Goal: Task Accomplishment & Management: Complete application form

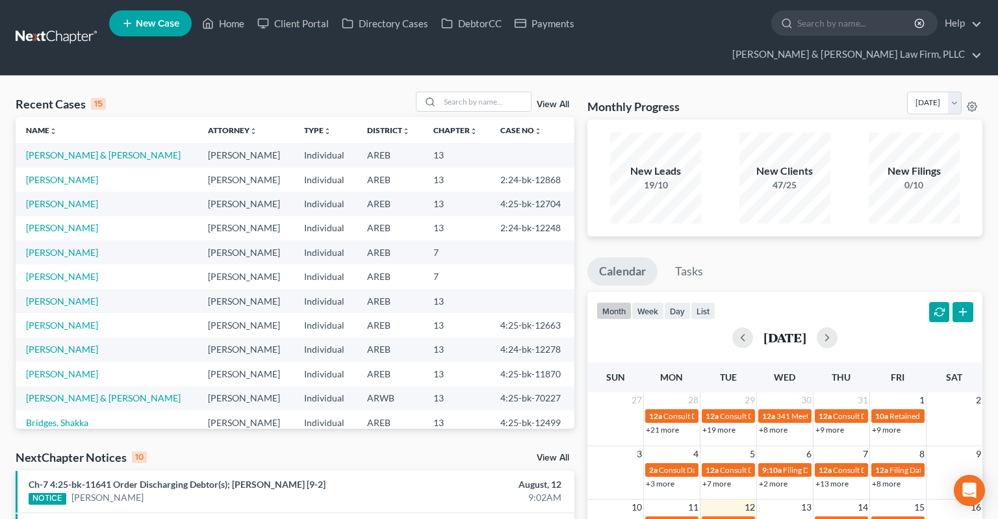
click at [142, 21] on span "New Case" at bounding box center [158, 24] width 44 height 10
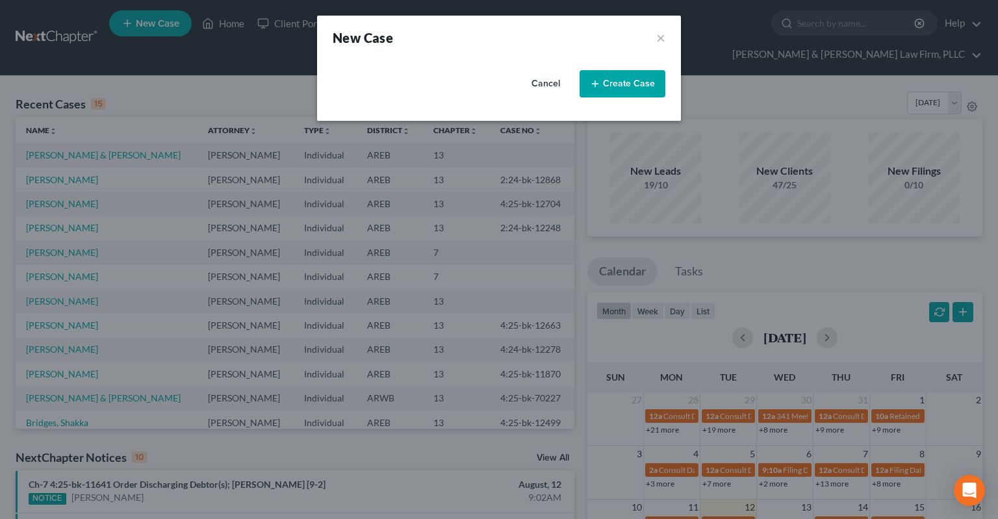
select select "5"
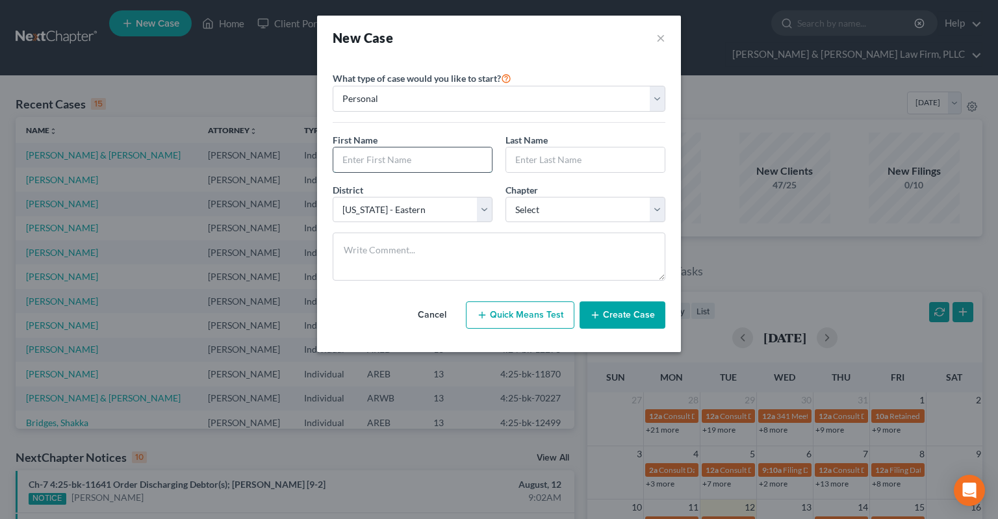
click at [426, 157] on input "text" at bounding box center [412, 160] width 159 height 25
type input "[PERSON_NAME]"
type input "k"
type input "King"
select select "0"
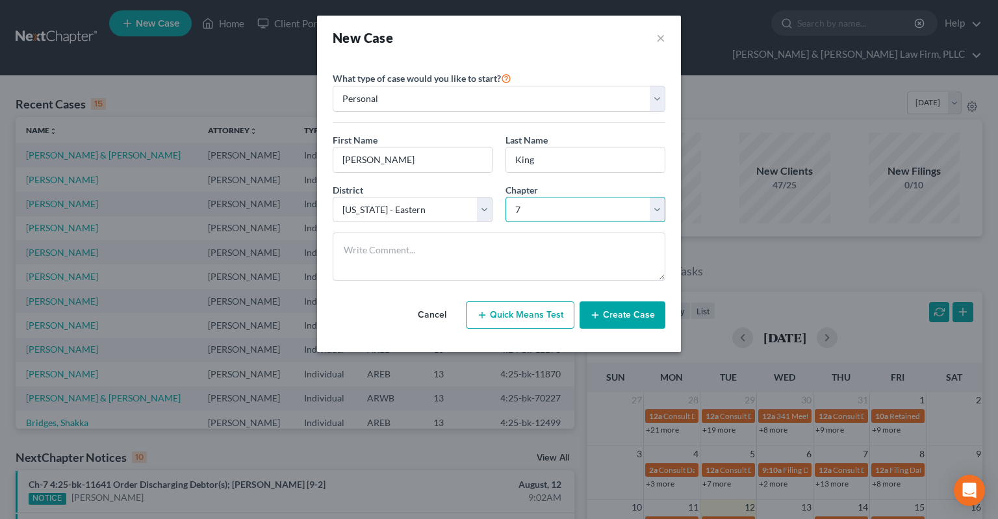
click option "7" at bounding box center [0, 0] width 0 height 0
click at [598, 306] on button "Create Case" at bounding box center [623, 315] width 86 height 27
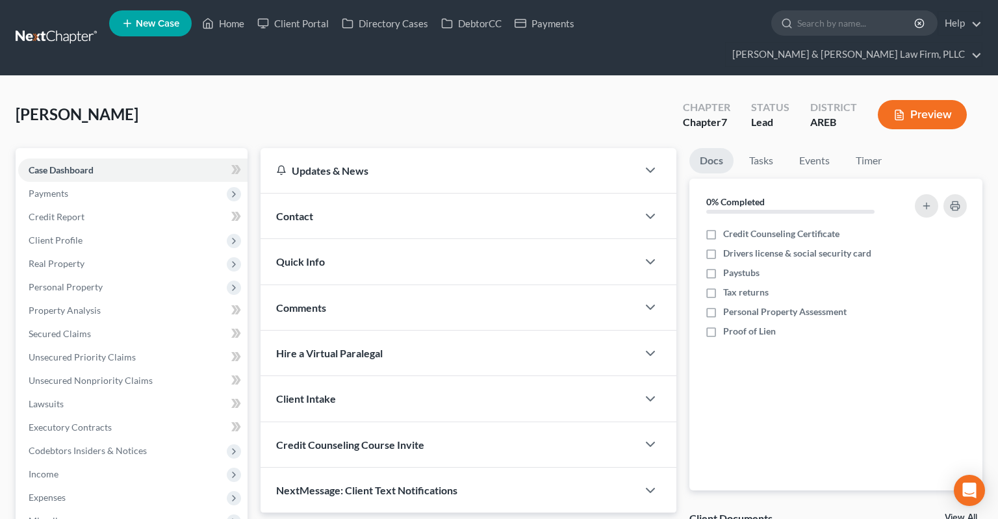
click at [405, 196] on div "Contact" at bounding box center [449, 216] width 377 height 45
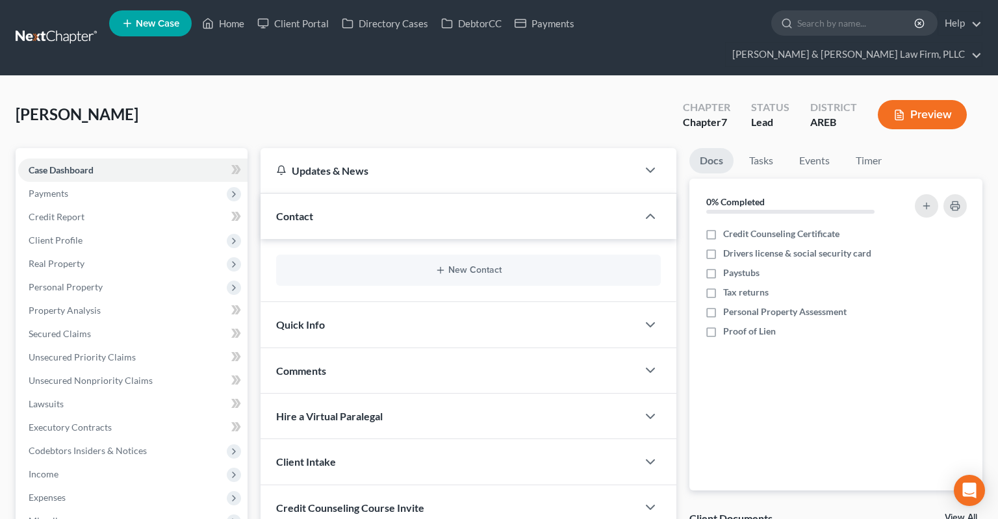
click at [508, 255] on div "New Contact" at bounding box center [468, 270] width 385 height 31
click at [476, 265] on button "New Contact" at bounding box center [469, 270] width 364 height 10
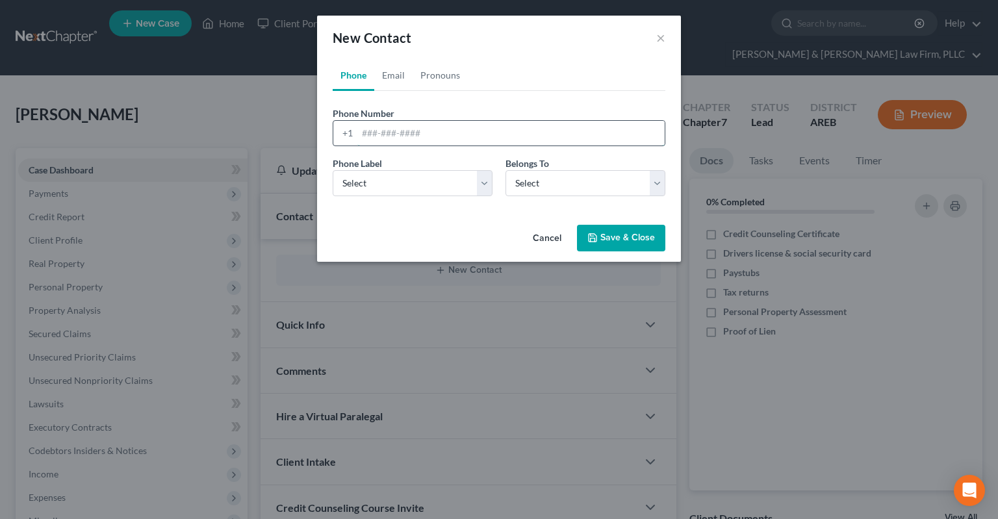
click at [483, 131] on input "tel" at bounding box center [510, 133] width 307 height 25
paste input "[PHONE_NUMBER]"
type input "[PHONE_NUMBER]"
click at [333, 170] on select "Select Mobile Home Work Other" at bounding box center [413, 183] width 160 height 26
select select "0"
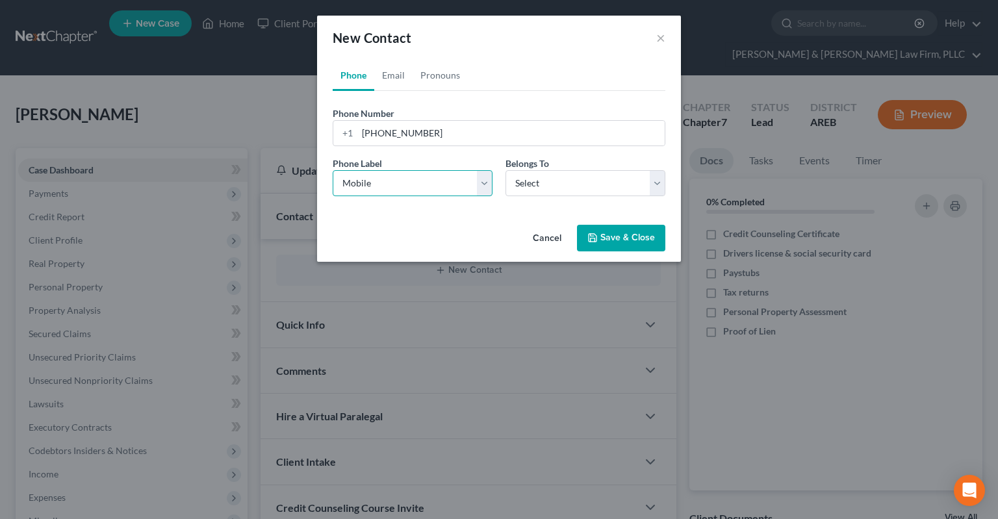
click option "Mobile" at bounding box center [0, 0] width 0 height 0
click at [506, 170] on select "Select Client Other" at bounding box center [586, 183] width 160 height 26
select select "0"
click option "Client" at bounding box center [0, 0] width 0 height 0
select select "0"
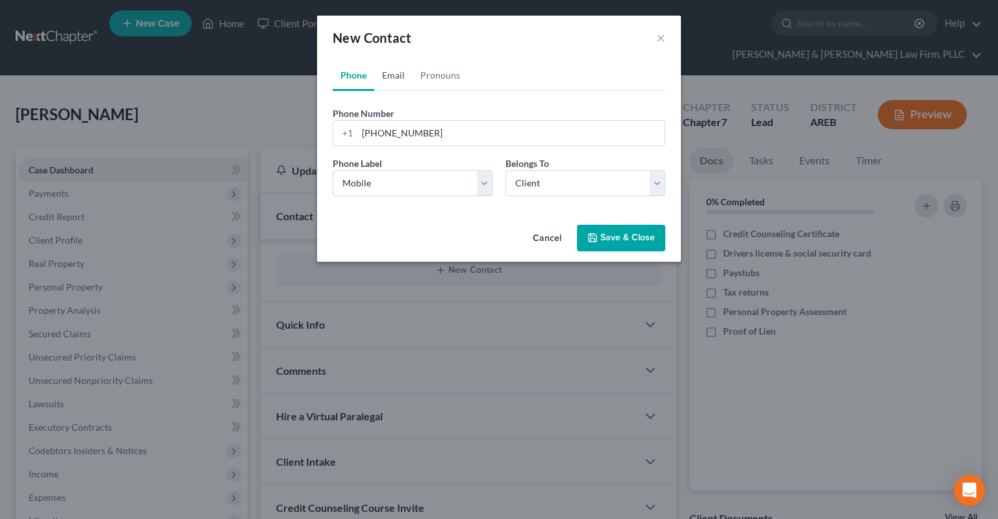
click at [399, 75] on link "Email" at bounding box center [393, 75] width 38 height 31
drag, startPoint x: 404, startPoint y: 131, endPoint x: 417, endPoint y: 134, distance: 13.3
click at [406, 127] on input "email" at bounding box center [510, 133] width 307 height 25
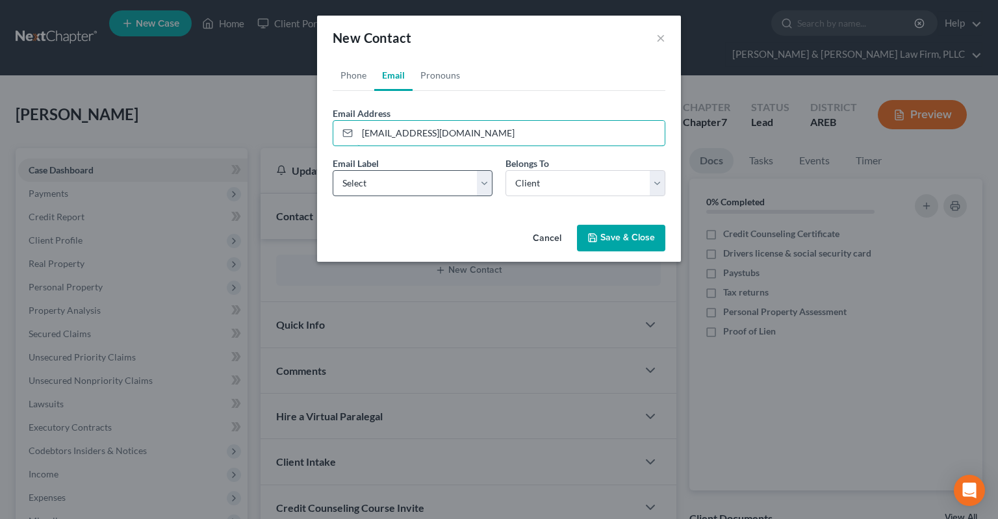
type input "[EMAIL_ADDRESS][DOMAIN_NAME]"
click at [333, 170] on select "Select Home Work Other" at bounding box center [413, 183] width 160 height 26
select select "0"
click option "Home" at bounding box center [0, 0] width 0 height 0
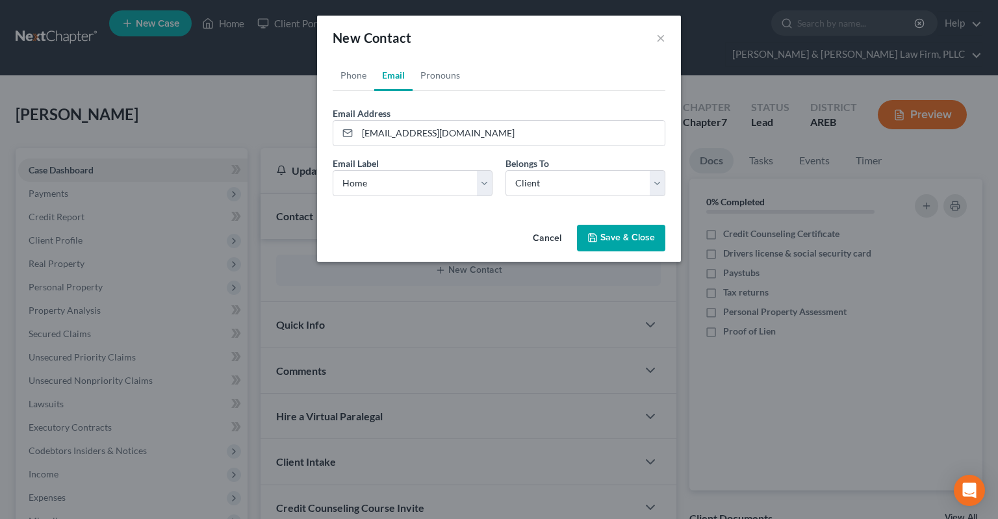
click at [620, 240] on button "Save & Close" at bounding box center [621, 238] width 88 height 27
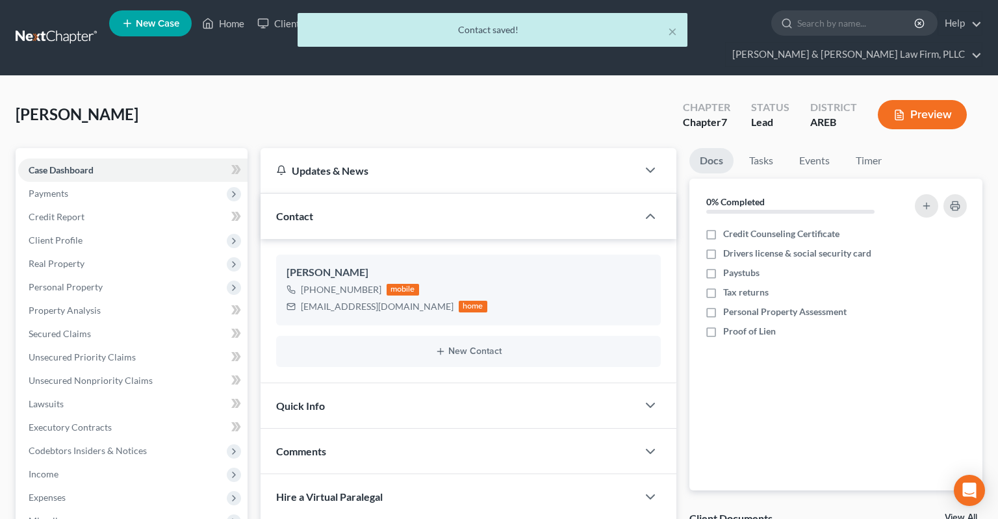
scroll to position [205, 0]
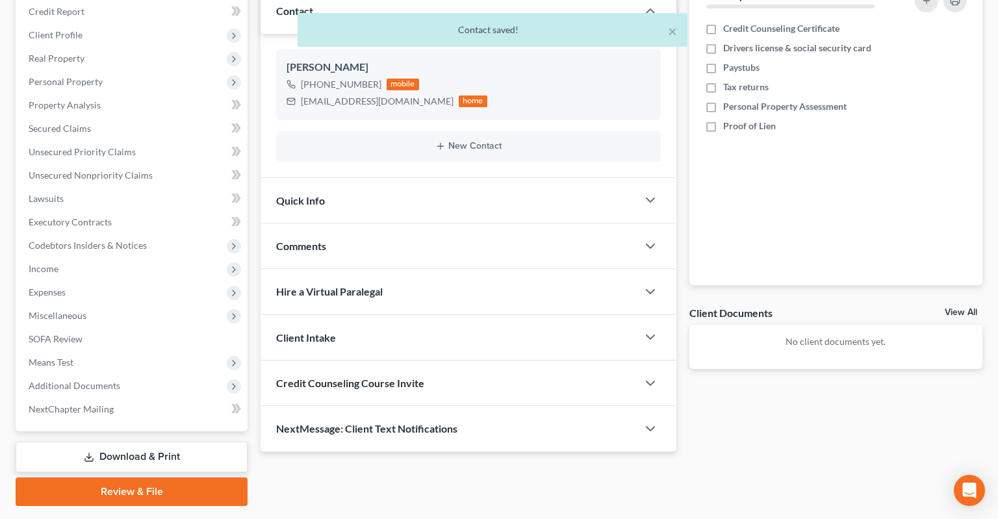
click at [425, 184] on div "Quick Info" at bounding box center [449, 200] width 377 height 45
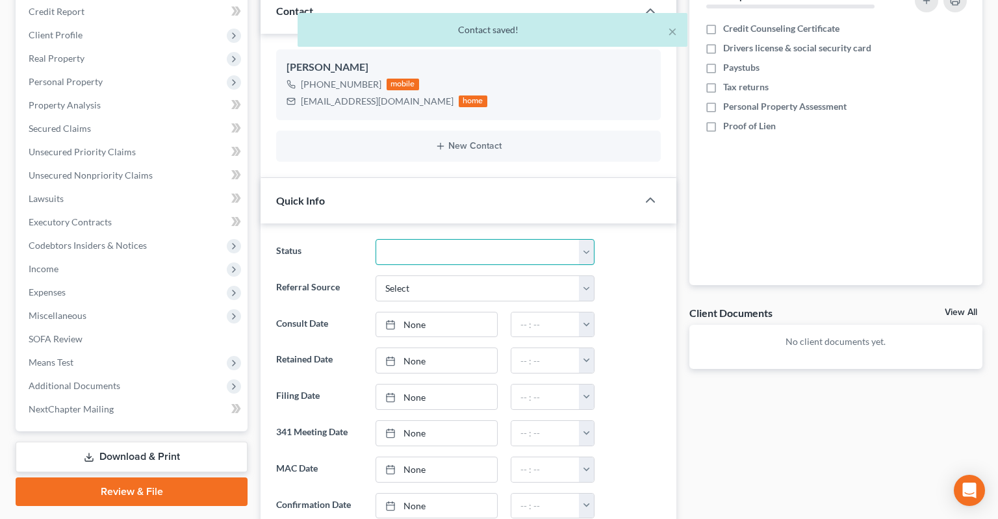
click at [376, 239] on select "Awaiting 341 Chapter 7 - Attended Meeting Confirmed Discharged Dismissed New Co…" at bounding box center [485, 252] width 219 height 26
select select "5"
click option "New Consult" at bounding box center [0, 0] width 0 height 0
click at [376, 276] on select "Select Word Of Mouth Previous Clients Direct Mail Website Google Search Modern …" at bounding box center [485, 289] width 219 height 26
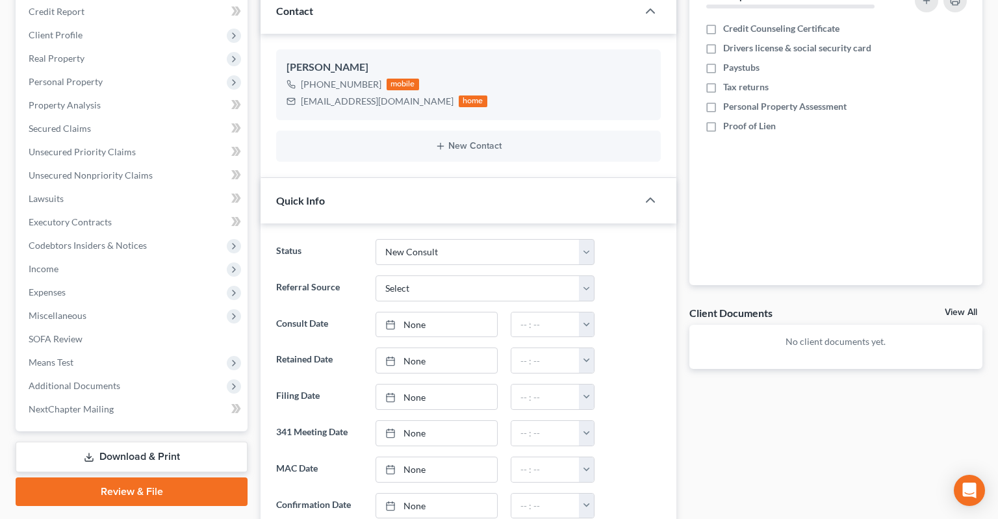
drag, startPoint x: 433, startPoint y: 269, endPoint x: 643, endPoint y: 300, distance: 212.8
click at [647, 312] on div at bounding box center [634, 325] width 66 height 26
click at [465, 313] on link "None" at bounding box center [436, 325] width 121 height 25
type input "[DATE]"
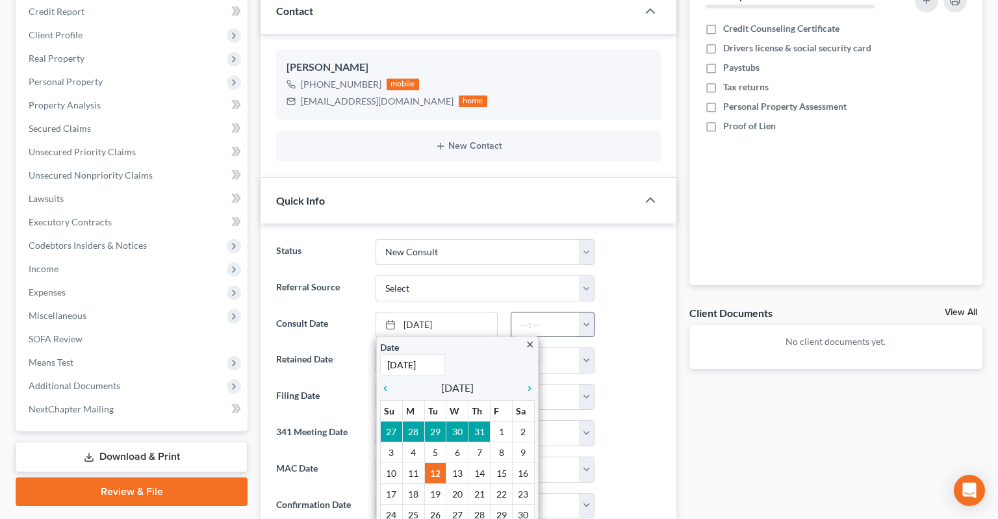
click at [534, 313] on input "text" at bounding box center [545, 325] width 68 height 25
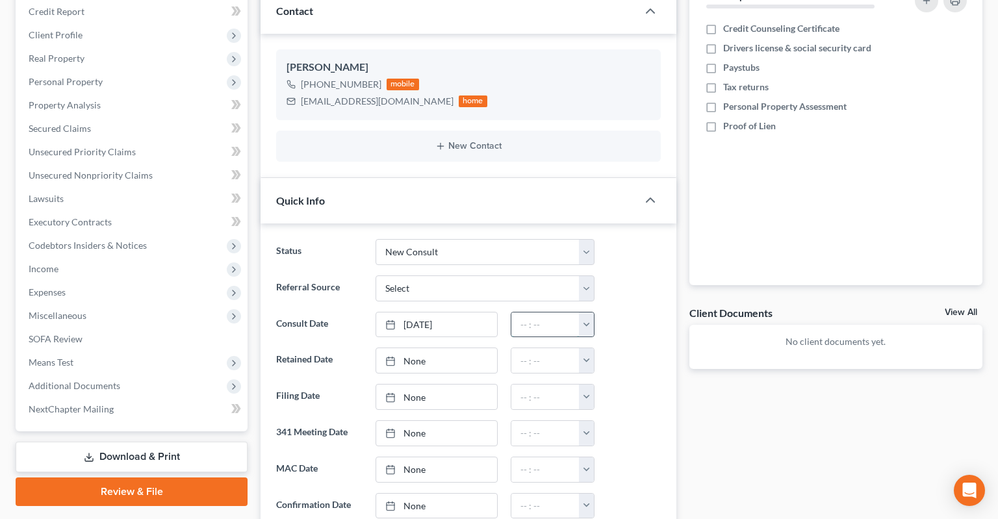
type input "0"
type input "10:30am"
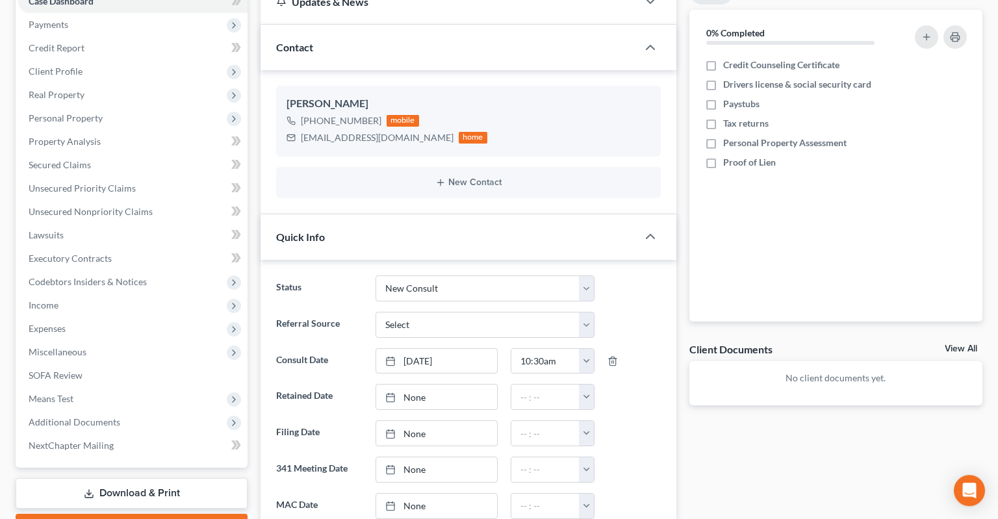
scroll to position [137, 0]
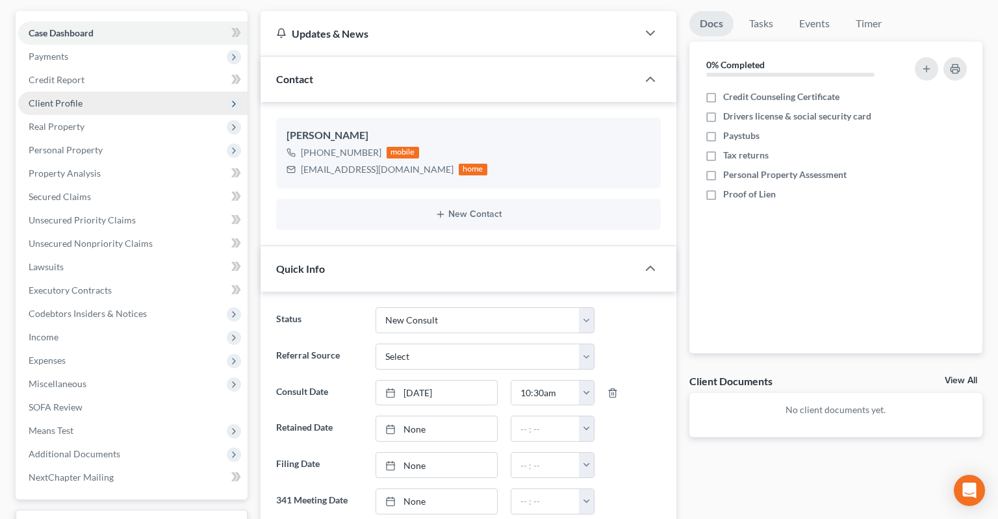
click at [84, 92] on span "Client Profile" at bounding box center [132, 103] width 229 height 23
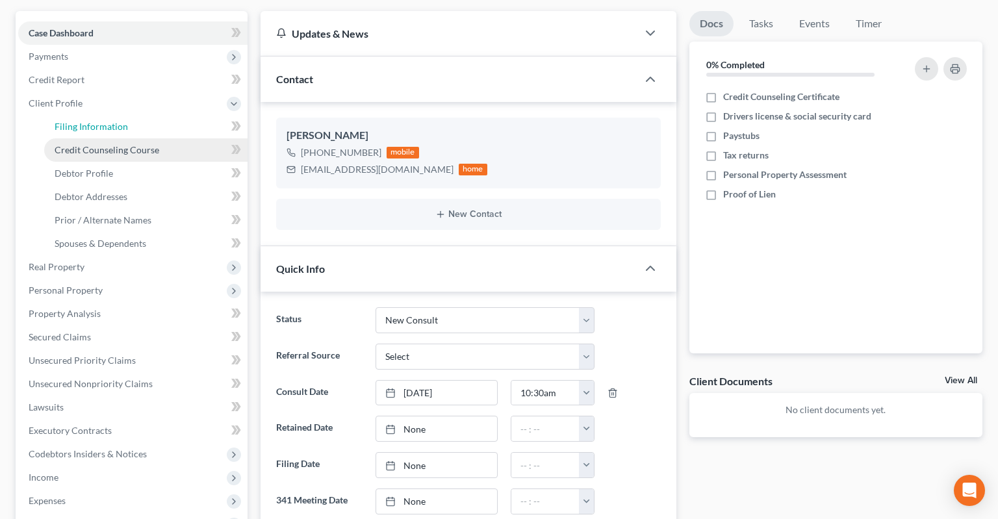
click at [105, 121] on span "Filing Information" at bounding box center [91, 126] width 73 height 11
select select "1"
select select "0"
select select "5"
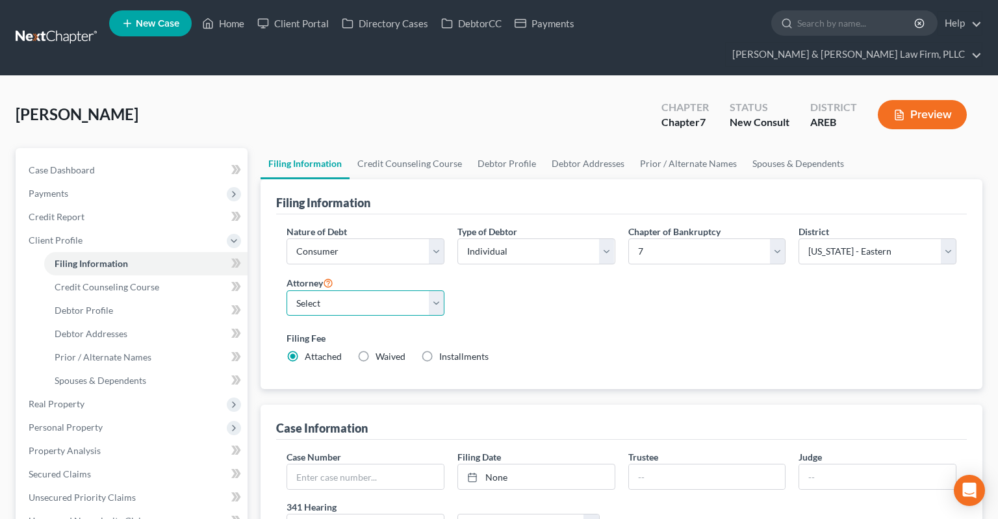
click at [287, 290] on select "Select [PERSON_NAME] - AREB [PERSON_NAME] - ARWB [PERSON_NAME] - AREB [PERSON_N…" at bounding box center [366, 303] width 158 height 26
select select "2"
click option "[PERSON_NAME] - AREB" at bounding box center [0, 0] width 0 height 0
click at [600, 326] on div "Filing Fee Attached Waived Waived Installments Installments" at bounding box center [621, 349] width 683 height 47
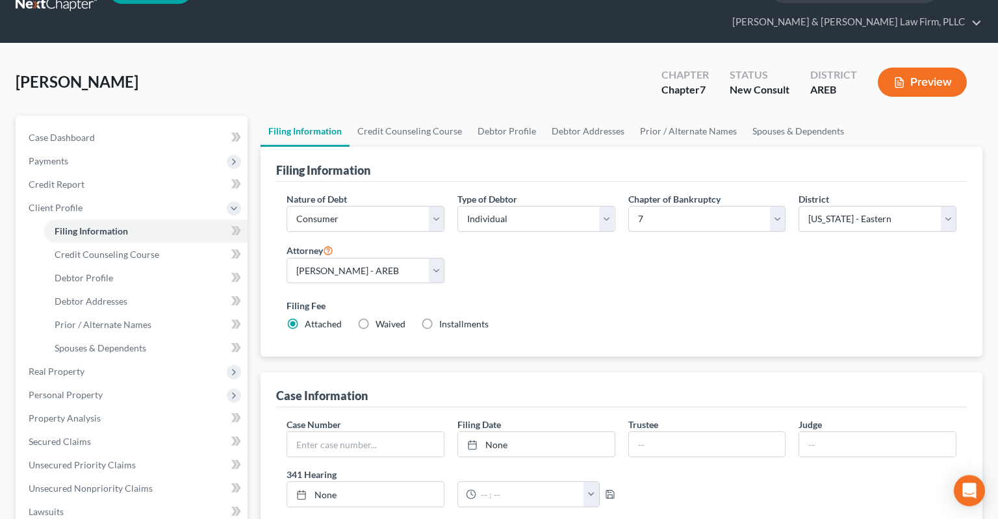
scroll to position [205, 0]
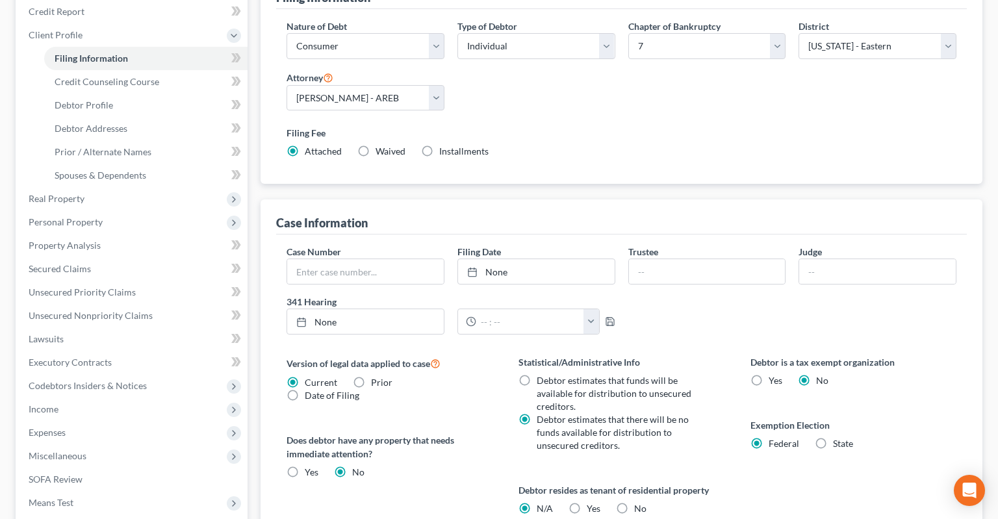
click at [587, 502] on label "Yes Yes" at bounding box center [594, 508] width 14 height 13
click at [592, 502] on input "Yes Yes" at bounding box center [596, 506] width 8 height 8
radio input "true"
radio input "false"
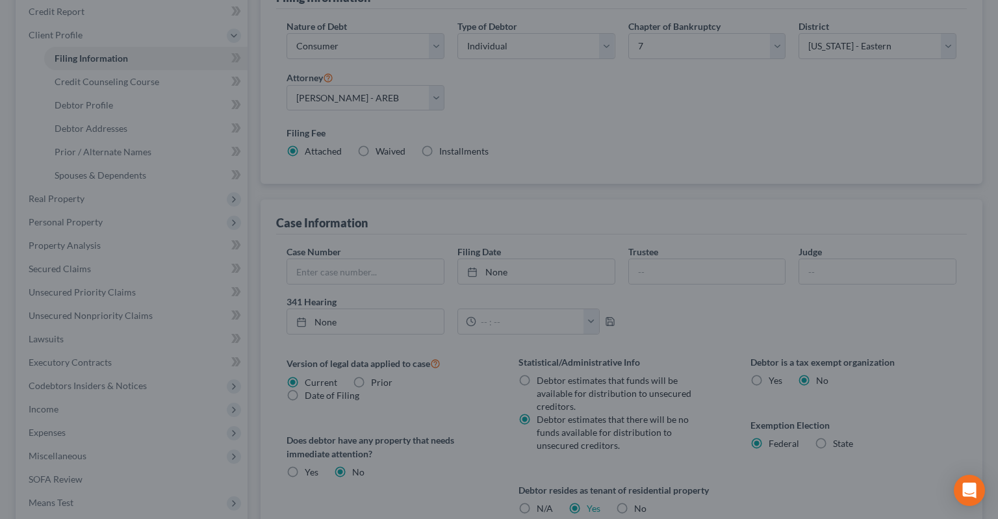
click at [742, 469] on div "Certification by a Debtor Who Resides as a Tenant of Residential Property × Lan…" at bounding box center [499, 259] width 998 height 519
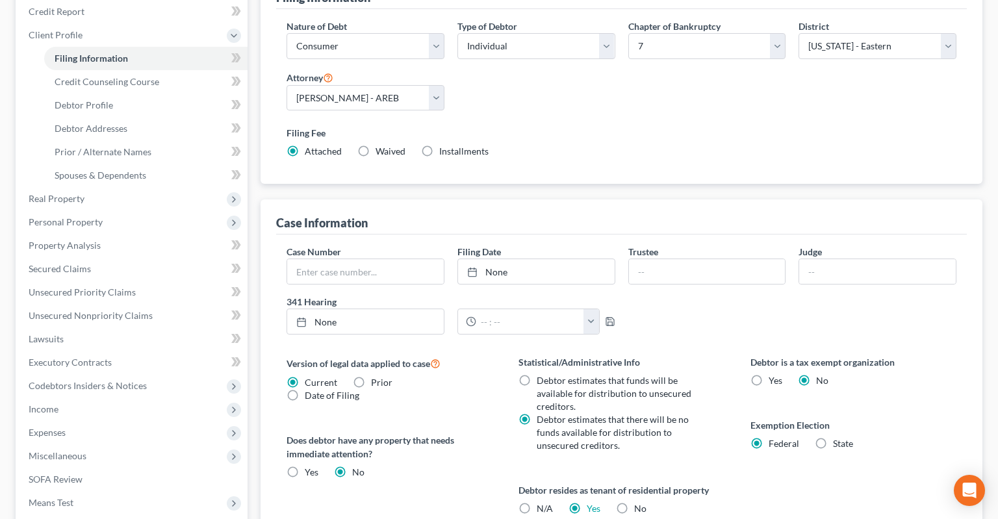
scroll to position [0, 0]
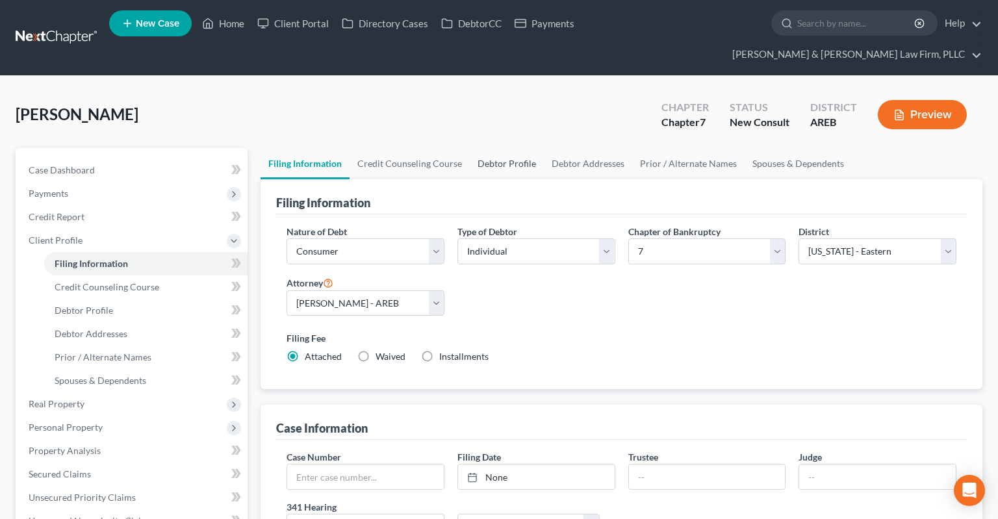
click at [513, 148] on link "Debtor Profile" at bounding box center [507, 163] width 74 height 31
select select "0"
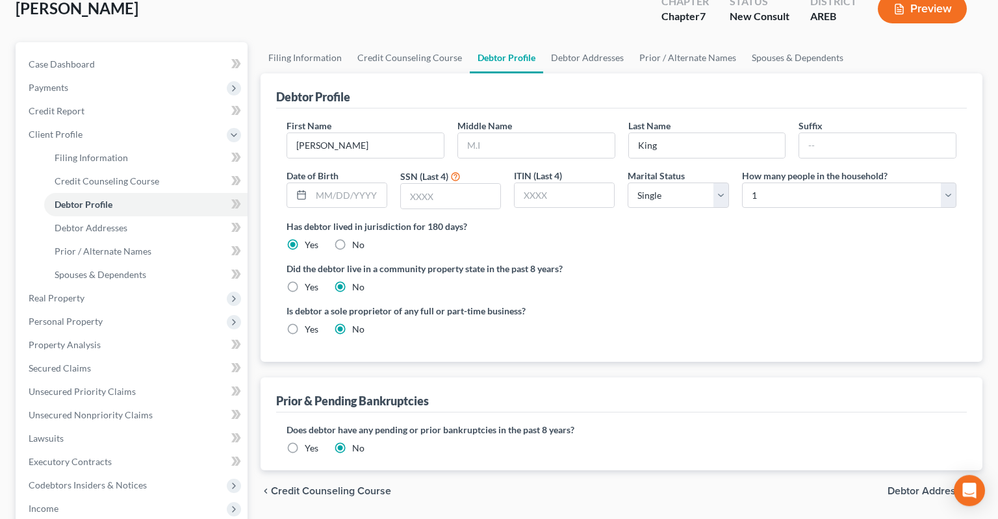
scroll to position [137, 0]
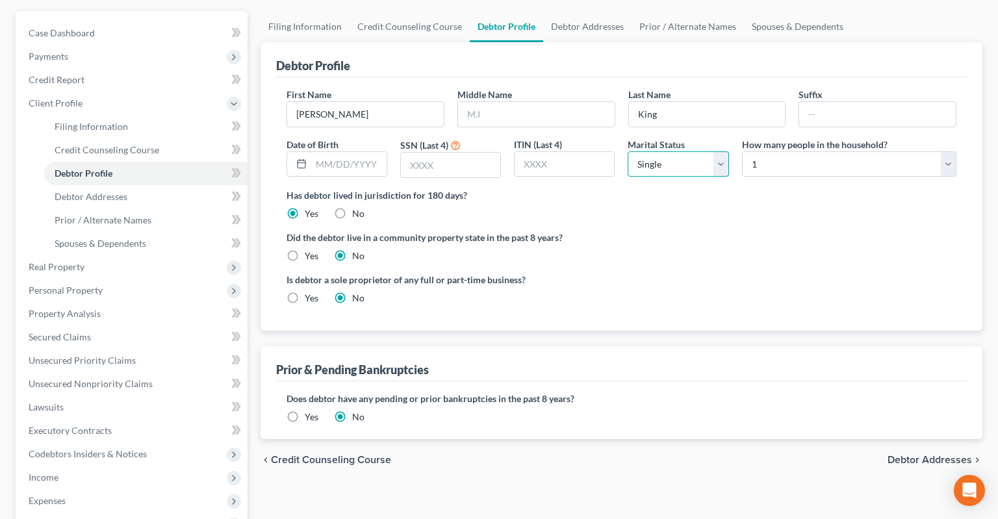
click at [628, 151] on select "Select Single Married Separated Divorced Widowed" at bounding box center [678, 164] width 101 height 26
select select "3"
click option "Divorced" at bounding box center [0, 0] width 0 height 0
click at [742, 151] on select "Select 1 2 3 4 5 6 7 8 9 10 11 12 13 14 15 16 17 18 19 20" at bounding box center [849, 164] width 214 height 26
select select "2"
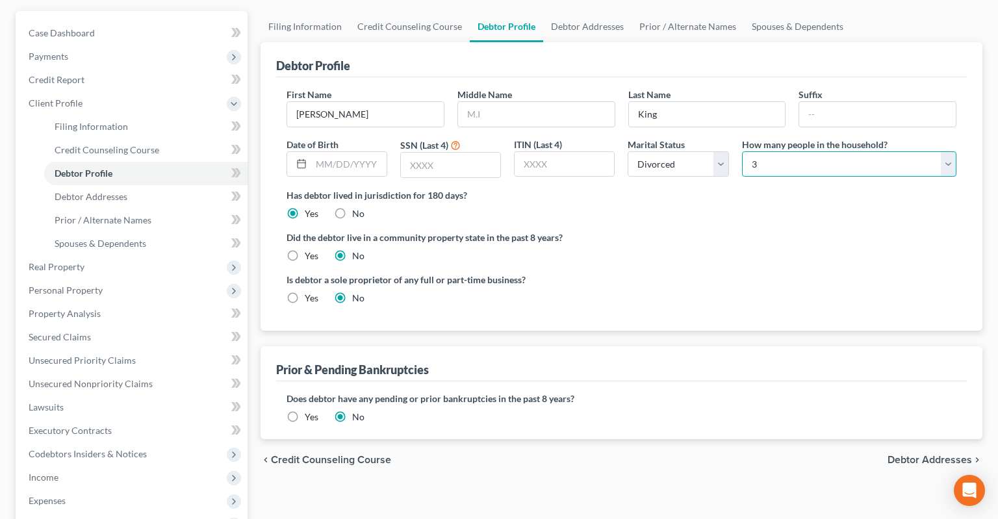
click option "3" at bounding box center [0, 0] width 0 height 0
click at [647, 197] on ng-include "First Name [PERSON_NAME] Middle Name Last Name [PERSON_NAME] Suffix Date of Bir…" at bounding box center [622, 201] width 670 height 227
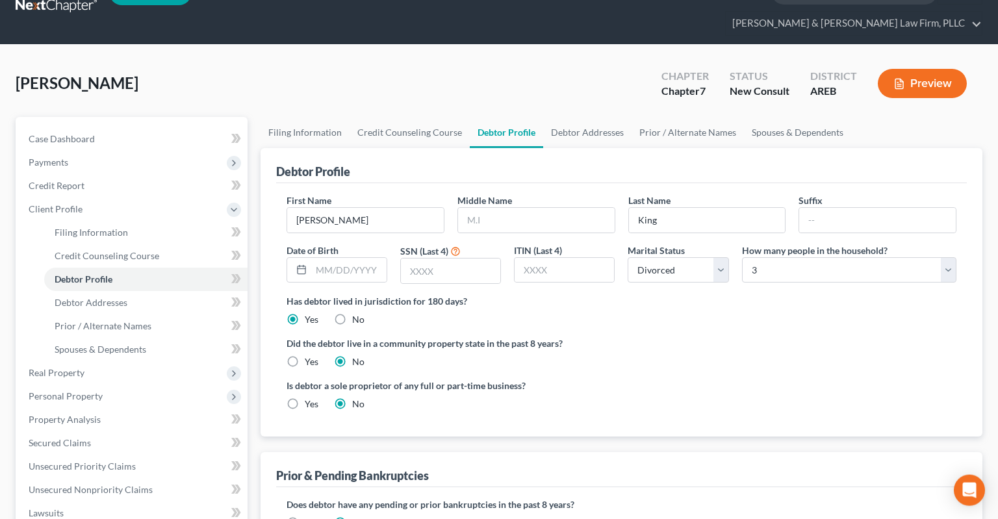
scroll to position [0, 0]
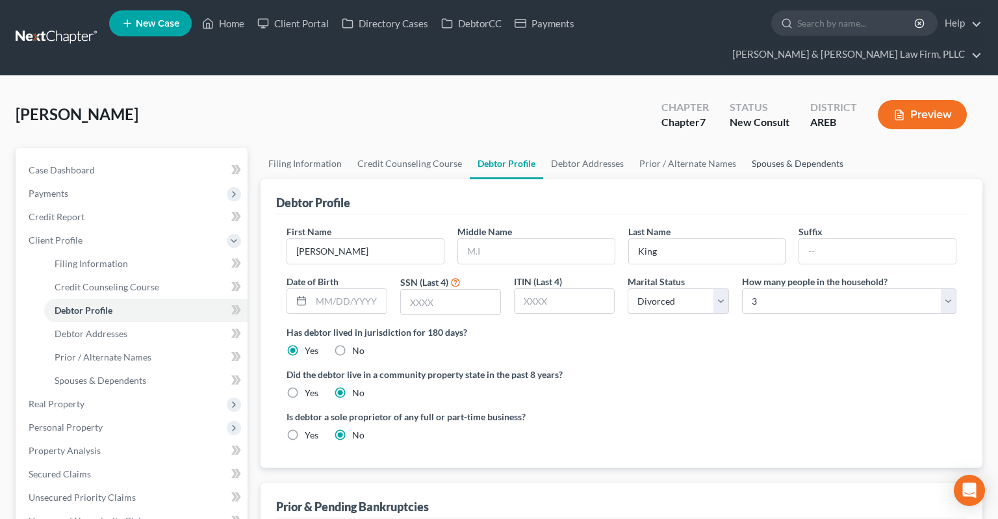
click at [772, 148] on link "Spouses & Dependents" at bounding box center [797, 163] width 107 height 31
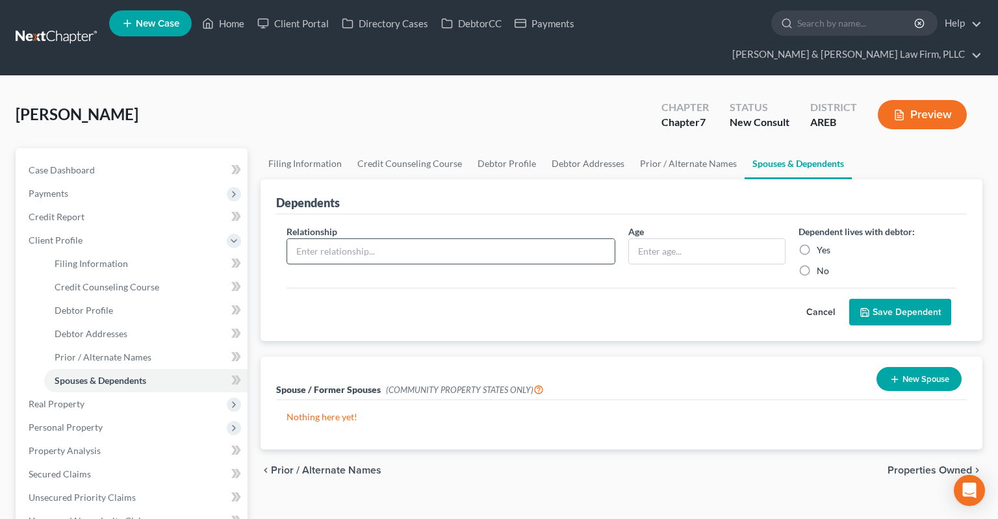
click at [515, 239] on input "text" at bounding box center [451, 251] width 328 height 25
type input "Son"
type input "12 yrs"
click at [857, 299] on button "Save Dependent" at bounding box center [900, 312] width 102 height 27
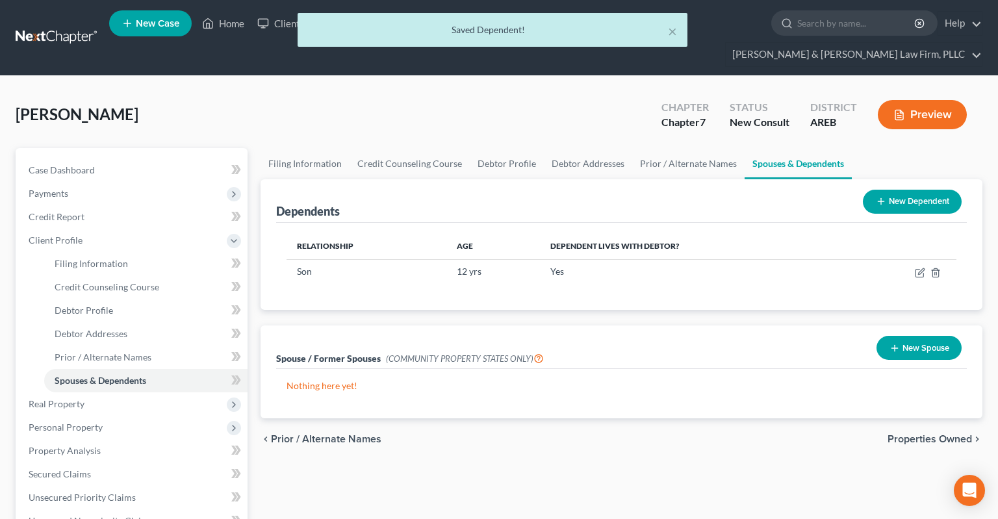
click at [899, 190] on button "New Dependent" at bounding box center [912, 202] width 99 height 24
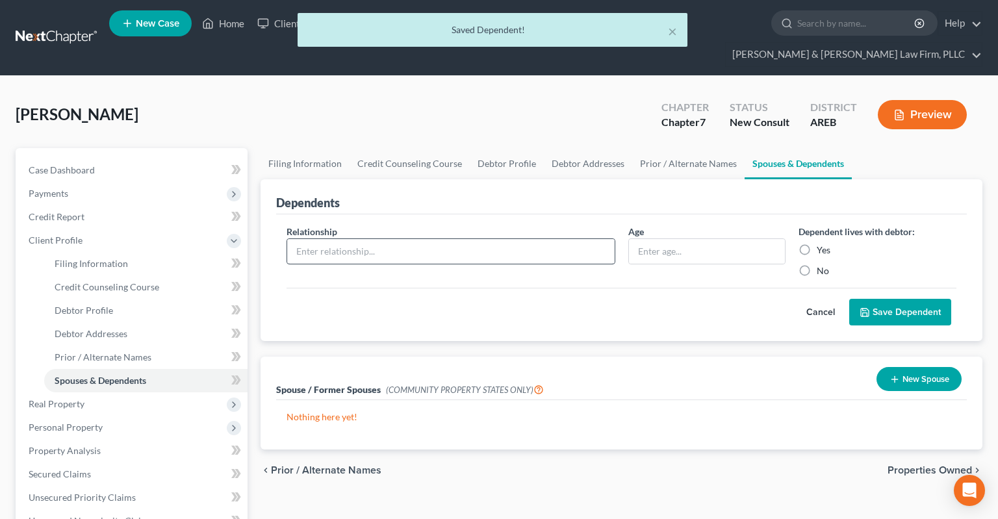
drag, startPoint x: 510, startPoint y: 215, endPoint x: 504, endPoint y: 220, distance: 7.8
click at [506, 225] on div "Relationship *" at bounding box center [451, 251] width 342 height 53
click at [502, 239] on input "text" at bounding box center [451, 251] width 328 height 25
type input "Son"
type input "10 yrs"
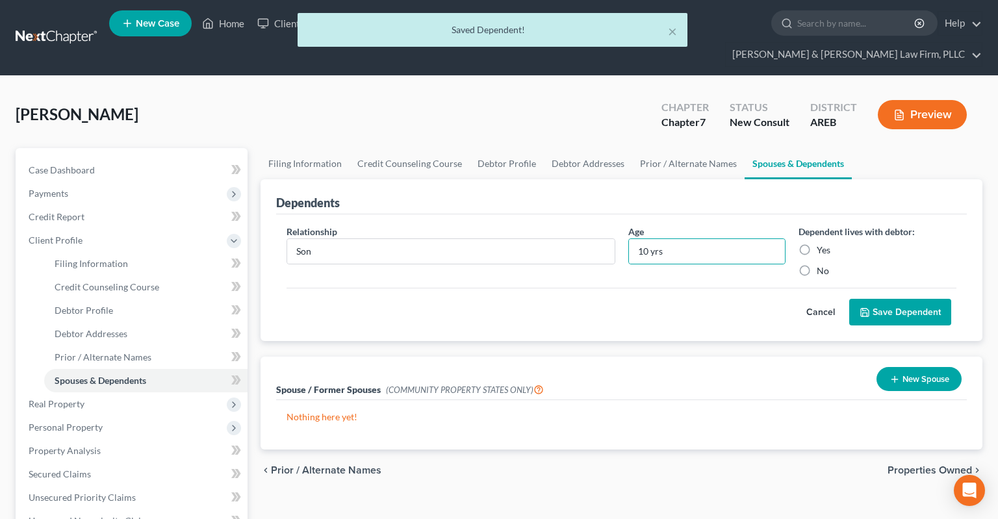
click at [892, 299] on button "Save Dependent" at bounding box center [900, 312] width 102 height 27
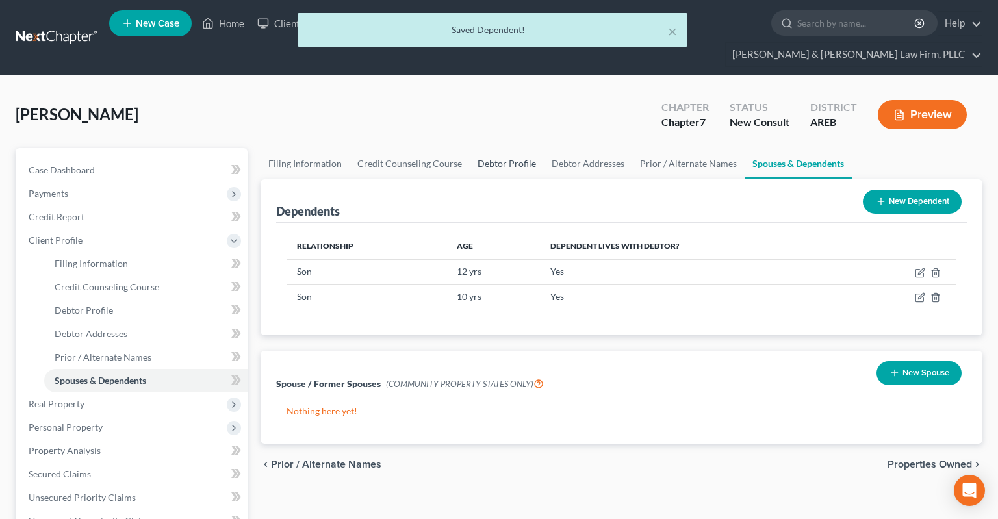
click at [506, 148] on link "Debtor Profile" at bounding box center [507, 163] width 74 height 31
select select "3"
select select "2"
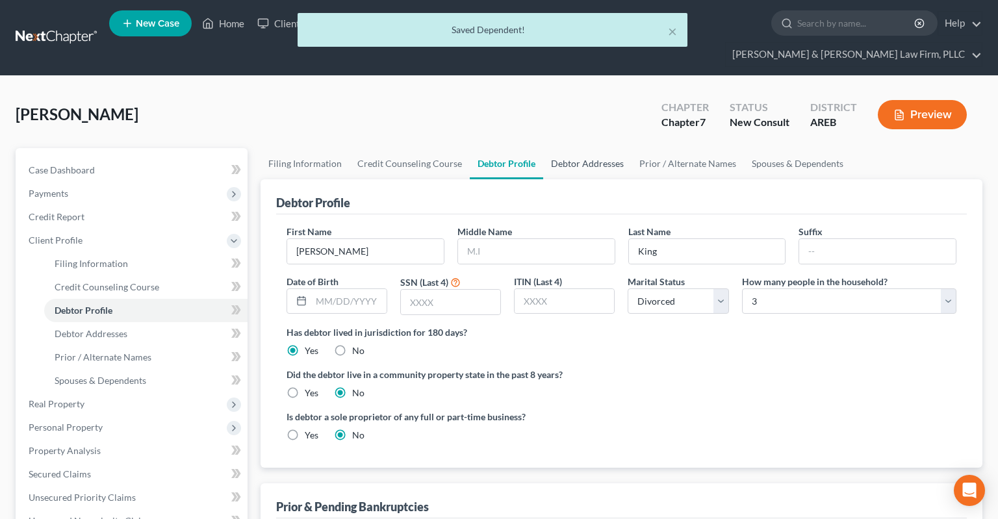
click at [558, 148] on link "Debtor Addresses" at bounding box center [587, 163] width 88 height 31
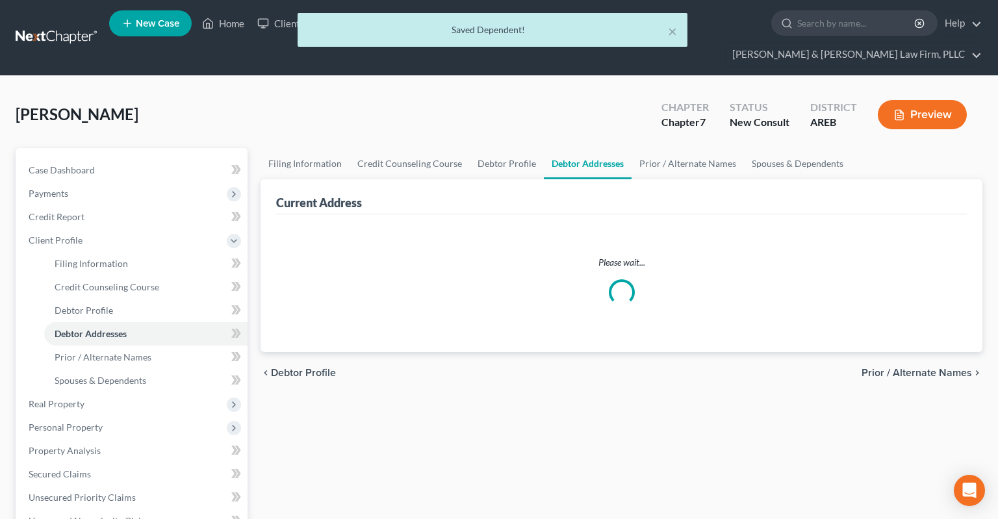
select select "0"
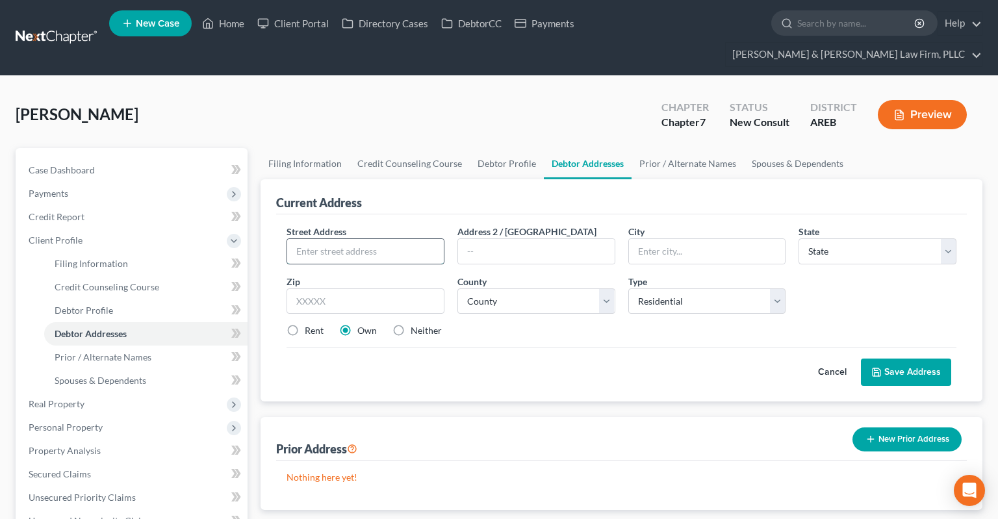
click at [404, 239] on input "text" at bounding box center [365, 251] width 157 height 25
type input "[STREET_ADDRESS]"
type input "72002"
type input "[PERSON_NAME]"
select select "2"
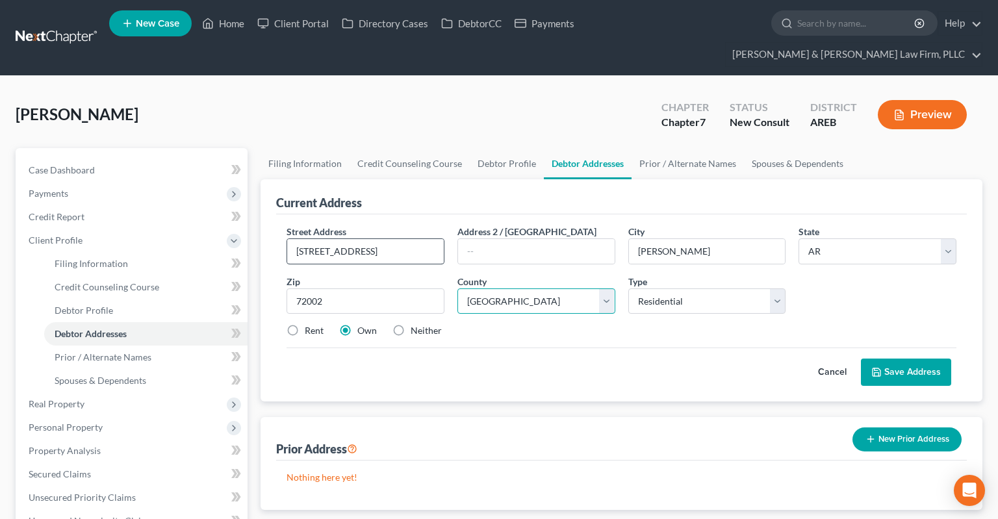
select select "59"
click at [305, 324] on label "Rent" at bounding box center [314, 330] width 19 height 13
click at [310, 324] on input "Rent" at bounding box center [314, 328] width 8 height 8
radio input "true"
drag, startPoint x: 331, startPoint y: 225, endPoint x: 181, endPoint y: 220, distance: 150.9
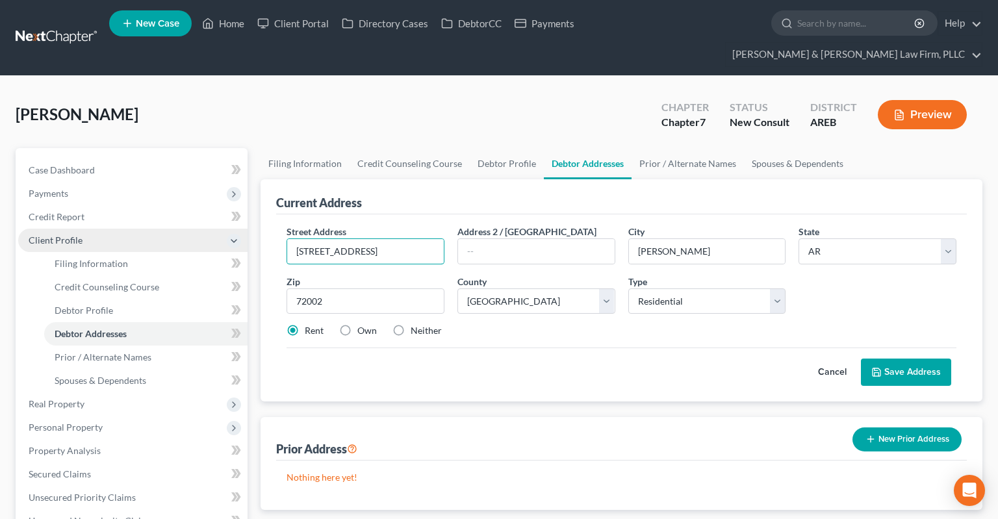
click at [287, 239] on input "[STREET_ADDRESS]" at bounding box center [365, 251] width 157 height 25
click at [871, 359] on button "Save Address" at bounding box center [906, 372] width 90 height 27
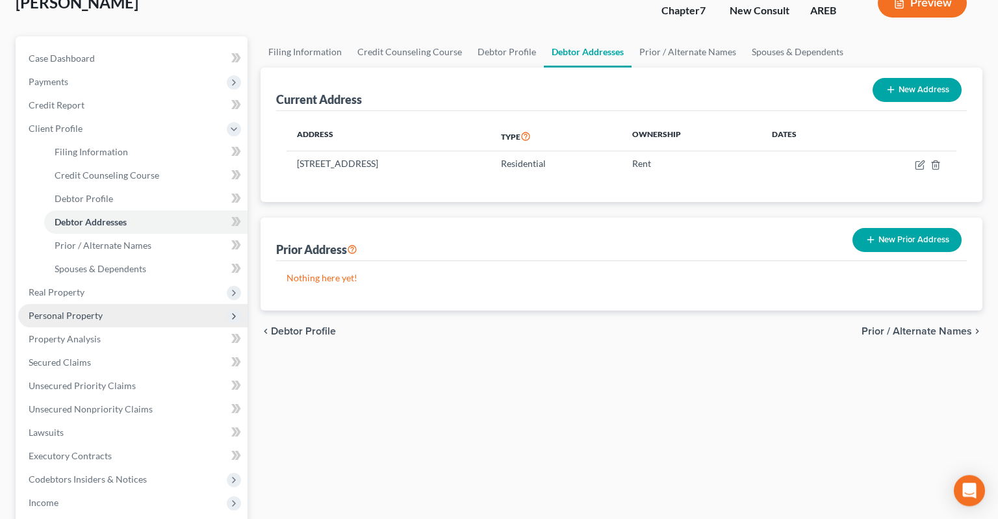
scroll to position [137, 0]
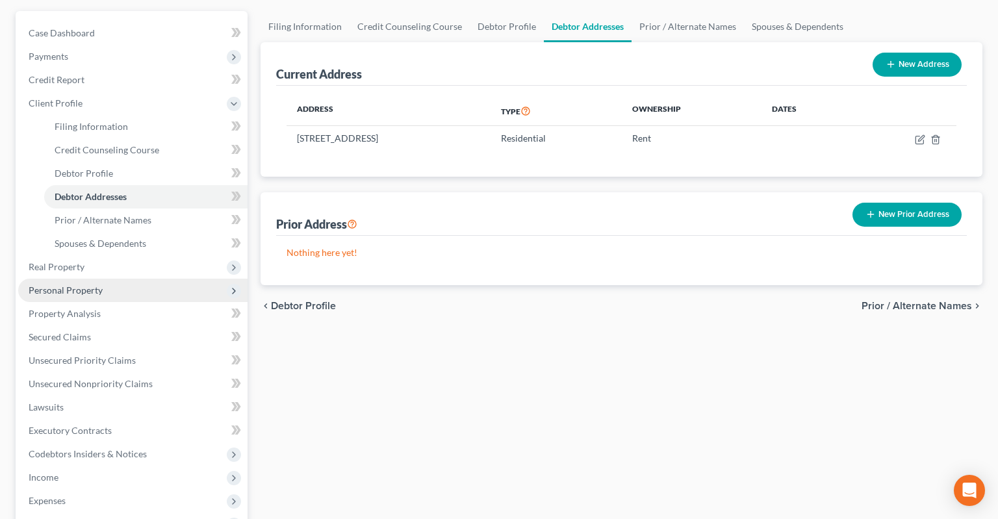
click at [107, 279] on span "Personal Property" at bounding box center [132, 290] width 229 height 23
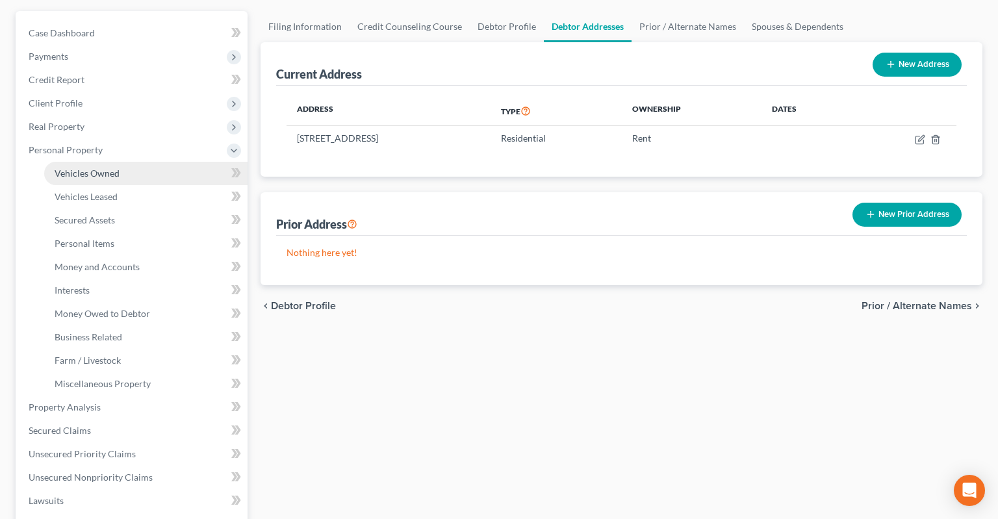
click at [110, 168] on span "Vehicles Owned" at bounding box center [87, 173] width 65 height 11
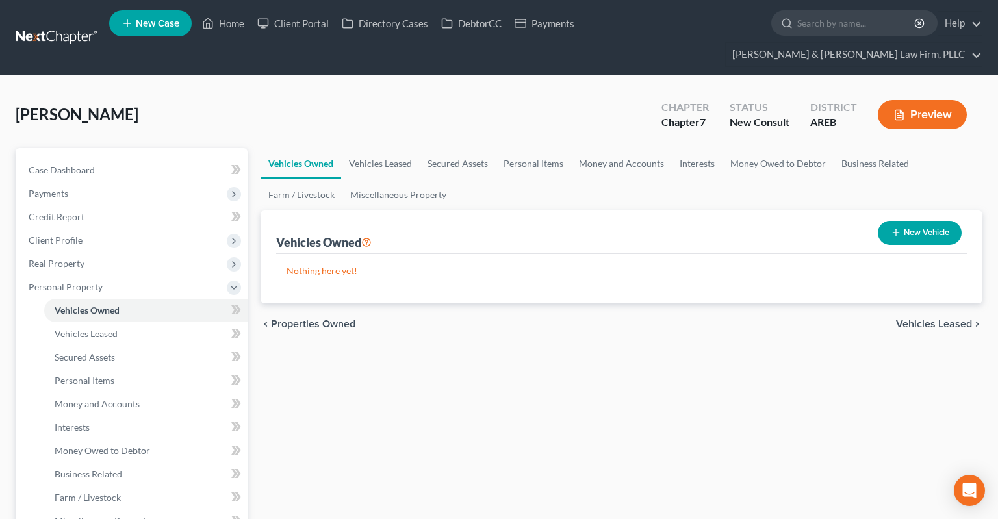
click at [898, 227] on icon "button" at bounding box center [896, 232] width 10 height 10
select select "0"
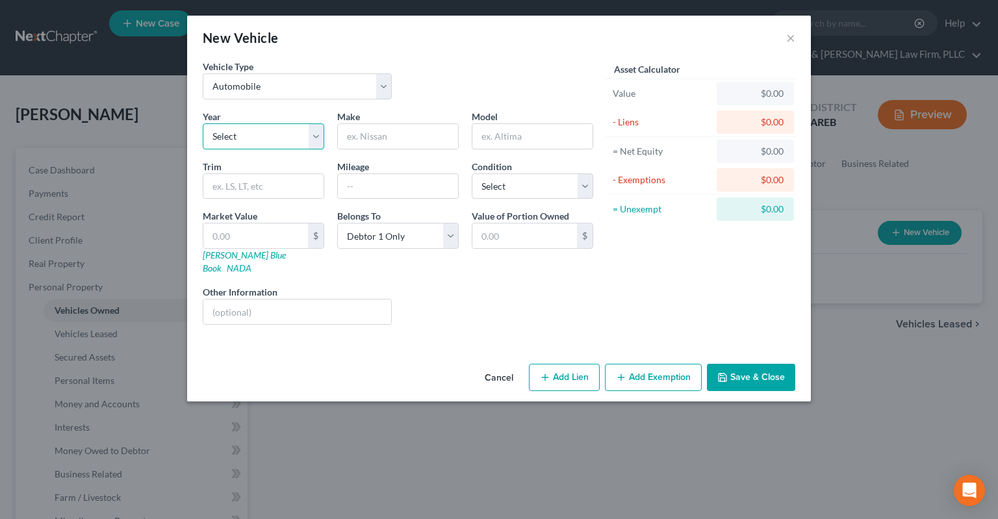
click at [203, 123] on select "Select 2026 2025 2024 2023 2022 2021 2020 2019 2018 2017 2016 2015 2014 2013 20…" at bounding box center [264, 136] width 122 height 26
select select "10"
click option "2016" at bounding box center [0, 0] width 0 height 0
click at [432, 123] on div "Make *" at bounding box center [398, 130] width 135 height 40
click at [426, 144] on input "text" at bounding box center [398, 136] width 120 height 25
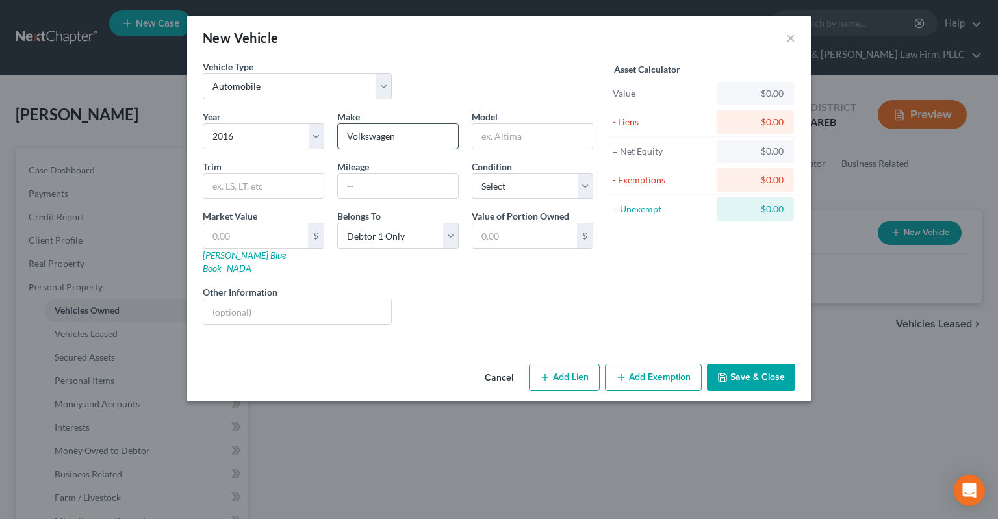
type input "Volkswagen"
type input "Passat"
click at [368, 189] on input "text" at bounding box center [398, 186] width 120 height 25
type input "293000"
select select "4"
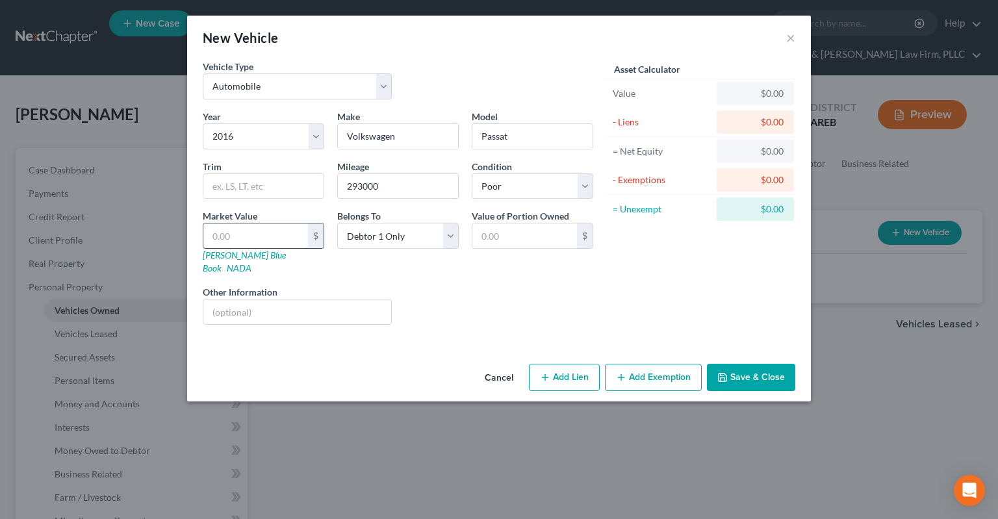
click at [223, 237] on input "text" at bounding box center [255, 236] width 105 height 25
type input "1"
type input "1.00"
type input "12"
type input "12.00"
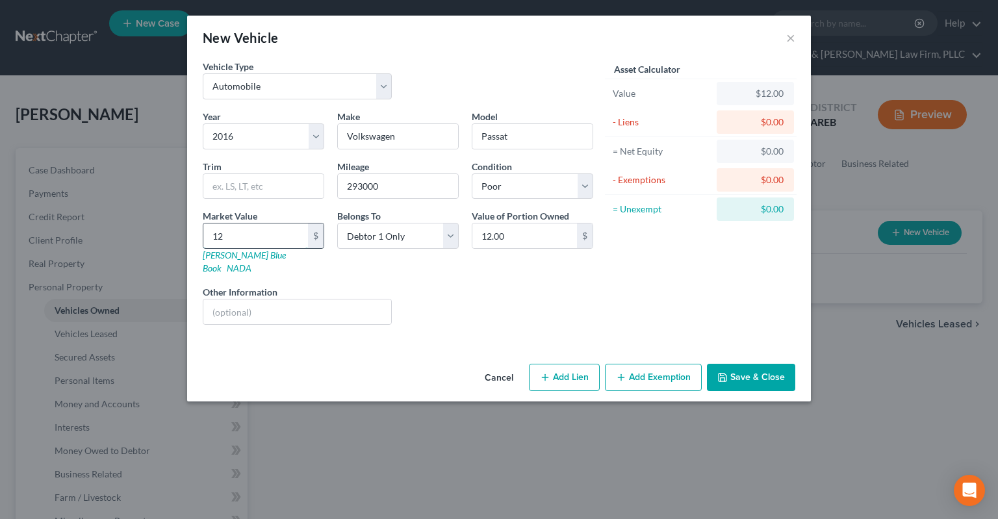
type input "125"
type input "125.00"
type input "1250"
type input "1,250.00"
type input "1,250"
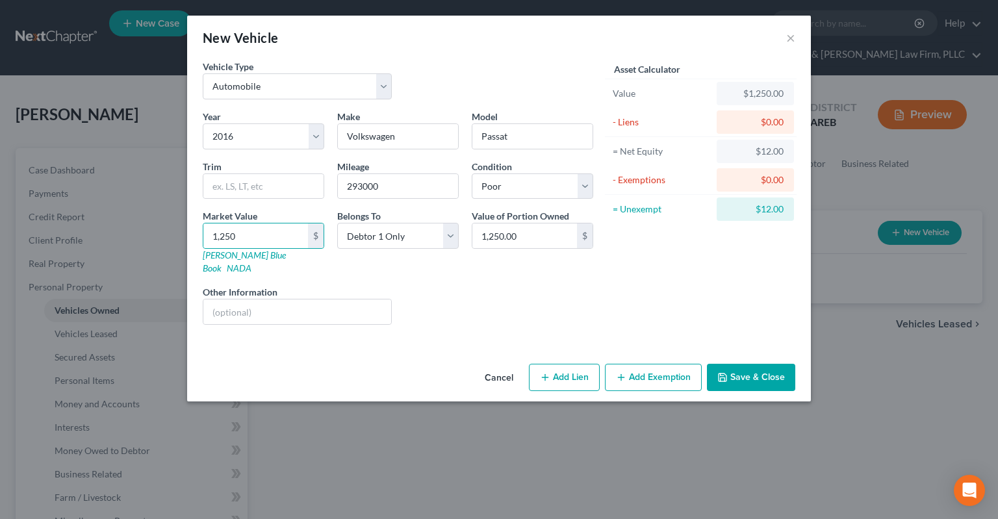
click at [556, 364] on button "Add Lien" at bounding box center [564, 377] width 71 height 27
select select "0"
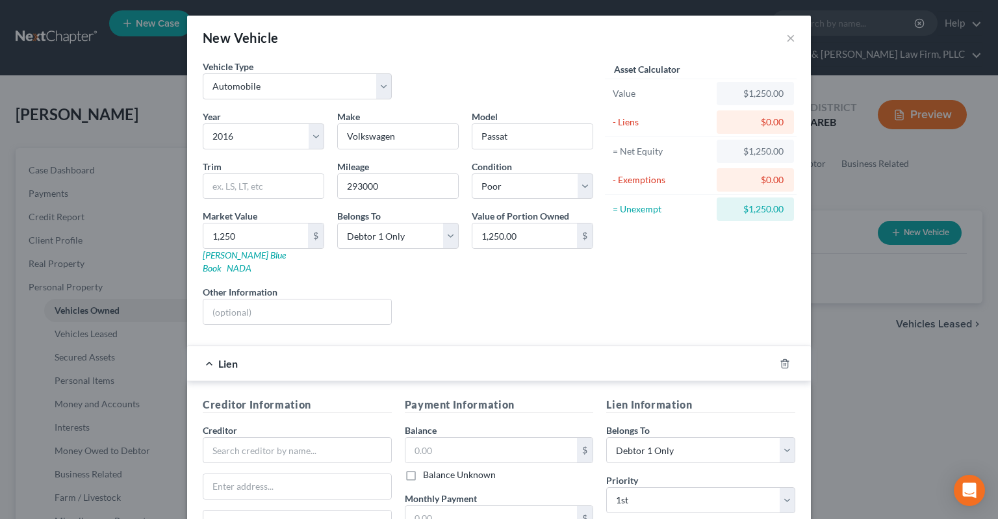
scroll to position [188, 0]
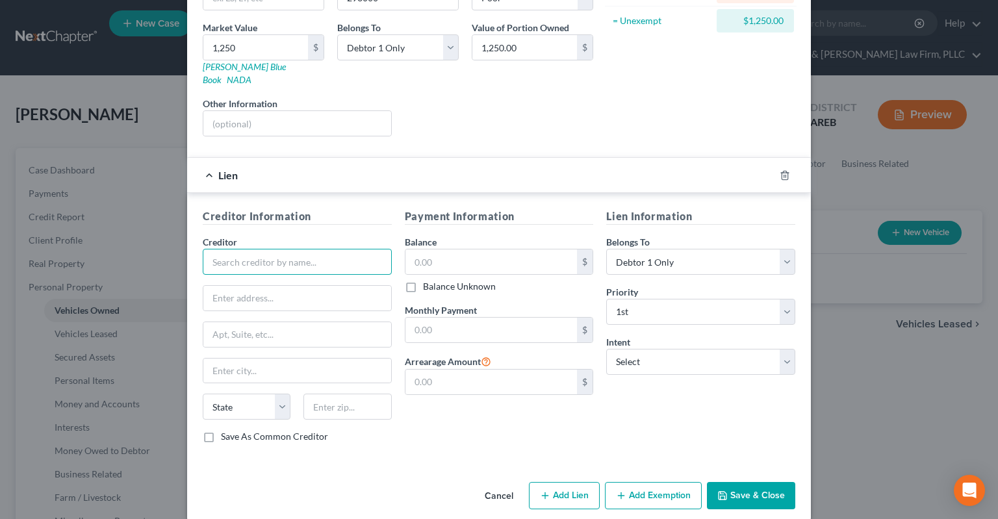
click at [337, 249] on input "text" at bounding box center [297, 262] width 189 height 26
type input "Credit Acceptance"
click at [510, 250] on input "text" at bounding box center [492, 262] width 172 height 25
type input "8,000"
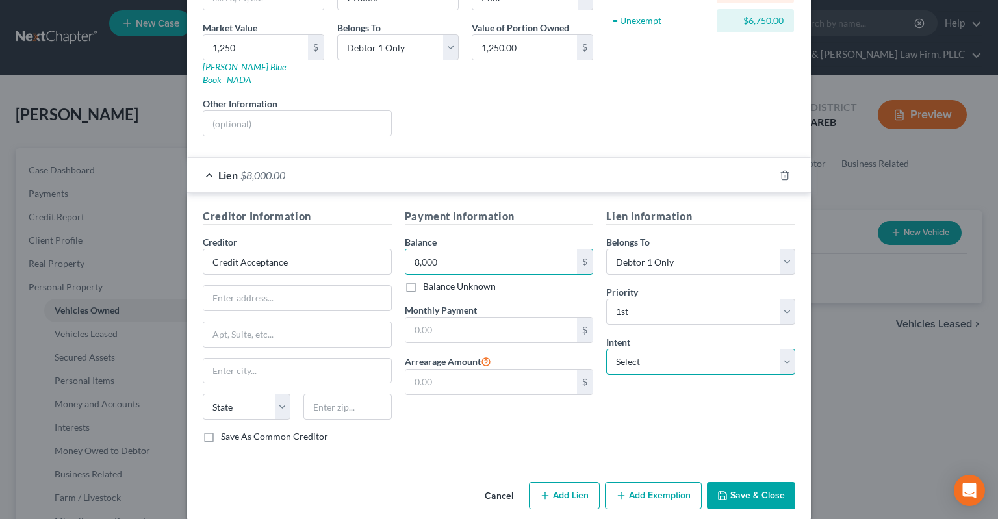
click at [606, 349] on select "Select Surrender Redeem Reaffirm Avoid Other" at bounding box center [700, 362] width 189 height 26
select select "0"
click option "Surrender" at bounding box center [0, 0] width 0 height 0
click at [745, 482] on button "Save & Close" at bounding box center [751, 495] width 88 height 27
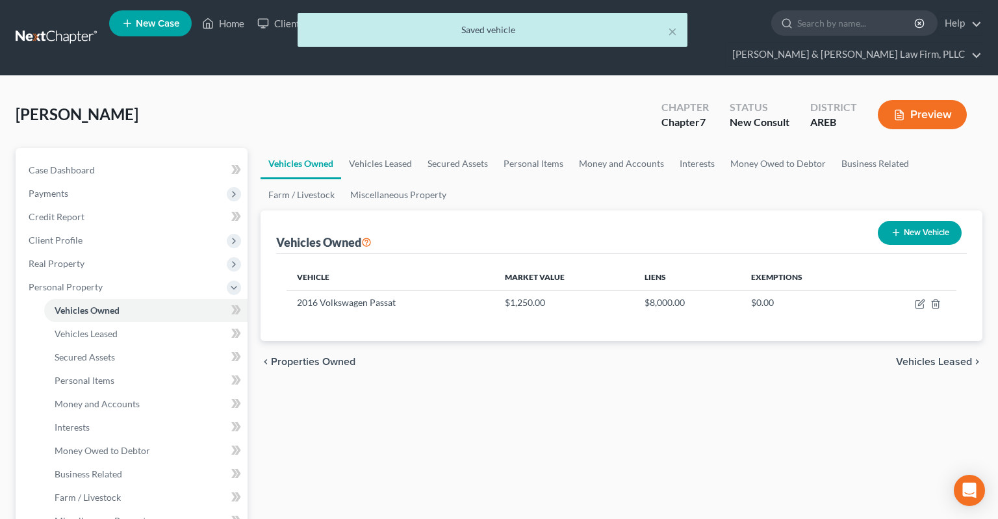
click at [891, 227] on icon "button" at bounding box center [896, 232] width 10 height 10
select select "0"
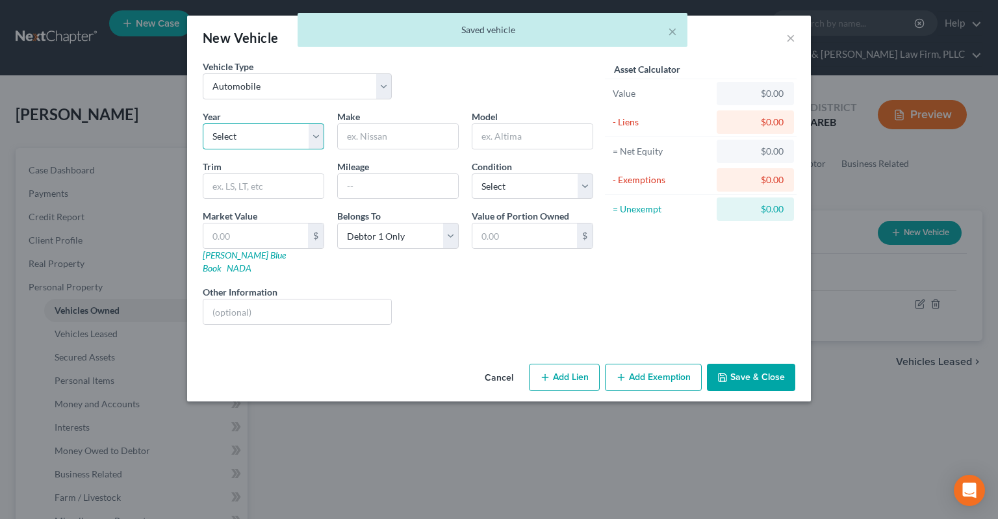
select select "5"
click option "2021" at bounding box center [0, 0] width 0 height 0
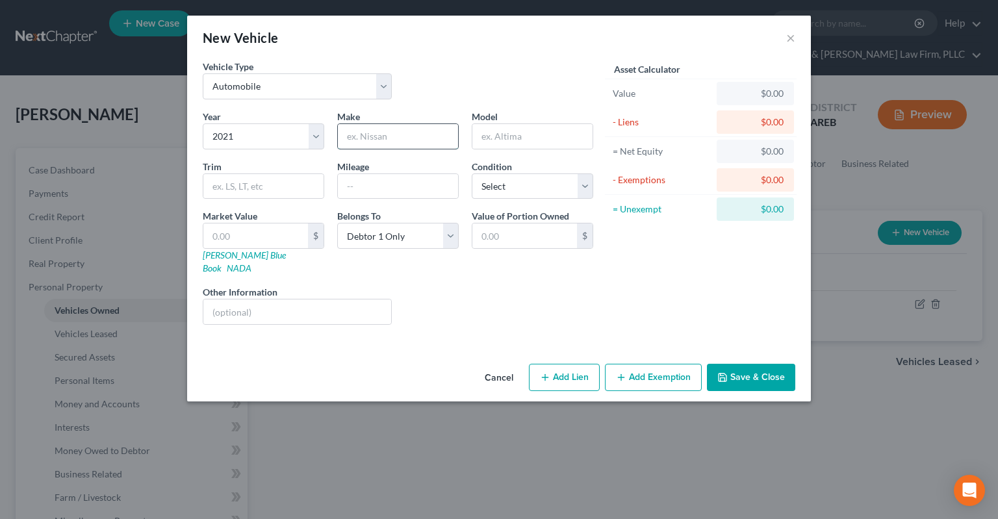
click at [398, 142] on input "text" at bounding box center [398, 136] width 120 height 25
type input "i"
type input "Kia"
type input "Kt"
type input "96,000"
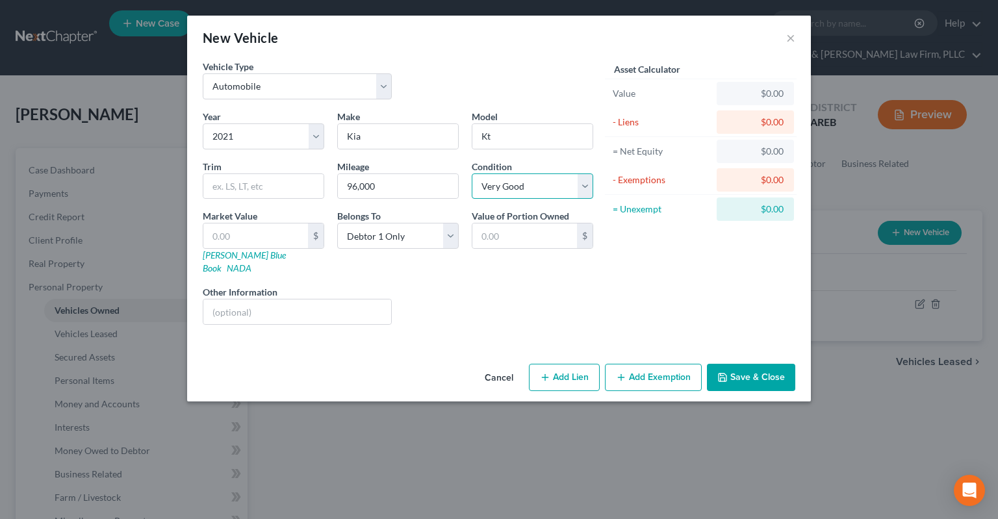
select select "2"
click at [576, 367] on button "Add Lien" at bounding box center [564, 377] width 71 height 27
select select "0"
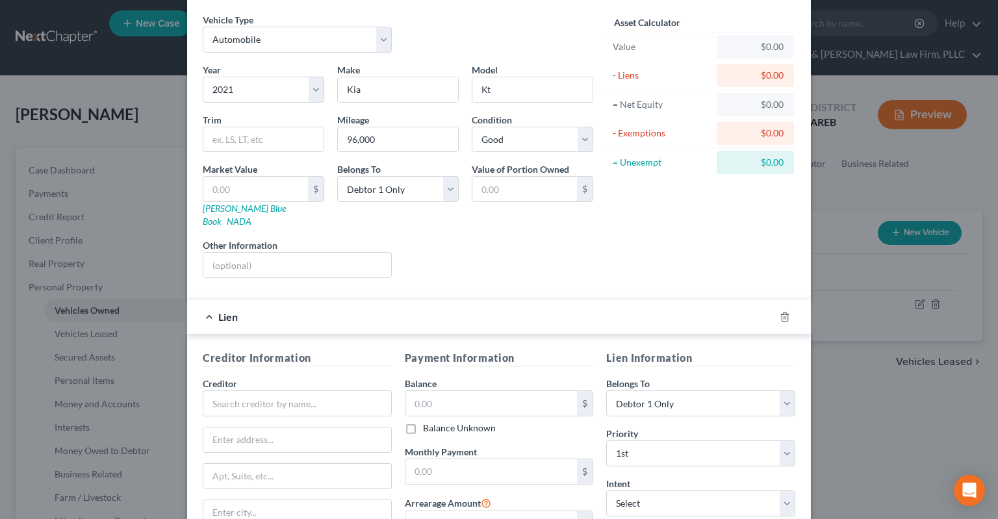
scroll to position [65, 0]
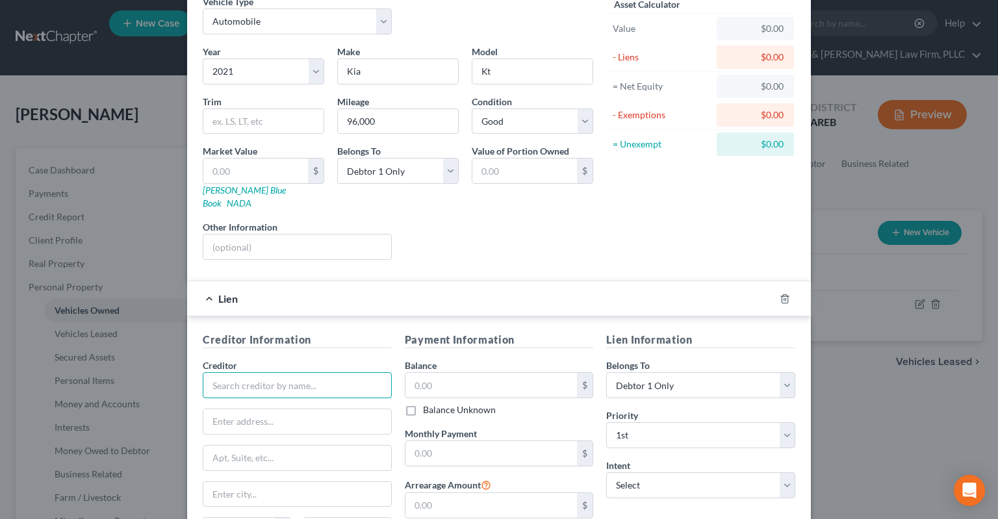
click at [287, 373] on input "text" at bounding box center [297, 385] width 189 height 26
type input "[GEOGRAPHIC_DATA]"
click at [446, 373] on input "text" at bounding box center [492, 385] width 172 height 25
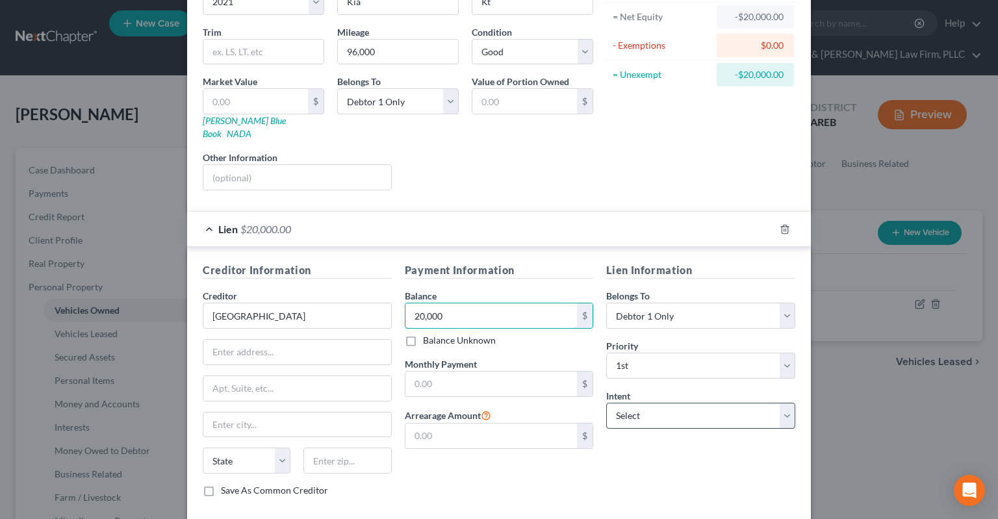
scroll to position [188, 0]
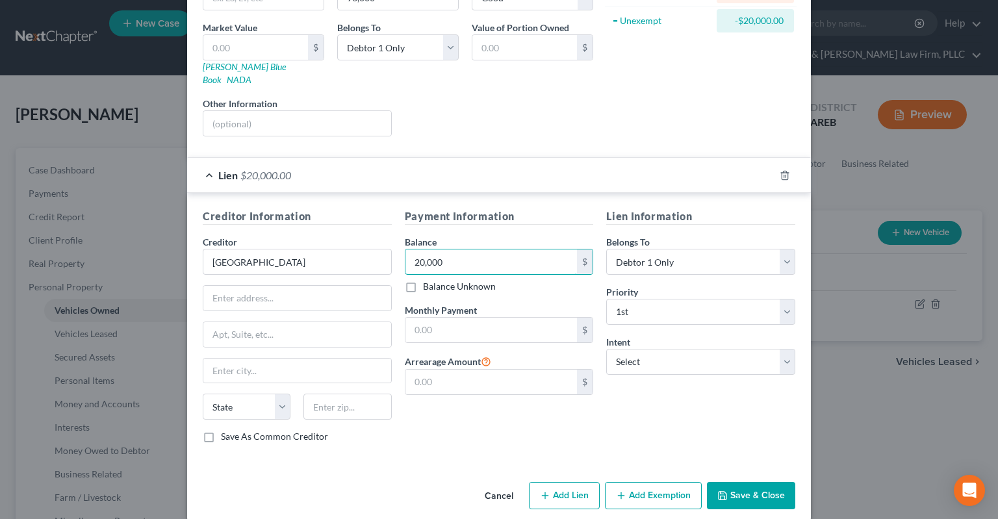
type input "20,000"
click at [720, 482] on button "Save & Close" at bounding box center [751, 495] width 88 height 27
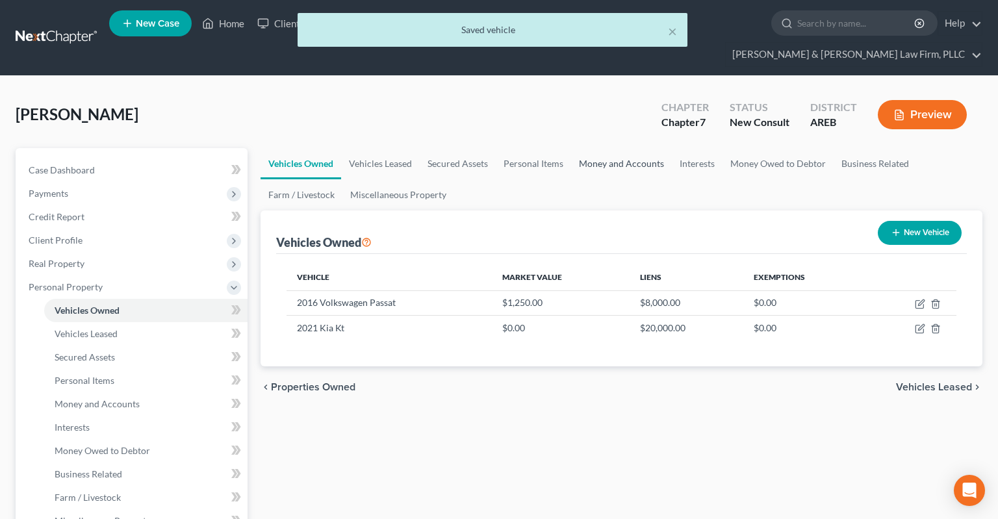
click at [610, 148] on link "Money and Accounts" at bounding box center [621, 163] width 101 height 31
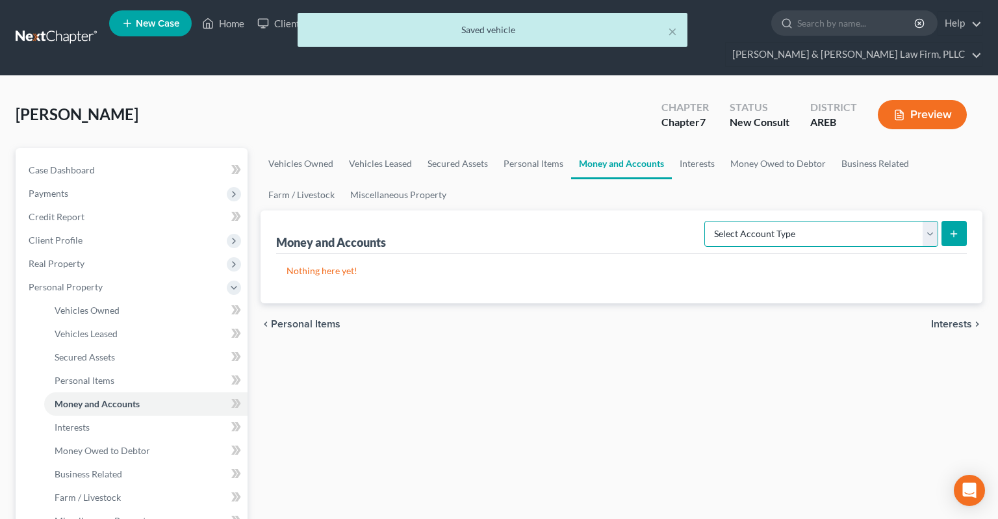
click at [704, 221] on select "Select Account Type Brokerage Cash on Hand Certificates of Deposit Checking Acc…" at bounding box center [821, 234] width 234 height 26
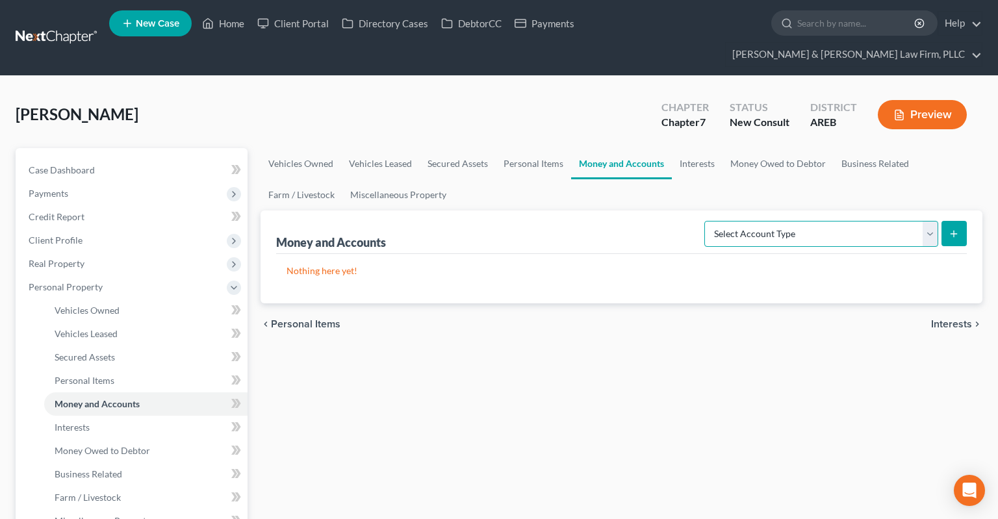
select select "checking"
click option "Checking Account" at bounding box center [0, 0] width 0 height 0
click at [952, 221] on button "submit" at bounding box center [954, 233] width 25 height 25
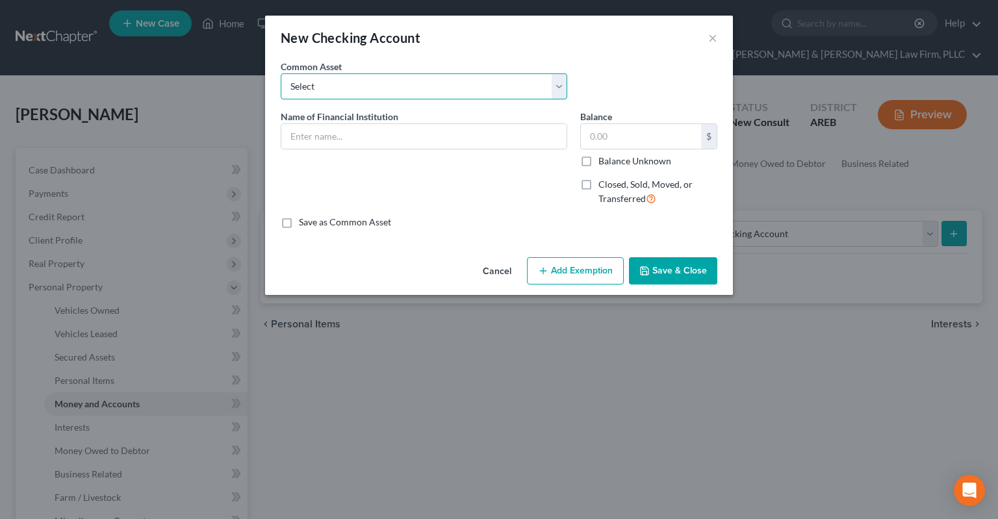
click at [281, 73] on select "Select Checking account" at bounding box center [424, 86] width 287 height 26
select select "0"
click option "Checking account" at bounding box center [0, 0] width 0 height 0
type input "Checking account"
click at [643, 142] on input "text" at bounding box center [641, 136] width 120 height 25
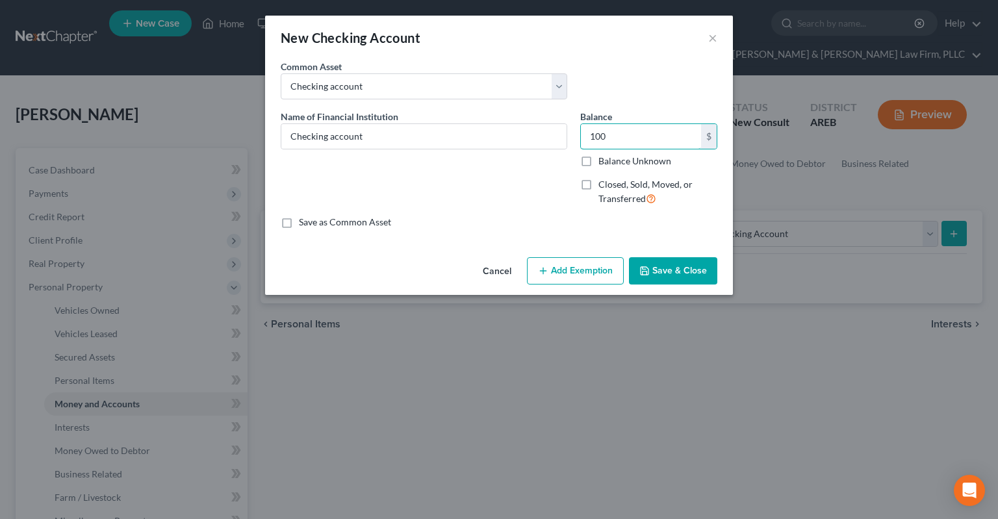
type input "100"
click at [680, 268] on button "Save & Close" at bounding box center [673, 270] width 88 height 27
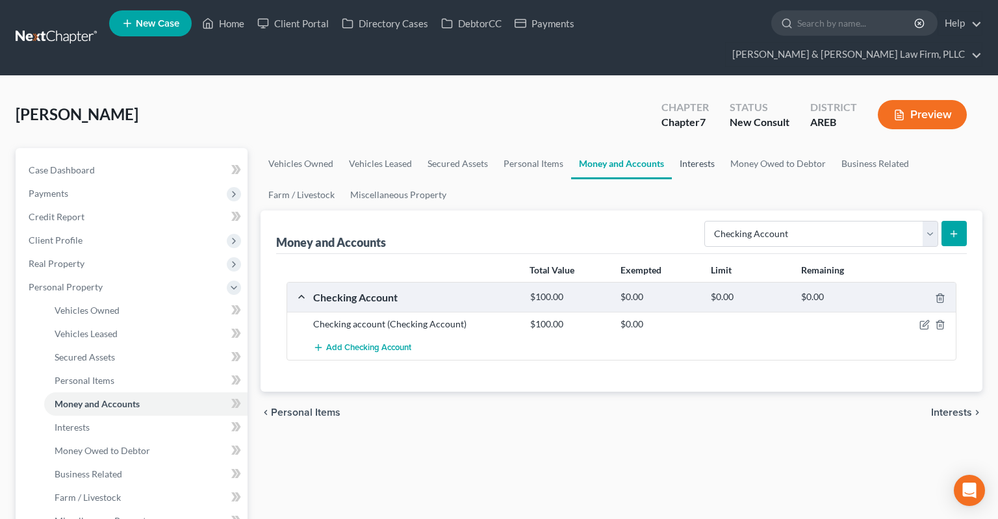
click at [697, 148] on link "Interests" at bounding box center [697, 163] width 51 height 31
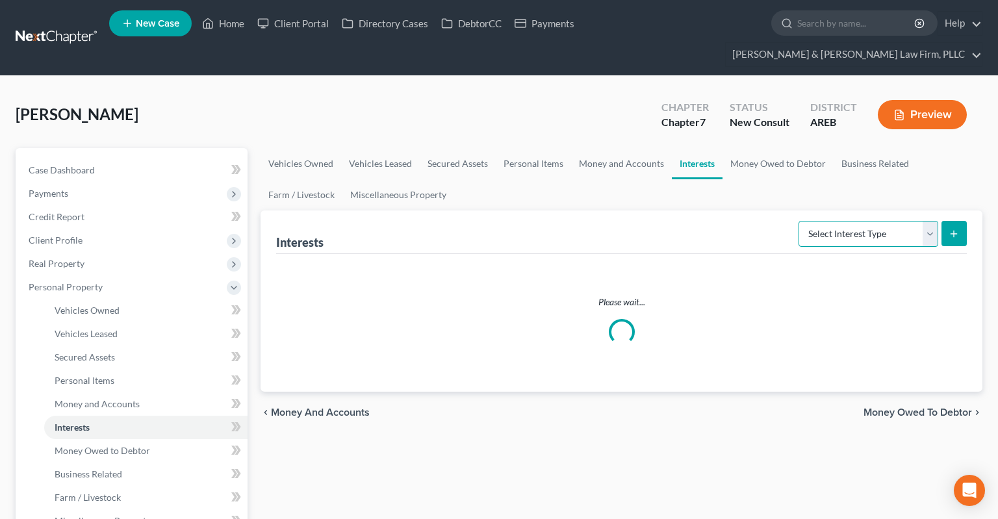
click at [799, 221] on select "Select Interest Type 401K Annuity Bond Education IRA Government Bond Government…" at bounding box center [869, 234] width 140 height 26
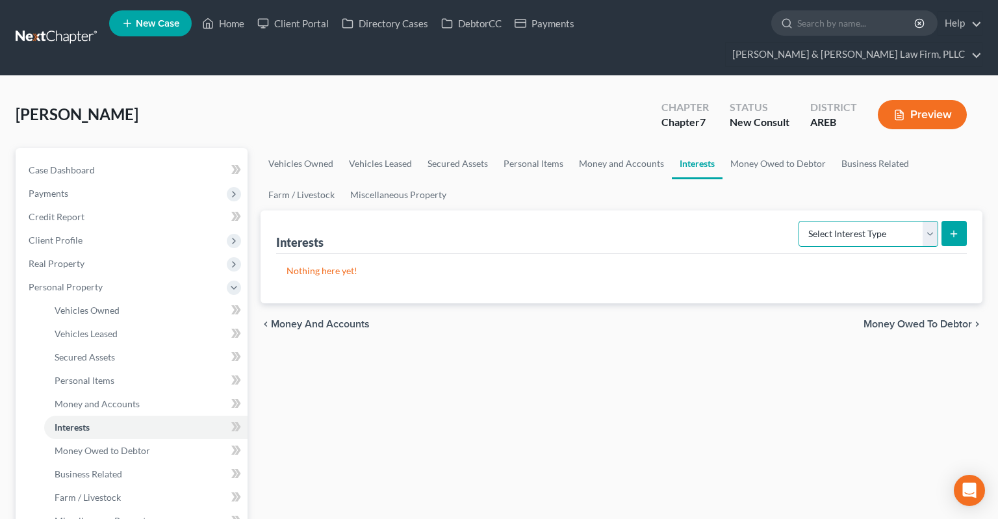
select select "401k"
click option "401K" at bounding box center [0, 0] width 0 height 0
click at [955, 221] on button "submit" at bounding box center [954, 233] width 25 height 25
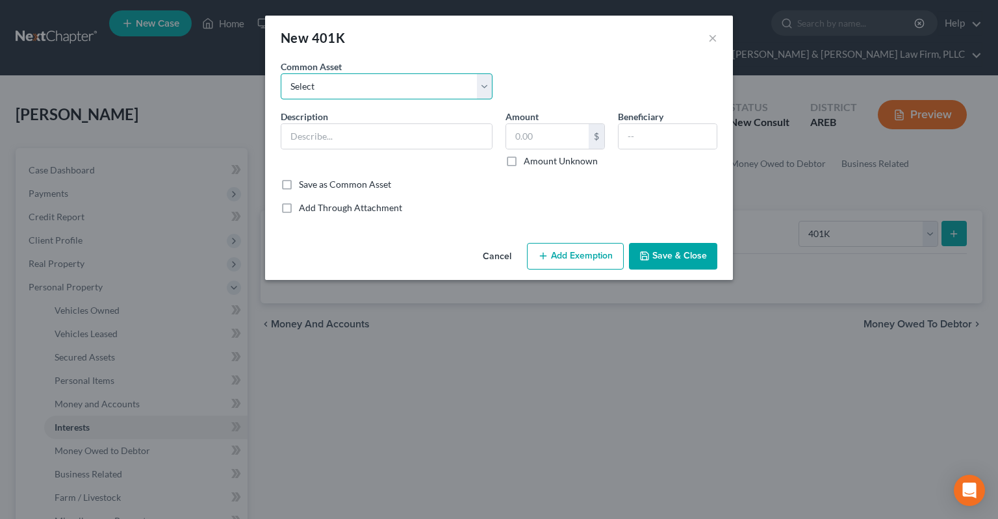
click at [281, 73] on select "Select 401k through work" at bounding box center [387, 86] width 212 height 26
select select "0"
click option "401k through work" at bounding box center [0, 0] width 0 height 0
type input "401k through work"
click at [563, 138] on input "text" at bounding box center [547, 136] width 83 height 25
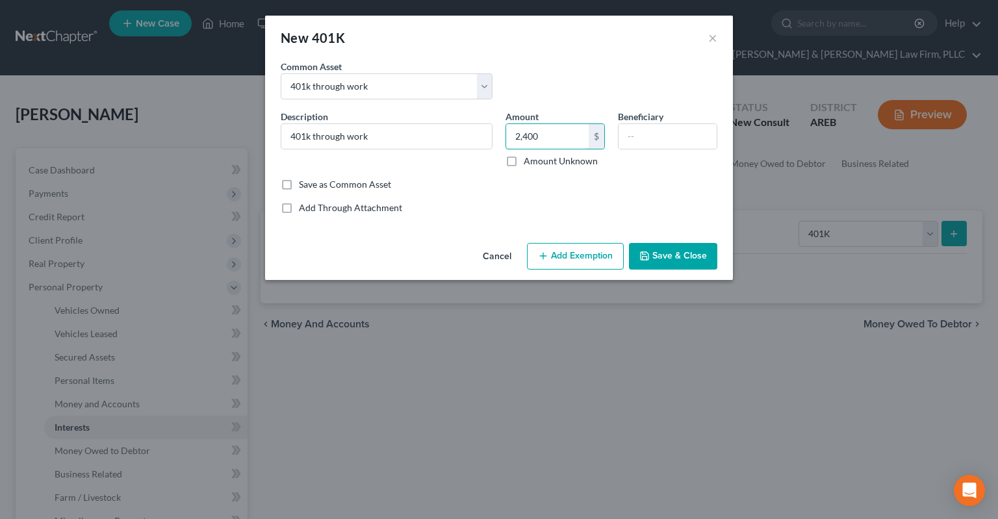
type input "2,400"
click at [672, 252] on button "Save & Close" at bounding box center [673, 256] width 88 height 27
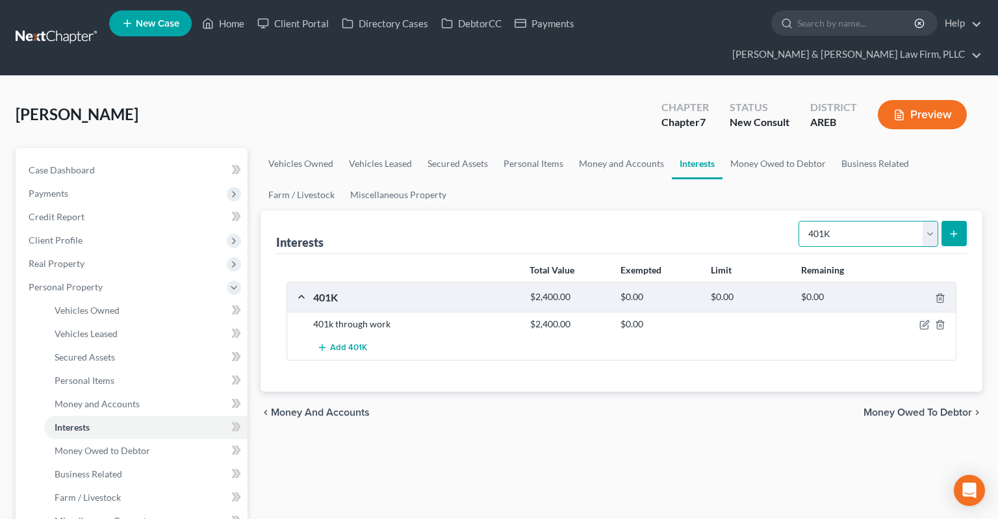
click at [799, 221] on select "Select Interest Type 401K Annuity Bond Education IRA Government Bond Government…" at bounding box center [869, 234] width 140 height 26
select select "stock"
click option "Stock" at bounding box center [0, 0] width 0 height 0
click at [962, 221] on button "submit" at bounding box center [954, 233] width 25 height 25
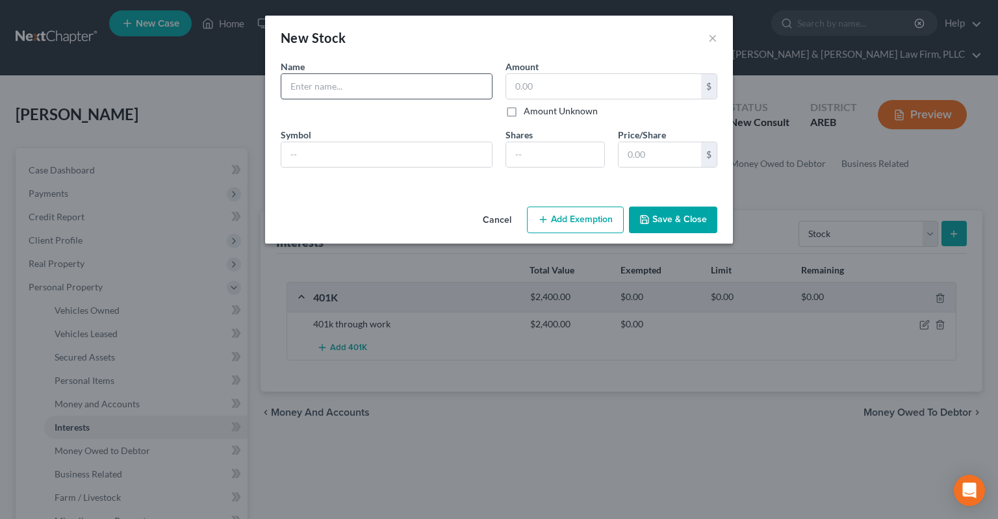
click at [365, 84] on input "text" at bounding box center [386, 86] width 211 height 25
type input "Amazon stock RSU"
click at [548, 83] on input "text" at bounding box center [603, 86] width 195 height 25
type input "12,000"
click at [673, 220] on button "Save & Close" at bounding box center [673, 220] width 88 height 27
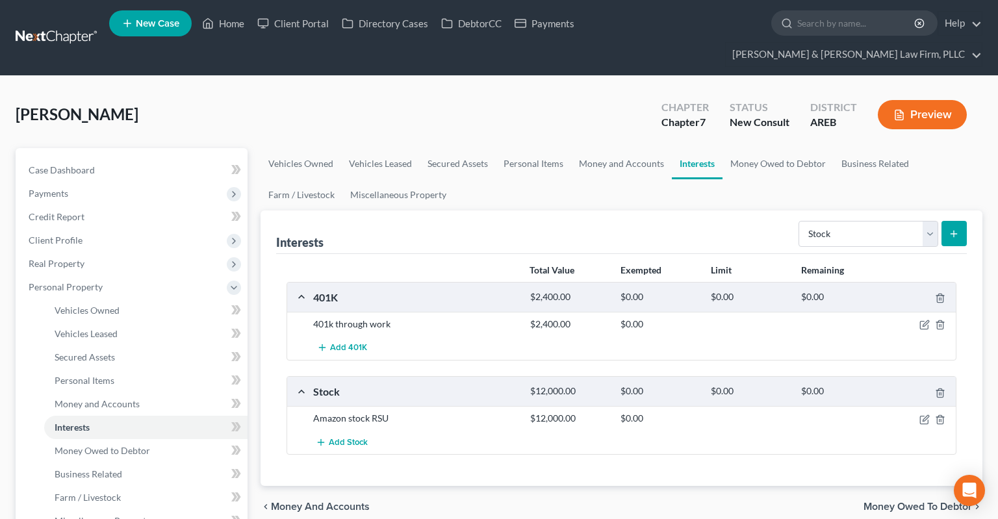
click at [950, 221] on button "submit" at bounding box center [954, 233] width 25 height 25
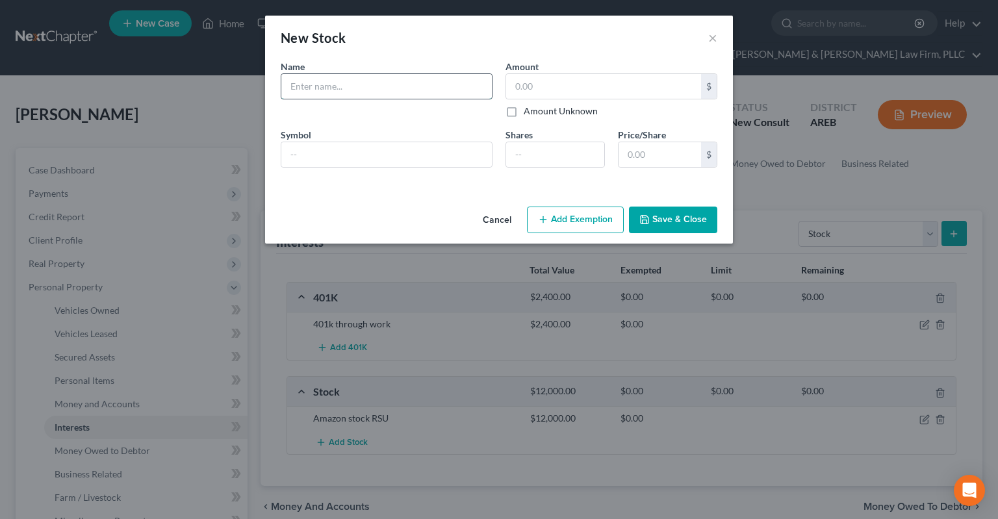
click at [363, 88] on input "text" at bounding box center [386, 86] width 211 height 25
type input "Fidelity stock"
type input "64"
click at [651, 209] on button "Save & Close" at bounding box center [673, 220] width 88 height 27
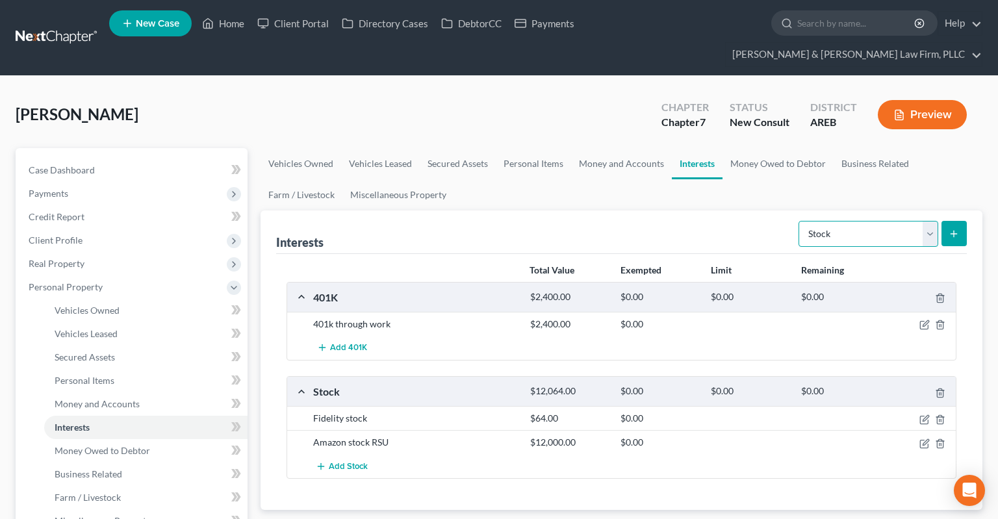
click at [799, 221] on select "Select Interest Type 401K Annuity Bond Education IRA Government Bond Government…" at bounding box center [869, 234] width 140 height 26
select select "whole_life_insurance"
click option "Whole Life Insurance" at bounding box center [0, 0] width 0 height 0
click at [955, 221] on button "submit" at bounding box center [954, 233] width 25 height 25
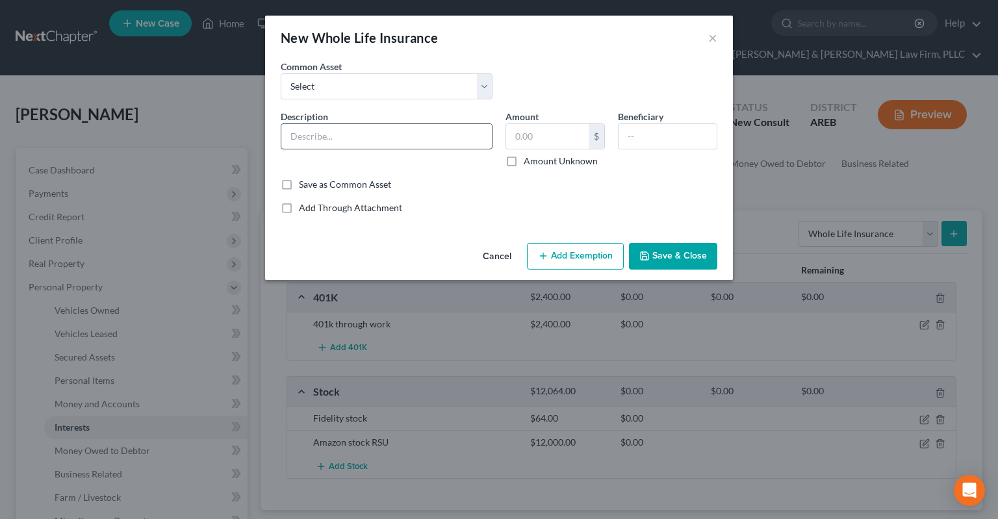
click at [423, 129] on input "text" at bounding box center [386, 136] width 211 height 25
type input "Several life insurance policies"
click at [522, 164] on div "Amount Unknown" at bounding box center [555, 161] width 99 height 13
click at [524, 164] on label "Amount Unknown" at bounding box center [561, 161] width 74 height 13
click at [529, 163] on input "Amount Unknown" at bounding box center [533, 159] width 8 height 8
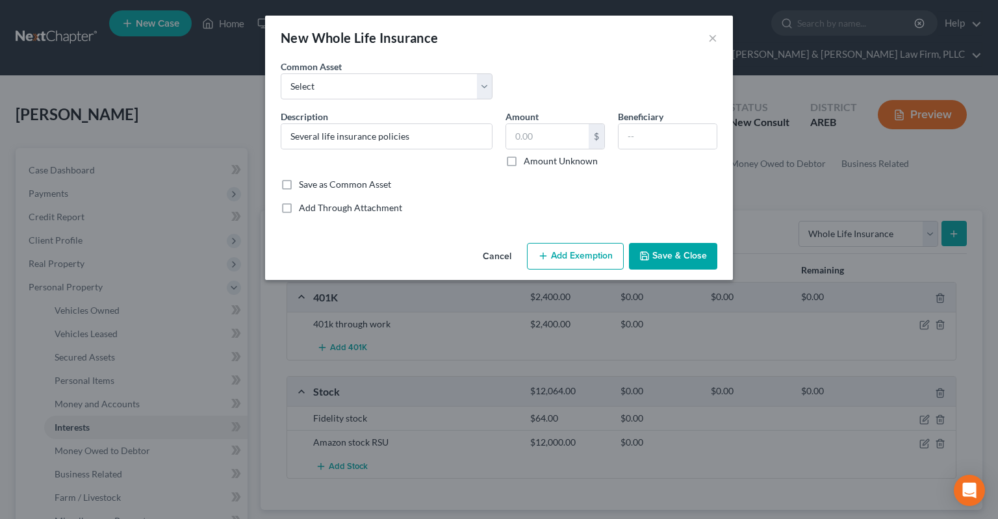
checkbox input "true"
click at [652, 255] on button "Save & Close" at bounding box center [673, 256] width 88 height 27
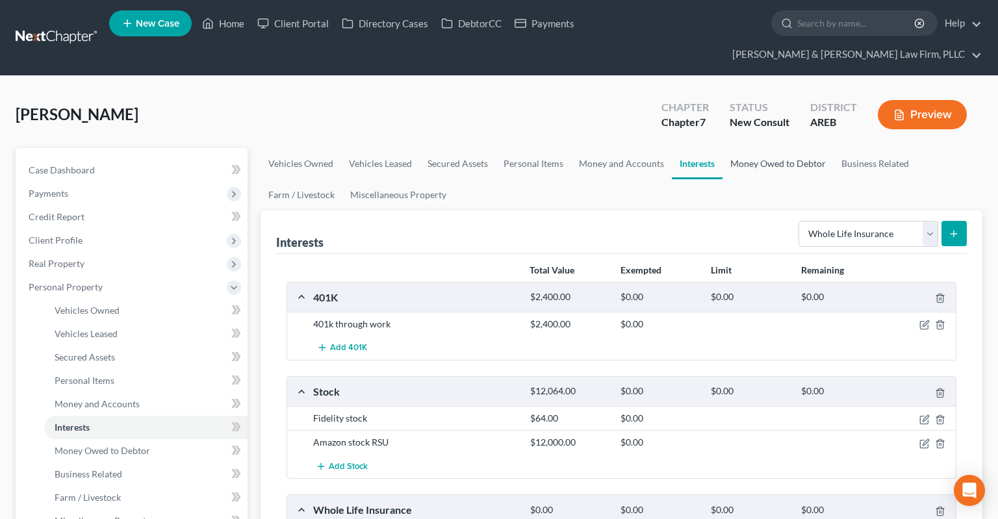
click at [789, 148] on link "Money Owed to Debtor" at bounding box center [778, 163] width 111 height 31
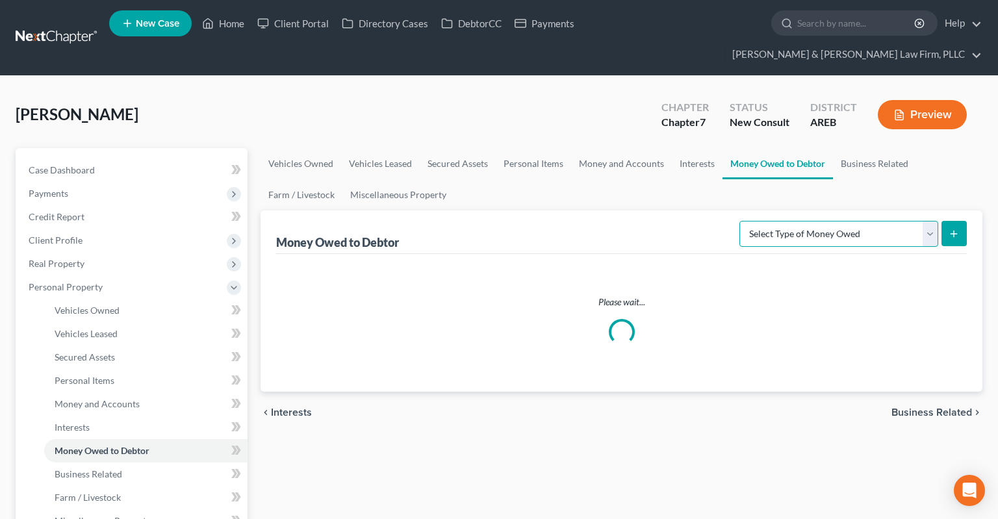
click at [740, 221] on select "Select Type of Money Owed Accounts Receivable Alimony Child Support Claims Agai…" at bounding box center [839, 234] width 199 height 26
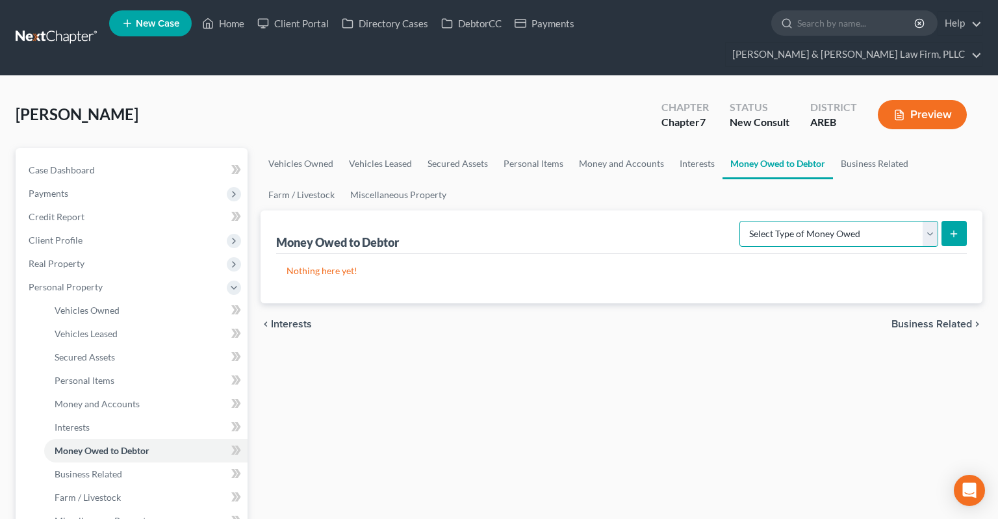
select select "life_estate_of_descendants"
click option "Life Estate of Descendants" at bounding box center [0, 0] width 0 height 0
click at [957, 229] on icon "submit" at bounding box center [954, 234] width 10 height 10
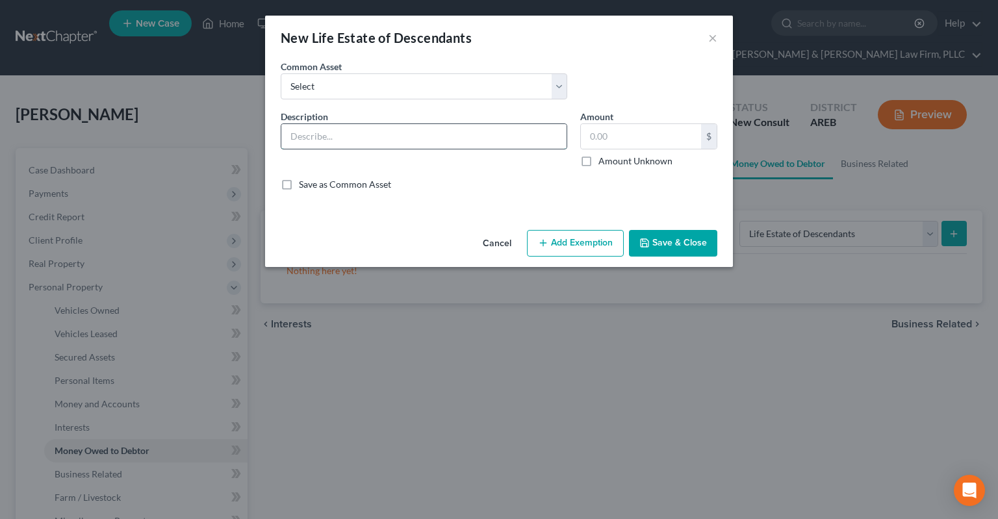
click at [422, 137] on input "text" at bounding box center [423, 136] width 285 height 25
type input "Potential inheritance from grandmother"
click at [599, 155] on label "Amount Unknown" at bounding box center [636, 161] width 74 height 13
click at [599, 161] on label "Amount Unknown" at bounding box center [636, 161] width 74 height 13
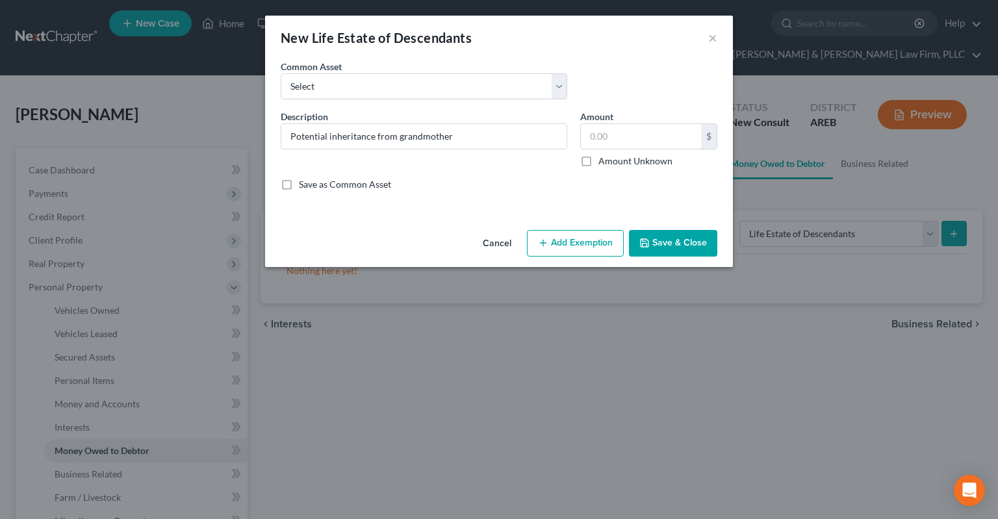
click at [604, 161] on input "Amount Unknown" at bounding box center [608, 159] width 8 height 8
checkbox input "true"
type input "0.00"
click at [663, 238] on button "Save & Close" at bounding box center [673, 243] width 88 height 27
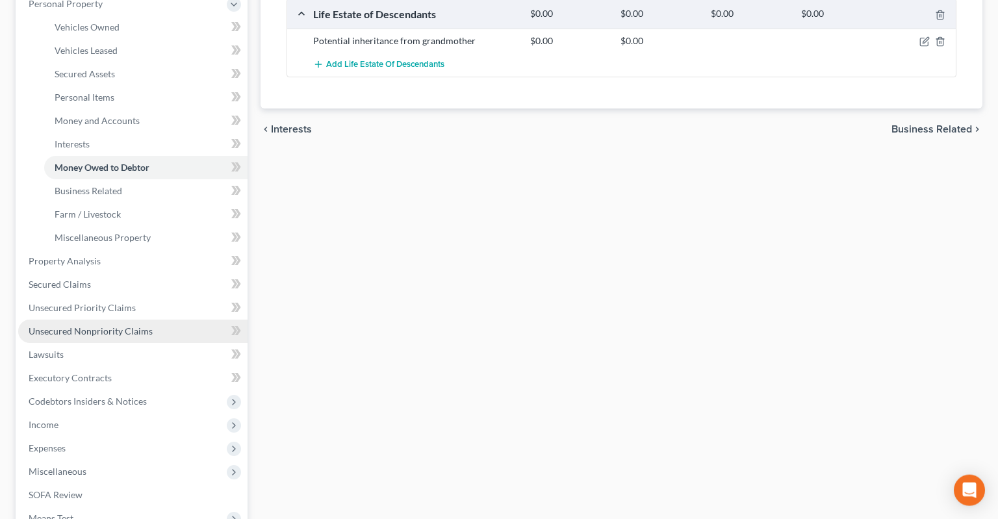
scroll to position [343, 0]
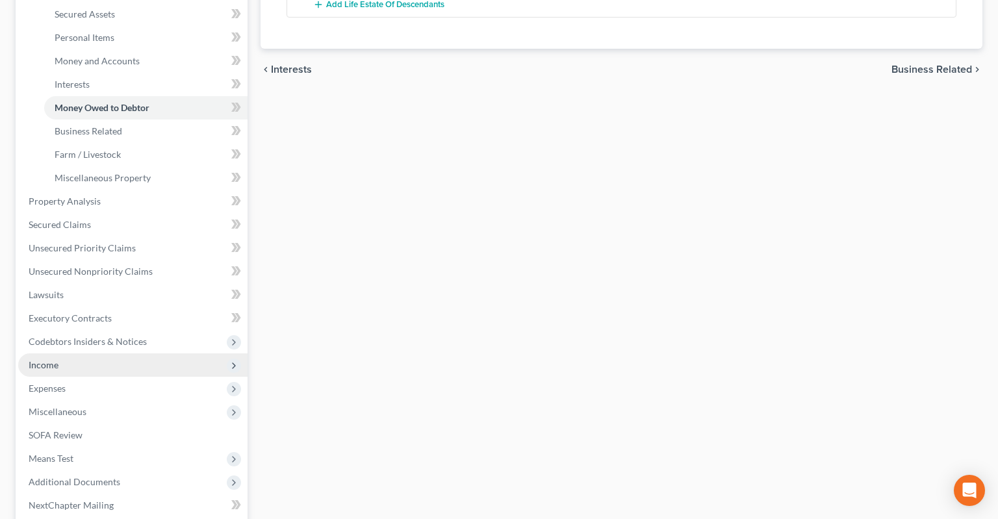
click at [77, 354] on span "Income" at bounding box center [132, 365] width 229 height 23
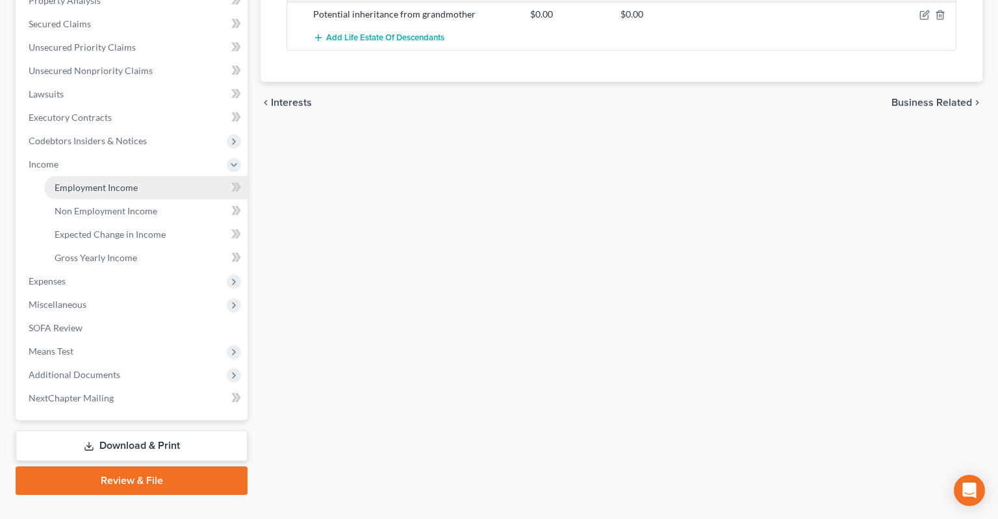
click at [142, 176] on link "Employment Income" at bounding box center [145, 187] width 203 height 23
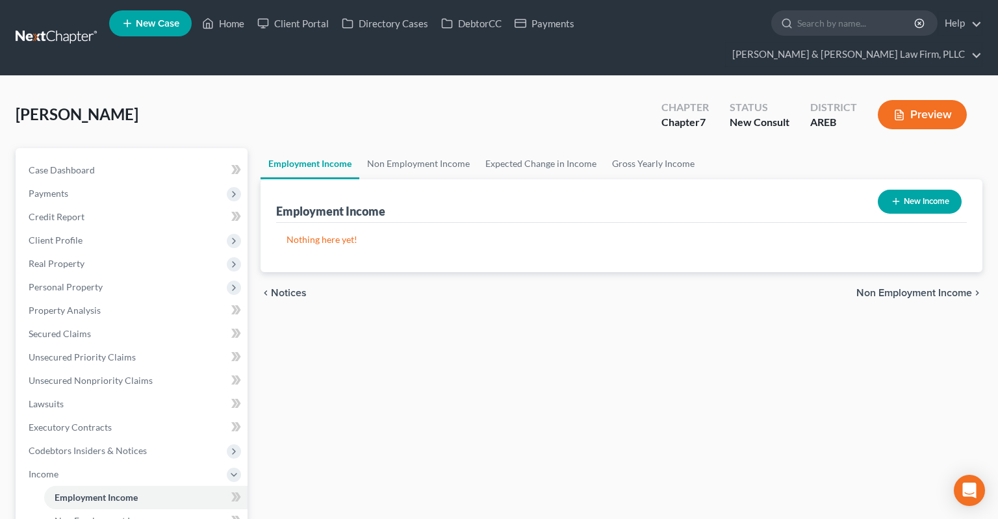
click at [916, 190] on button "New Income" at bounding box center [920, 202] width 84 height 24
select select "0"
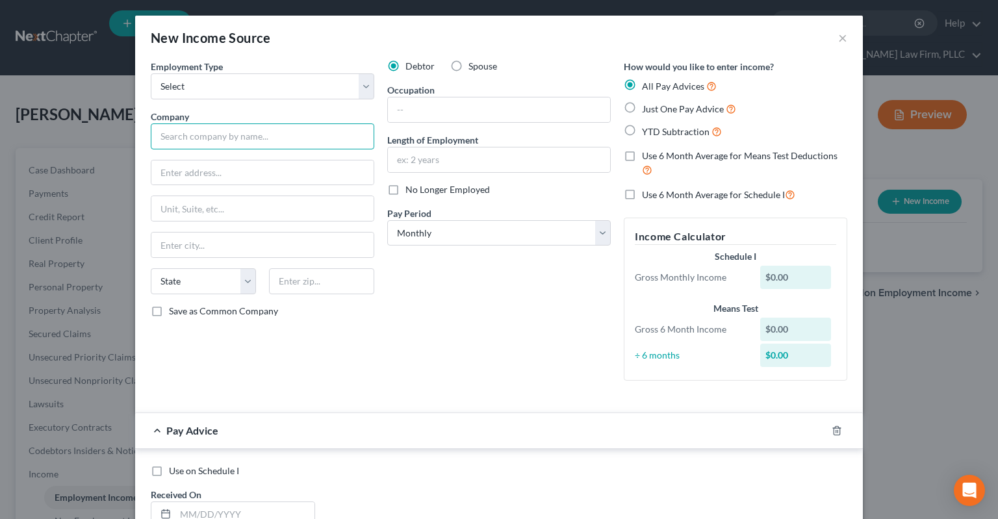
click at [311, 136] on input "text" at bounding box center [263, 136] width 224 height 26
type input "Amazon"
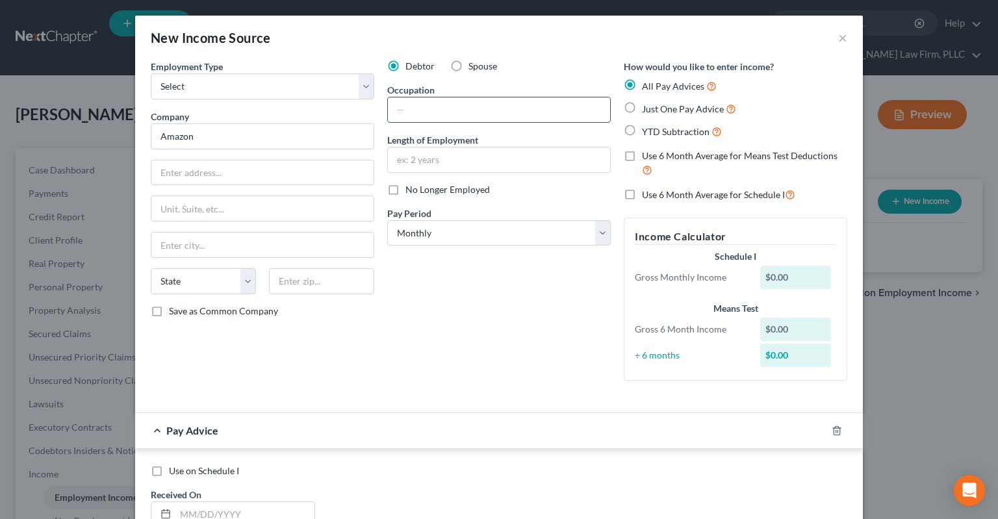
click at [482, 111] on input "text" at bounding box center [499, 109] width 222 height 25
type input "Assistant manager"
click at [456, 151] on input "text" at bounding box center [499, 160] width 222 height 25
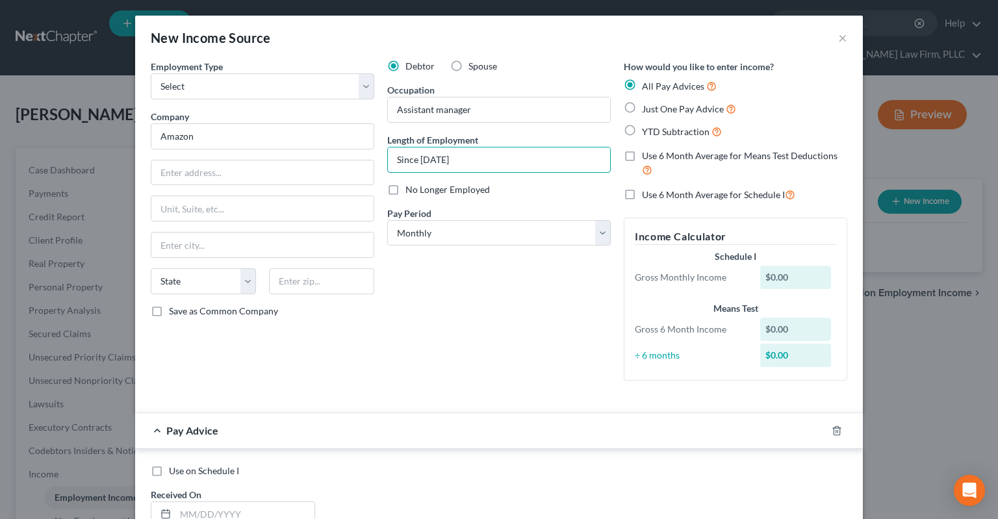
type input "Since [DATE]"
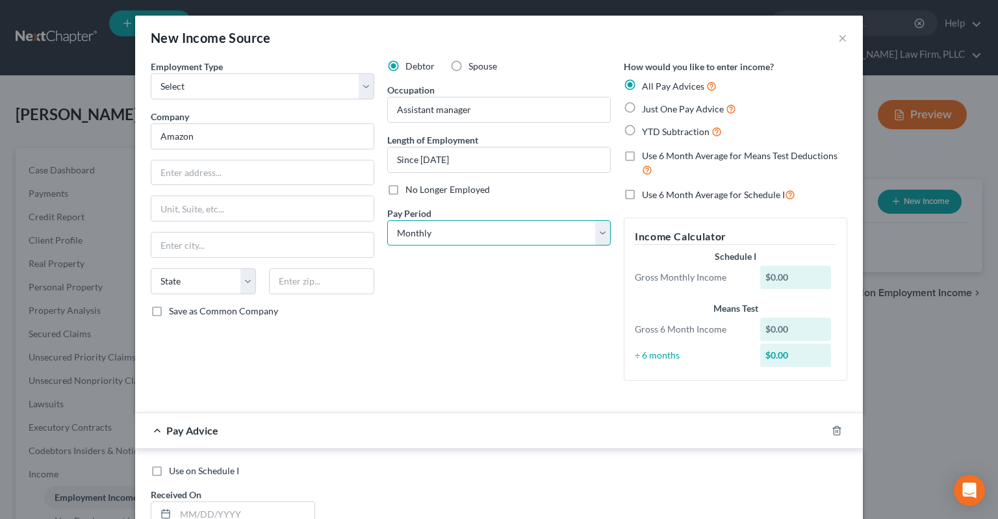
select select "3"
click option "Weekly" at bounding box center [0, 0] width 0 height 0
click at [446, 308] on div "Debtor Spouse Occupation Assistant manager Length of Employment Since [DATE] No…" at bounding box center [499, 225] width 237 height 331
click at [664, 113] on span "Just One Pay Advice" at bounding box center [683, 108] width 82 height 11
click at [656, 110] on input "Just One Pay Advice" at bounding box center [651, 105] width 8 height 8
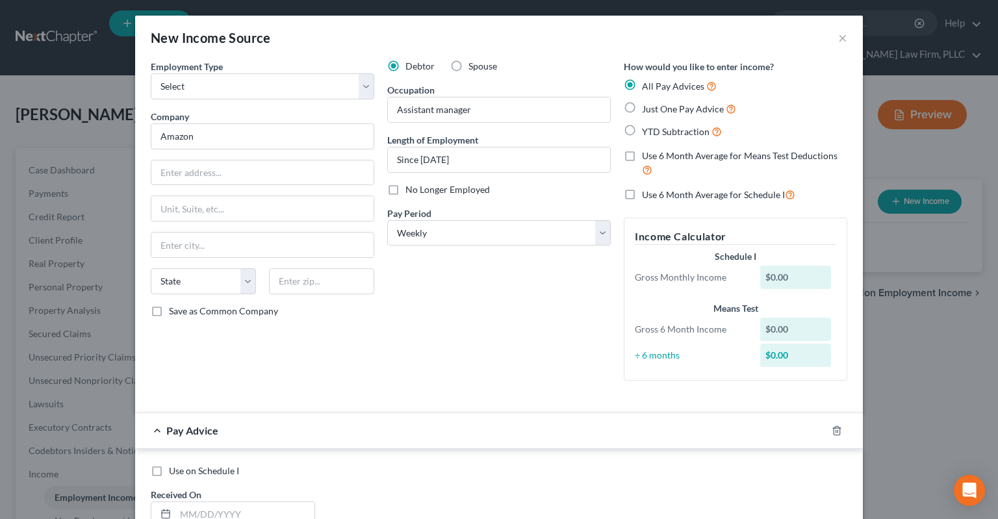
radio input "true"
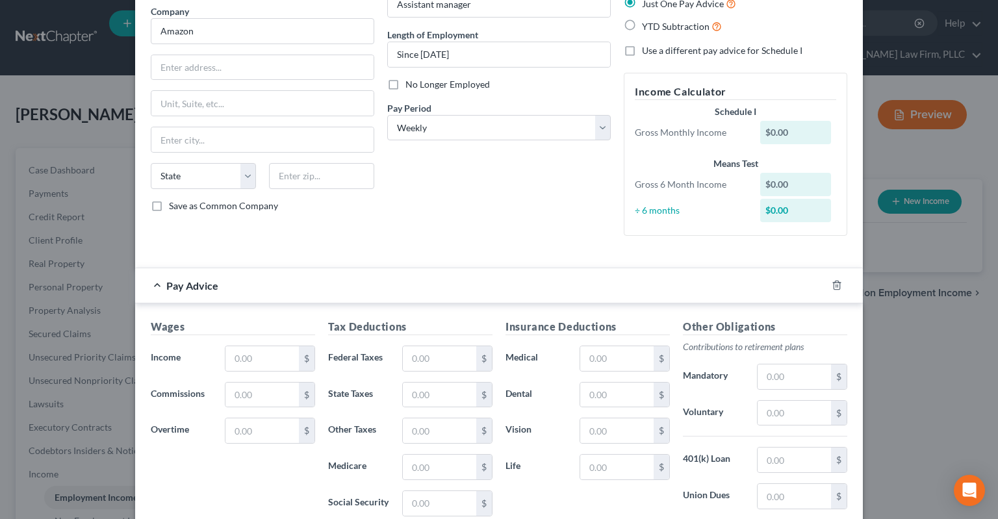
scroll to position [196, 0]
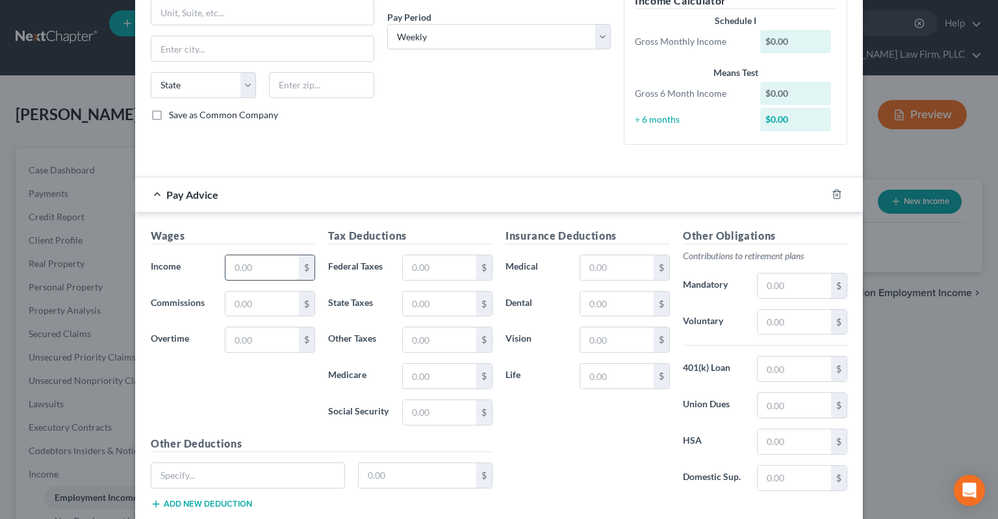
click at [276, 268] on input "text" at bounding box center [262, 267] width 73 height 25
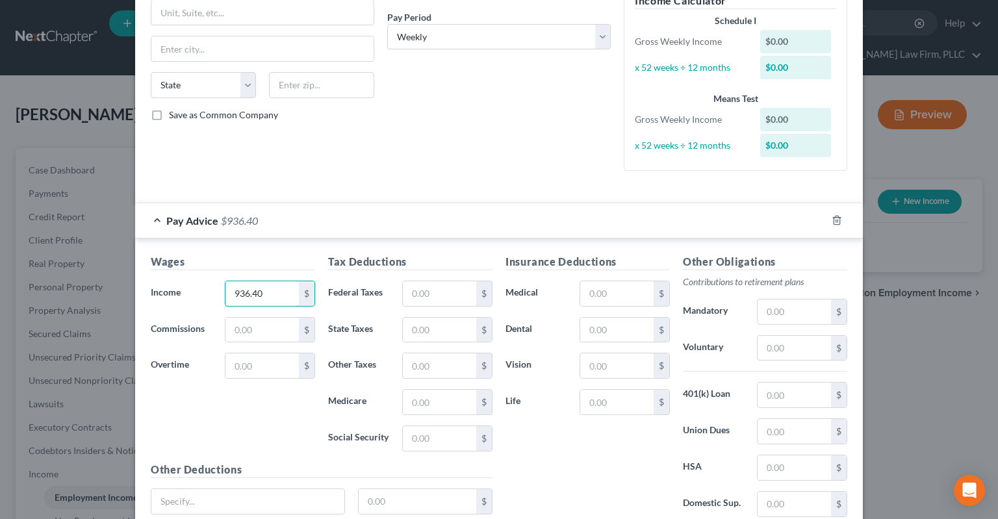
type input "936.40"
type input "482.21"
click at [524, 103] on div "Debtor Spouse Occupation Assistant manager Length of Employment Since [DATE] No…" at bounding box center [499, 23] width 237 height 318
click at [264, 370] on input "text" at bounding box center [262, 366] width 73 height 25
type input "245.81"
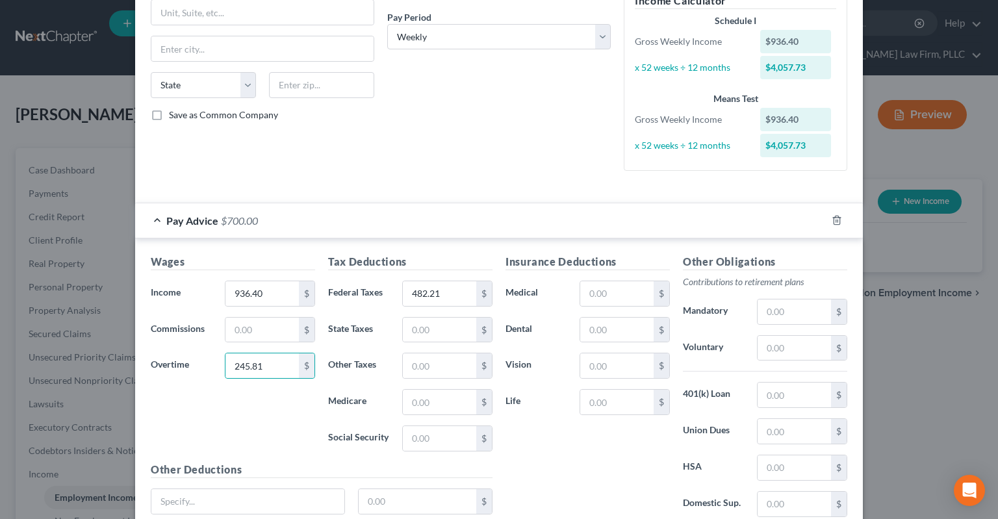
click at [506, 136] on div "Debtor Spouse Occupation Assistant manager Length of Employment Since [DATE] No…" at bounding box center [499, 23] width 237 height 318
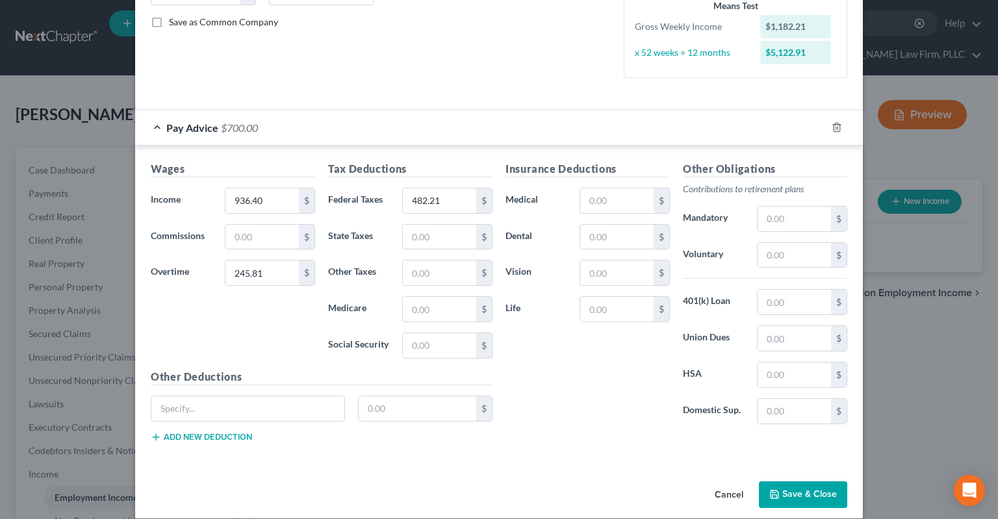
scroll to position [302, 0]
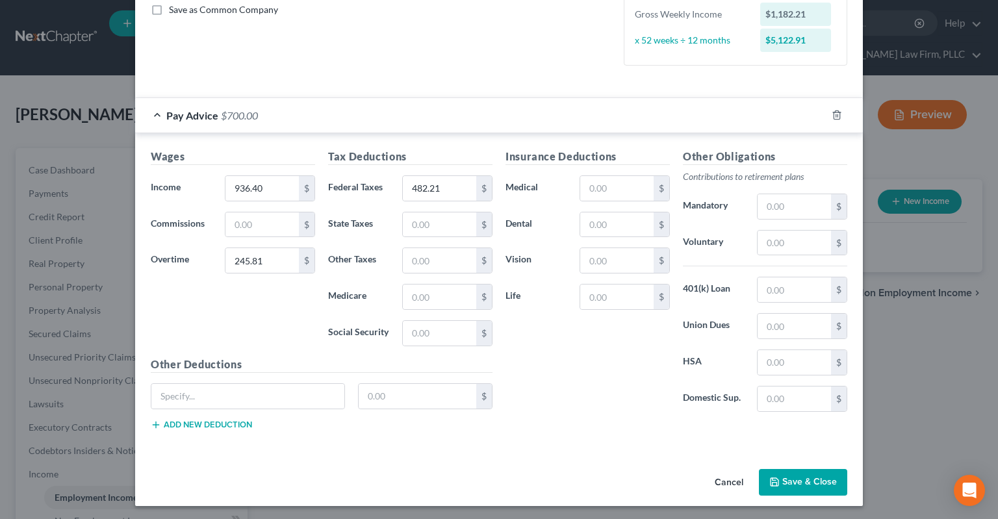
click at [807, 472] on button "Save & Close" at bounding box center [803, 482] width 88 height 27
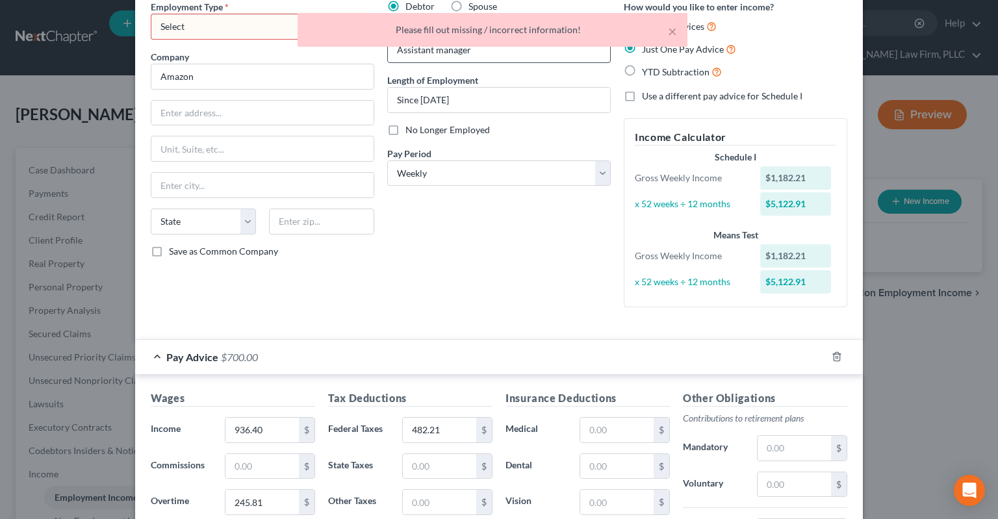
scroll to position [0, 0]
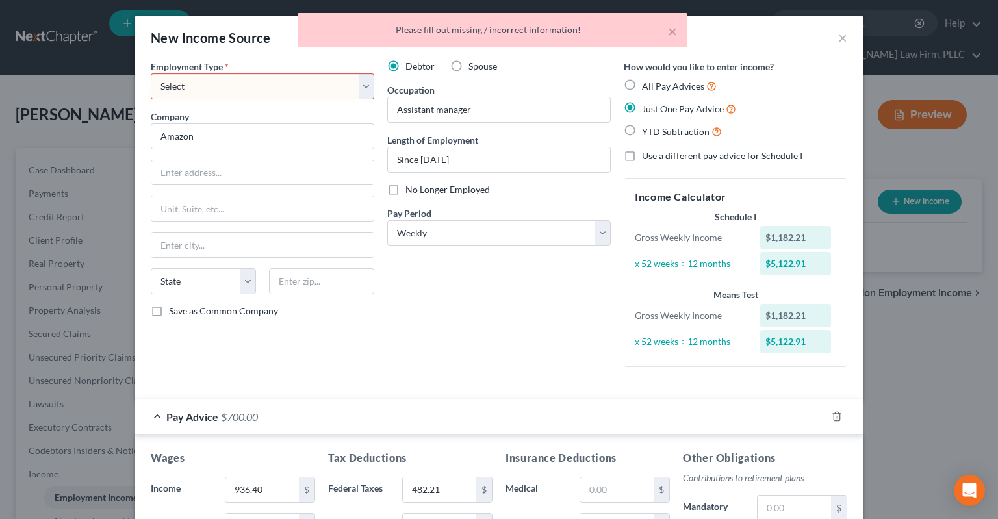
click at [151, 73] on select "Select Full or [DEMOGRAPHIC_DATA] Employment Self Employment" at bounding box center [263, 86] width 224 height 26
select select "0"
click option "Full or [DEMOGRAPHIC_DATA] Employment" at bounding box center [0, 0] width 0 height 0
drag, startPoint x: 472, startPoint y: 314, endPoint x: 478, endPoint y: 320, distance: 8.3
click at [478, 320] on div "Debtor Spouse Occupation Assistant manager Length of Employment Since [DATE] No…" at bounding box center [499, 219] width 237 height 318
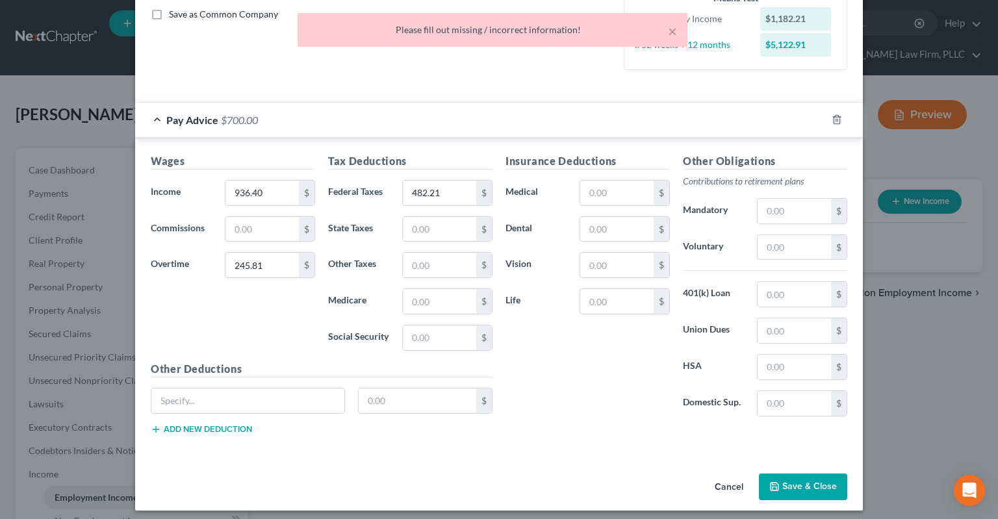
scroll to position [302, 0]
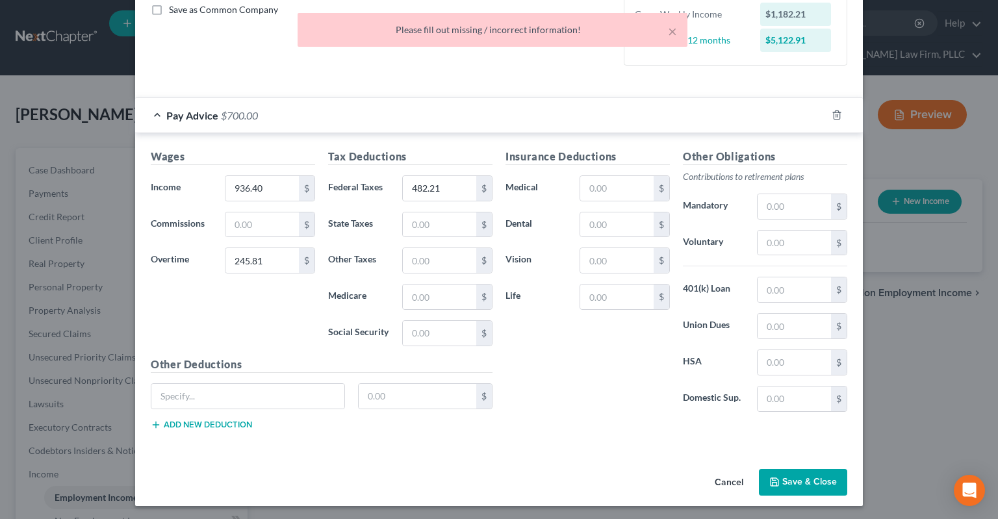
click at [784, 476] on button "Save & Close" at bounding box center [803, 482] width 88 height 27
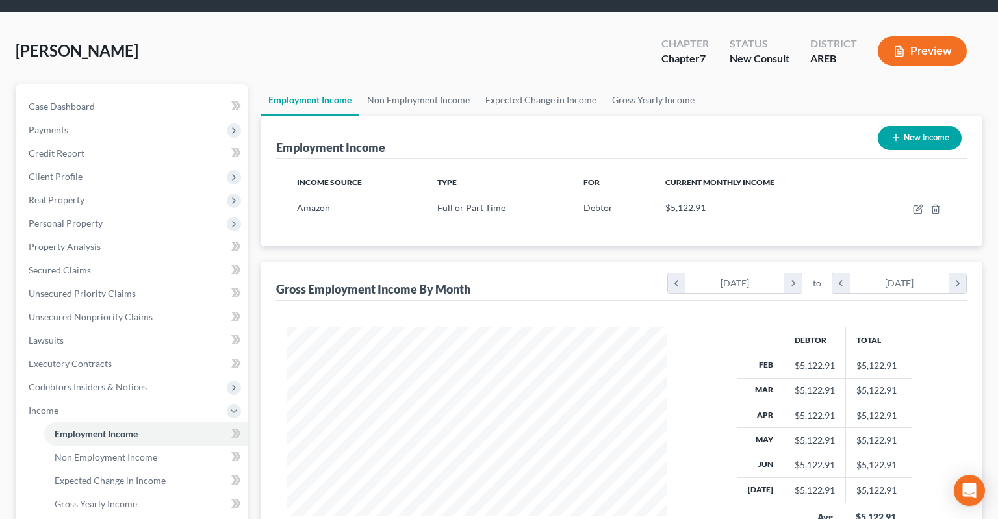
scroll to position [36, 0]
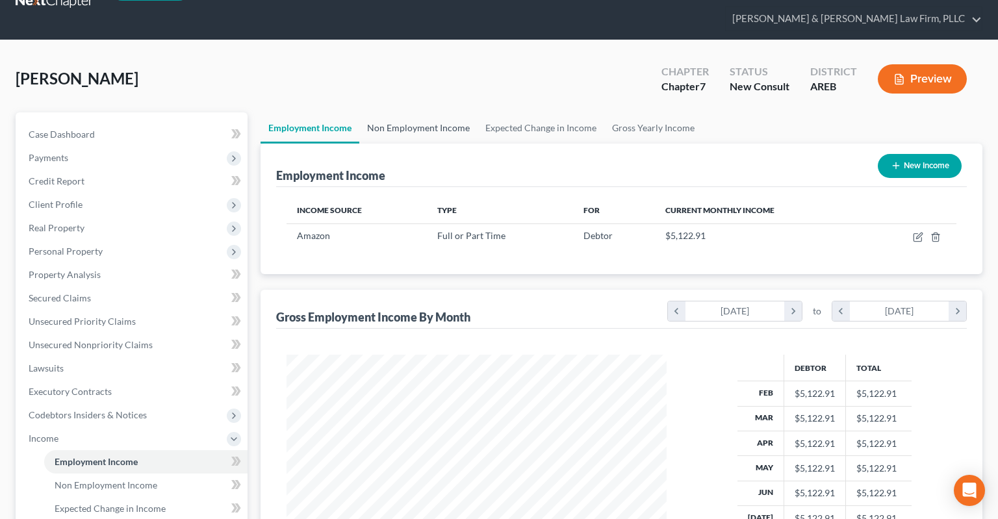
click at [428, 112] on link "Non Employment Income" at bounding box center [418, 127] width 118 height 31
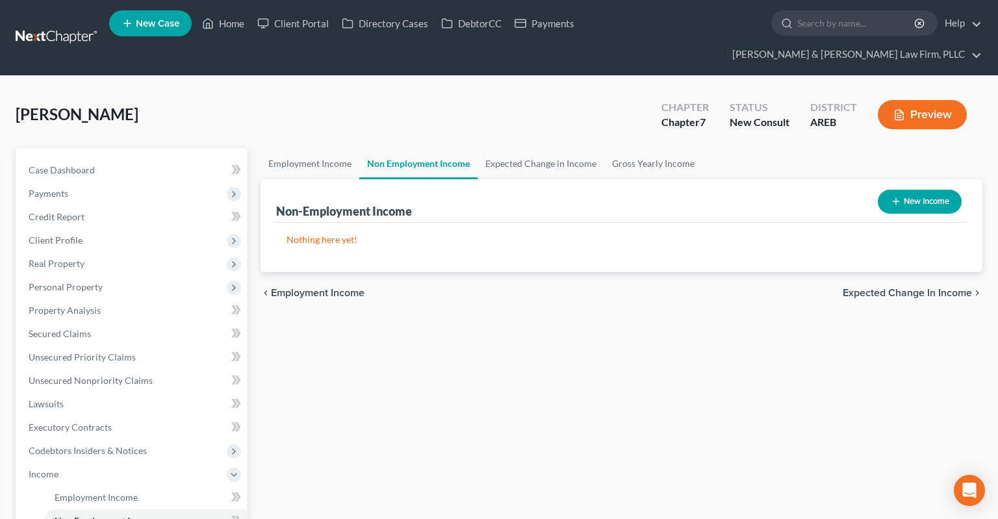
click at [875, 185] on div "New Income" at bounding box center [920, 202] width 94 height 34
click at [894, 196] on icon "button" at bounding box center [896, 201] width 10 height 10
select select "0"
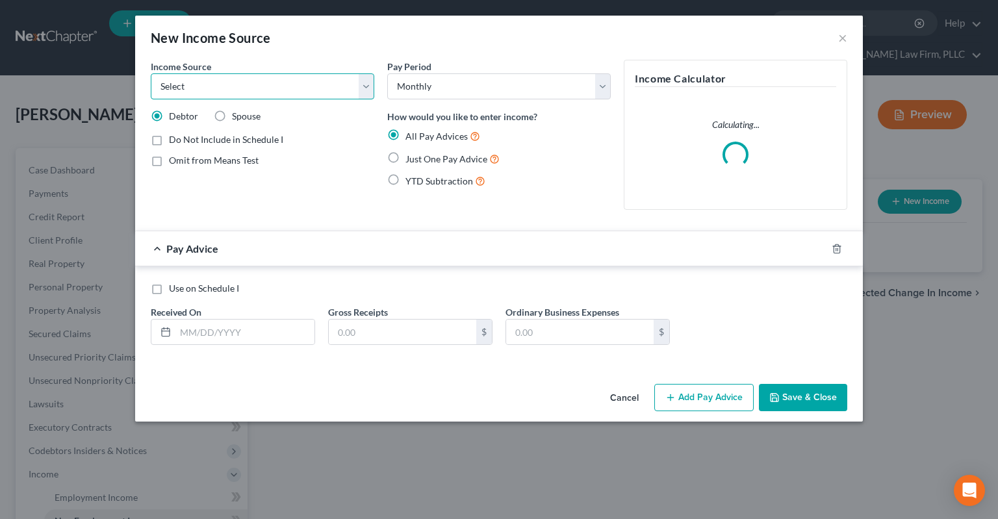
click at [151, 73] on select "Select Unemployment Disability (from employer) Pension Retirement Social Securi…" at bounding box center [263, 86] width 224 height 26
select select "7"
click option "Child / Family Support" at bounding box center [0, 0] width 0 height 0
click at [409, 159] on span "Just One Pay Advice" at bounding box center [447, 158] width 82 height 11
click at [411, 159] on input "Just One Pay Advice" at bounding box center [415, 155] width 8 height 8
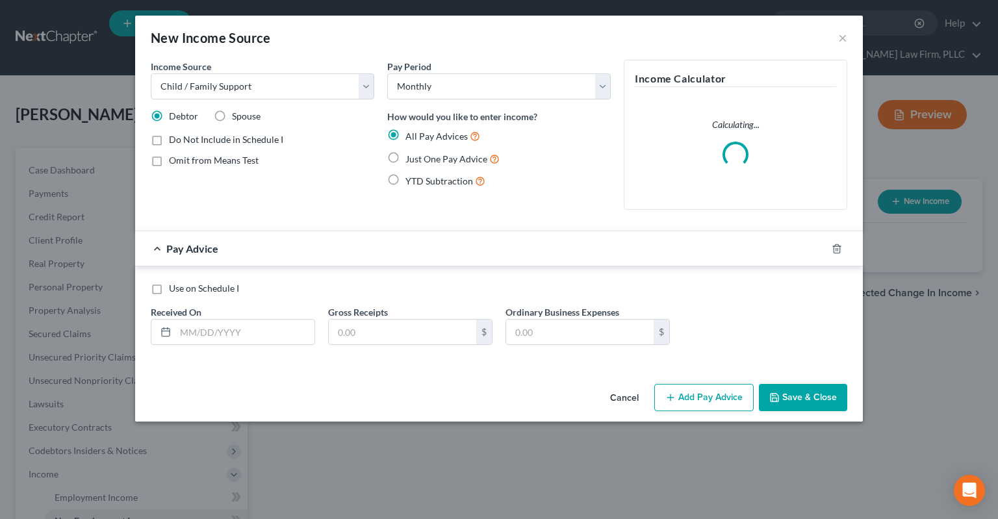
radio input "true"
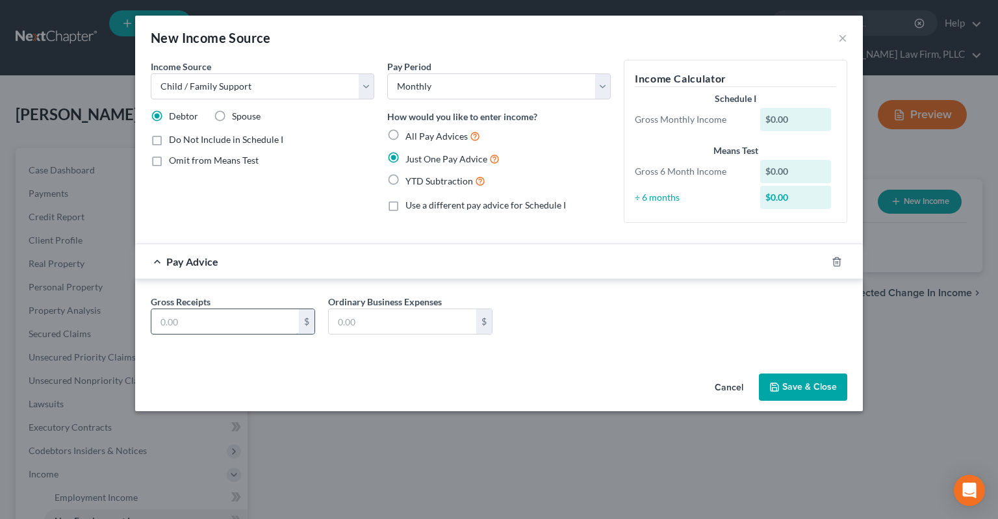
click at [230, 320] on input "text" at bounding box center [225, 321] width 148 height 25
type input "1,005"
click at [792, 385] on button "Save & Close" at bounding box center [803, 387] width 88 height 27
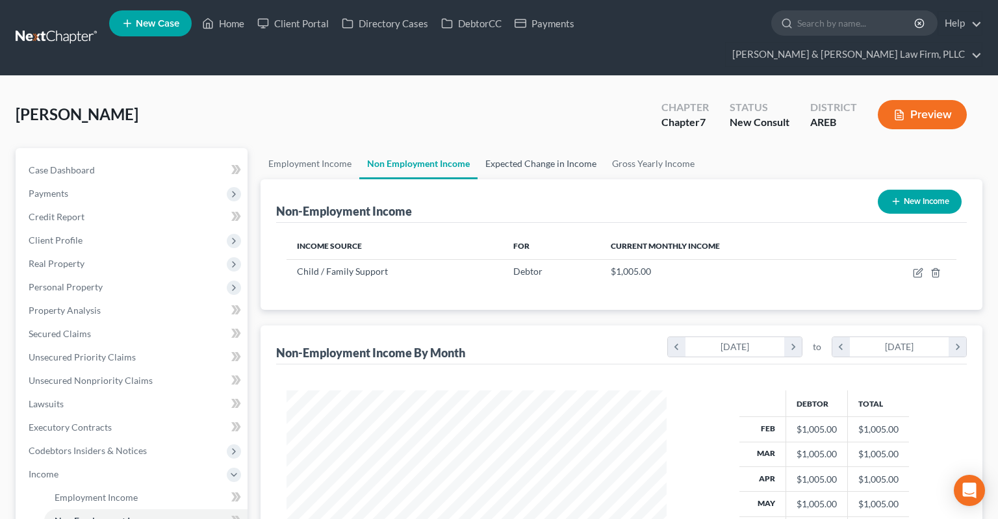
click at [511, 148] on link "Expected Change in Income" at bounding box center [541, 163] width 127 height 31
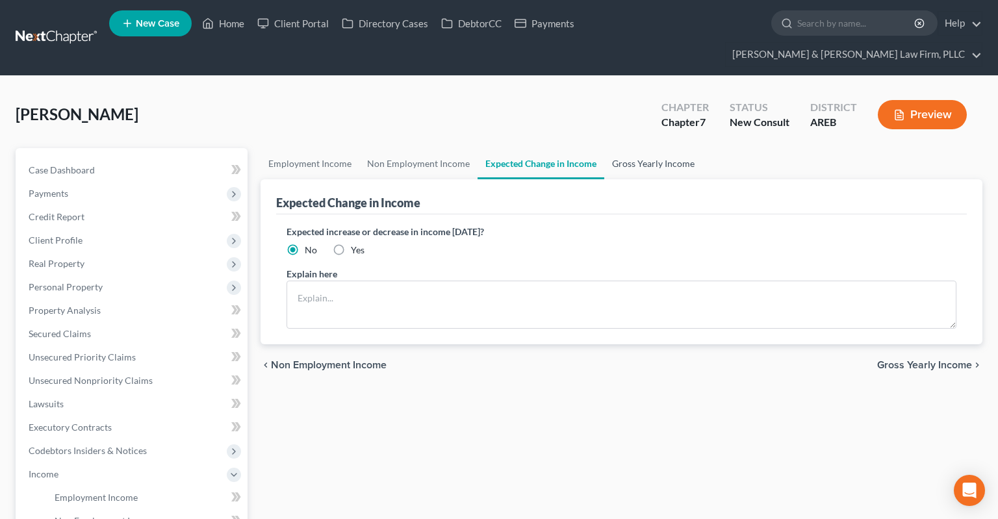
click at [630, 148] on link "Gross Yearly Income" at bounding box center [653, 163] width 98 height 31
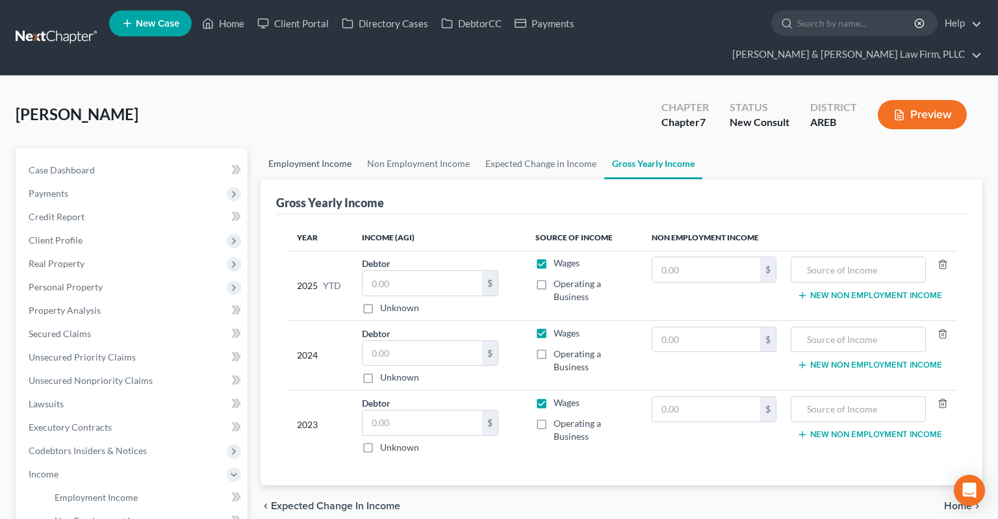
click at [302, 148] on link "Employment Income" at bounding box center [310, 163] width 99 height 31
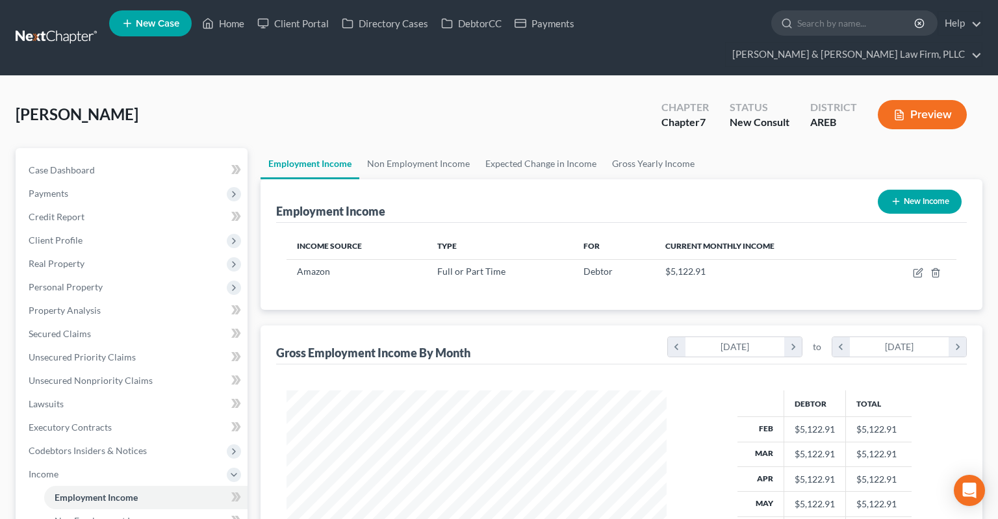
scroll to position [274, 0]
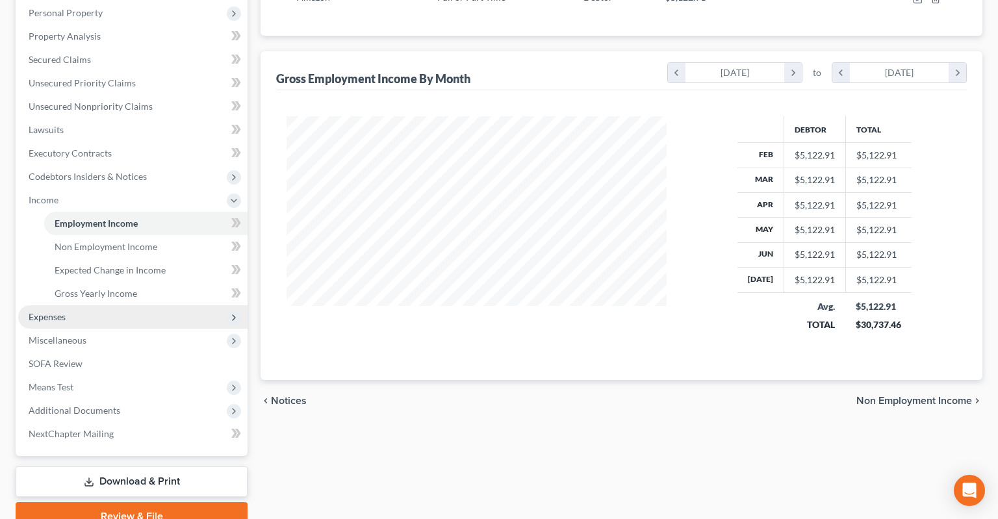
click at [119, 305] on span "Expenses" at bounding box center [132, 316] width 229 height 23
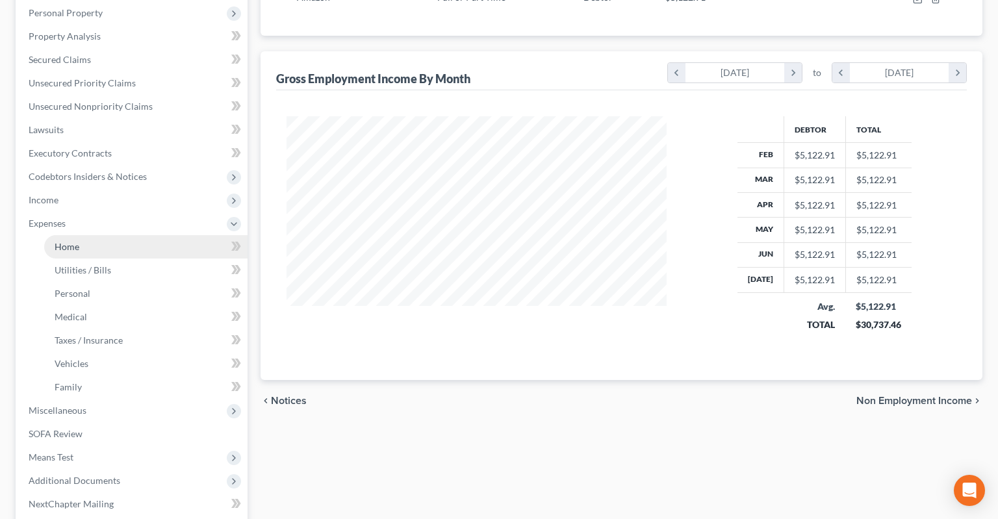
click at [112, 235] on link "Home" at bounding box center [145, 246] width 203 height 23
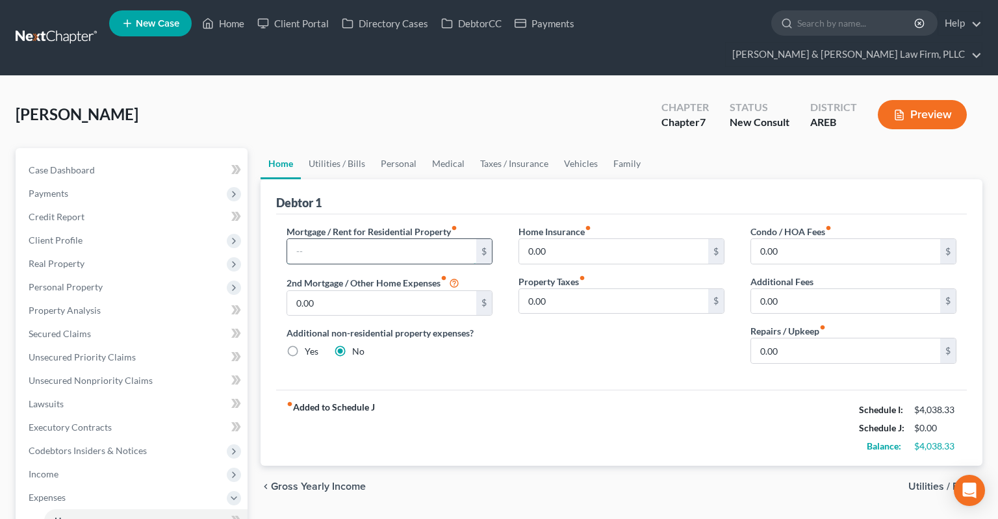
drag, startPoint x: 413, startPoint y: 230, endPoint x: 407, endPoint y: 233, distance: 7.0
click at [412, 239] on input "text" at bounding box center [381, 251] width 189 height 25
type input "1,585"
click at [359, 148] on link "Utilities / Bills" at bounding box center [337, 163] width 72 height 31
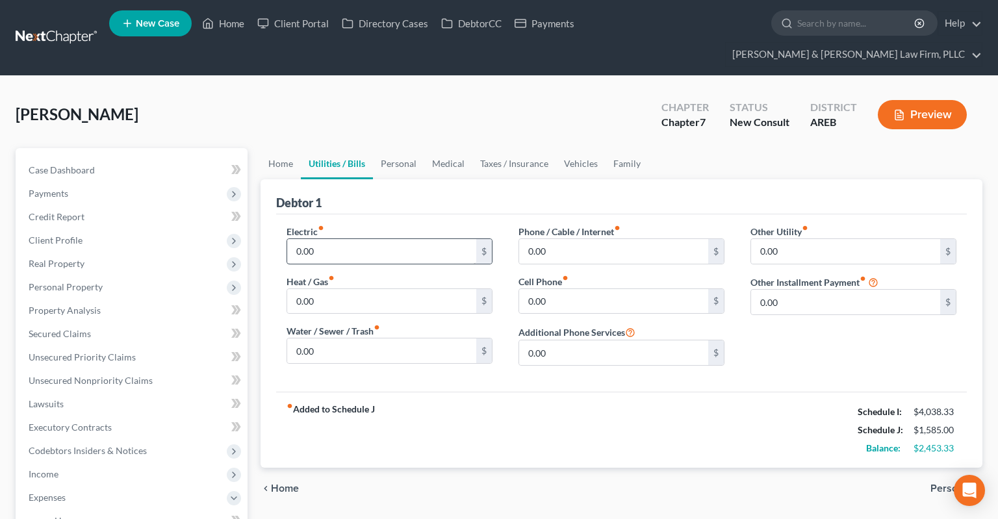
drag, startPoint x: 341, startPoint y: 213, endPoint x: 340, endPoint y: 220, distance: 6.5
click at [341, 225] on div "Electric fiber_manual_record 0.00 $" at bounding box center [390, 245] width 206 height 40
click at [339, 239] on input "0.00" at bounding box center [381, 251] width 189 height 25
type input "120"
click at [556, 289] on input "0.00" at bounding box center [613, 301] width 189 height 25
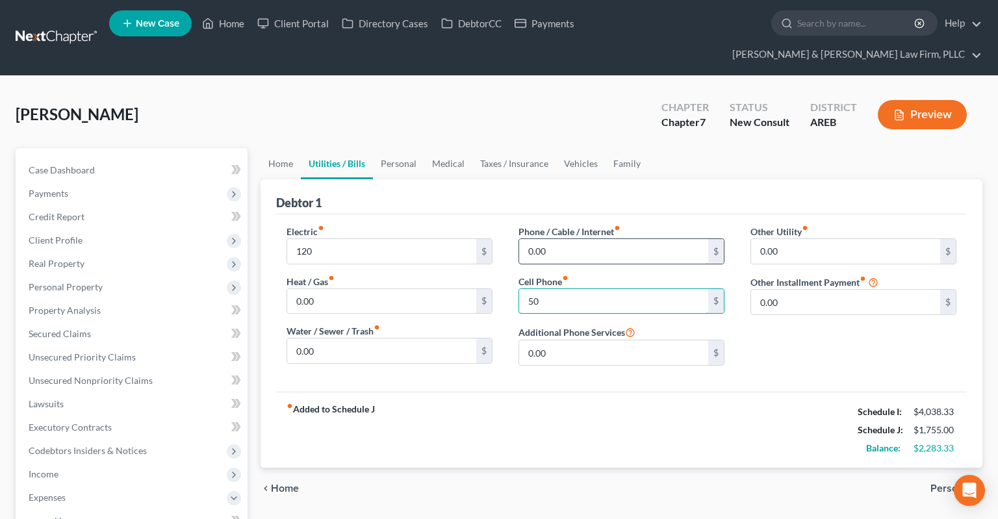
type input "50"
click at [586, 239] on input "0.00" at bounding box center [613, 251] width 189 height 25
type input "65"
click at [408, 148] on link "Personal" at bounding box center [398, 163] width 51 height 31
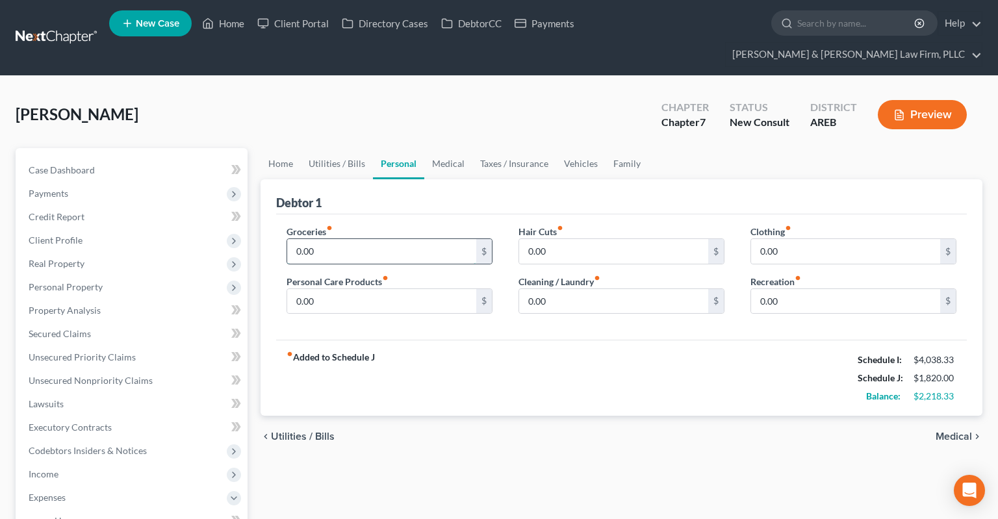
click at [337, 239] on input "0.00" at bounding box center [381, 251] width 189 height 25
type input "540"
click at [789, 239] on input "0.00" at bounding box center [845, 251] width 189 height 25
type input "200"
click at [360, 289] on input "0.00" at bounding box center [381, 301] width 189 height 25
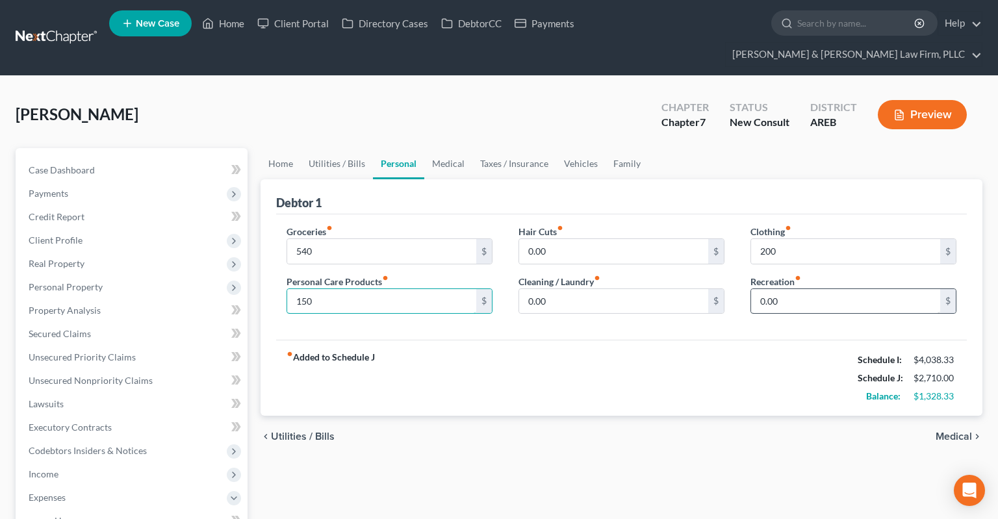
type input "150"
click at [801, 289] on input "0.00" at bounding box center [845, 301] width 189 height 25
type input "100"
click at [440, 148] on link "Medical" at bounding box center [448, 163] width 48 height 31
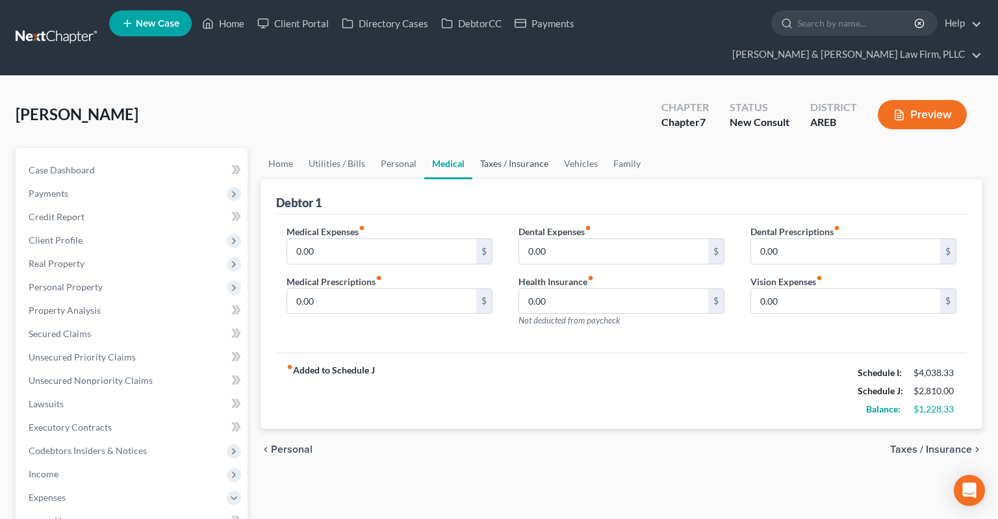
click at [491, 148] on link "Taxes / Insurance" at bounding box center [514, 163] width 84 height 31
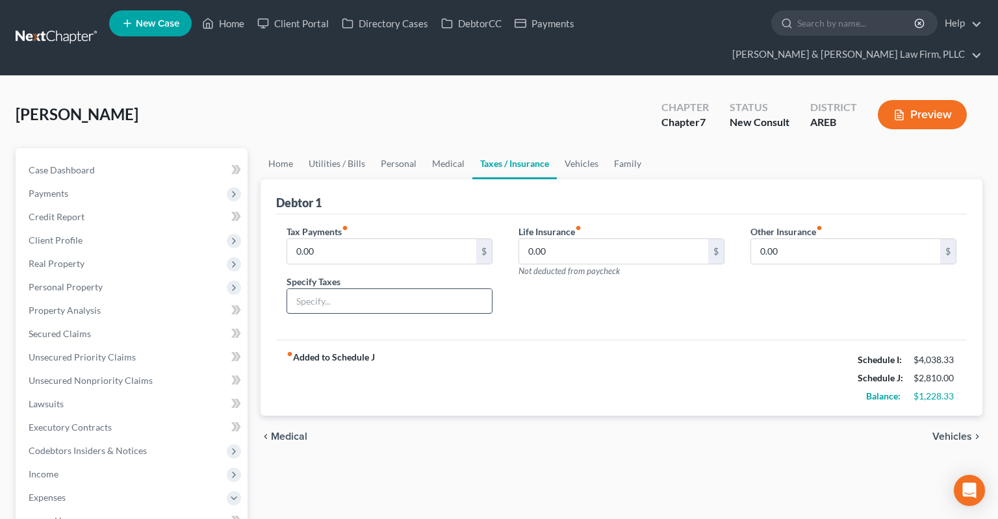
drag, startPoint x: 349, startPoint y: 275, endPoint x: 341, endPoint y: 279, distance: 9.6
click at [344, 289] on input "text" at bounding box center [389, 301] width 205 height 25
type input "350"
click at [428, 340] on div "fiber_manual_record Added to Schedule J Schedule I: $4,038.33 Schedule J: $2,81…" at bounding box center [621, 378] width 691 height 76
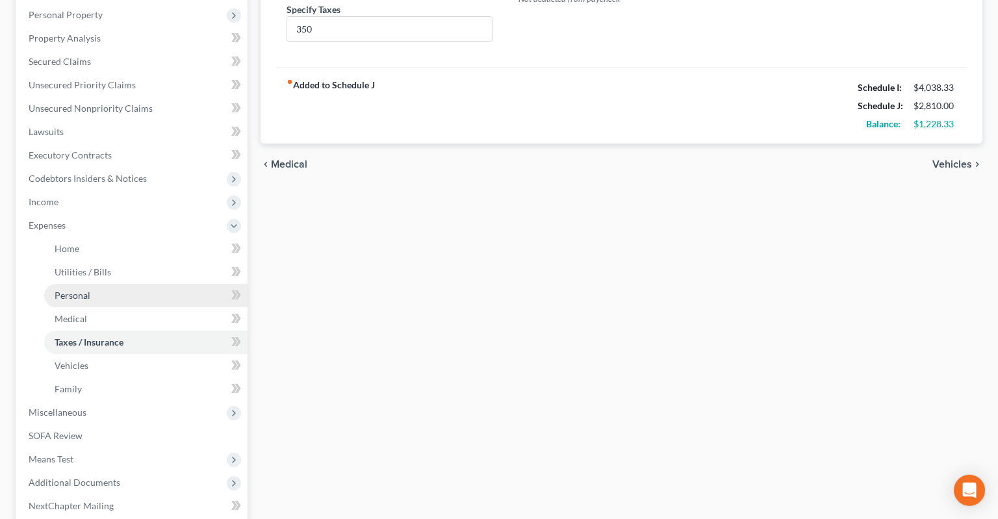
scroll to position [274, 0]
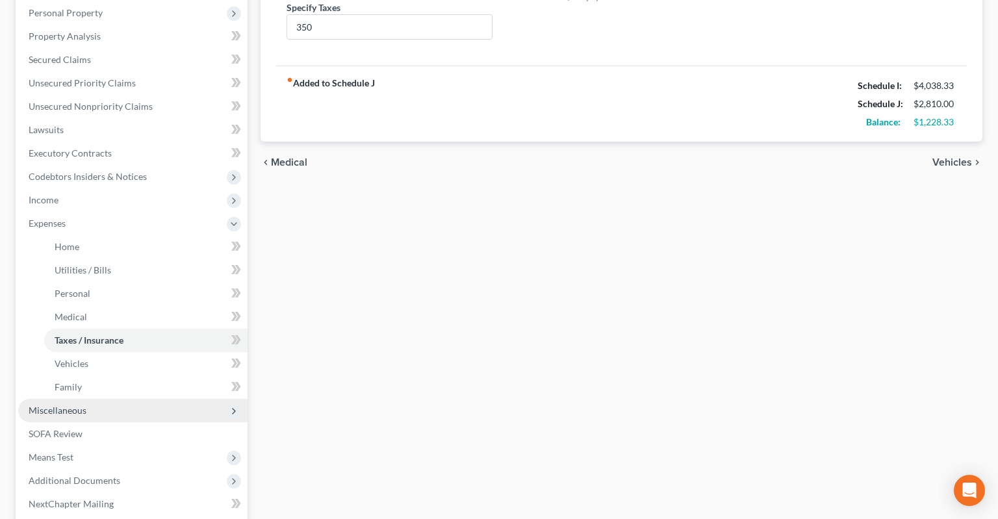
click at [92, 399] on span "Miscellaneous" at bounding box center [132, 410] width 229 height 23
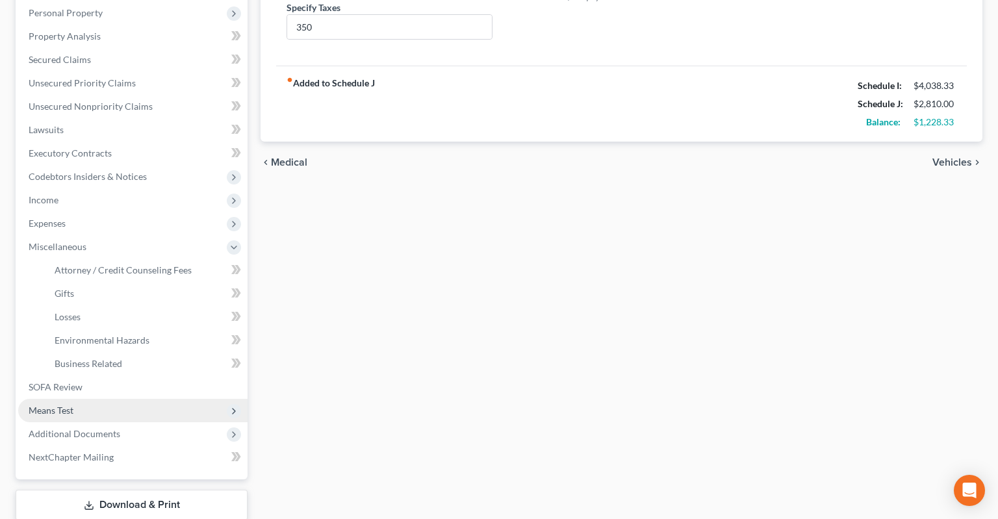
click at [81, 399] on span "Means Test" at bounding box center [132, 410] width 229 height 23
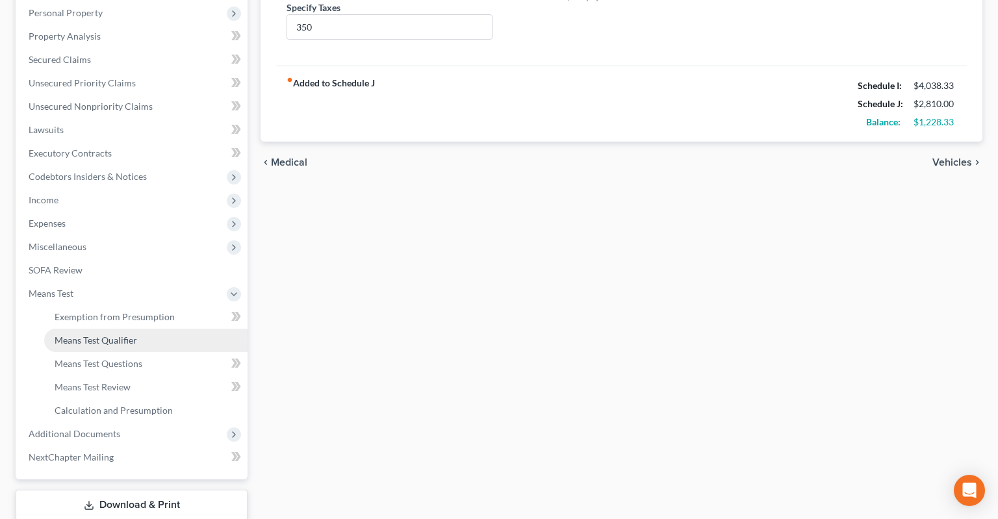
click at [111, 335] on span "Means Test Qualifier" at bounding box center [96, 340] width 83 height 11
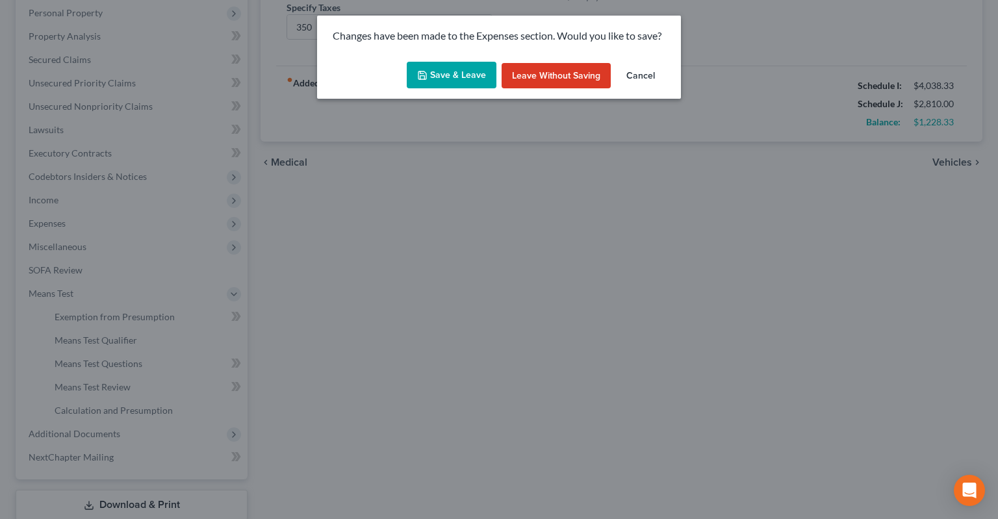
click at [483, 75] on button "Save & Leave" at bounding box center [452, 75] width 90 height 27
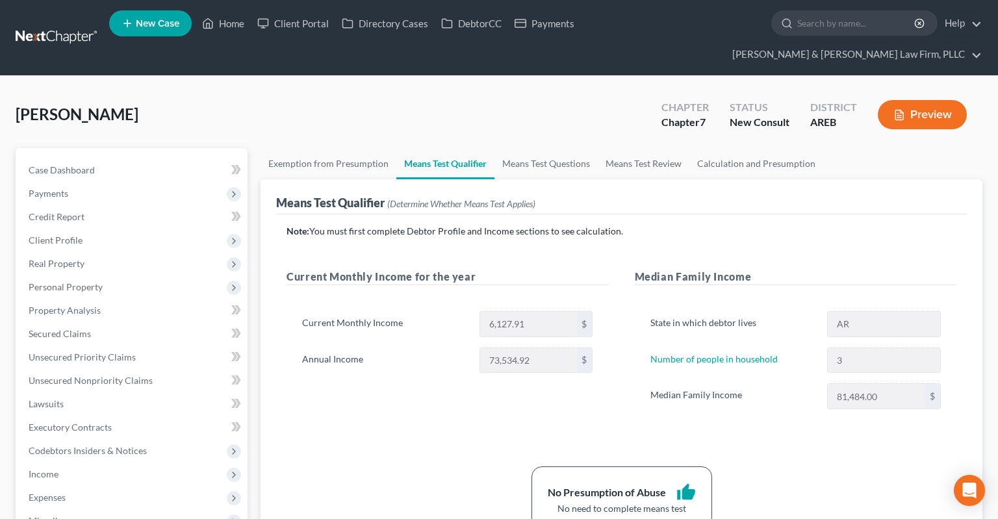
drag, startPoint x: 537, startPoint y: 370, endPoint x: 526, endPoint y: 381, distance: 15.2
click at [533, 373] on div "Current Monthly Income 6,127.91 $ Annual Income 73,534.92 $" at bounding box center [448, 348] width 322 height 104
click at [148, 159] on link "Case Dashboard" at bounding box center [132, 170] width 229 height 23
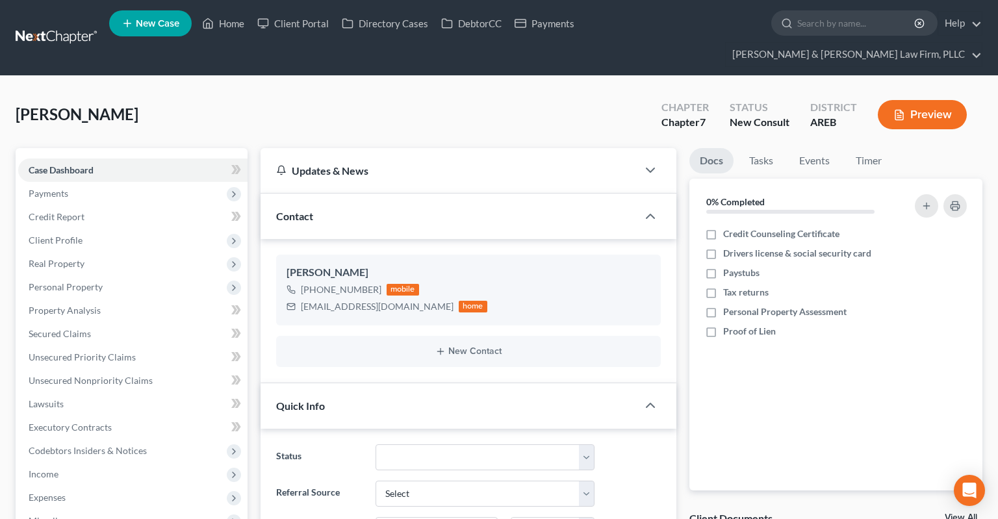
click at [918, 100] on button "Preview" at bounding box center [922, 114] width 89 height 29
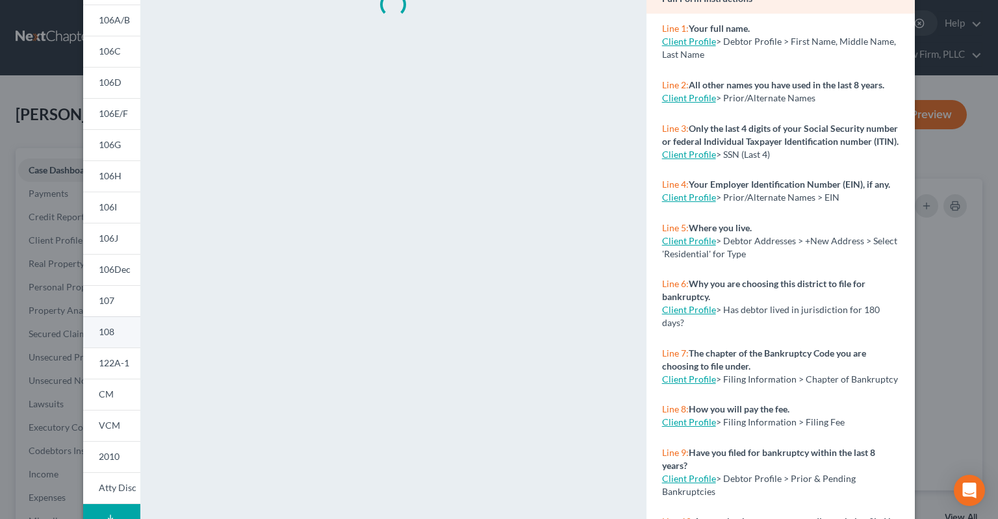
scroll to position [201, 0]
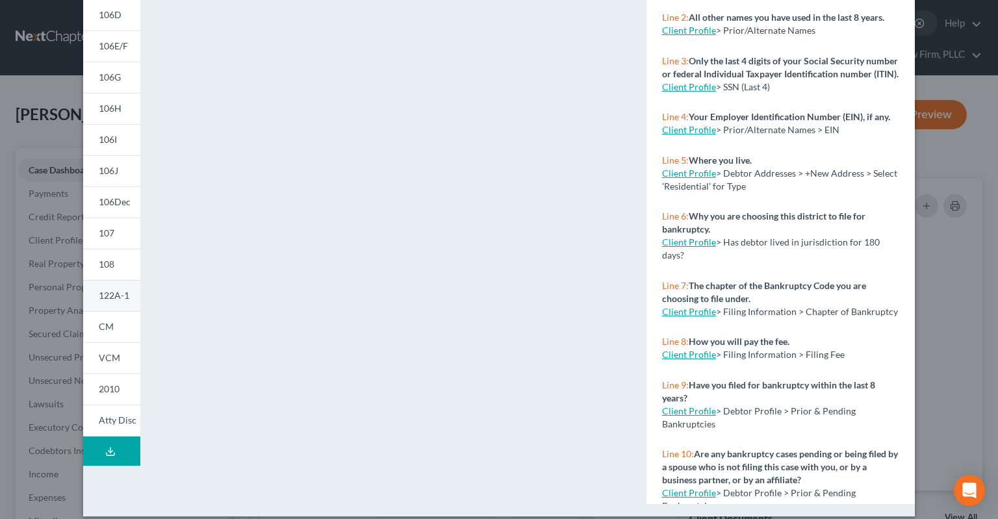
drag, startPoint x: 114, startPoint y: 293, endPoint x: 250, endPoint y: 324, distance: 138.7
click at [113, 293] on span "122A-1" at bounding box center [114, 295] width 31 height 11
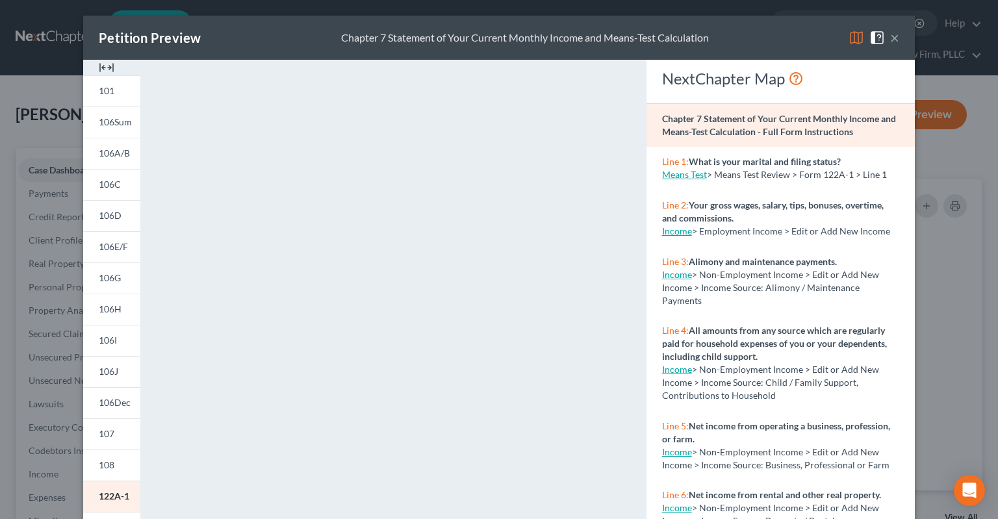
scroll to position [0, 0]
click at [895, 40] on button "×" at bounding box center [894, 38] width 9 height 16
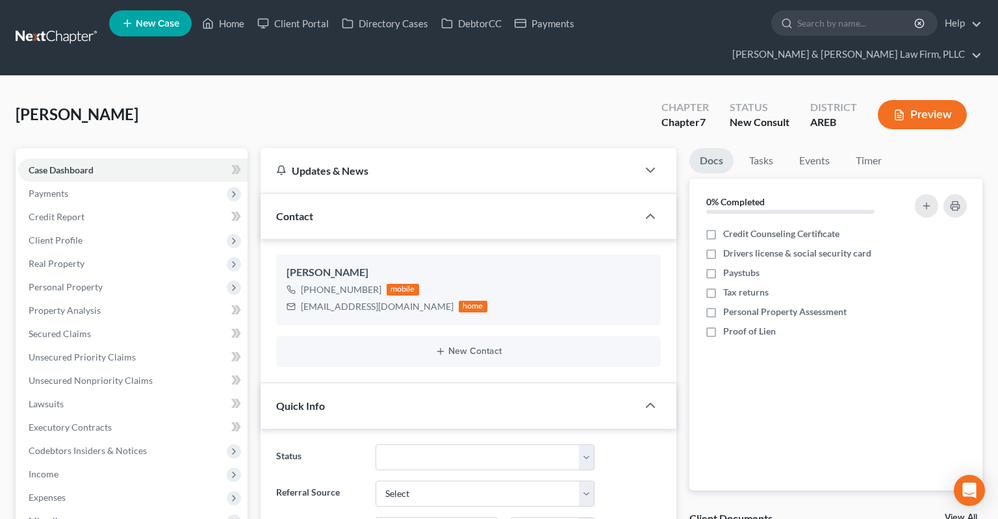
click at [431, 92] on div "[PERSON_NAME] Upgraded Chapter Chapter 7 Status New Consult District AREB Previ…" at bounding box center [499, 120] width 967 height 57
click at [345, 92] on div "[PERSON_NAME] Upgraded Chapter Chapter 7 Status New Consult District AREB Previ…" at bounding box center [499, 120] width 967 height 57
click at [118, 229] on span "Client Profile" at bounding box center [132, 240] width 229 height 23
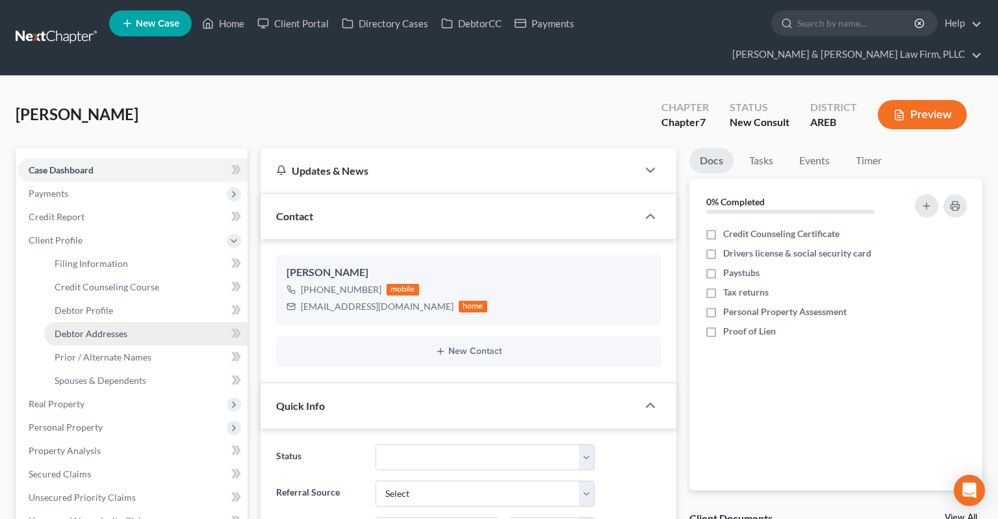
click at [135, 322] on link "Debtor Addresses" at bounding box center [145, 333] width 203 height 23
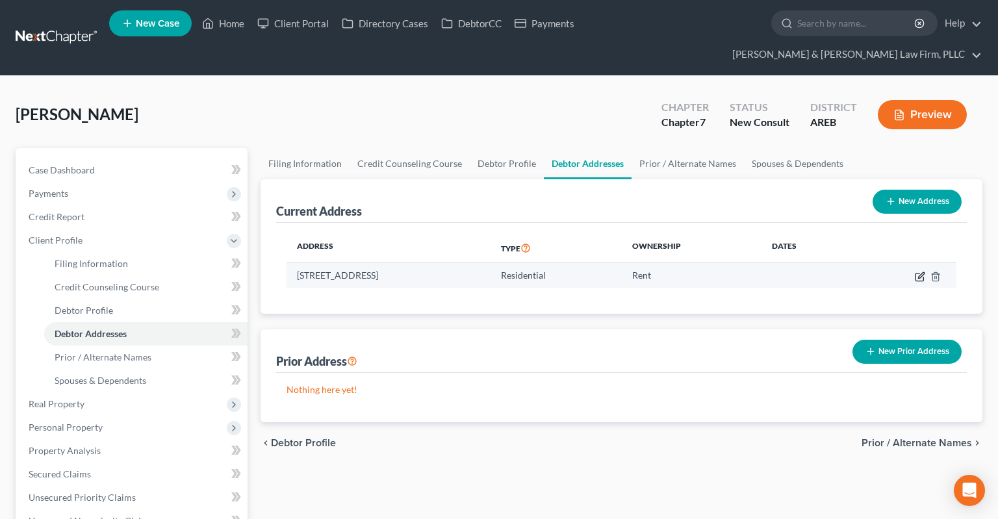
click at [915, 272] on icon "button" at bounding box center [920, 277] width 10 height 10
select select "2"
select select "59"
select select "0"
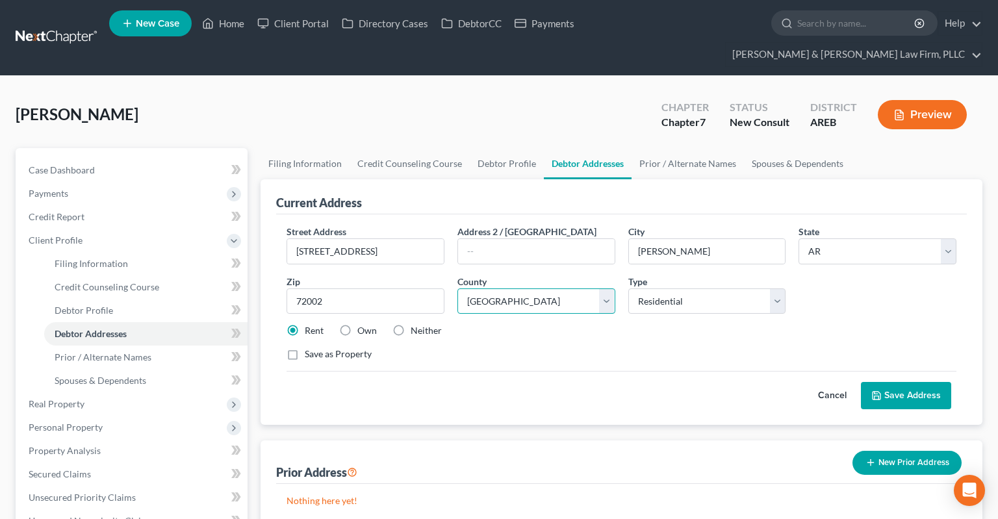
click at [542, 289] on select "County [US_STATE][GEOGRAPHIC_DATA] [GEOGRAPHIC_DATA] [GEOGRAPHIC_DATA] [GEOGRAP…" at bounding box center [537, 302] width 158 height 26
click at [563, 318] on div "Street Address * [STREET_ADDRESS] * Alexander State * State [US_STATE] AK AR AZ…" at bounding box center [621, 298] width 683 height 147
drag, startPoint x: 841, startPoint y: 376, endPoint x: 825, endPoint y: 372, distance: 15.9
click at [841, 383] on button "Cancel" at bounding box center [832, 396] width 57 height 26
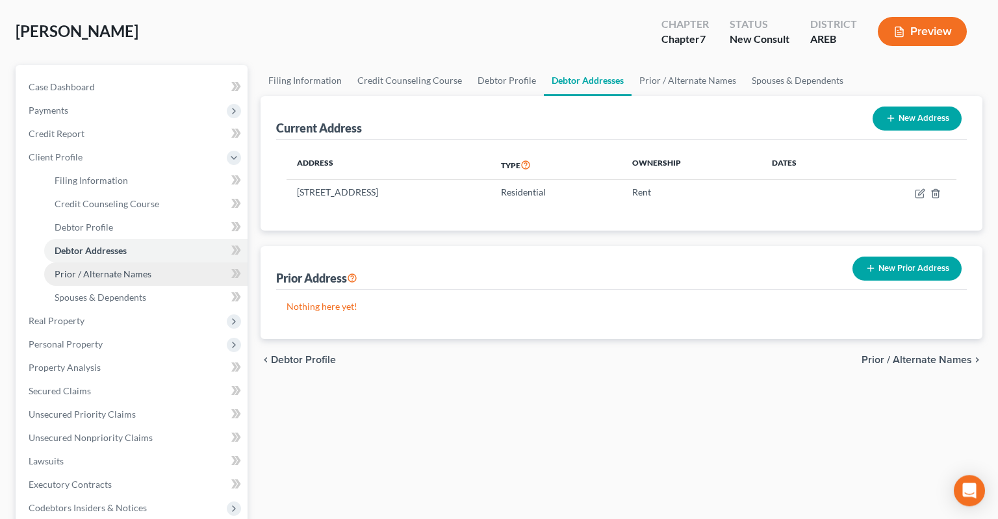
scroll to position [137, 0]
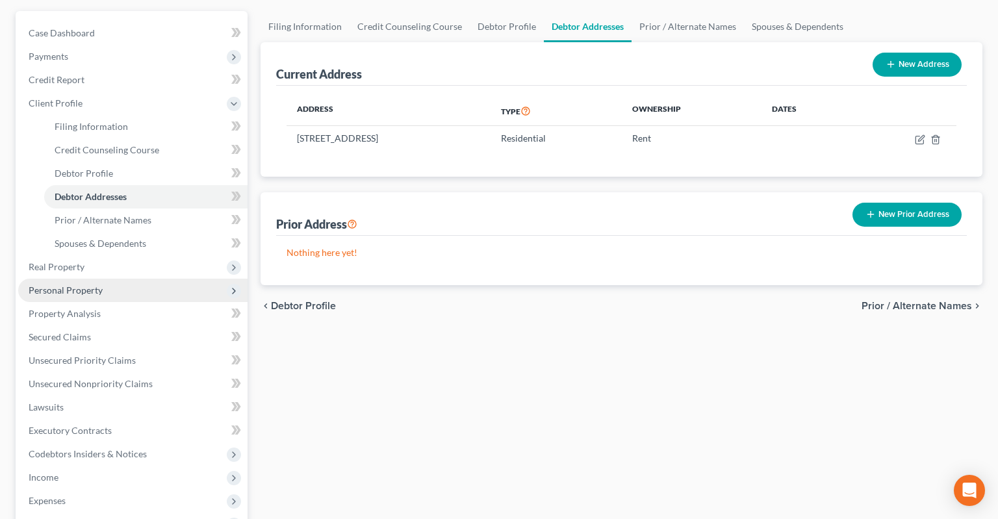
click at [109, 279] on span "Personal Property" at bounding box center [132, 290] width 229 height 23
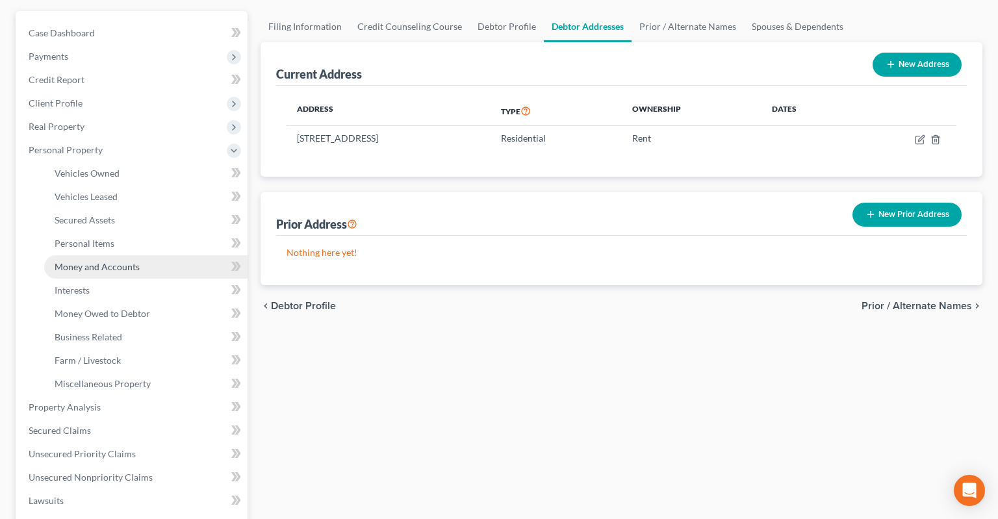
click at [114, 261] on span "Money and Accounts" at bounding box center [97, 266] width 85 height 11
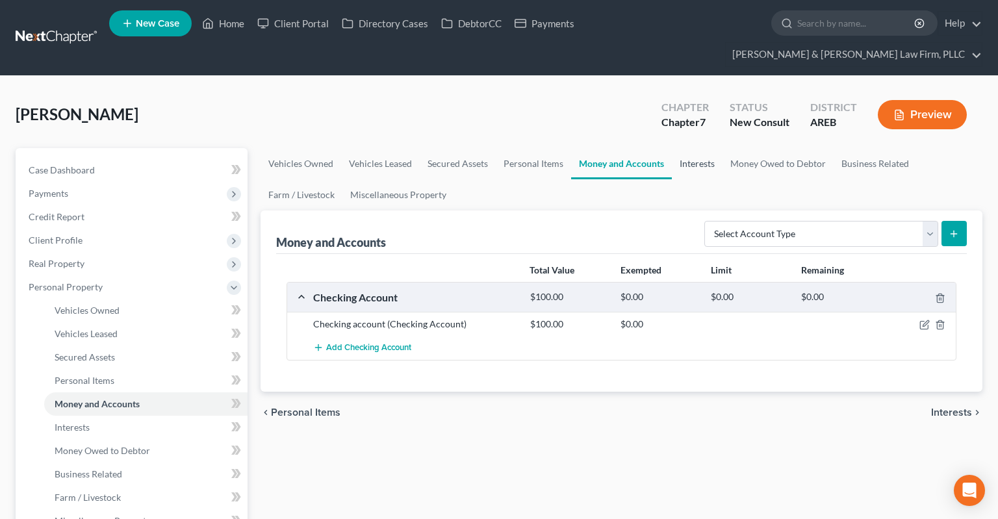
click at [710, 148] on link "Interests" at bounding box center [697, 163] width 51 height 31
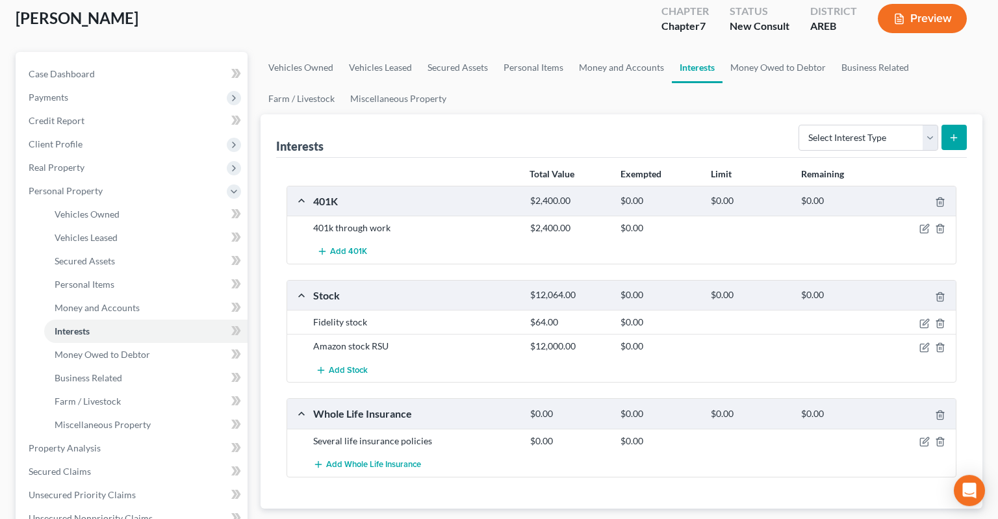
scroll to position [205, 0]
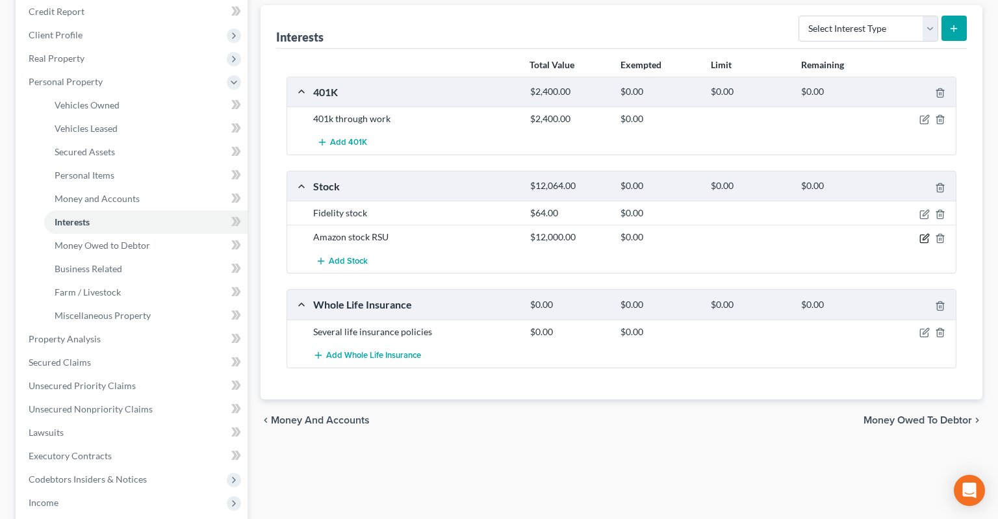
click at [924, 234] on icon "button" at bounding box center [926, 237] width 6 height 6
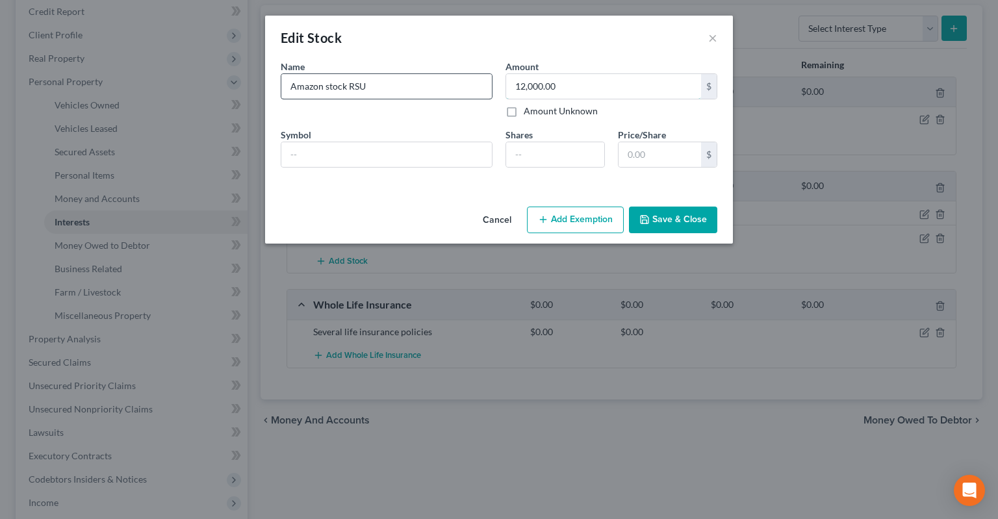
drag, startPoint x: 590, startPoint y: 85, endPoint x: 450, endPoint y: 87, distance: 139.7
click at [506, 86] on input "12,000.00" at bounding box center [603, 86] width 195 height 25
drag, startPoint x: 514, startPoint y: 84, endPoint x: 419, endPoint y: 97, distance: 95.8
click at [506, 97] on input "12,000.00" at bounding box center [603, 86] width 195 height 25
type input "0"
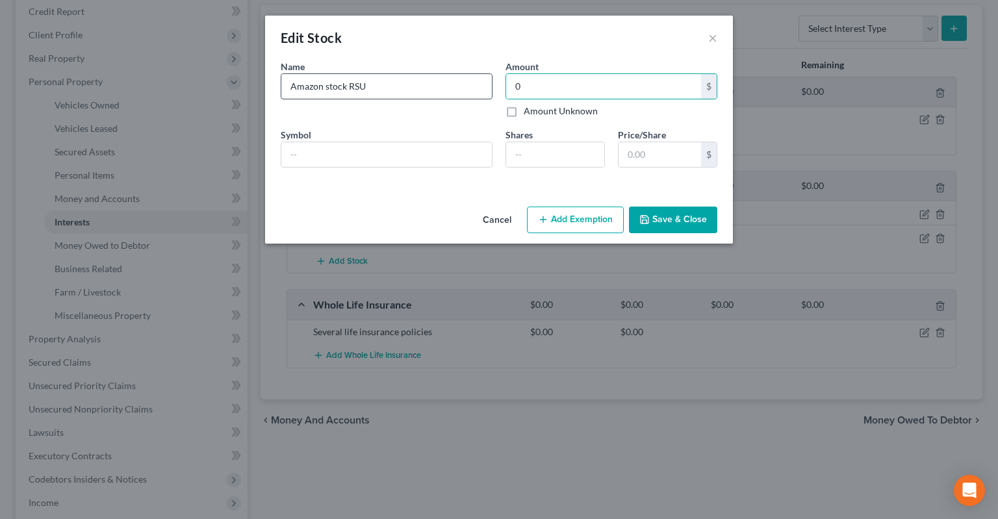
click at [408, 90] on input "Amazon stock RSU" at bounding box center [386, 86] width 211 height 25
type input "Amazon stock RSU (has not vested)"
click at [674, 220] on button "Save & Close" at bounding box center [673, 220] width 88 height 27
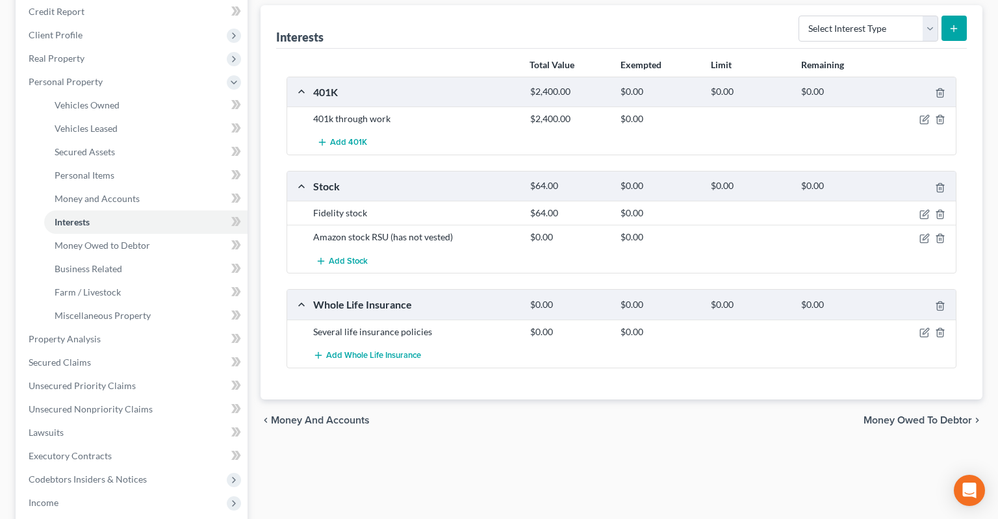
click at [946, 298] on div at bounding box center [921, 305] width 72 height 14
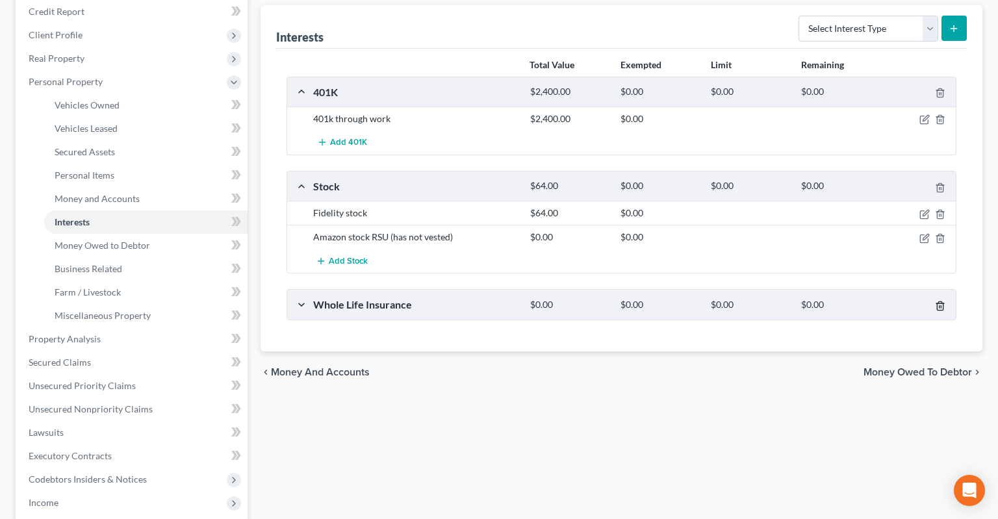
click at [942, 301] on icon "button" at bounding box center [940, 306] width 10 height 10
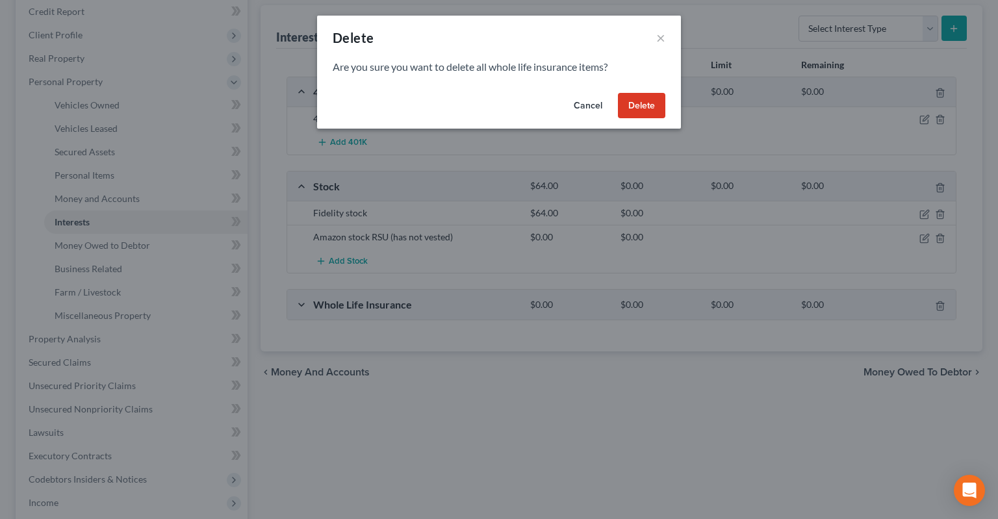
click at [636, 112] on button "Delete" at bounding box center [641, 106] width 47 height 26
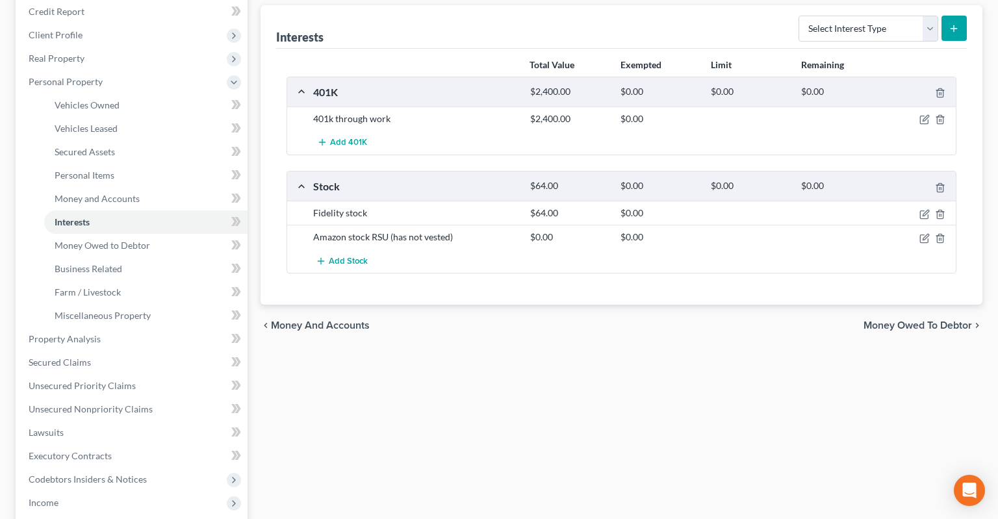
scroll to position [0, 0]
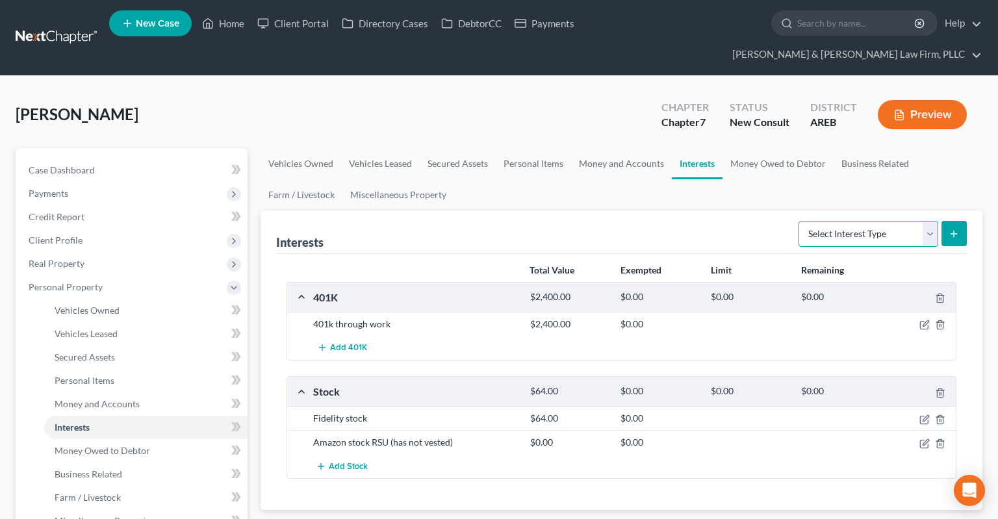
click at [799, 221] on select "Select Interest Type 401K Annuity Bond Education IRA Government Bond Government…" at bounding box center [869, 234] width 140 height 26
select select "term_life_insurance"
click option "Term Life Insurance" at bounding box center [0, 0] width 0 height 0
click at [948, 221] on button "submit" at bounding box center [954, 233] width 25 height 25
click at [749, 148] on link "Money Owed to Debtor" at bounding box center [778, 163] width 111 height 31
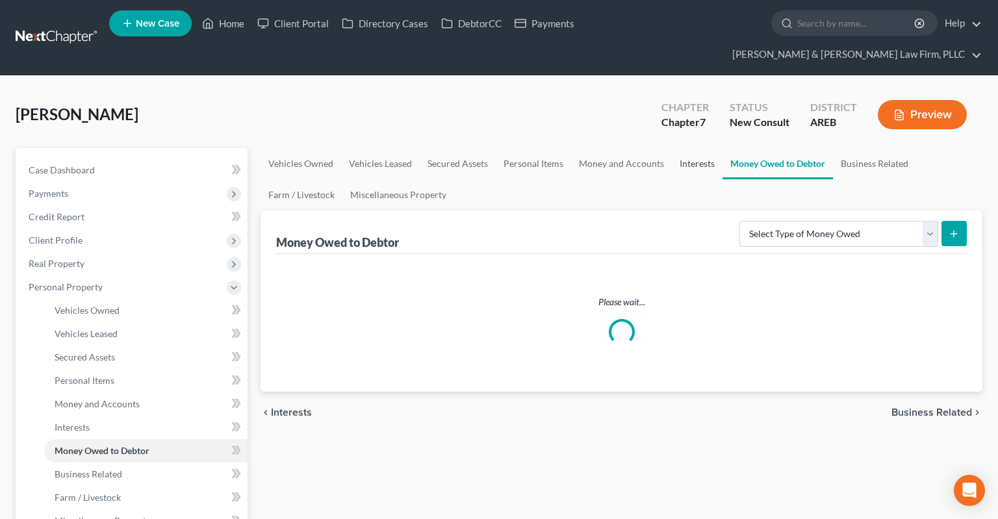
click at [684, 148] on link "Interests" at bounding box center [697, 163] width 51 height 31
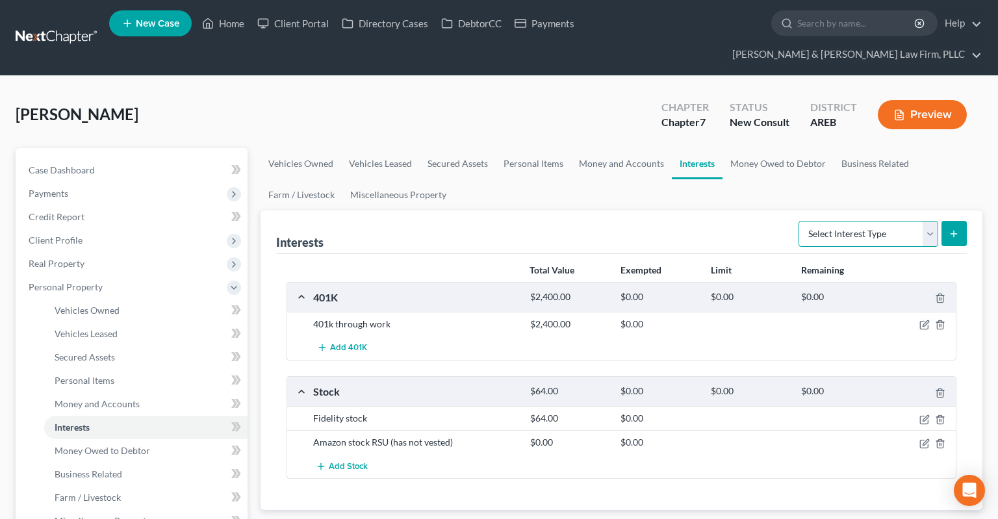
click at [799, 221] on select "Select Interest Type 401K Annuity Bond Education IRA Government Bond Government…" at bounding box center [869, 234] width 140 height 26
select select "term_life_insurance"
click option "Term Life Insurance" at bounding box center [0, 0] width 0 height 0
drag, startPoint x: 957, startPoint y: 210, endPoint x: 950, endPoint y: 211, distance: 6.6
click at [956, 229] on icon "submit" at bounding box center [954, 234] width 10 height 10
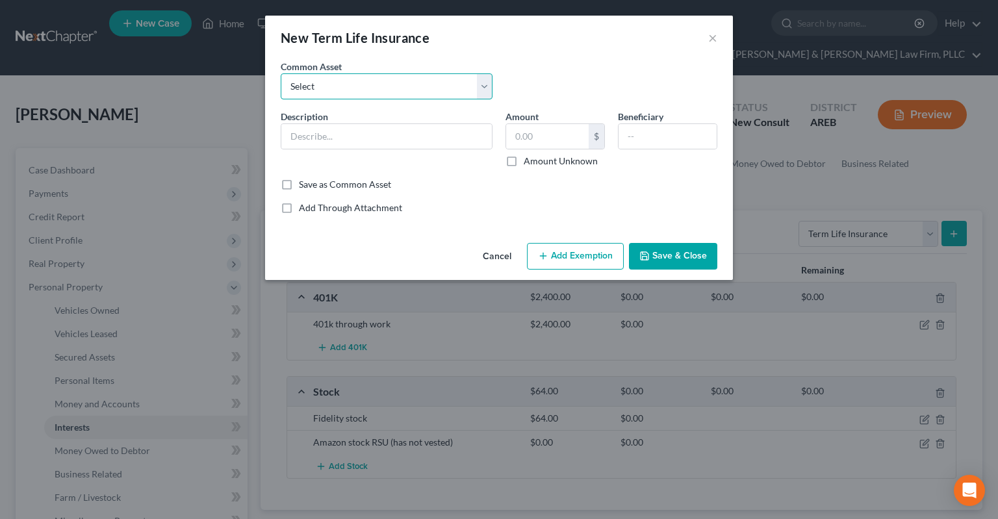
click at [281, 73] on select "Select Term life insurance" at bounding box center [387, 86] width 212 height 26
select select "0"
click option "Term life insurance" at bounding box center [0, 0] width 0 height 0
type input "Term life insurance"
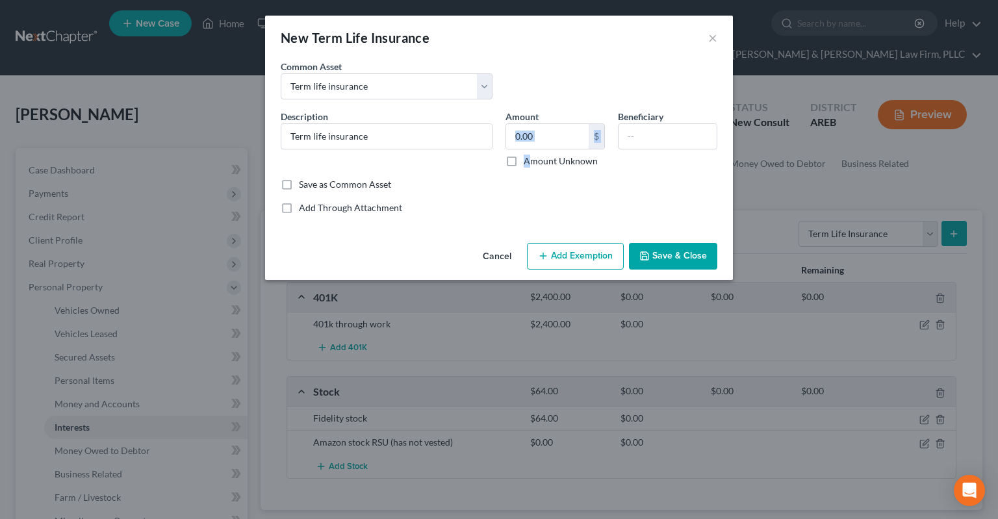
drag, startPoint x: 530, startPoint y: 155, endPoint x: 533, endPoint y: 146, distance: 8.8
click at [533, 149] on div "Amount $ Amount Unknown" at bounding box center [555, 139] width 112 height 58
click at [541, 136] on input "text" at bounding box center [547, 136] width 83 height 25
type input "0"
click at [675, 248] on button "Save & Close" at bounding box center [673, 256] width 88 height 27
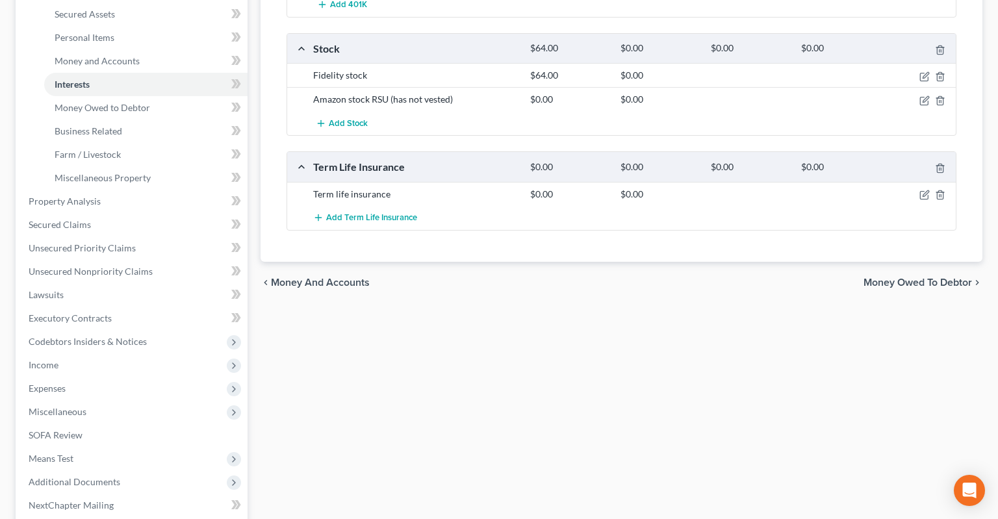
scroll to position [68, 0]
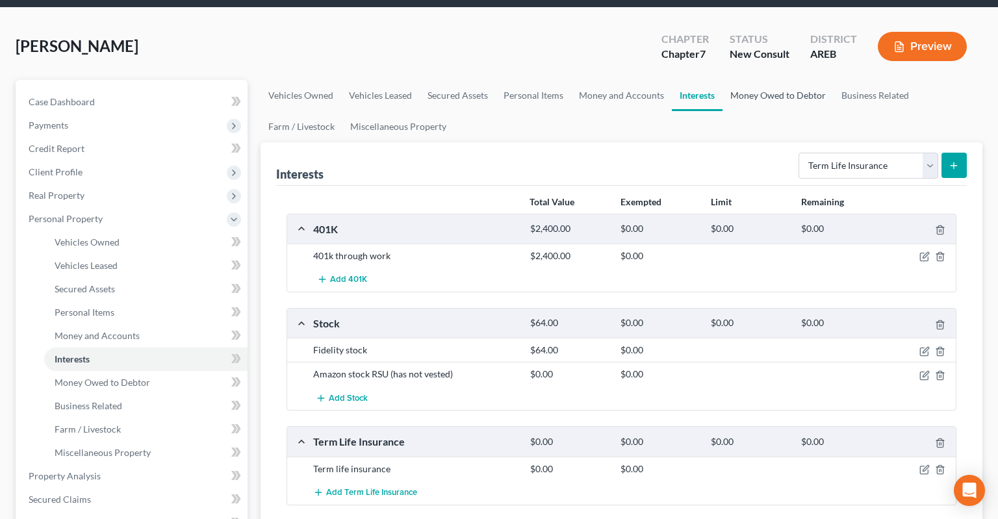
click at [754, 80] on link "Money Owed to Debtor" at bounding box center [778, 95] width 111 height 31
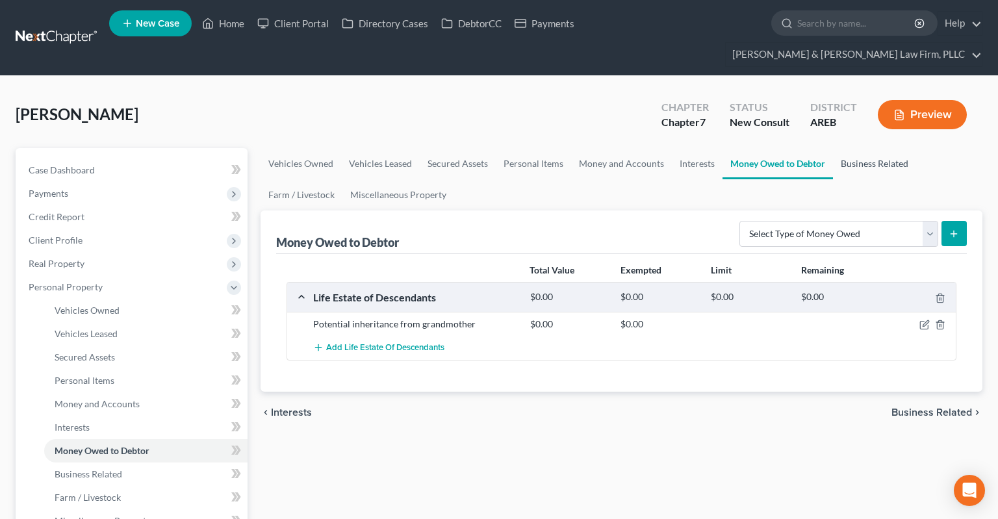
click at [857, 148] on link "Business Related" at bounding box center [874, 163] width 83 height 31
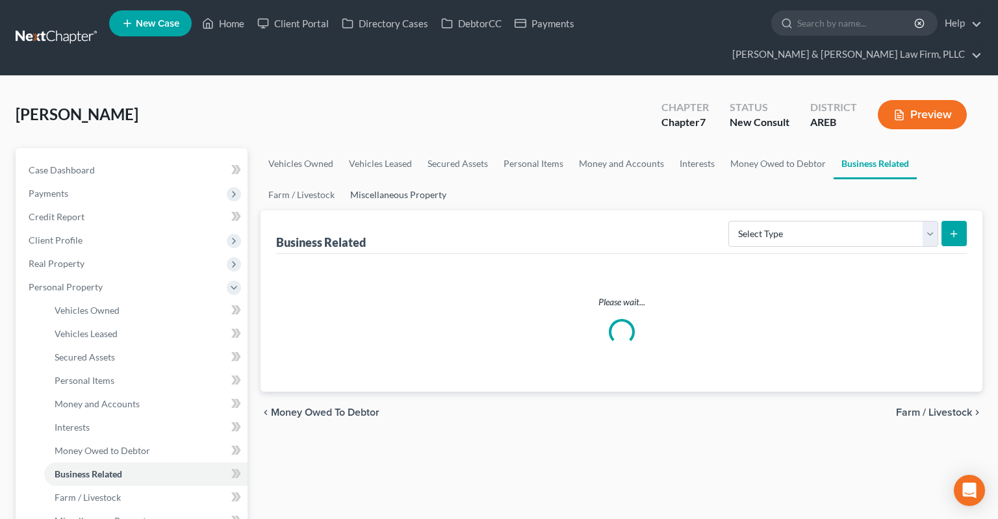
click at [403, 179] on link "Miscellaneous Property" at bounding box center [398, 194] width 112 height 31
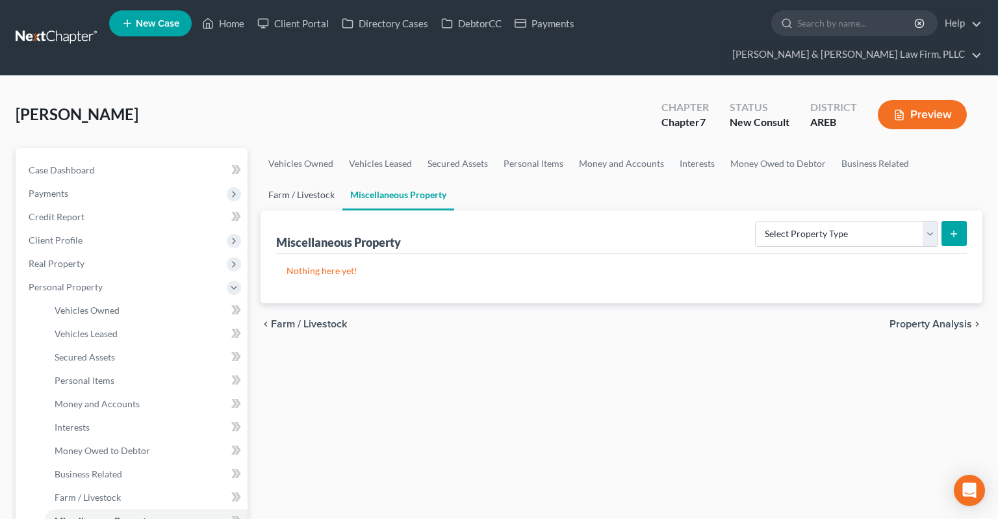
click at [327, 179] on link "Farm / Livestock" at bounding box center [302, 194] width 82 height 31
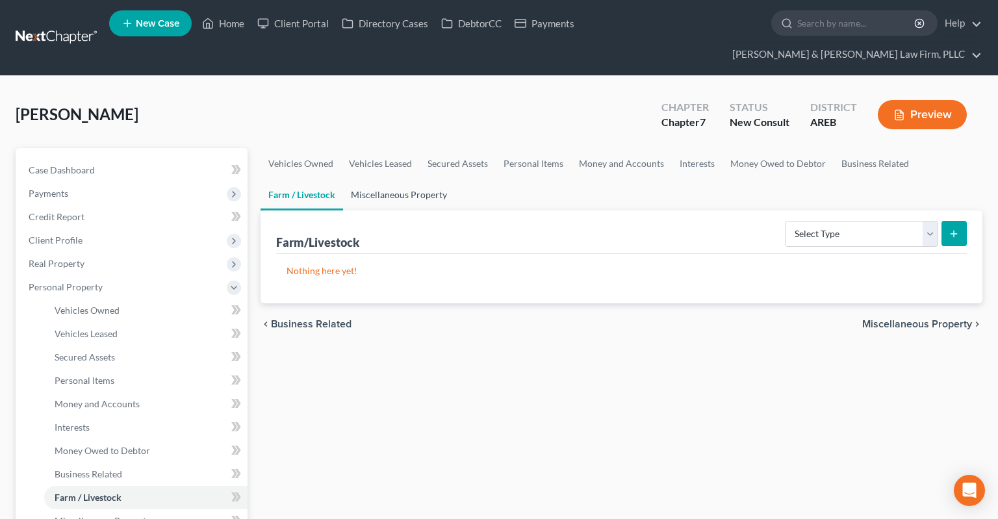
drag, startPoint x: 380, startPoint y: 179, endPoint x: 401, endPoint y: 177, distance: 21.5
click at [380, 179] on link "Miscellaneous Property" at bounding box center [399, 194] width 112 height 31
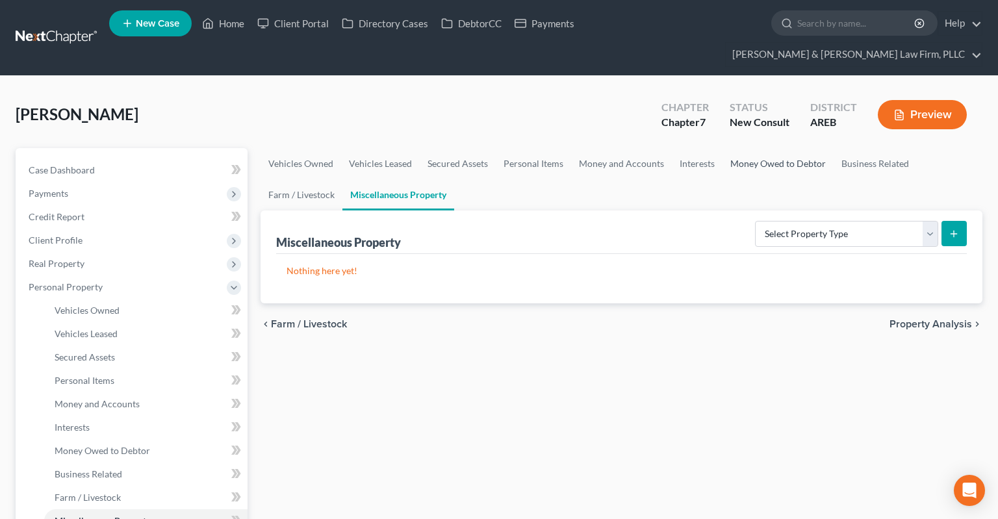
click at [737, 148] on link "Money Owed to Debtor" at bounding box center [778, 163] width 111 height 31
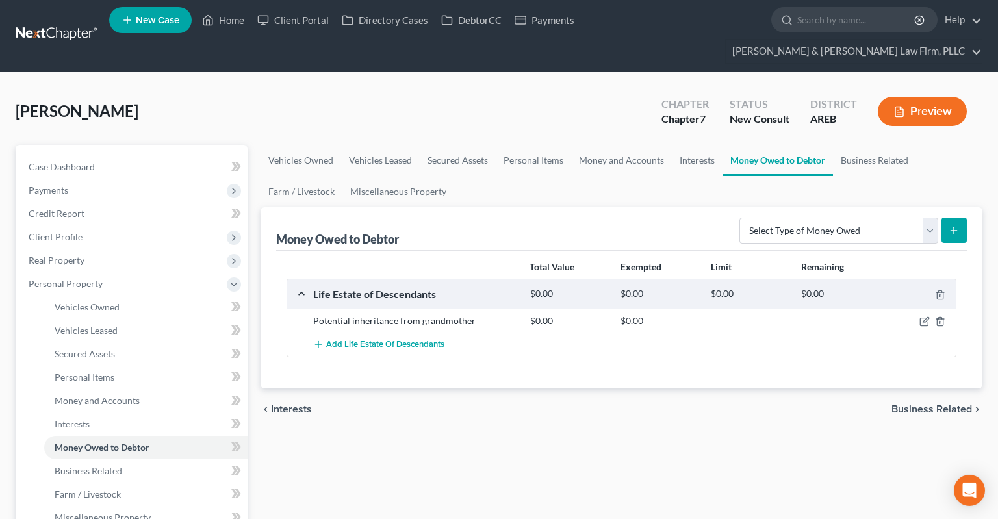
scroll to position [205, 0]
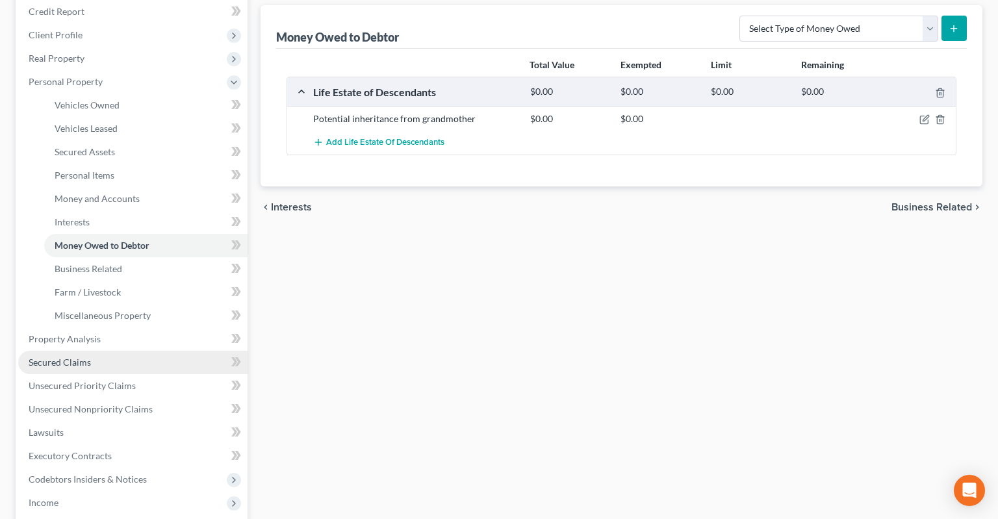
click at [164, 351] on link "Secured Claims" at bounding box center [132, 362] width 229 height 23
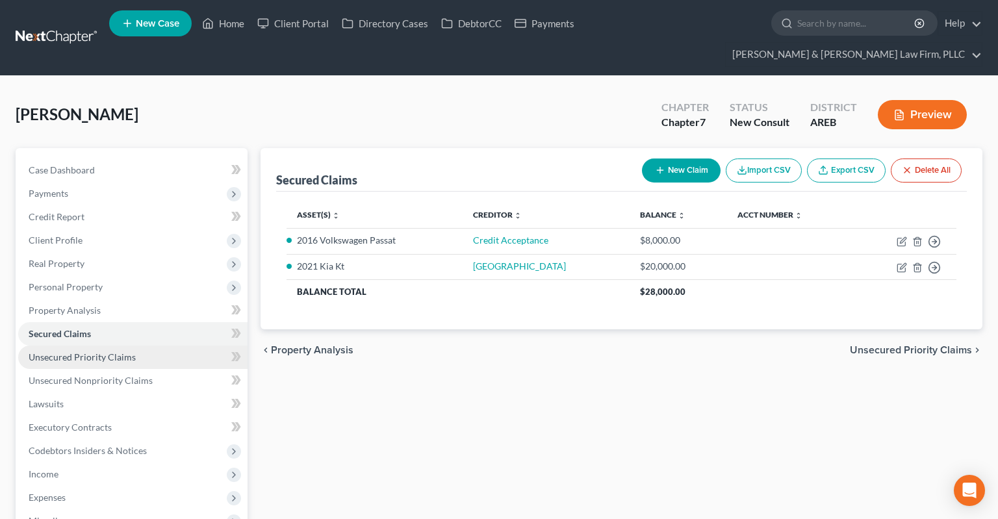
click at [166, 346] on link "Unsecured Priority Claims" at bounding box center [132, 357] width 229 height 23
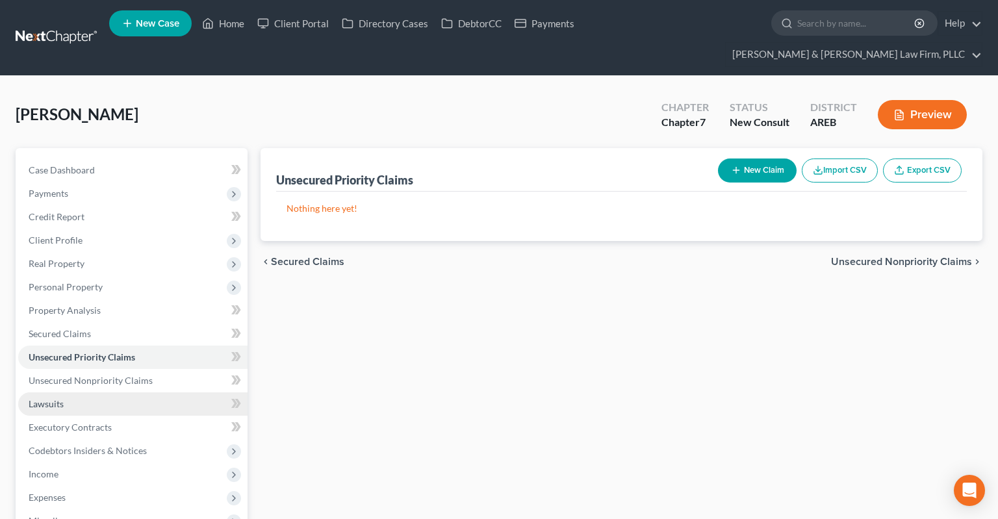
click at [145, 393] on link "Lawsuits" at bounding box center [132, 404] width 229 height 23
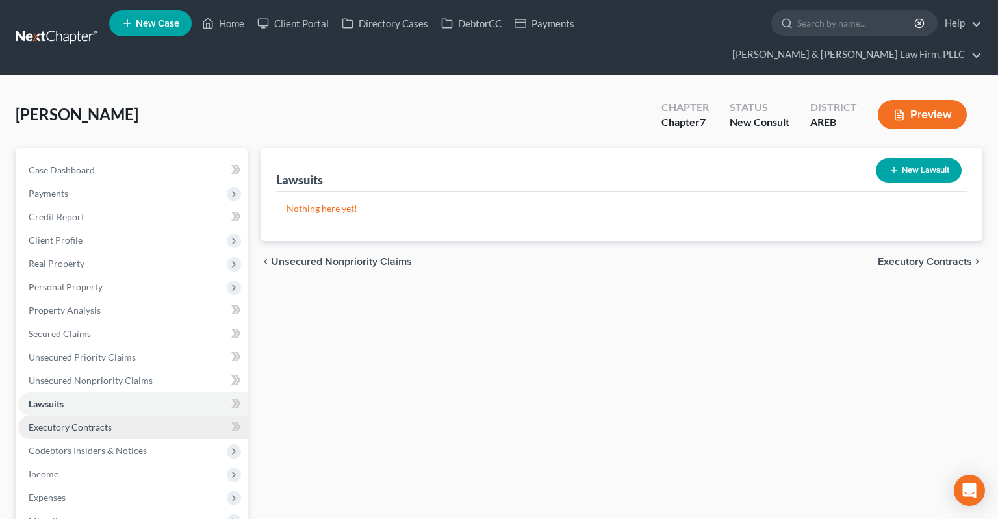
click at [166, 416] on link "Executory Contracts" at bounding box center [132, 427] width 229 height 23
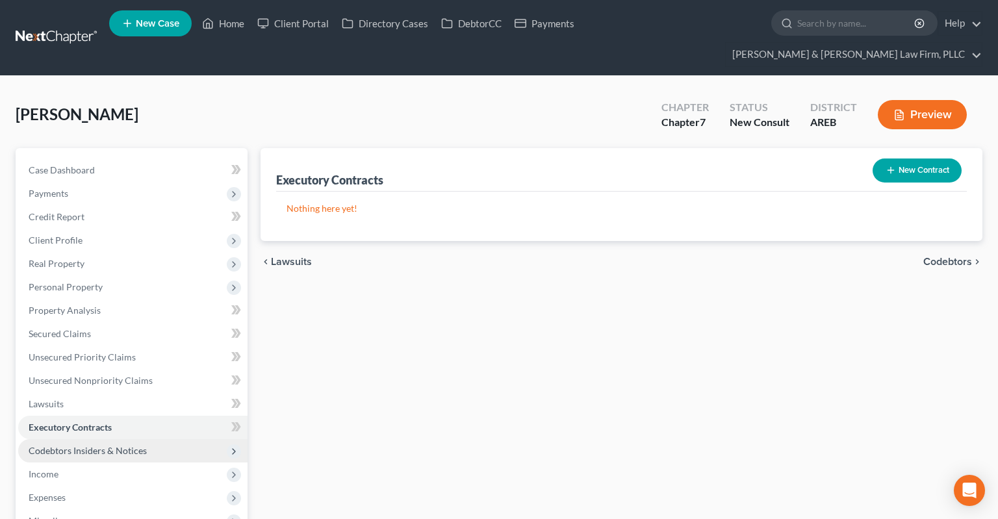
click at [172, 439] on span "Codebtors Insiders & Notices" at bounding box center [132, 450] width 229 height 23
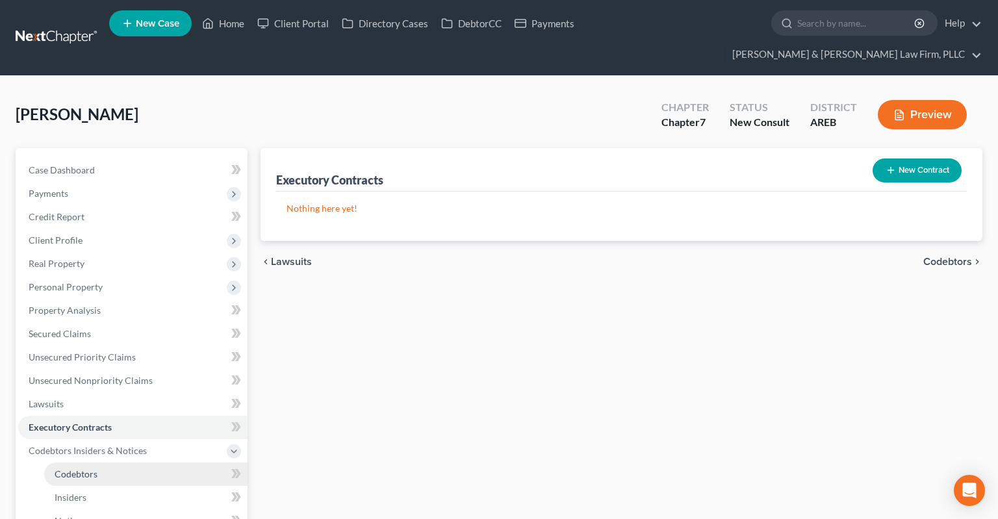
click at [135, 463] on link "Codebtors" at bounding box center [145, 474] width 203 height 23
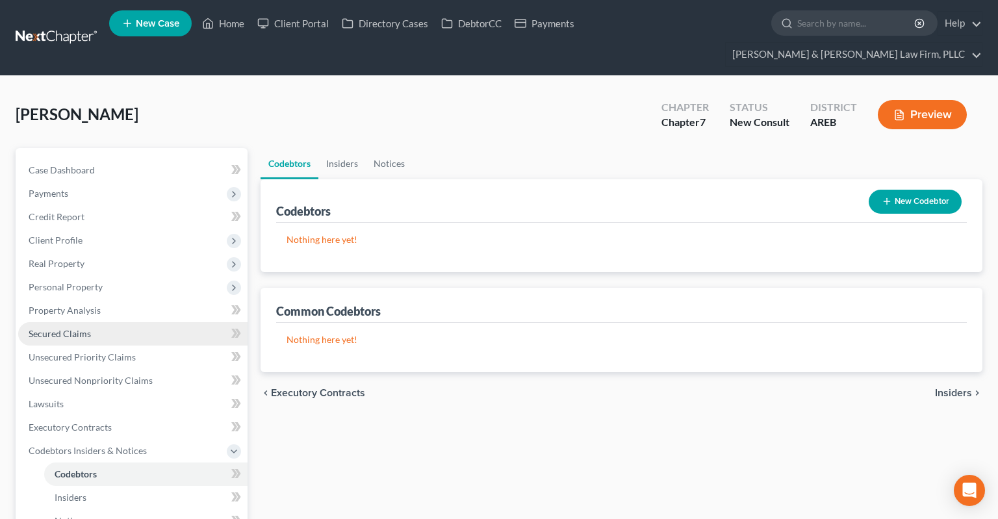
click at [104, 322] on link "Secured Claims" at bounding box center [132, 333] width 229 height 23
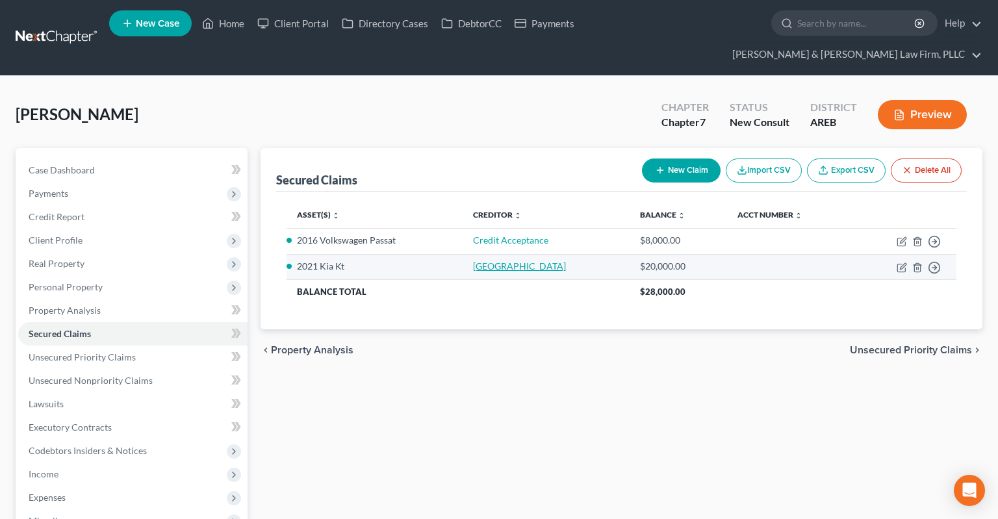
click at [487, 261] on link "[GEOGRAPHIC_DATA]" at bounding box center [519, 266] width 93 height 11
select select "7"
select select "0"
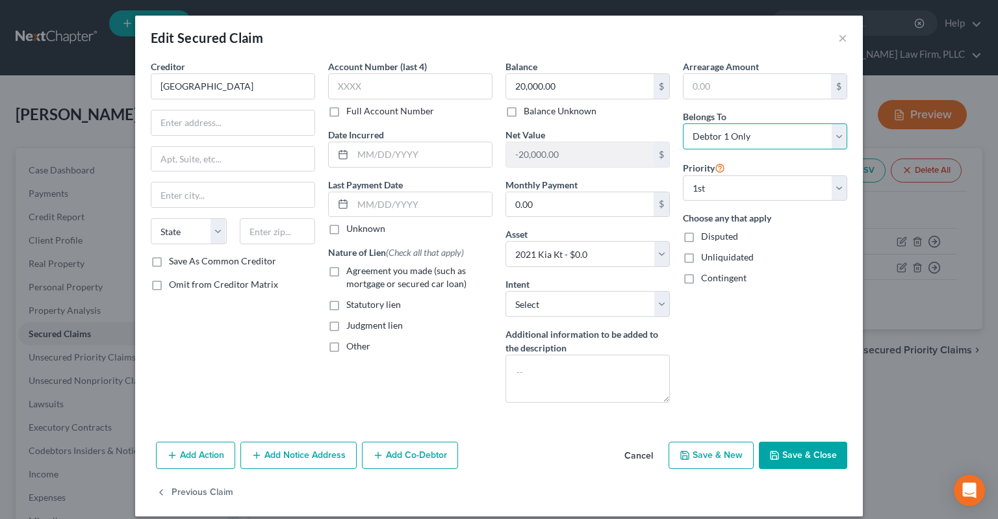
select select "3"
click option "At Least One Of The Debtors And Another" at bounding box center [0, 0] width 0 height 0
click at [394, 456] on button "Add Co-Debtor" at bounding box center [410, 455] width 96 height 27
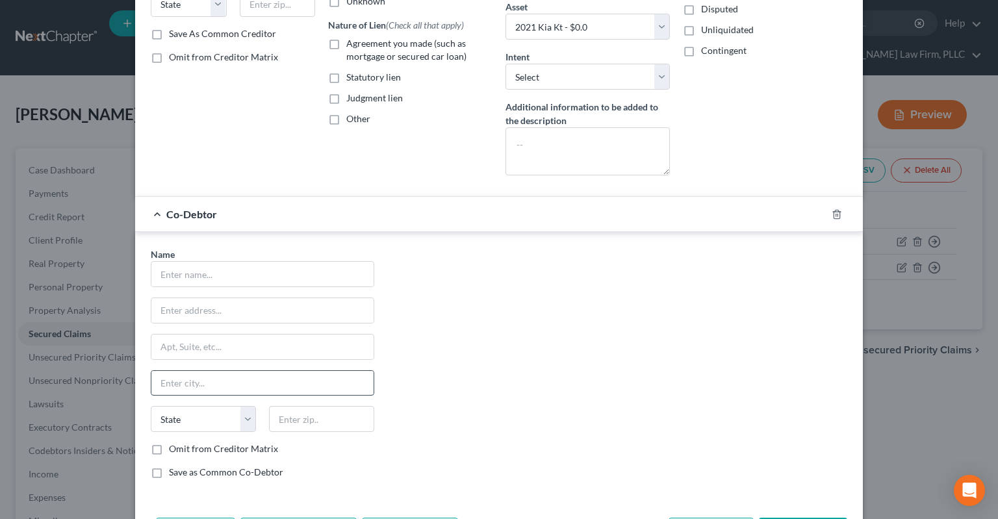
scroll to position [262, 0]
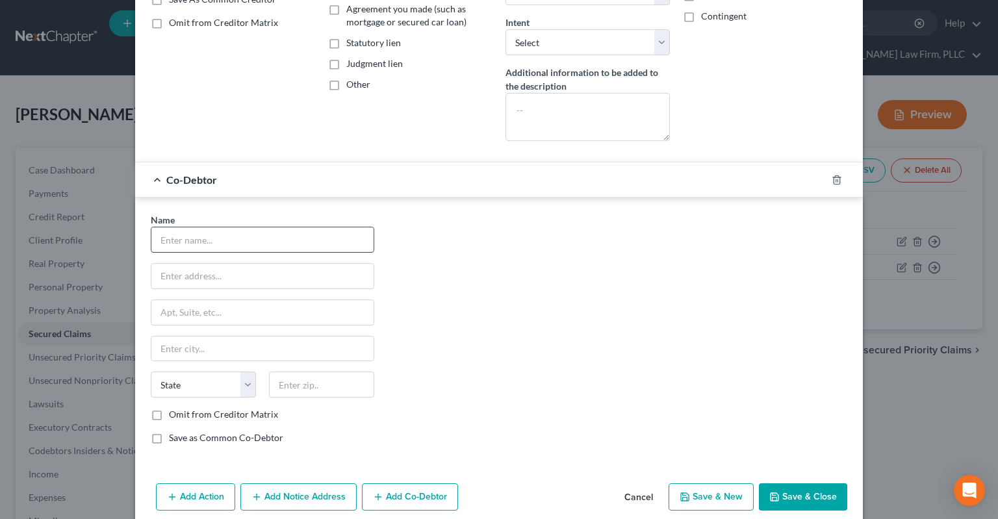
click at [258, 245] on input "text" at bounding box center [262, 239] width 222 height 25
type input "Daughter"
click at [784, 491] on button "Save & Close" at bounding box center [803, 497] width 88 height 27
select select
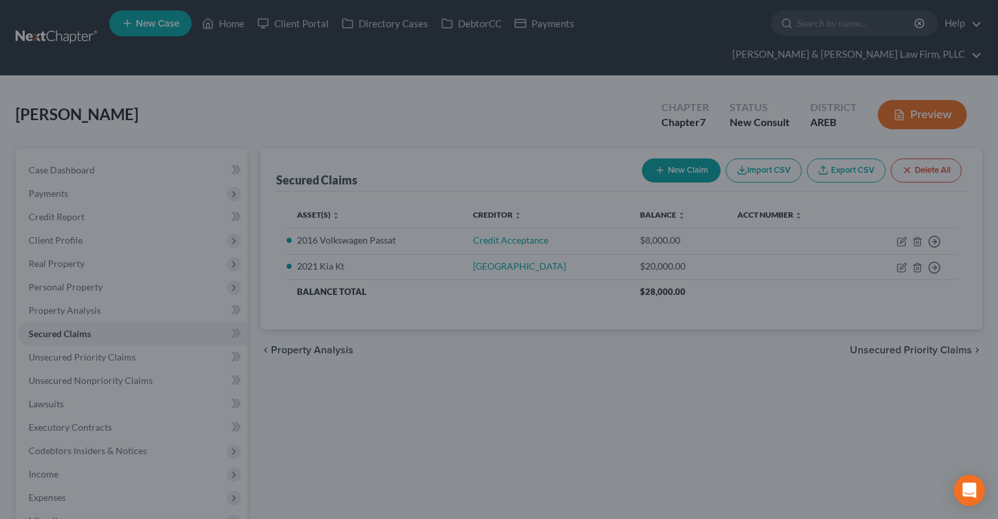
scroll to position [0, 0]
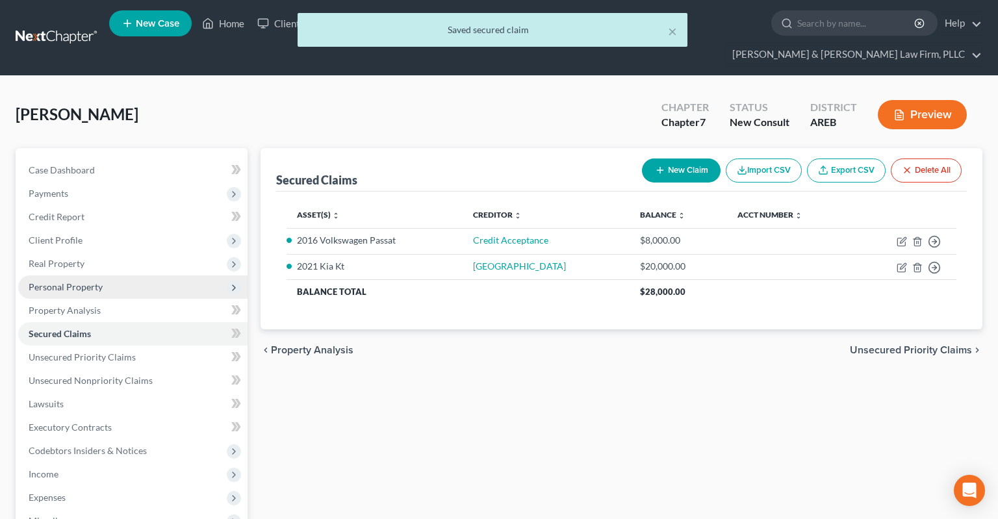
click at [100, 276] on span "Personal Property" at bounding box center [132, 287] width 229 height 23
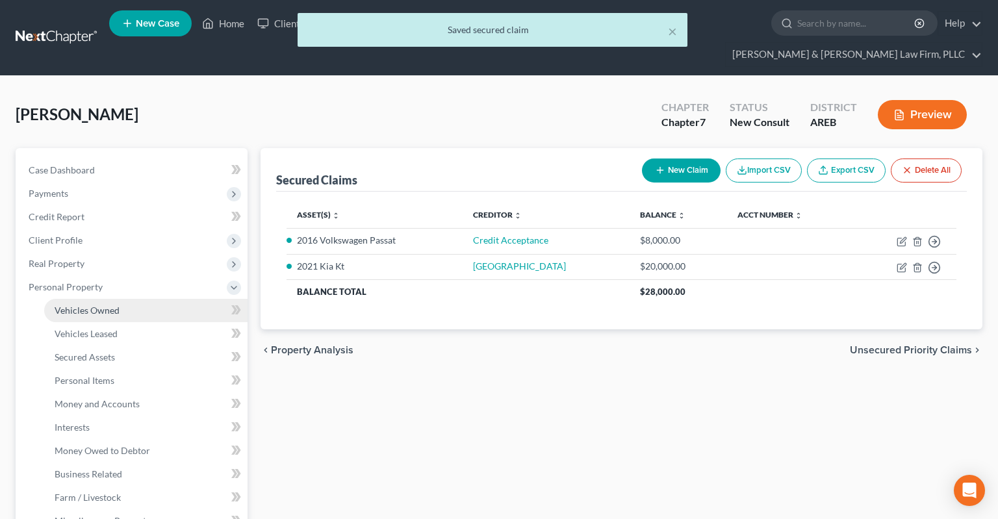
click at [123, 299] on link "Vehicles Owned" at bounding box center [145, 310] width 203 height 23
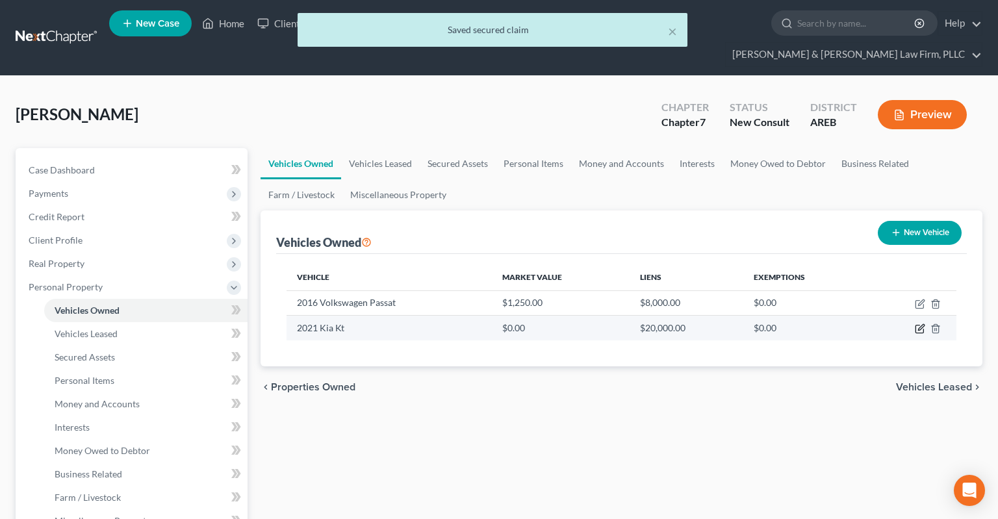
click at [921, 325] on icon "button" at bounding box center [921, 328] width 6 height 6
select select "0"
select select "5"
select select "2"
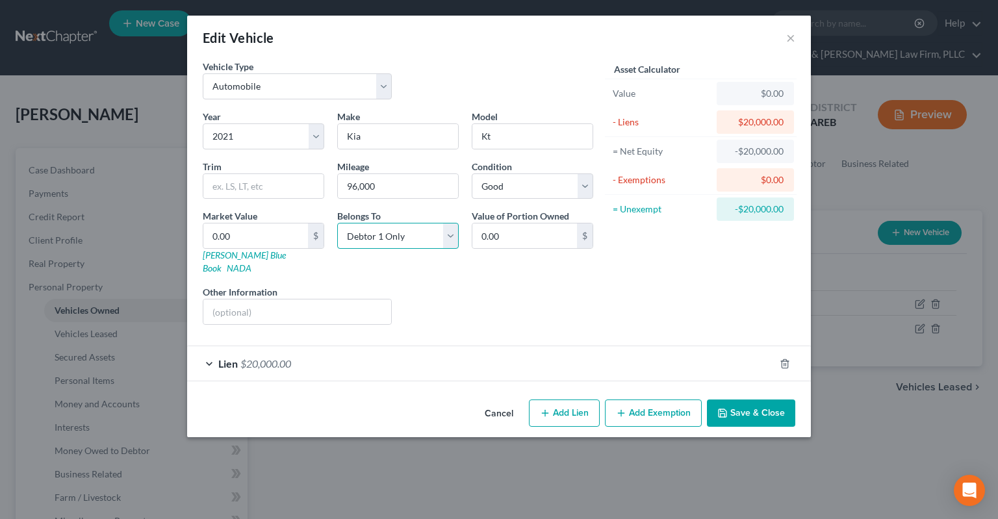
click at [337, 223] on select "Select Debtor 1 Only Debtor 2 Only Debtor 1 And Debtor 2 Only At Least One Of T…" at bounding box center [398, 236] width 122 height 26
select select "3"
click option "At Least One Of The Debtors And Another" at bounding box center [0, 0] width 0 height 0
drag, startPoint x: 349, startPoint y: 290, endPoint x: 337, endPoint y: 304, distance: 18.4
click at [348, 300] on input "text" at bounding box center [297, 312] width 188 height 25
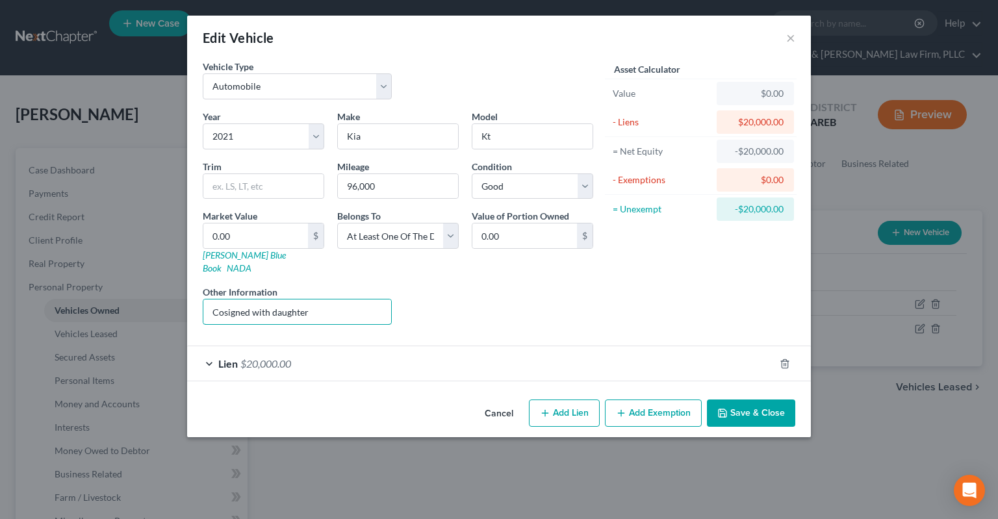
type input "Cosigned with daughter"
click at [740, 400] on button "Save & Close" at bounding box center [751, 413] width 88 height 27
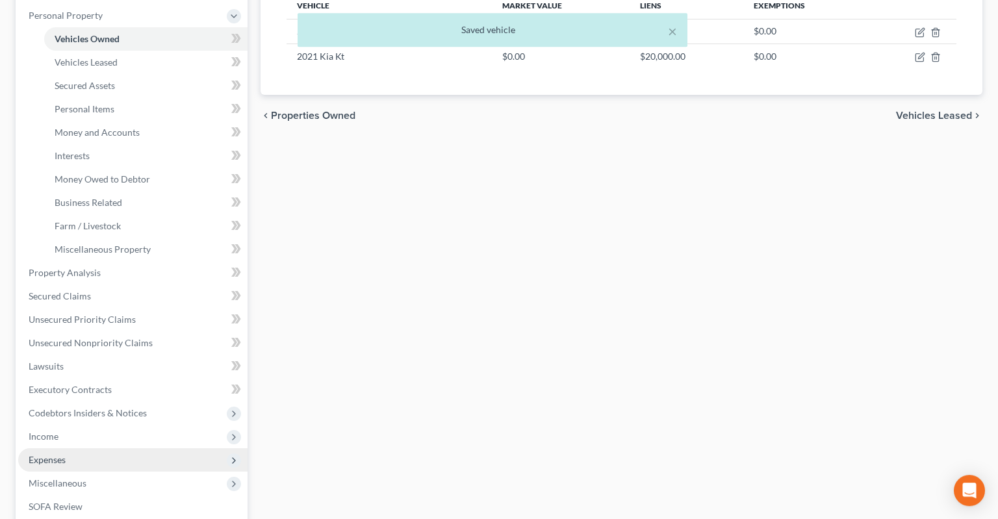
scroll to position [343, 0]
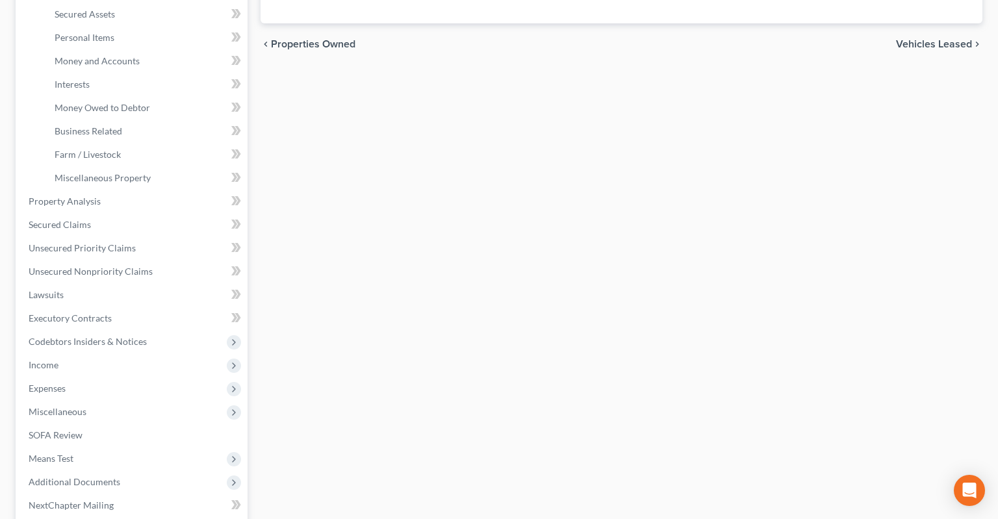
click at [340, 359] on div "Vehicles Owned Vehicles Leased Secured Assets Personal Items Money and Accounts…" at bounding box center [621, 203] width 735 height 797
drag, startPoint x: 61, startPoint y: 344, endPoint x: 79, endPoint y: 341, distance: 18.5
click at [66, 354] on span "Income" at bounding box center [132, 365] width 229 height 23
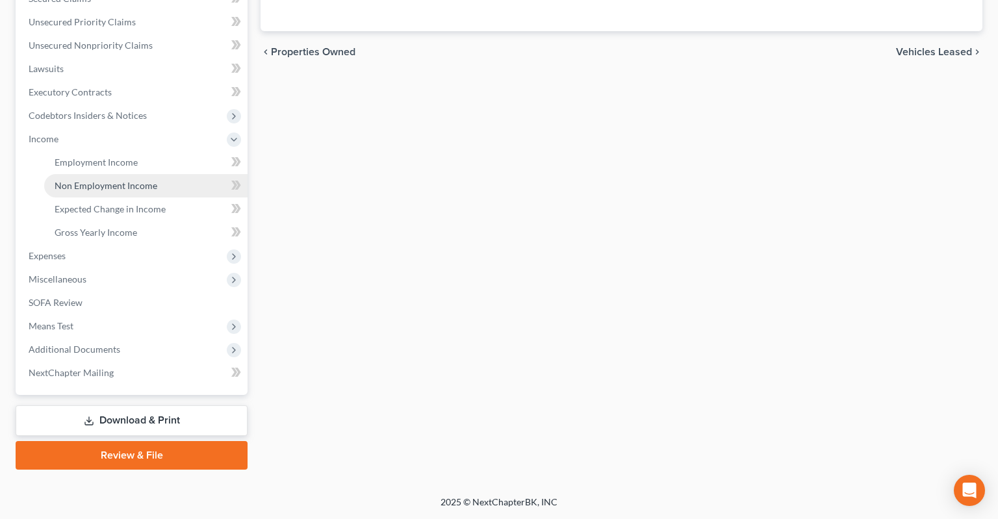
scroll to position [310, 0]
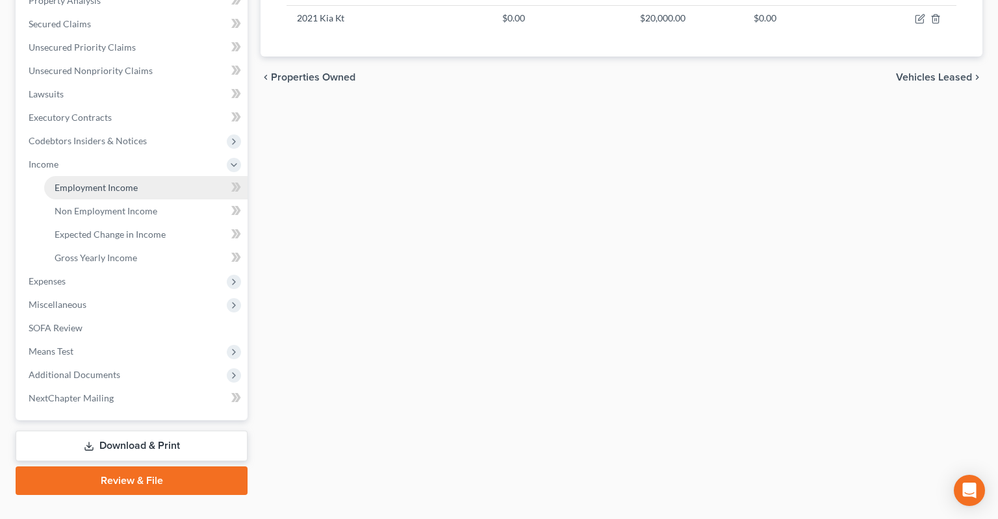
click at [133, 182] on span "Employment Income" at bounding box center [96, 187] width 83 height 11
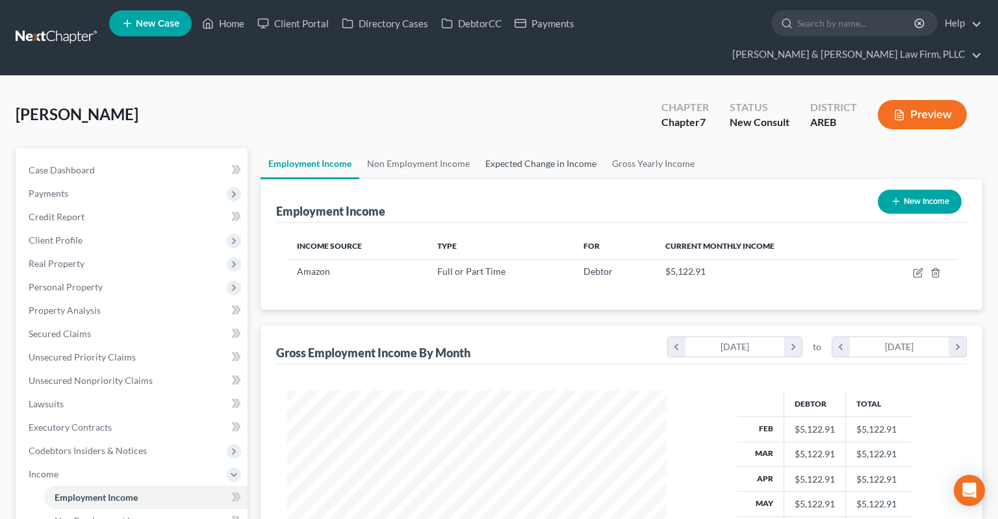
click at [563, 122] on div "[PERSON_NAME] Upgraded Chapter Chapter 7 Status New Consult District AREB Previ…" at bounding box center [499, 454] width 967 height 724
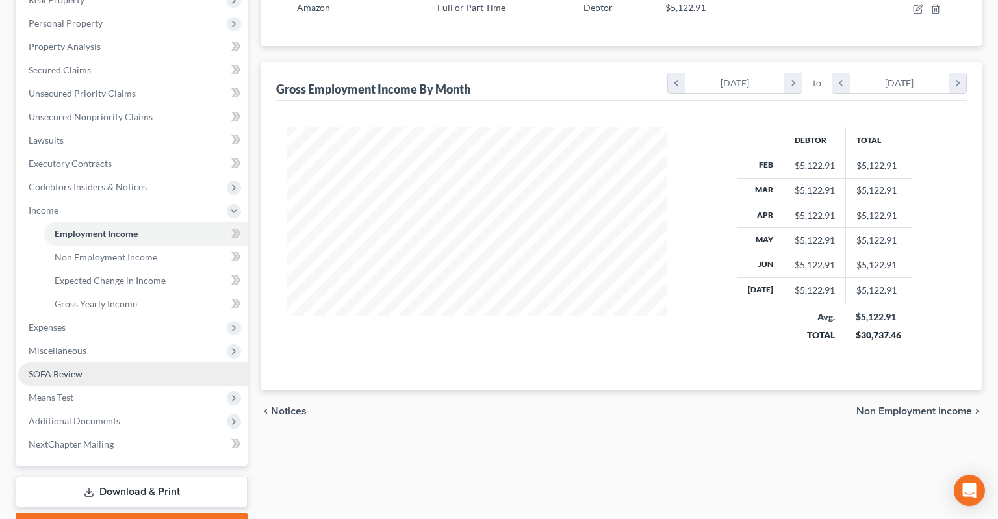
scroll to position [310, 0]
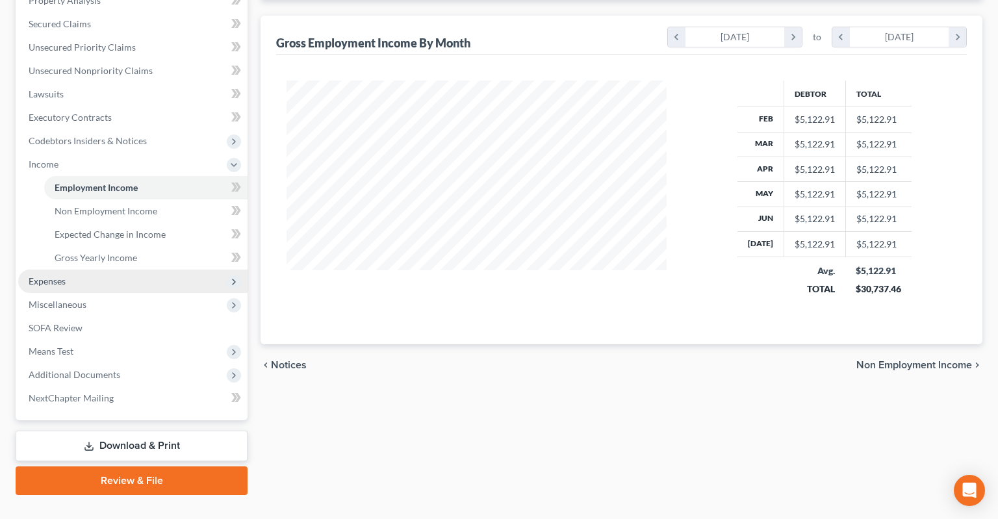
click at [142, 270] on span "Expenses" at bounding box center [132, 281] width 229 height 23
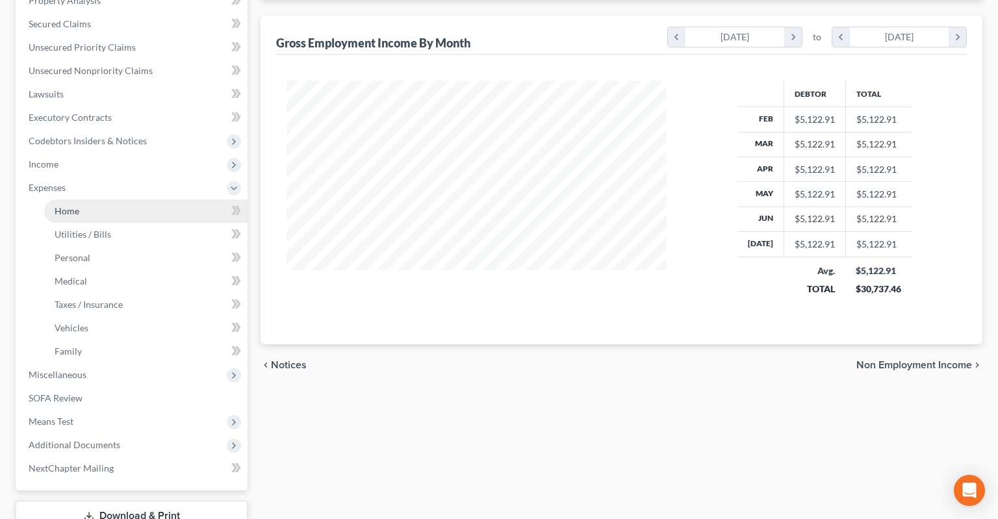
click at [154, 200] on link "Home" at bounding box center [145, 211] width 203 height 23
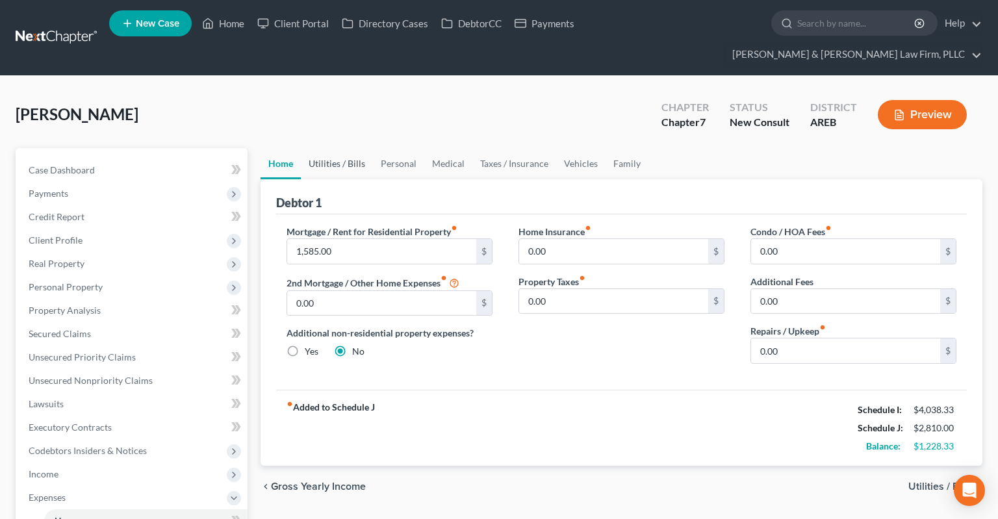
click at [355, 148] on link "Utilities / Bills" at bounding box center [337, 163] width 72 height 31
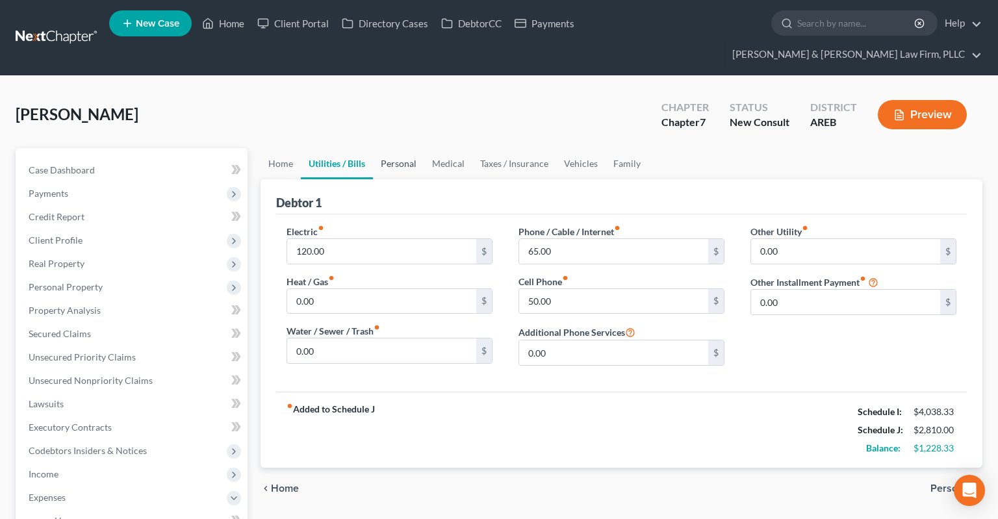
click at [391, 148] on link "Personal" at bounding box center [398, 163] width 51 height 31
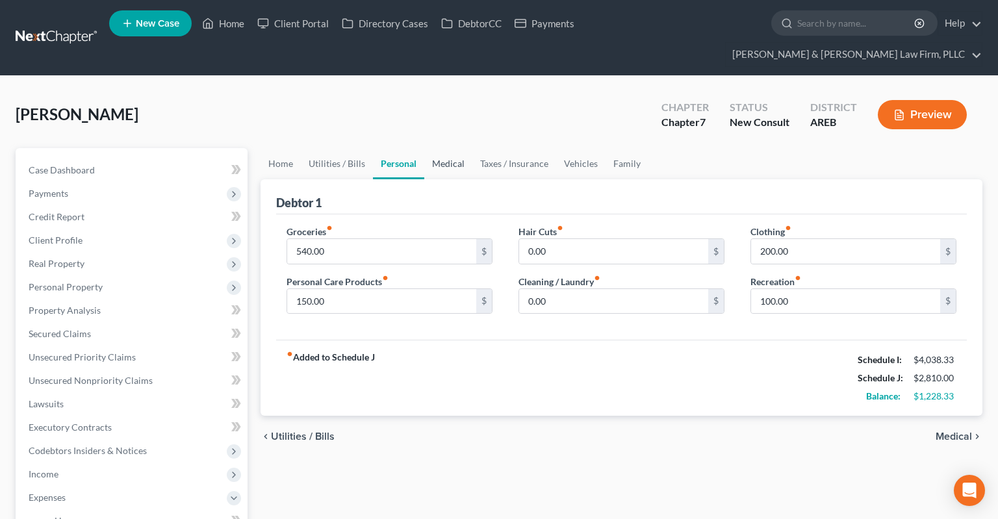
click at [446, 148] on link "Medical" at bounding box center [448, 163] width 48 height 31
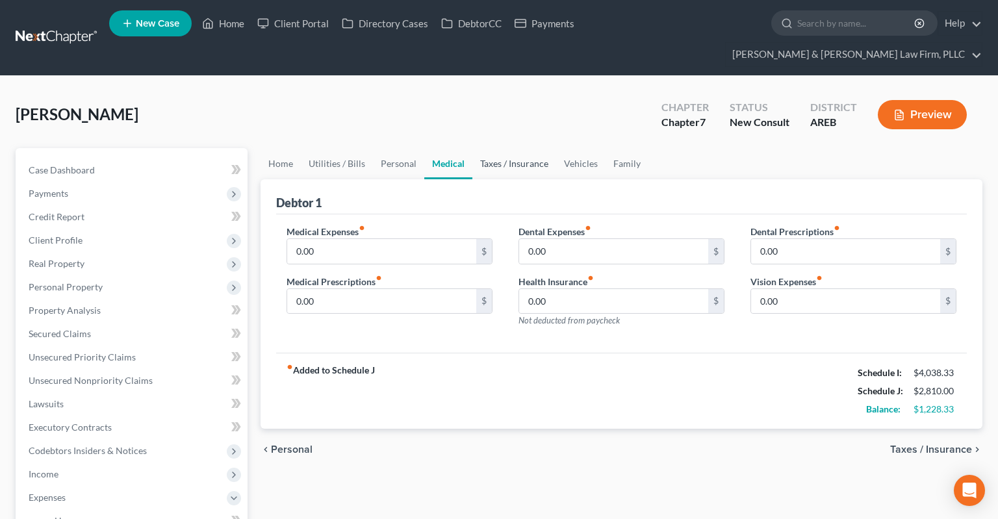
click at [517, 148] on link "Taxes / Insurance" at bounding box center [514, 163] width 84 height 31
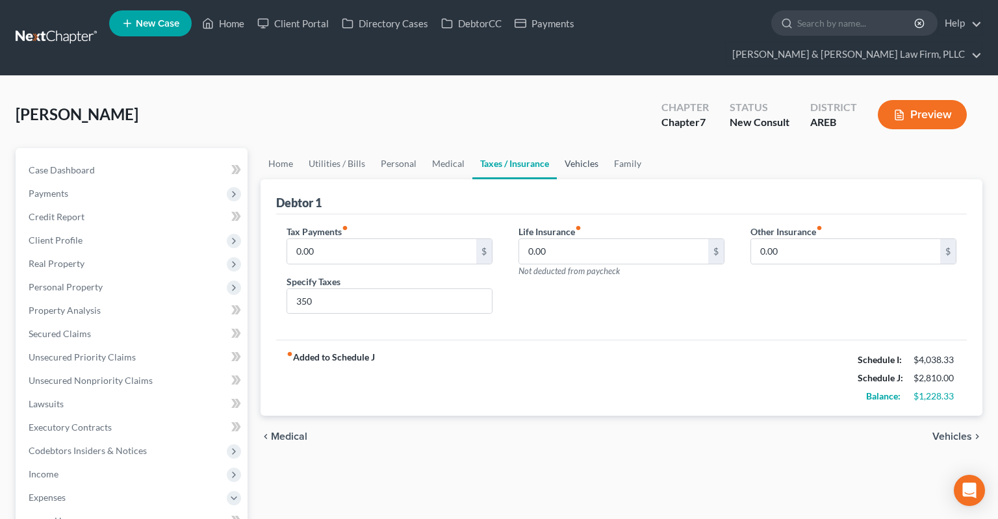
click at [577, 148] on link "Vehicles" at bounding box center [581, 163] width 49 height 31
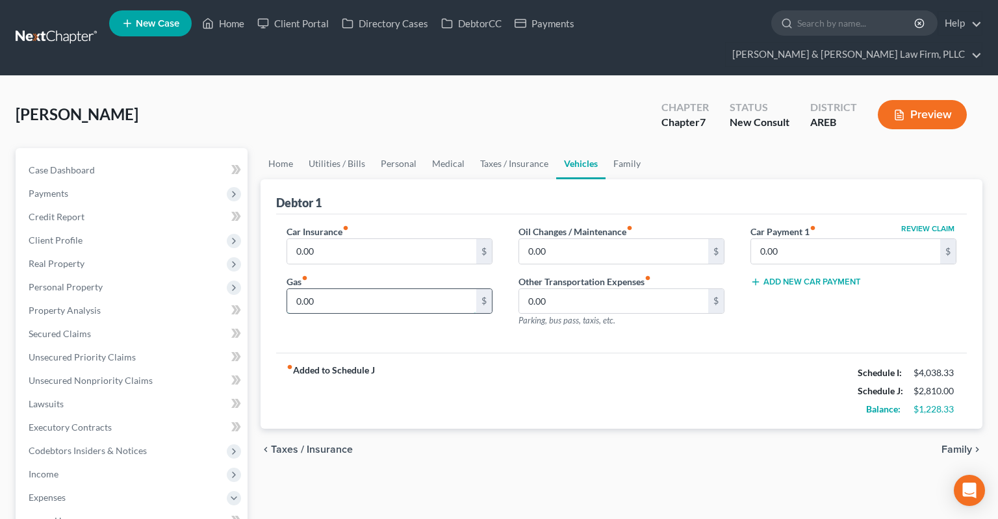
click at [400, 289] on input "0.00" at bounding box center [381, 301] width 189 height 25
click at [326, 289] on input "0.00" at bounding box center [381, 301] width 189 height 25
drag, startPoint x: 331, startPoint y: 279, endPoint x: 235, endPoint y: 272, distance: 97.1
click at [287, 289] on input "0.00" at bounding box center [381, 301] width 189 height 25
type input "350"
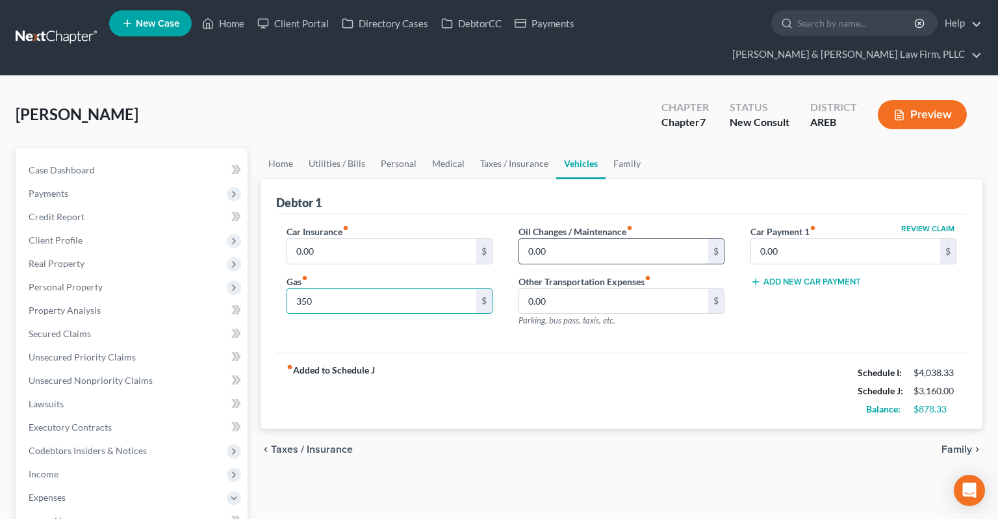
click at [574, 239] on input "0.00" at bounding box center [613, 251] width 189 height 25
type input "100"
click at [468, 179] on div "Debtor 1" at bounding box center [621, 196] width 691 height 35
click at [675, 153] on ul "Home Utilities / Bills Personal Medical Taxes / Insurance Vehicles Family" at bounding box center [622, 163] width 722 height 31
click at [547, 111] on div "[PERSON_NAME] Upgraded Chapter Chapter 7 Status New Consult District AREB Previ…" at bounding box center [499, 120] width 967 height 57
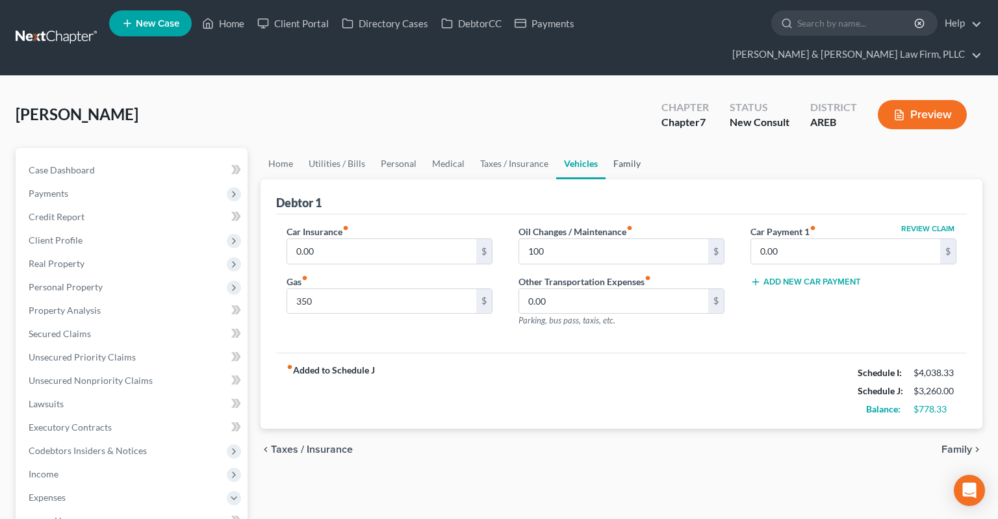
click at [620, 149] on link "Family" at bounding box center [627, 163] width 43 height 31
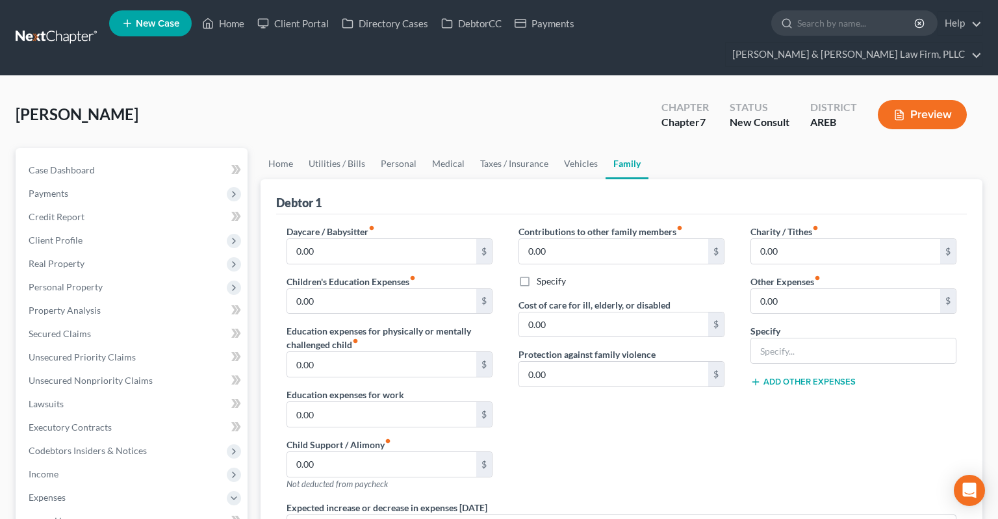
click at [675, 449] on div "Contributions to other family members fiber_manual_record 0.00 $ Specify Cost o…" at bounding box center [622, 363] width 232 height 276
drag, startPoint x: 665, startPoint y: 428, endPoint x: 665, endPoint y: 417, distance: 10.4
click at [665, 424] on div "Contributions to other family members fiber_manual_record 0.00 $ Specify Cost o…" at bounding box center [622, 363] width 232 height 276
click at [649, 412] on div "Contributions to other family members fiber_manual_record 0.00 $ Specify Cost o…" at bounding box center [622, 363] width 232 height 276
drag, startPoint x: 636, startPoint y: 407, endPoint x: 649, endPoint y: 404, distance: 13.4
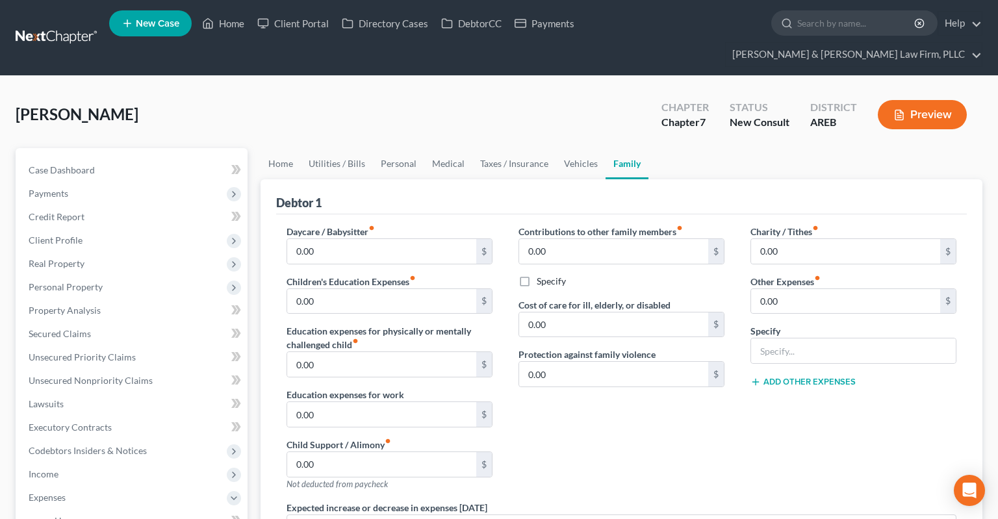
click at [639, 405] on div "Contributions to other family members fiber_manual_record 0.00 $ Specify Cost o…" at bounding box center [622, 363] width 232 height 276
click at [653, 406] on div "Contributions to other family members fiber_manual_record 0.00 $ Specify Cost o…" at bounding box center [622, 363] width 232 height 276
click at [576, 148] on link "Vehicles" at bounding box center [580, 163] width 49 height 31
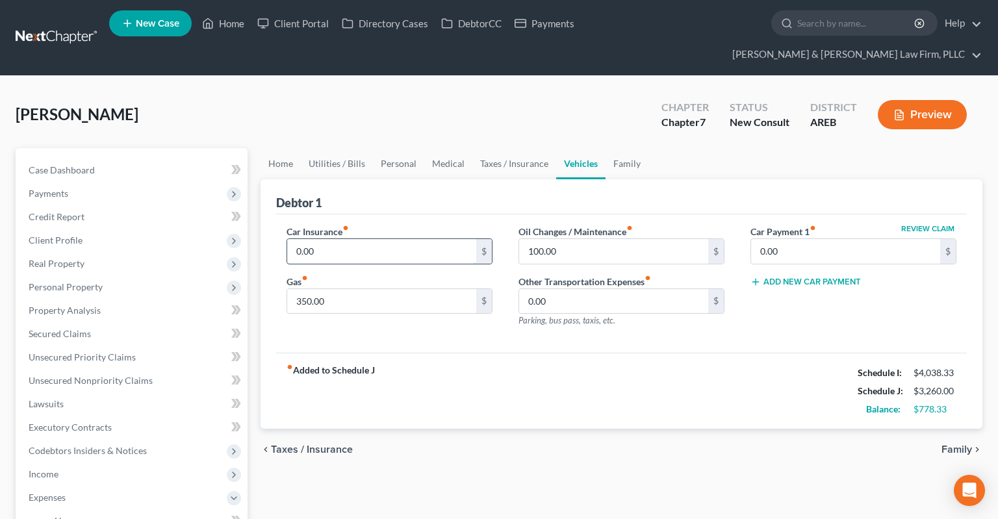
click at [363, 239] on input "0.00" at bounding box center [381, 251] width 189 height 25
type input "258"
click at [548, 94] on div "[PERSON_NAME] Upgraded Chapter Chapter 7 Status New Consult District AREB Previ…" at bounding box center [499, 120] width 967 height 57
click at [612, 148] on link "Family" at bounding box center [627, 163] width 43 height 31
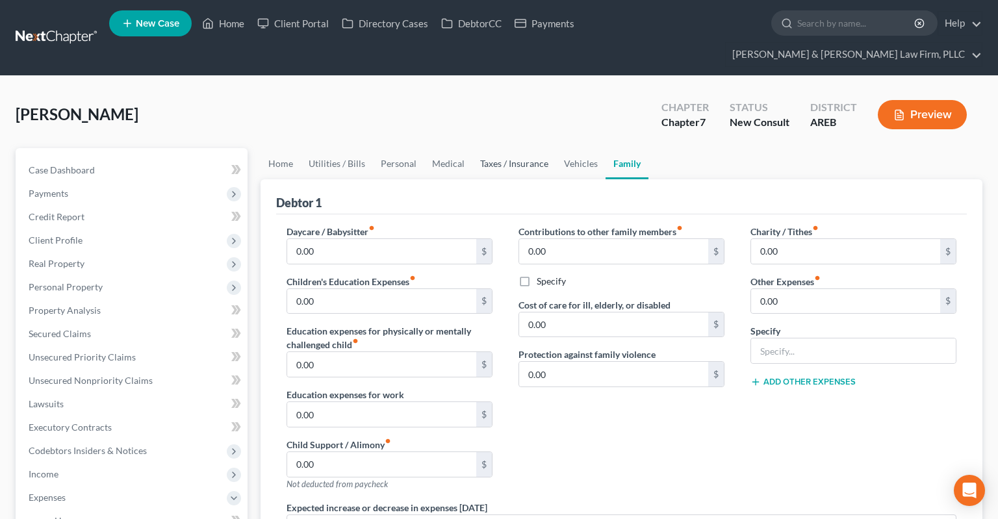
click at [500, 148] on link "Taxes / Insurance" at bounding box center [514, 163] width 84 height 31
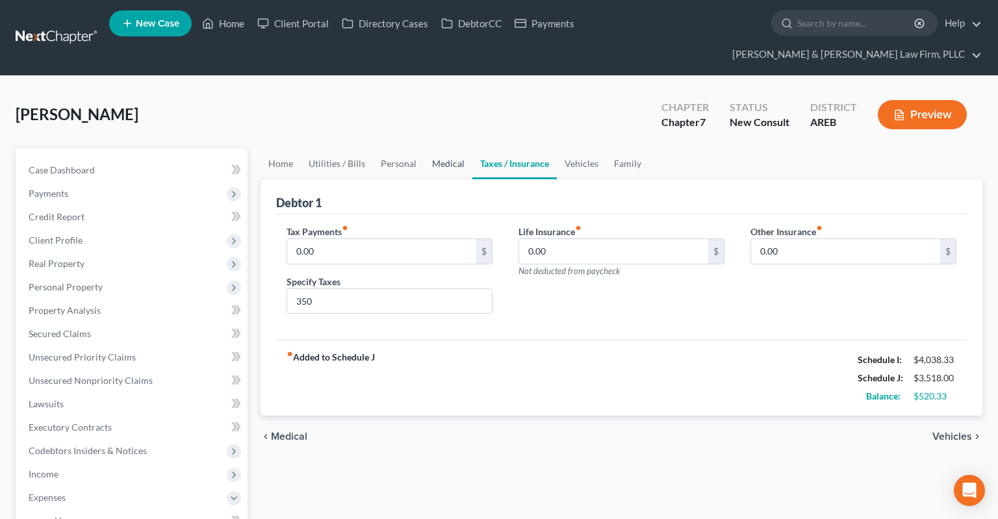
click at [434, 148] on link "Medical" at bounding box center [448, 163] width 48 height 31
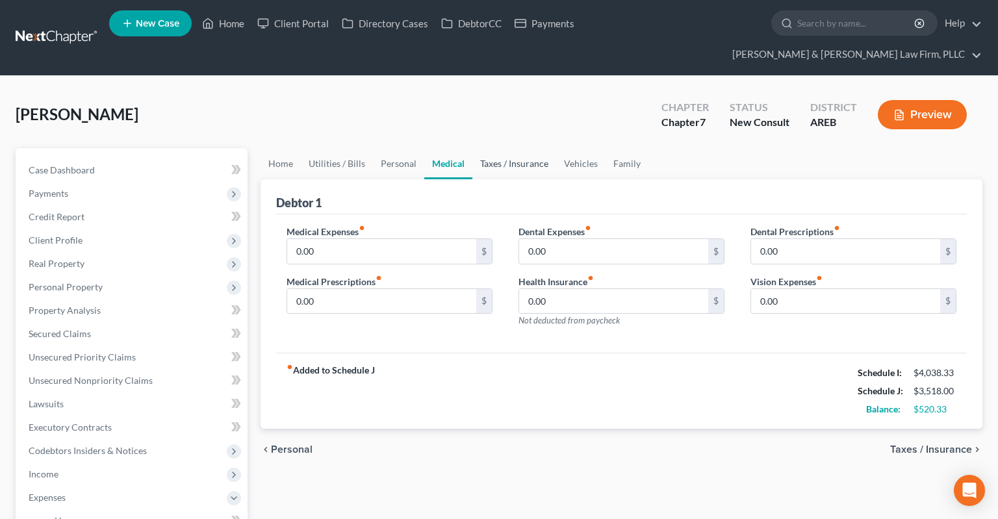
click at [522, 148] on link "Taxes / Insurance" at bounding box center [514, 163] width 84 height 31
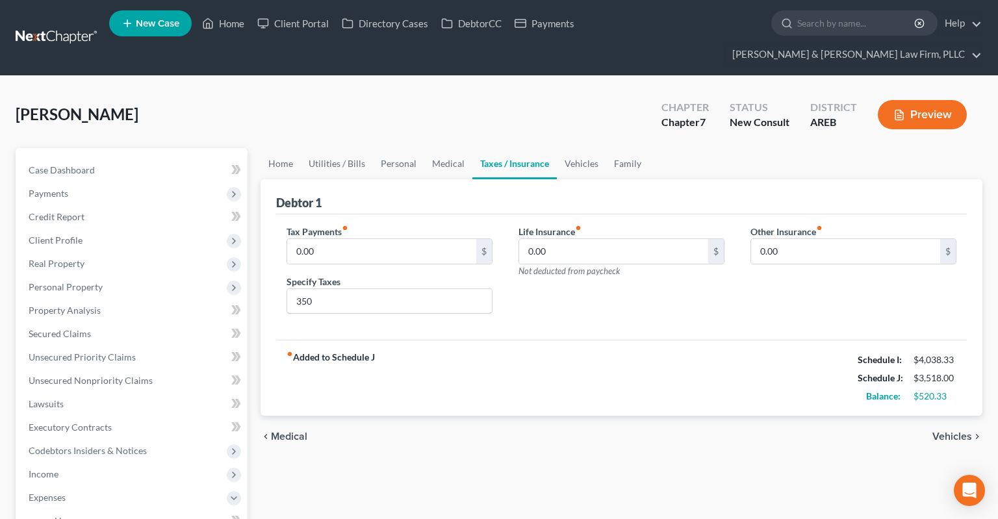
drag, startPoint x: 349, startPoint y: 270, endPoint x: 264, endPoint y: 269, distance: 85.1
click at [287, 289] on input "350" at bounding box center [389, 301] width 205 height 25
click at [576, 148] on link "Vehicles" at bounding box center [581, 163] width 49 height 31
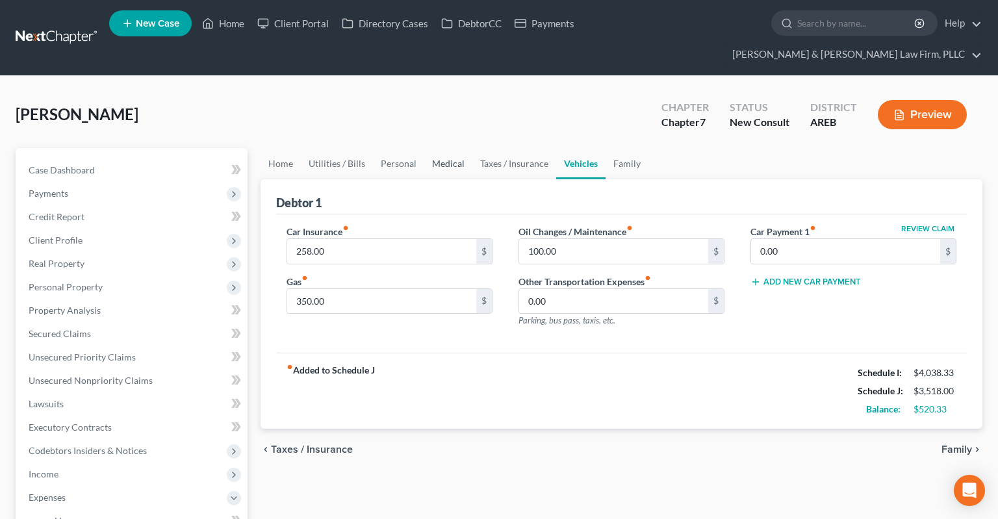
click at [436, 148] on link "Medical" at bounding box center [448, 163] width 48 height 31
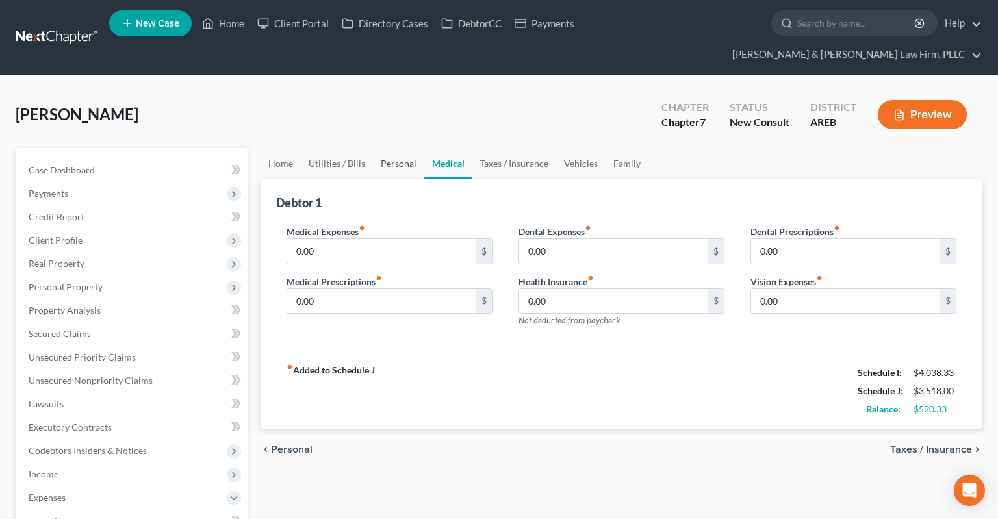
click at [378, 148] on link "Personal" at bounding box center [398, 163] width 51 height 31
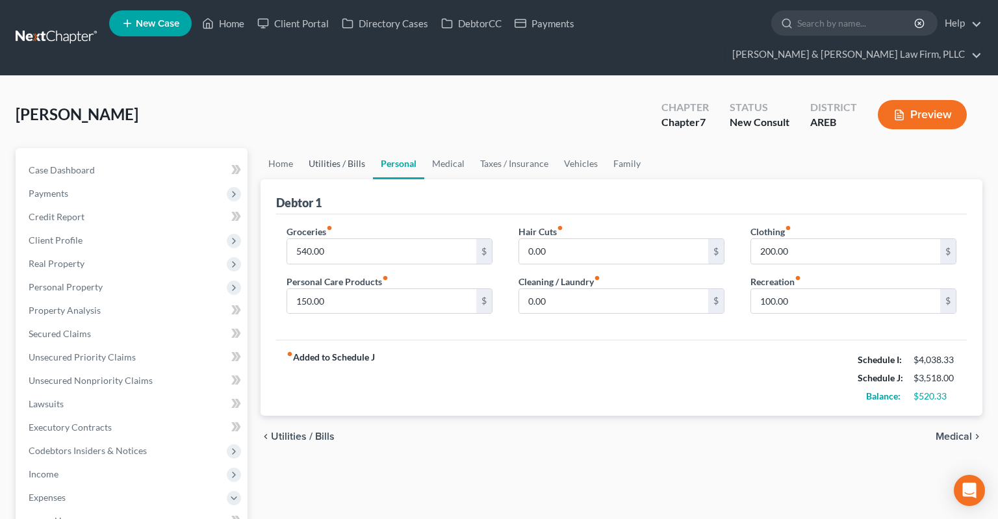
click at [329, 148] on link "Utilities / Bills" at bounding box center [337, 163] width 72 height 31
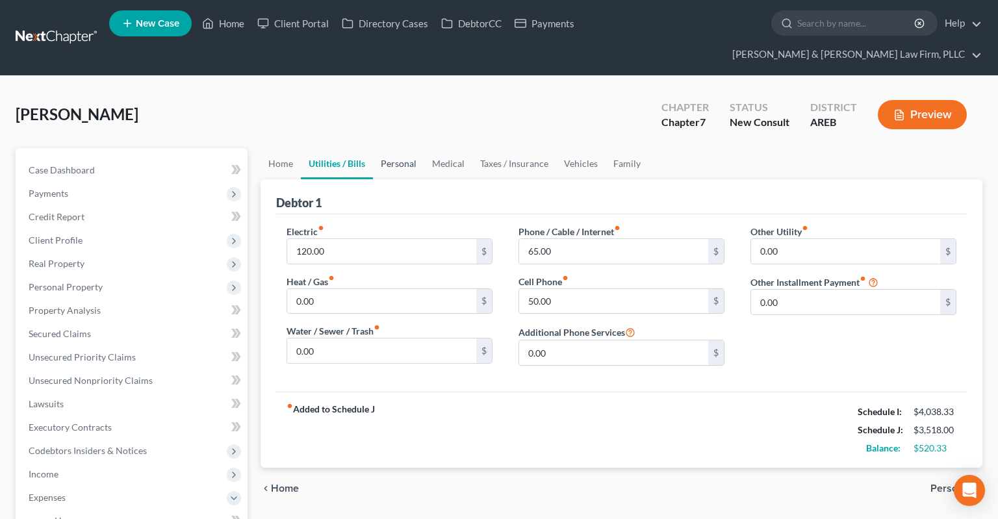
click at [399, 148] on link "Personal" at bounding box center [398, 163] width 51 height 31
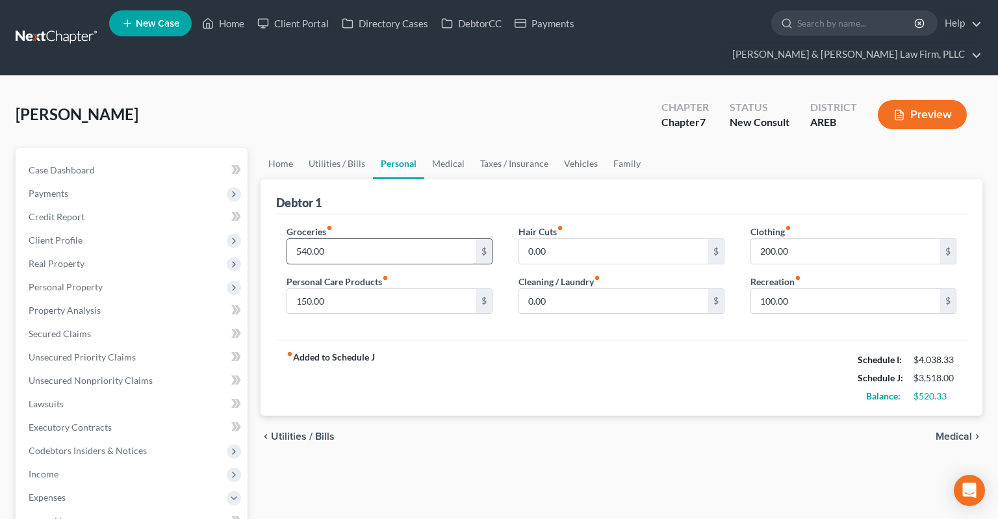
click at [380, 239] on input "540.00" at bounding box center [381, 251] width 189 height 25
click at [437, 103] on div "[PERSON_NAME] Upgraded Chapter Chapter 7 Status New Consult District AREB Previ…" at bounding box center [499, 120] width 967 height 57
click at [464, 148] on link "Medical" at bounding box center [448, 163] width 48 height 31
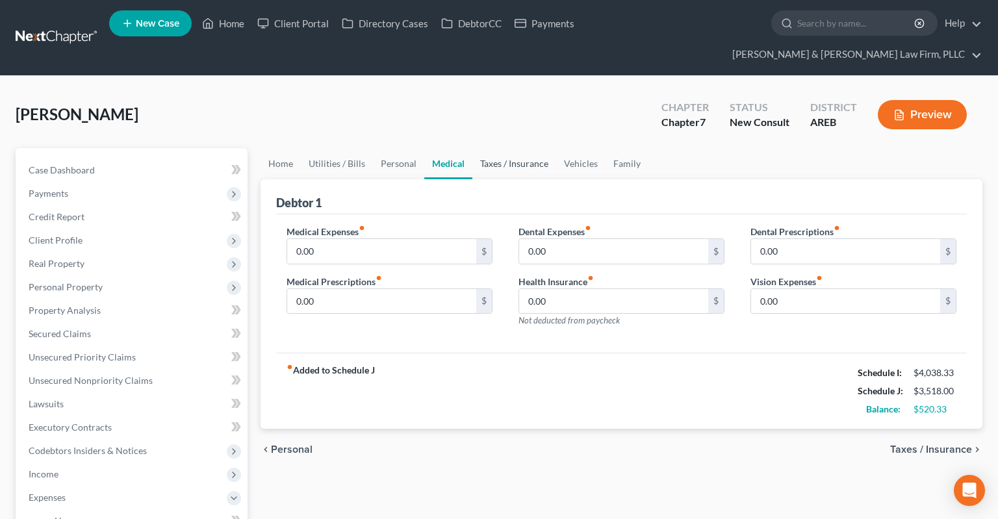
click at [496, 148] on link "Taxes / Insurance" at bounding box center [514, 163] width 84 height 31
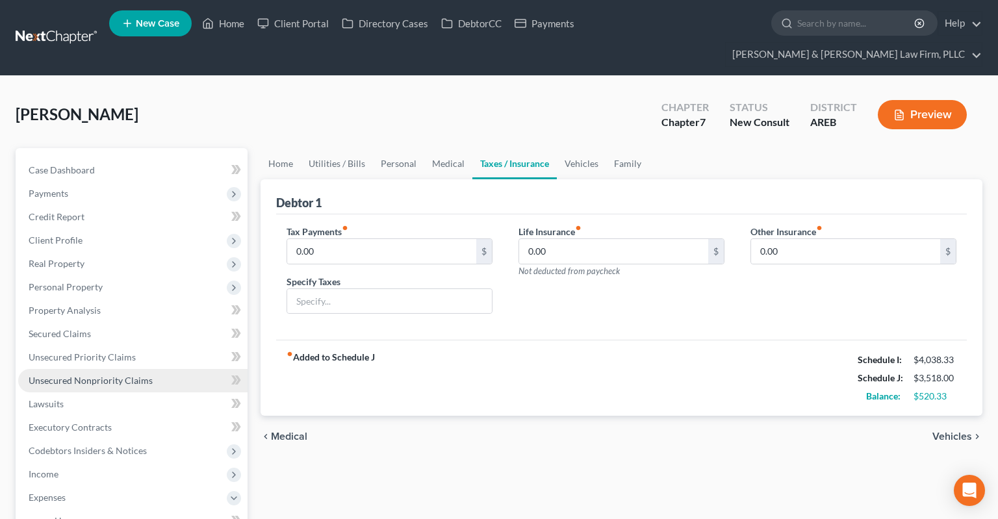
click at [116, 375] on span "Unsecured Nonpriority Claims" at bounding box center [91, 380] width 124 height 11
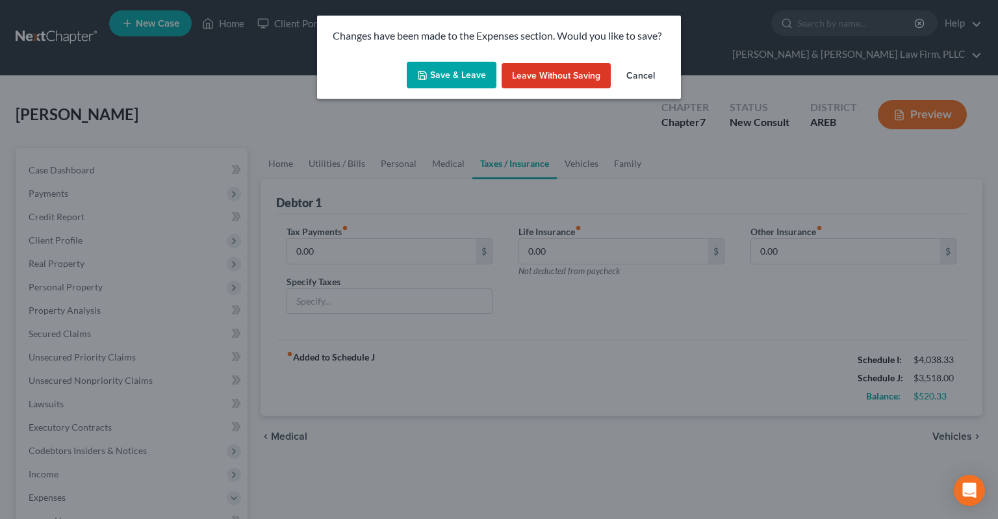
click at [480, 72] on button "Save & Leave" at bounding box center [452, 75] width 90 height 27
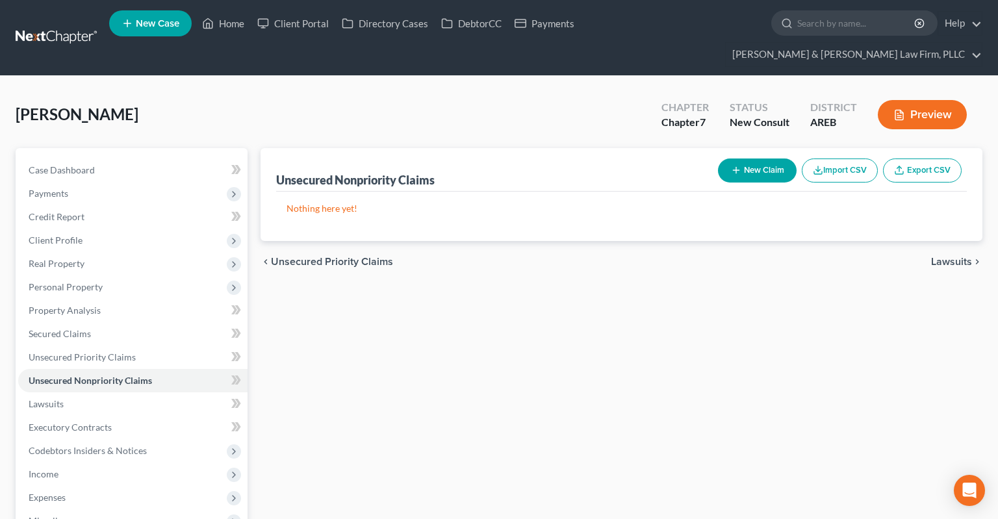
click at [759, 159] on button "New Claim" at bounding box center [757, 171] width 79 height 24
select select "0"
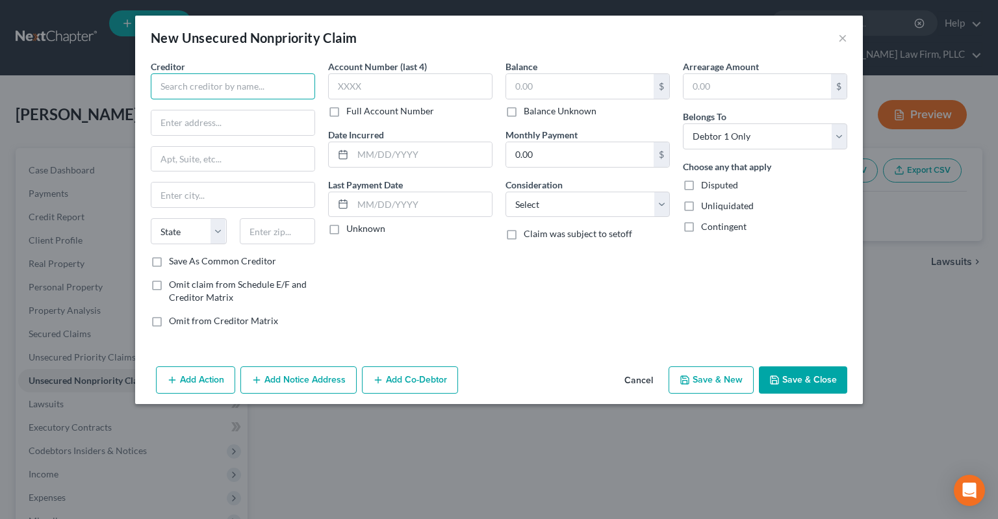
click at [307, 83] on input "text" at bounding box center [233, 86] width 164 height 26
type input "Attorney from divorce"
click at [548, 155] on input "0.00" at bounding box center [580, 154] width 148 height 25
click at [563, 92] on input "text" at bounding box center [580, 86] width 148 height 25
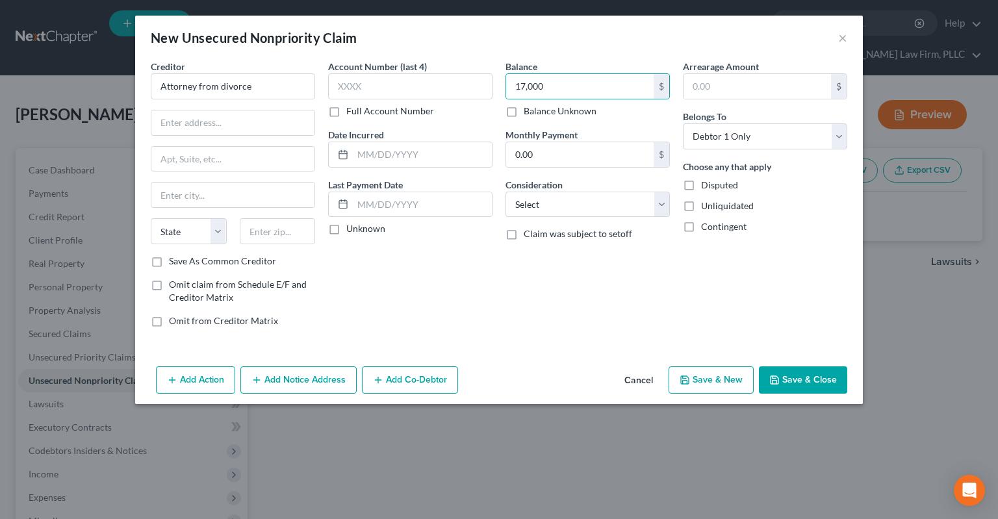
click at [534, 295] on div "Balance 17,000.00 $ Balance Unknown Balance Undetermined 17,000 $ Balance Unkno…" at bounding box center [587, 199] width 177 height 278
click at [780, 375] on icon "button" at bounding box center [774, 380] width 10 height 10
type input "17,000.00"
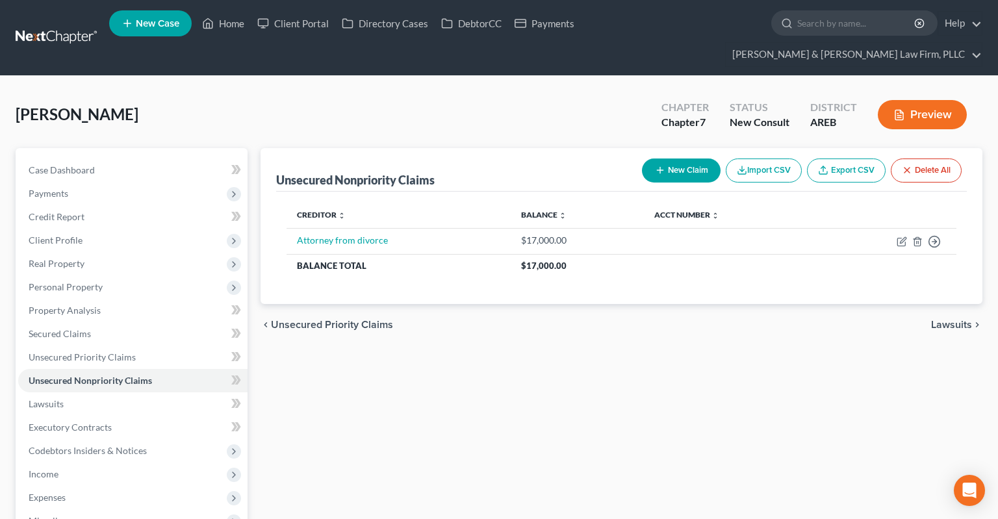
click at [477, 395] on div "Unsecured Nonpriority Claims New Claim Import CSV Export CSV Delete All Credito…" at bounding box center [621, 429] width 735 height 563
click at [391, 413] on div "Unsecured Nonpriority Claims New Claim Import CSV Export CSV Delete All Credito…" at bounding box center [621, 429] width 735 height 563
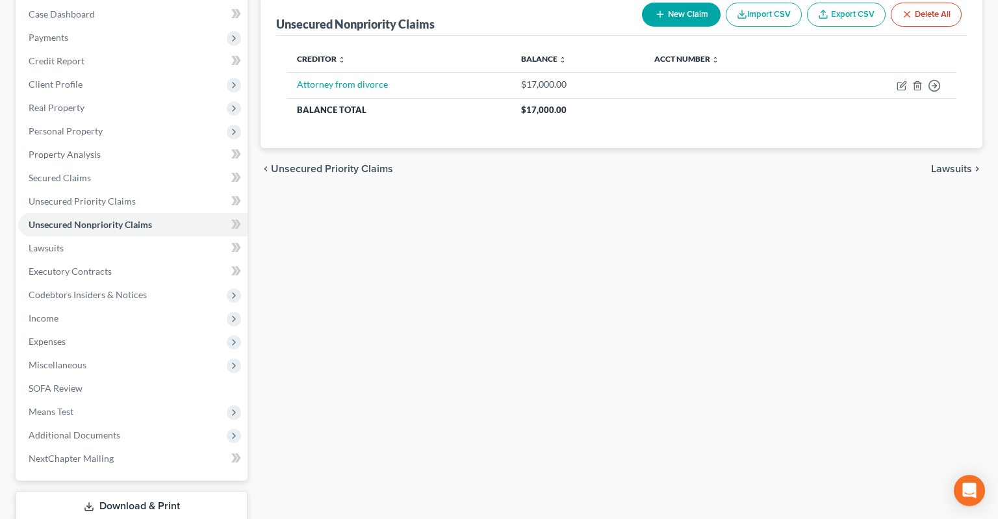
scroll to position [205, 0]
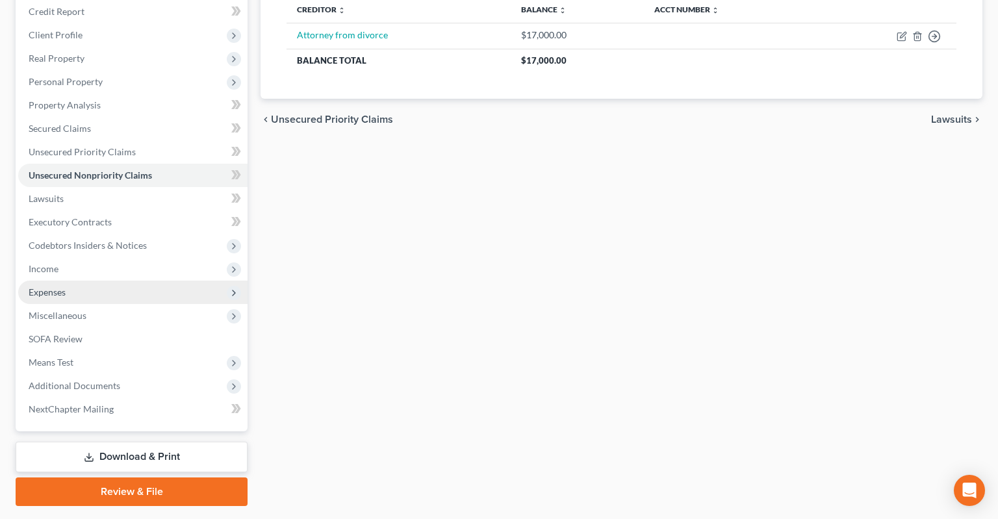
click at [166, 281] on span "Expenses" at bounding box center [132, 292] width 229 height 23
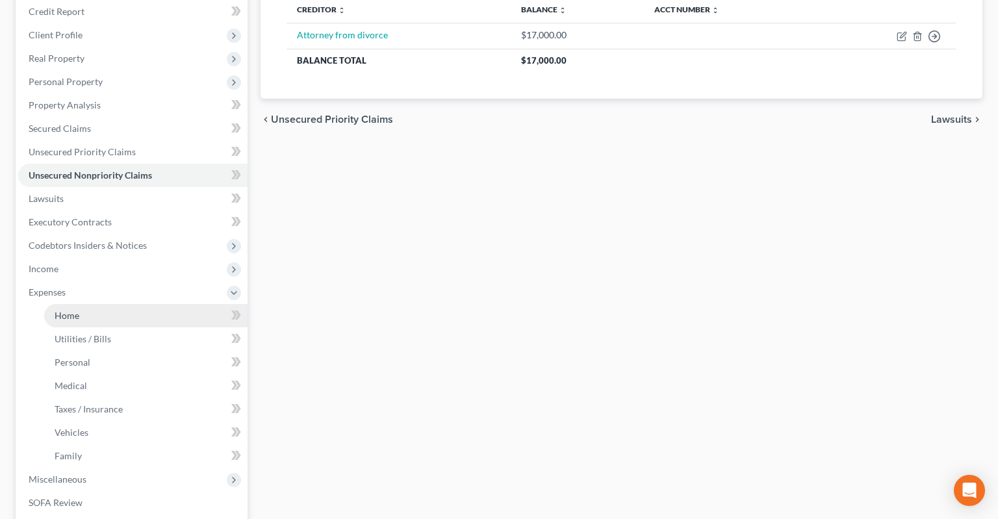
click at [190, 304] on link "Home" at bounding box center [145, 315] width 203 height 23
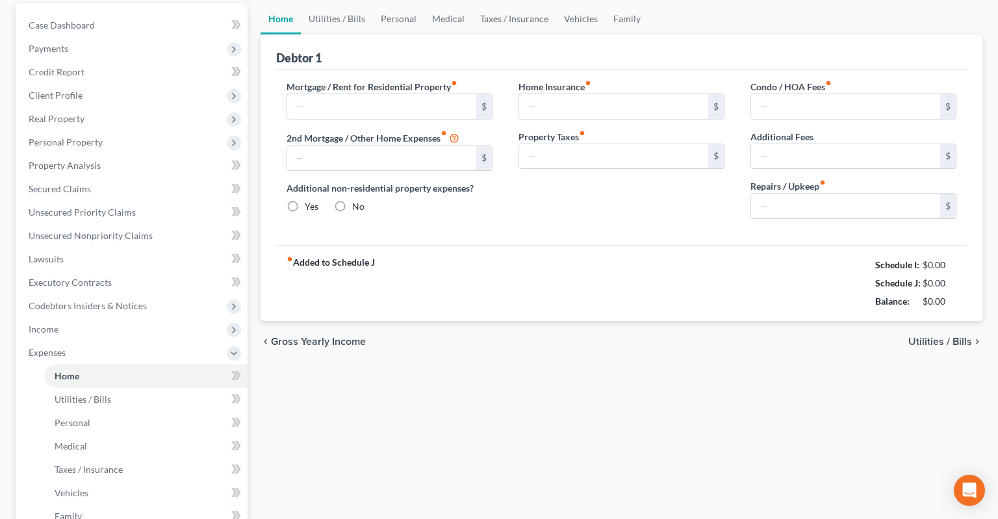
type input "1,585.00"
type input "0.00"
radio input "true"
type input "0.00"
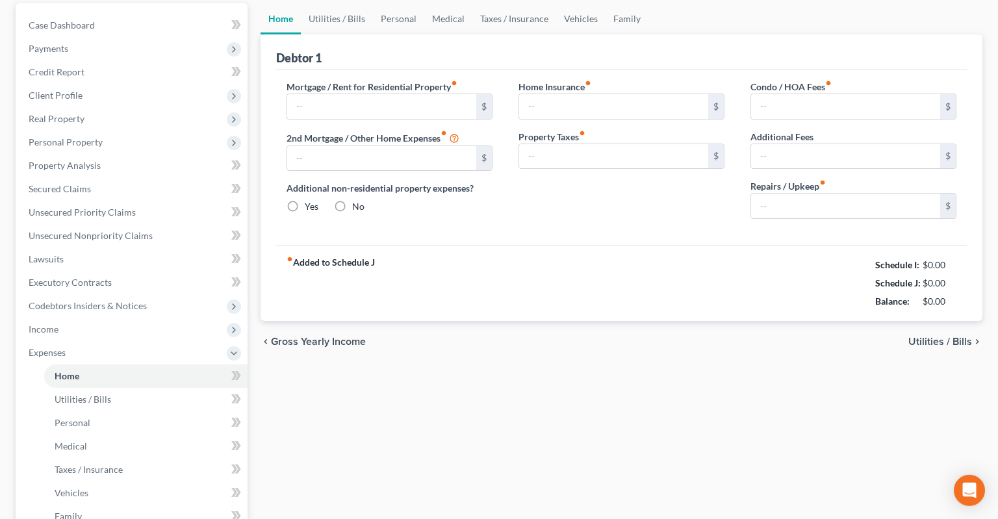
type input "0.00"
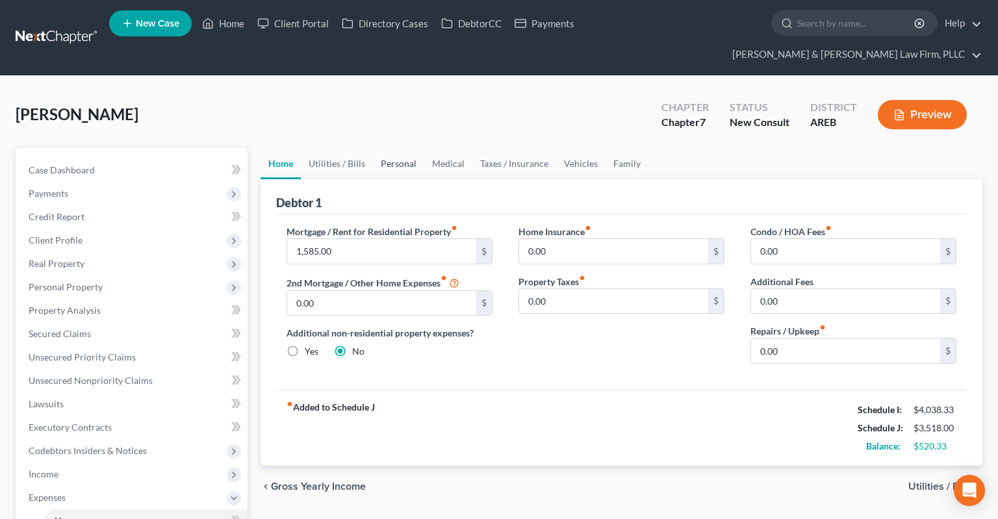
click at [401, 148] on link "Personal" at bounding box center [398, 163] width 51 height 31
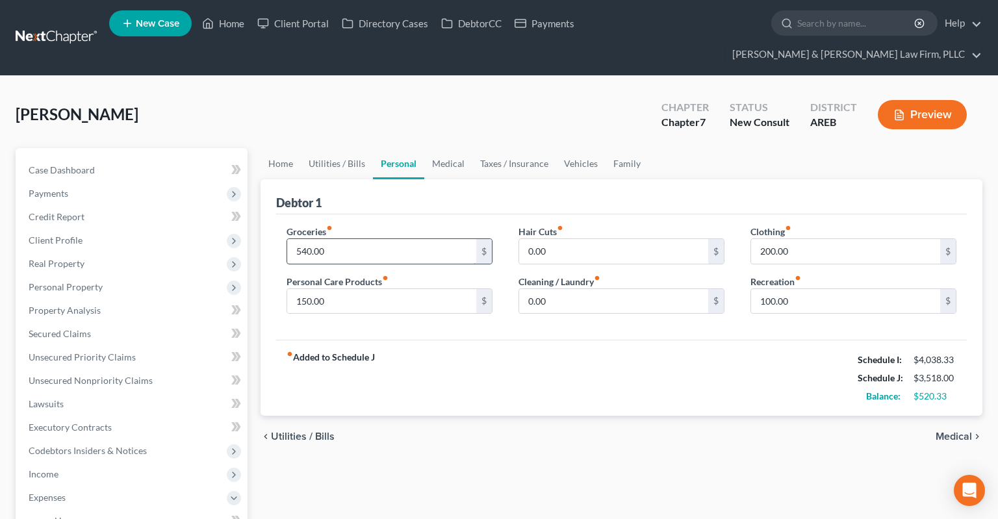
drag, startPoint x: 329, startPoint y: 233, endPoint x: 342, endPoint y: 228, distance: 14.0
click at [334, 239] on input "540.00" at bounding box center [381, 251] width 189 height 25
click at [440, 97] on div "[PERSON_NAME] Upgraded Chapter Chapter 7 Status New Consult District AREB Previ…" at bounding box center [499, 120] width 967 height 57
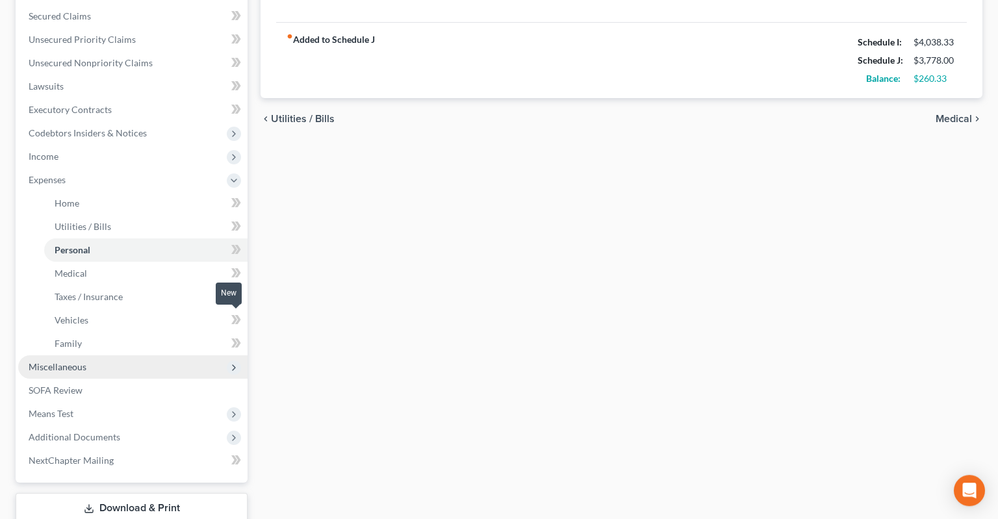
scroll to position [343, 0]
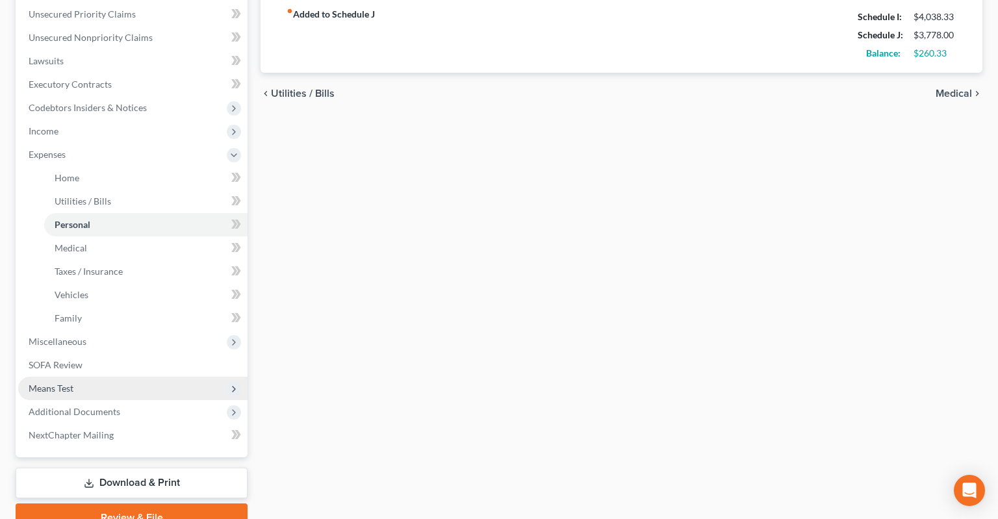
click at [123, 377] on span "Means Test" at bounding box center [132, 388] width 229 height 23
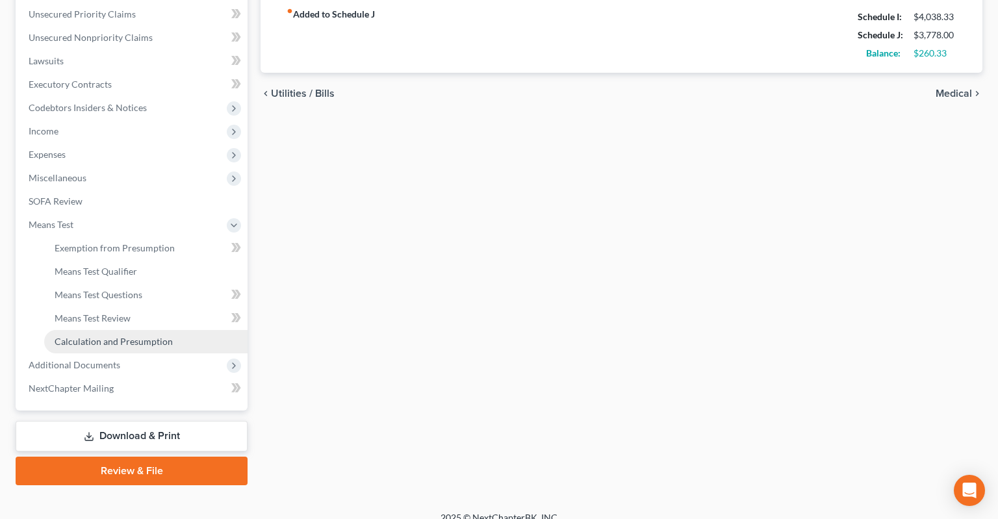
scroll to position [333, 0]
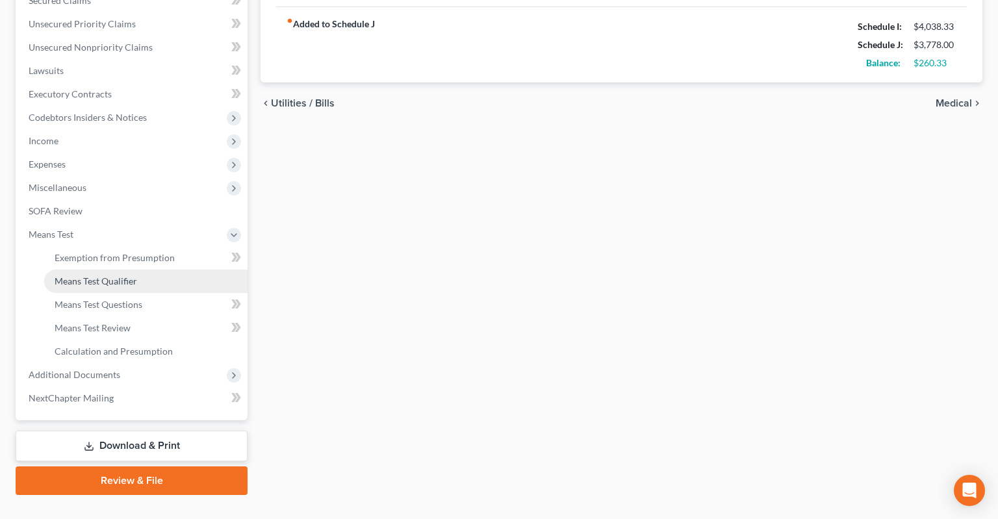
click at [139, 270] on link "Means Test Qualifier" at bounding box center [145, 281] width 203 height 23
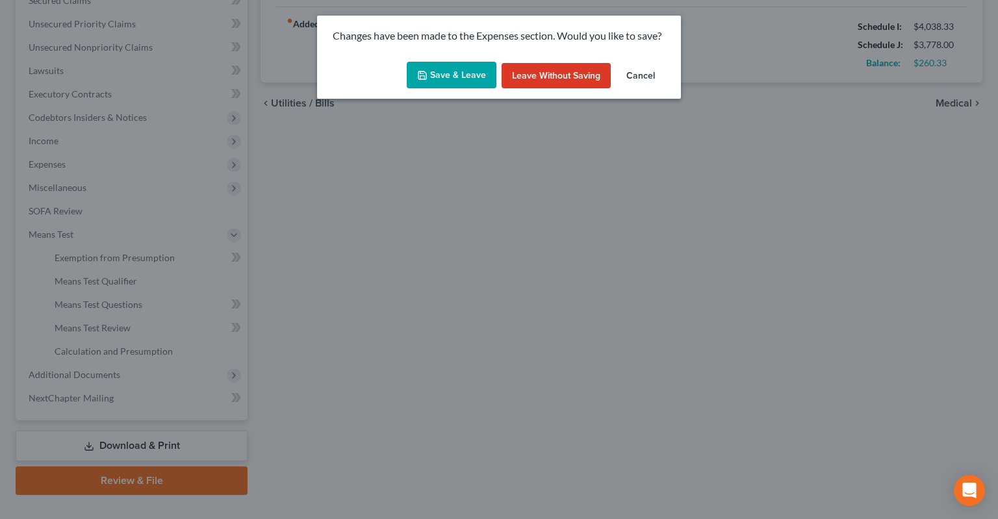
click at [456, 65] on button "Save & Leave" at bounding box center [452, 75] width 90 height 27
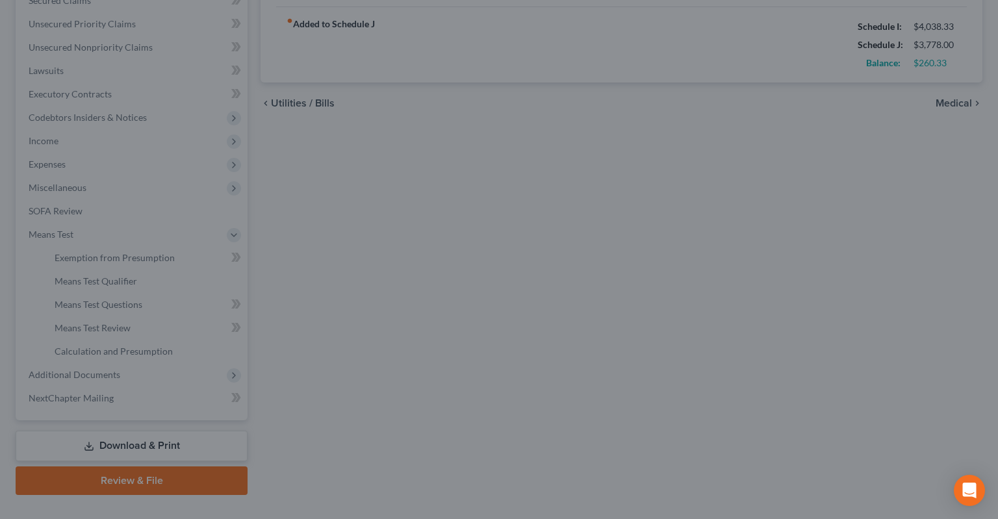
type input "800.00"
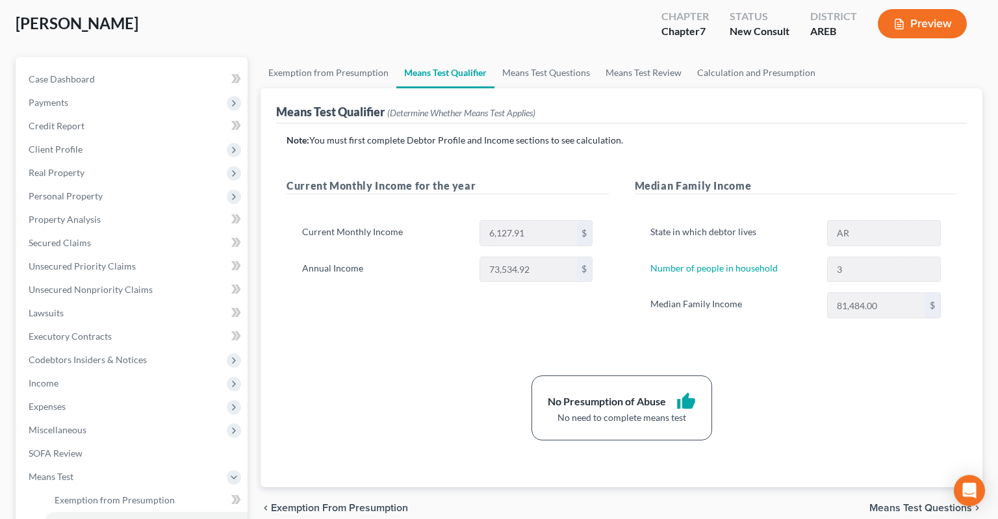
scroll to position [68, 0]
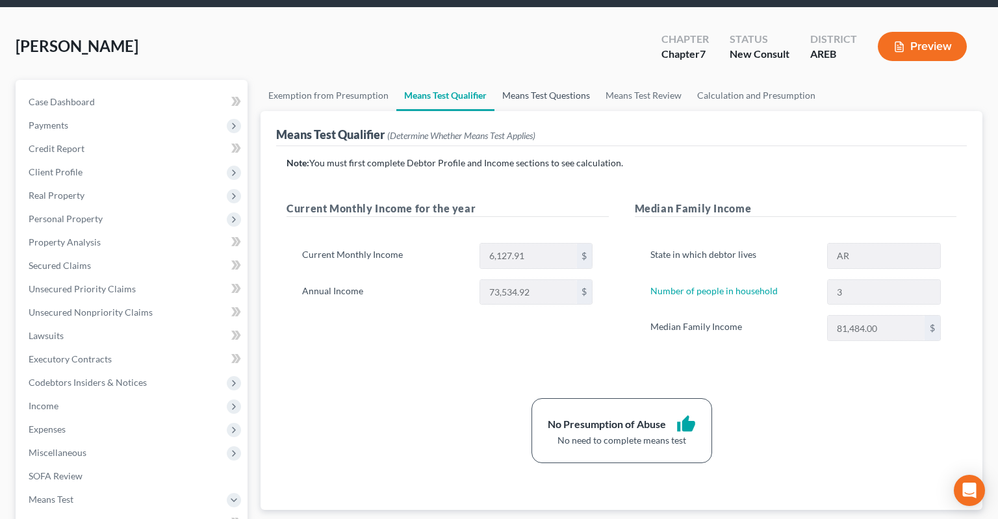
click at [544, 83] on link "Means Test Questions" at bounding box center [546, 95] width 103 height 31
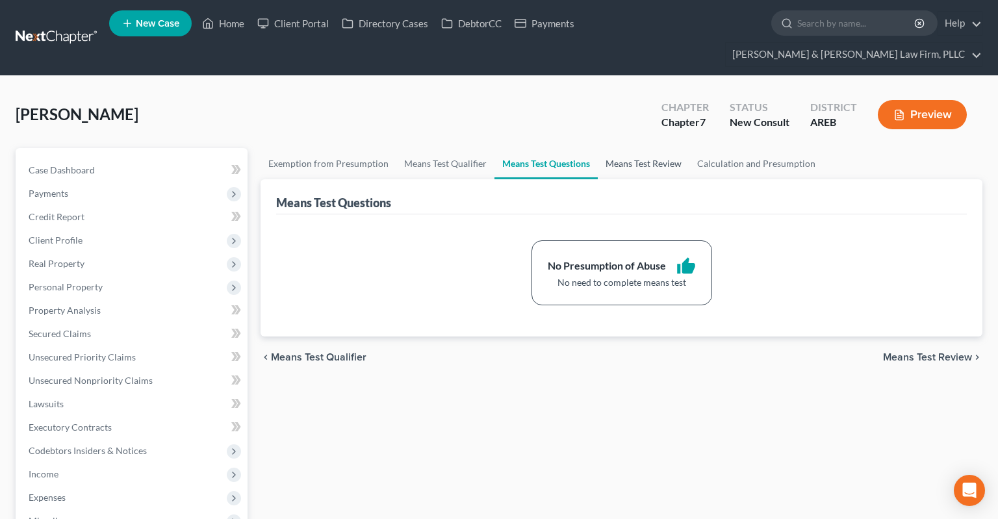
click at [627, 148] on link "Means Test Review" at bounding box center [644, 163] width 92 height 31
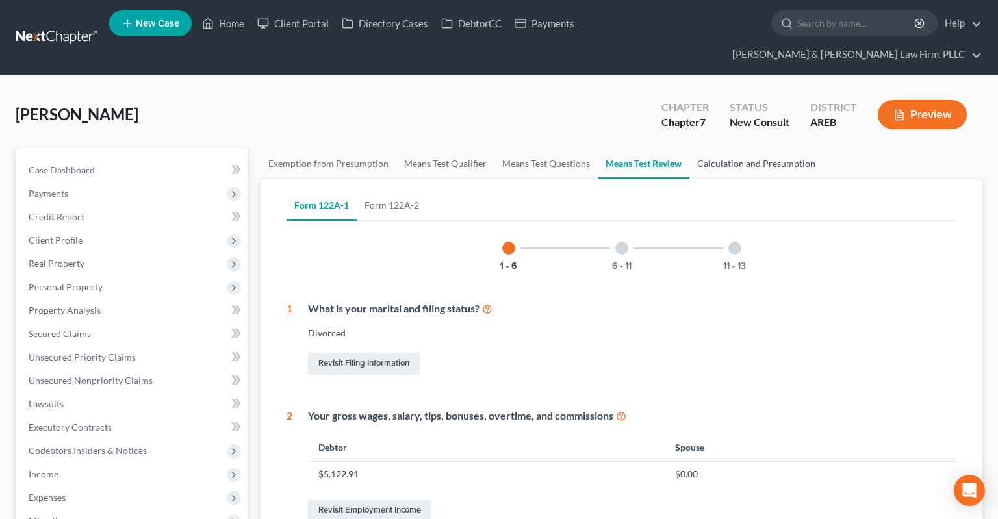
click at [738, 148] on link "Calculation and Presumption" at bounding box center [757, 163] width 134 height 31
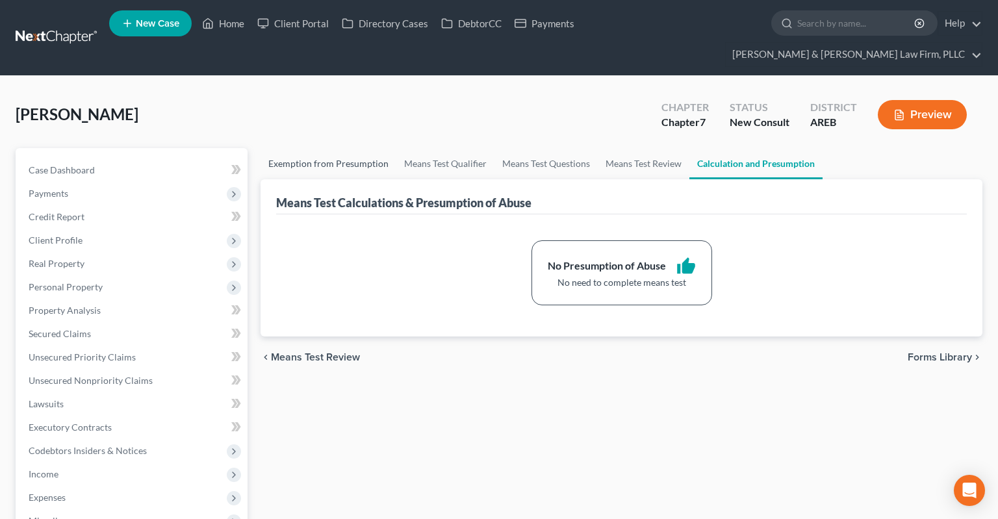
click at [356, 148] on link "Exemption from Presumption" at bounding box center [329, 163] width 136 height 31
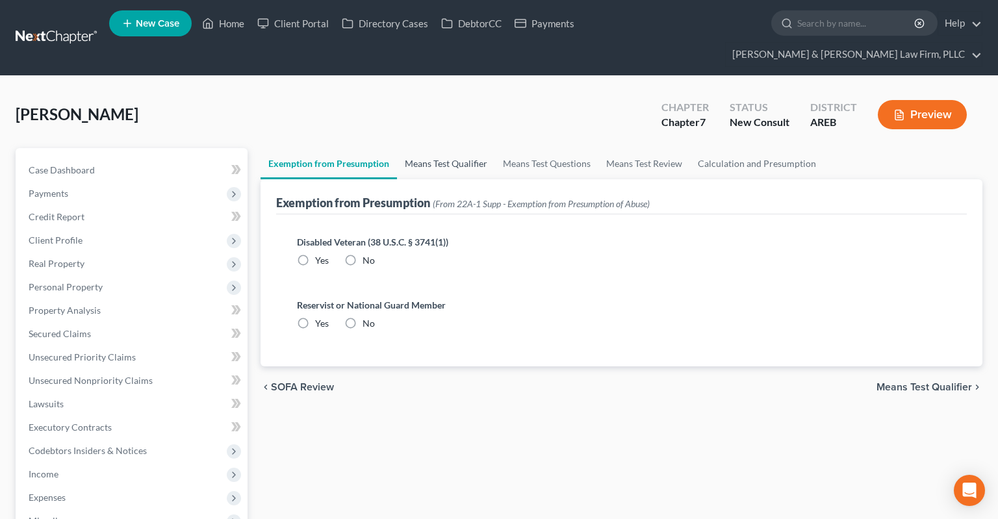
click at [429, 148] on link "Means Test Qualifier" at bounding box center [446, 163] width 98 height 31
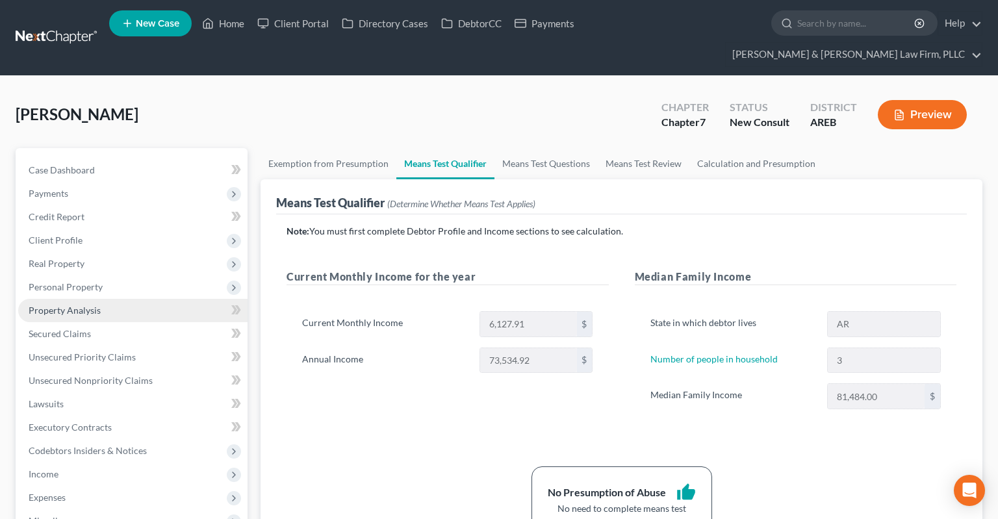
click at [111, 299] on link "Property Analysis" at bounding box center [132, 310] width 229 height 23
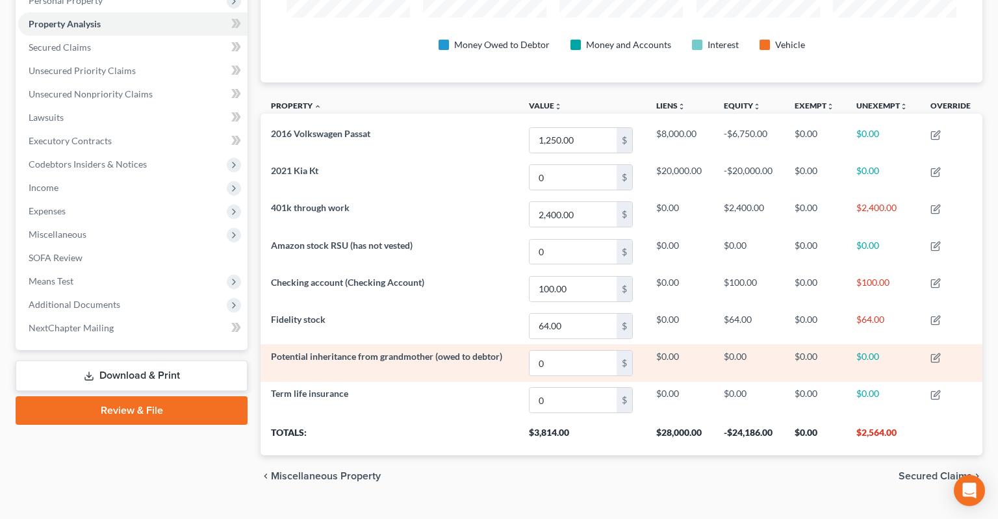
scroll to position [287, 0]
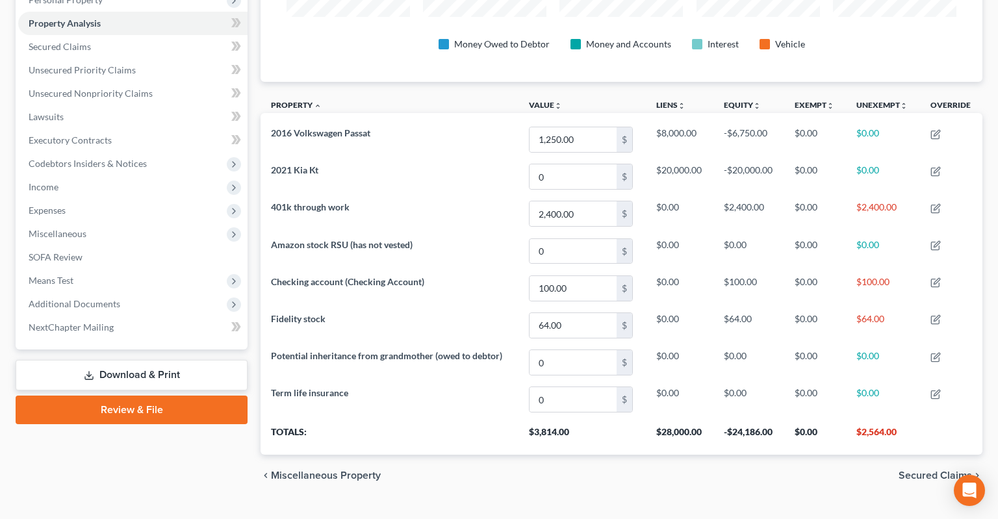
click at [478, 461] on div "chevron_left Miscellaneous Property Secured Claims chevron_right" at bounding box center [622, 476] width 722 height 42
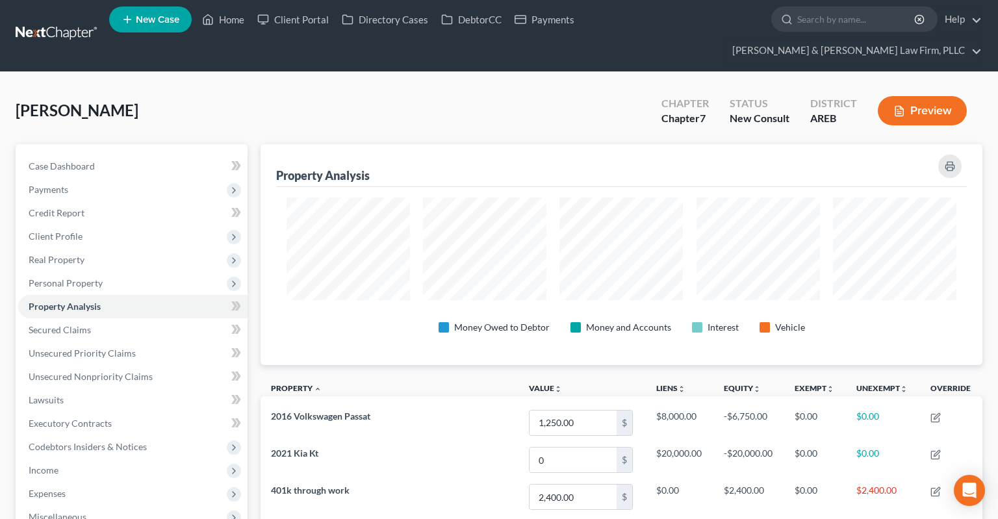
scroll to position [0, 0]
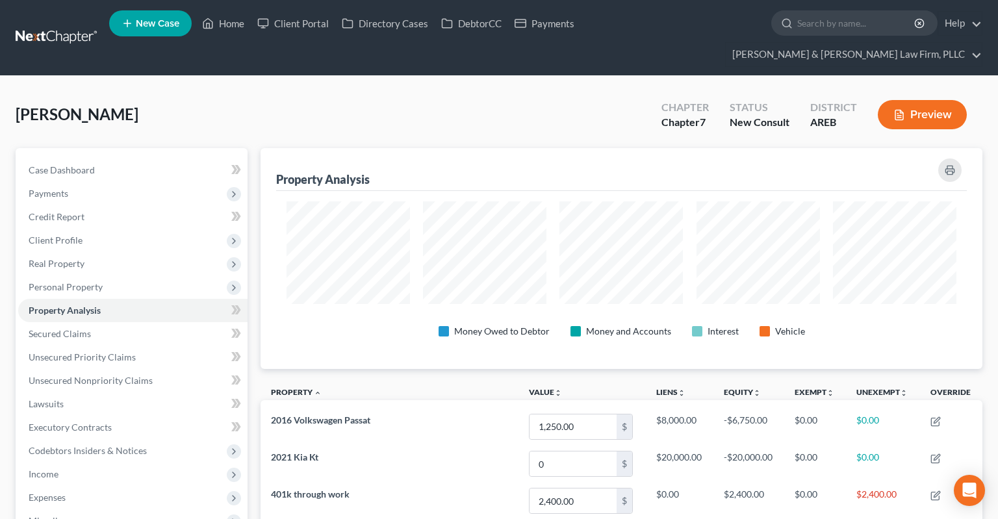
click at [472, 102] on div "[PERSON_NAME] Upgraded Chapter Chapter 7 Status New Consult District AREB Previ…" at bounding box center [499, 120] width 967 height 57
click at [138, 322] on link "Secured Claims" at bounding box center [132, 333] width 229 height 23
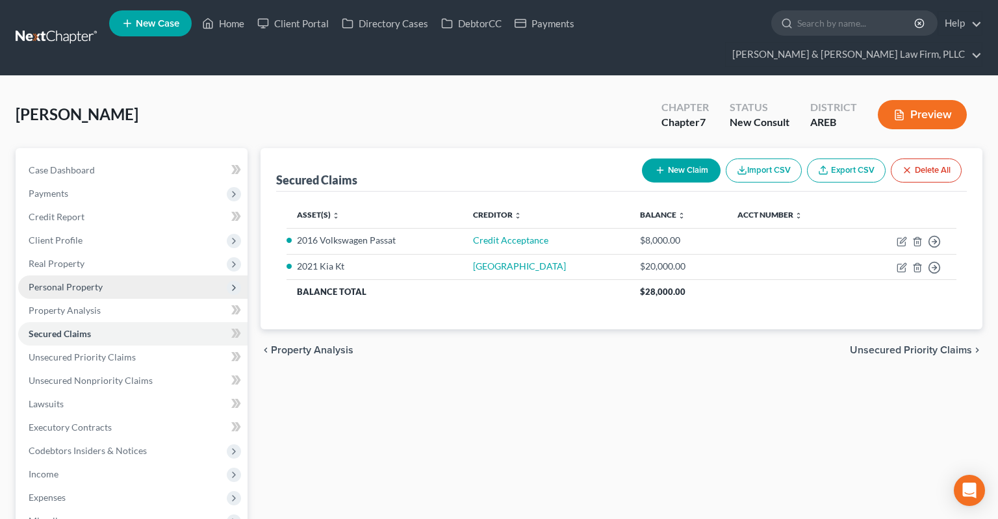
click at [89, 281] on span "Personal Property" at bounding box center [66, 286] width 74 height 11
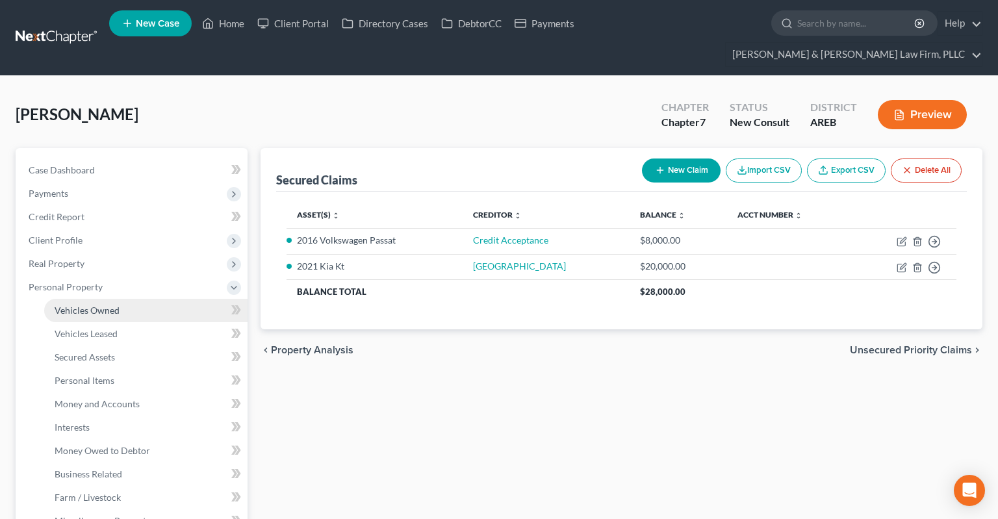
click at [119, 299] on link "Vehicles Owned" at bounding box center [145, 310] width 203 height 23
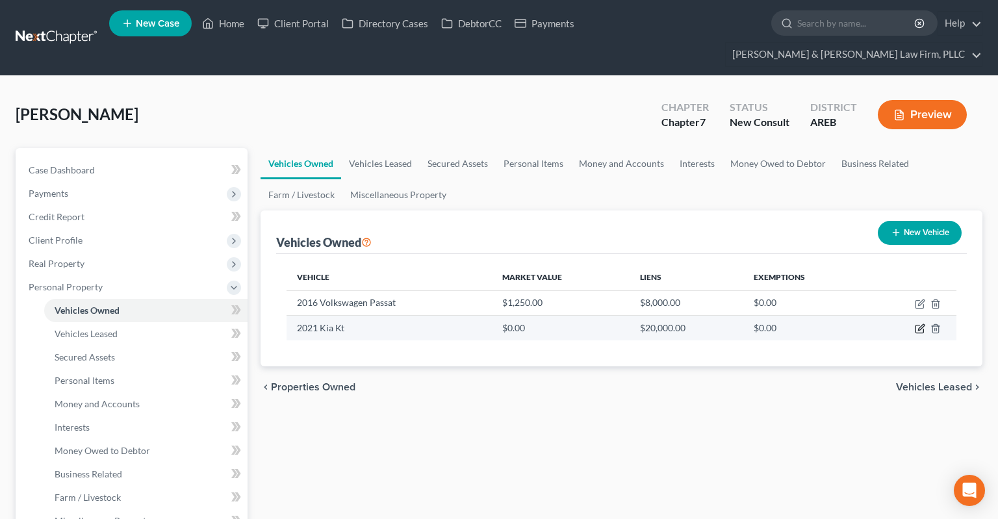
click at [923, 324] on icon "button" at bounding box center [920, 329] width 10 height 10
select select "0"
select select "5"
select select "2"
select select "3"
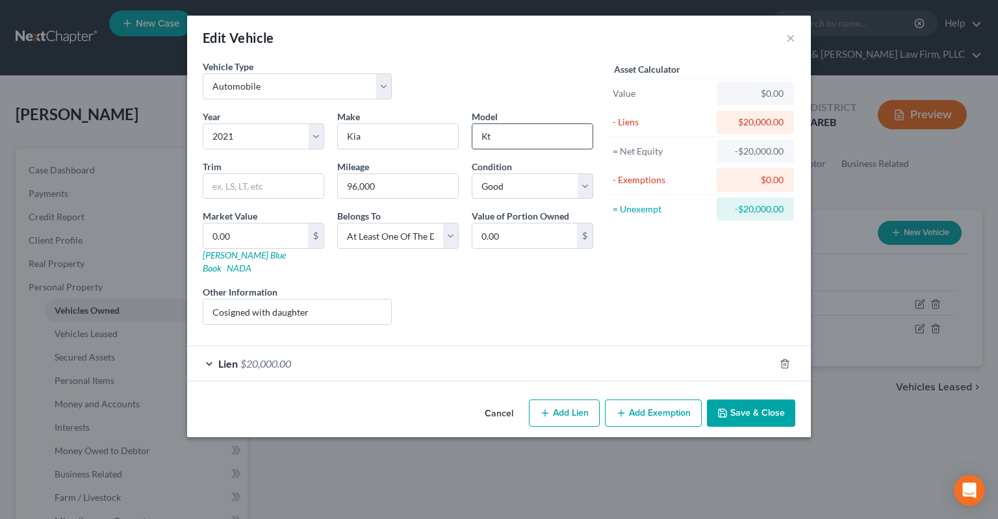
click at [528, 131] on input "Kt" at bounding box center [532, 136] width 120 height 25
type input "K5"
click at [725, 414] on polyline "button" at bounding box center [723, 415] width 5 height 3
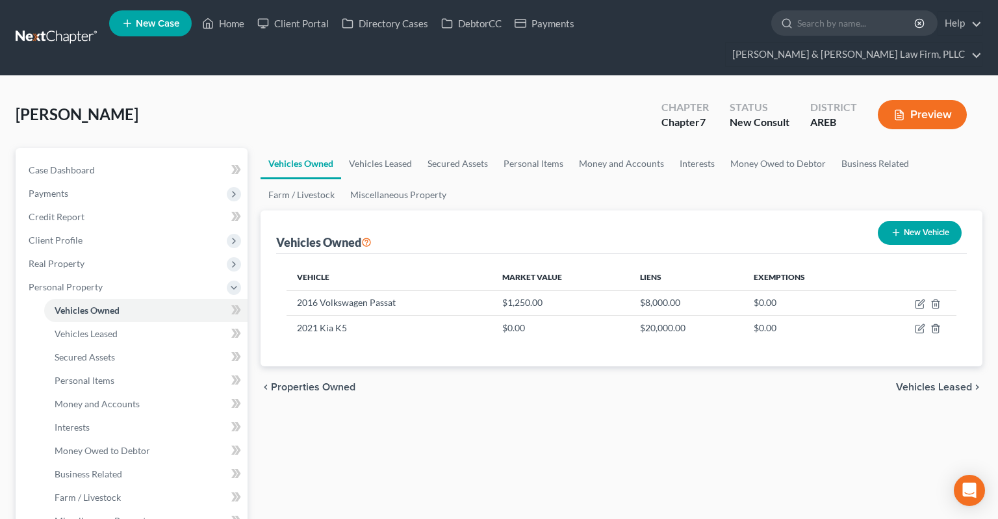
click at [129, 159] on link "Case Dashboard" at bounding box center [132, 170] width 229 height 23
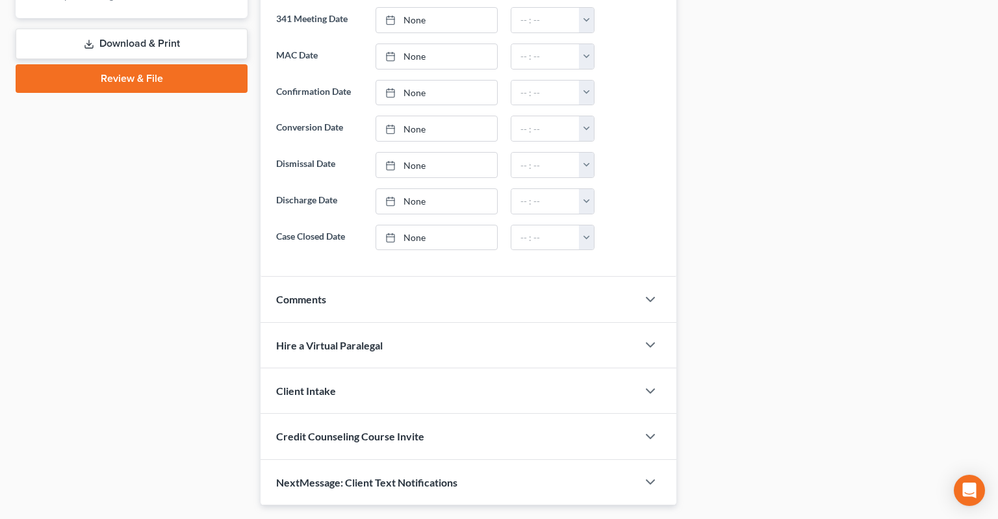
scroll to position [626, 0]
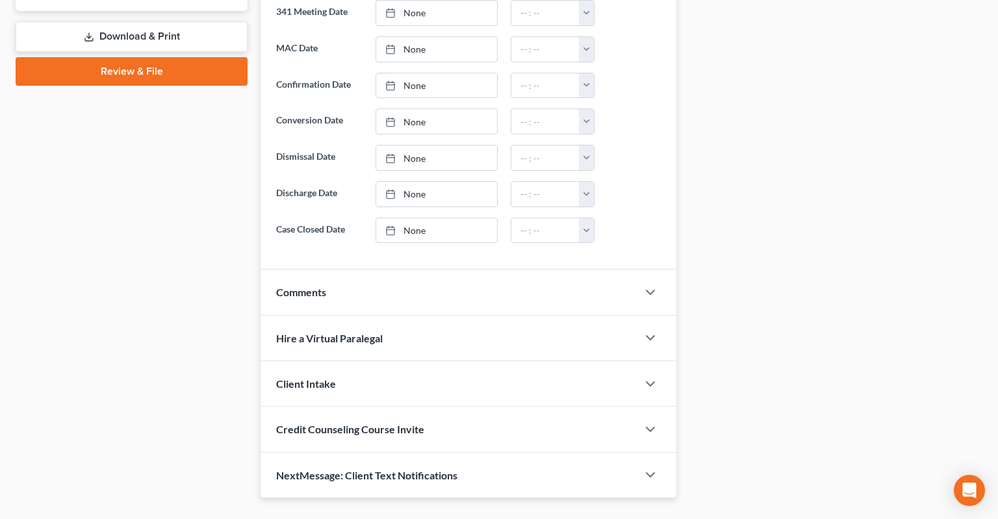
click at [386, 279] on div "Comments" at bounding box center [449, 292] width 377 height 45
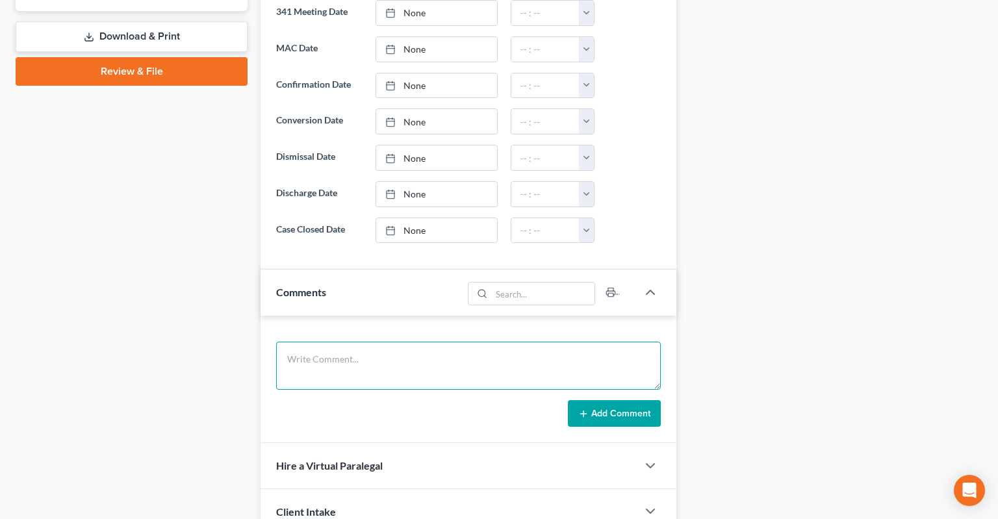
click at [379, 342] on textarea at bounding box center [468, 366] width 385 height 48
paste textarea "R90SOQ48Q"
type textarea "Metlife Eligibility ID R90SOQ48Q"
click at [600, 400] on button "Add Comment" at bounding box center [614, 413] width 93 height 27
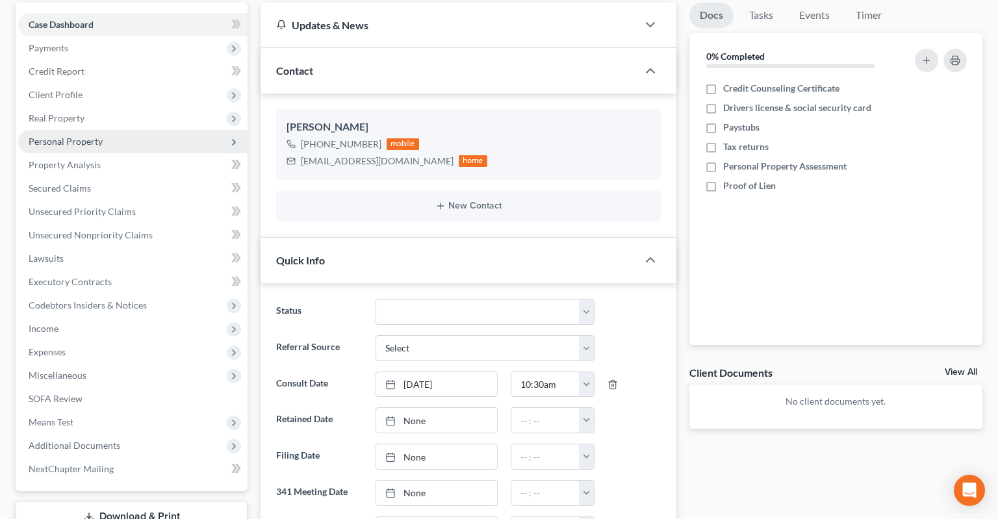
scroll to position [146, 0]
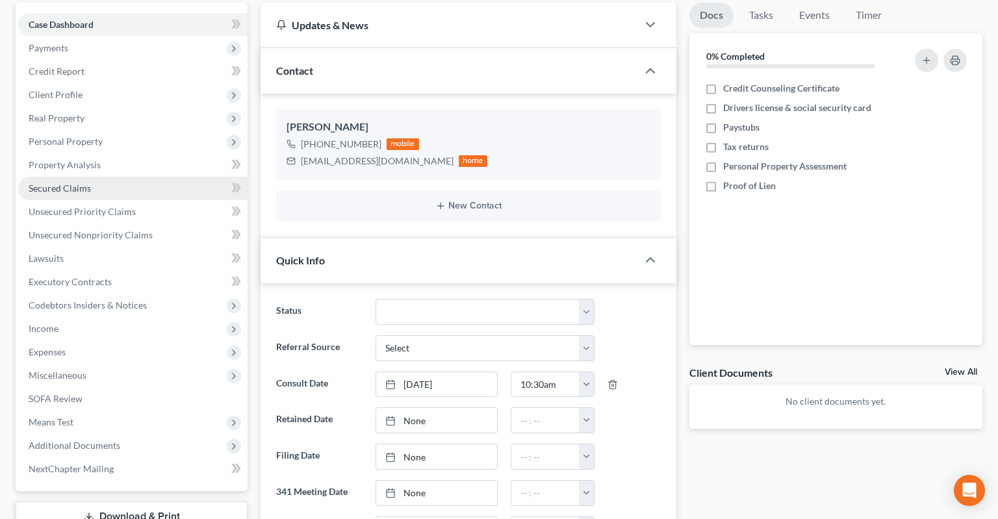
click at [94, 177] on link "Secured Claims" at bounding box center [132, 188] width 229 height 23
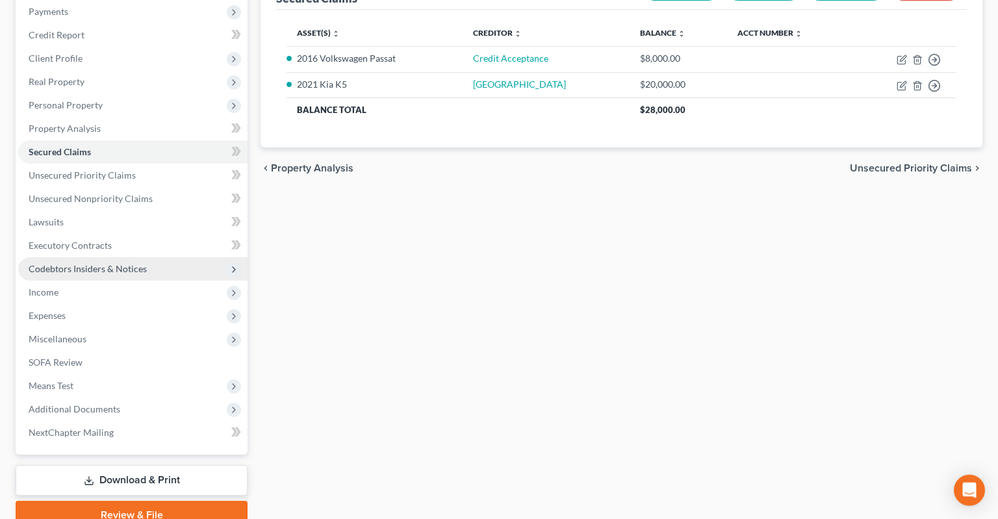
scroll to position [216, 0]
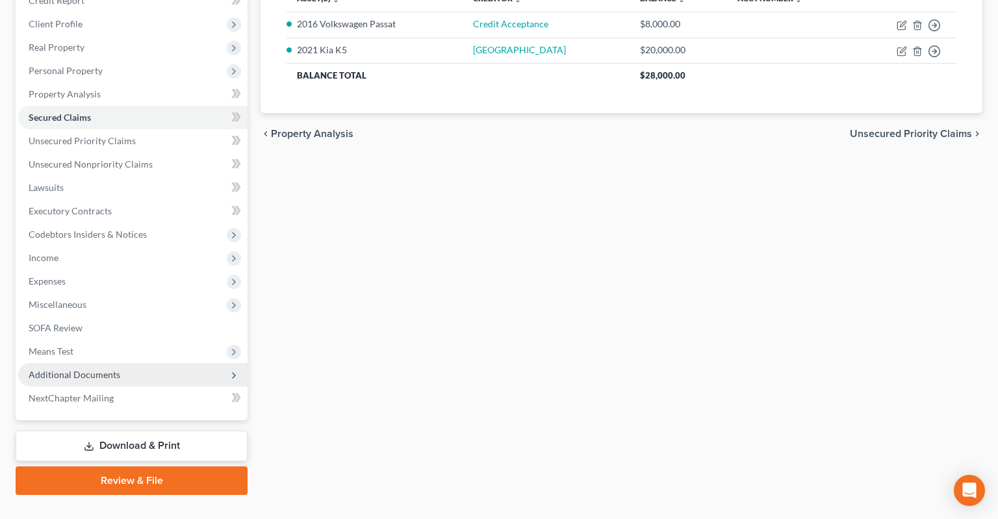
click at [99, 369] on span "Additional Documents" at bounding box center [75, 374] width 92 height 11
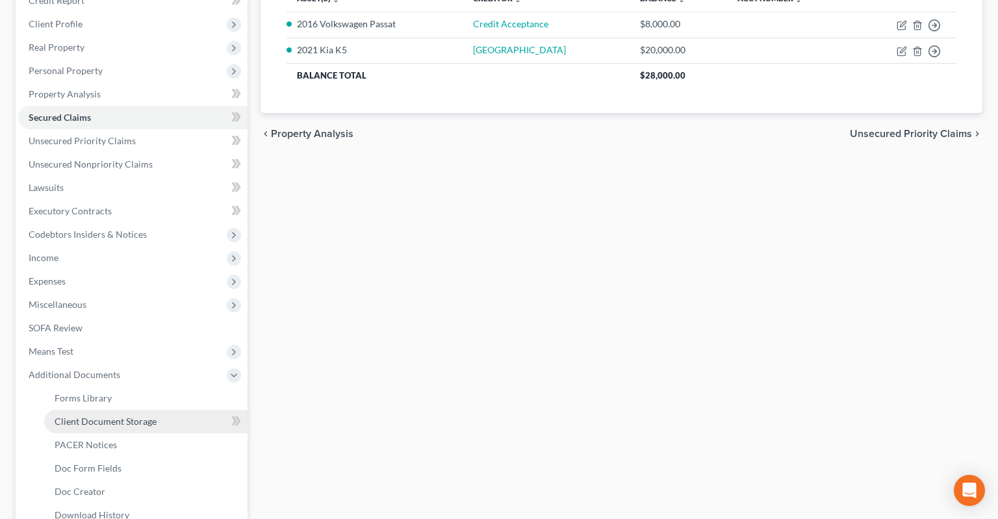
drag, startPoint x: 147, startPoint y: 399, endPoint x: 153, endPoint y: 389, distance: 12.3
click at [147, 416] on span "Client Document Storage" at bounding box center [106, 421] width 102 height 11
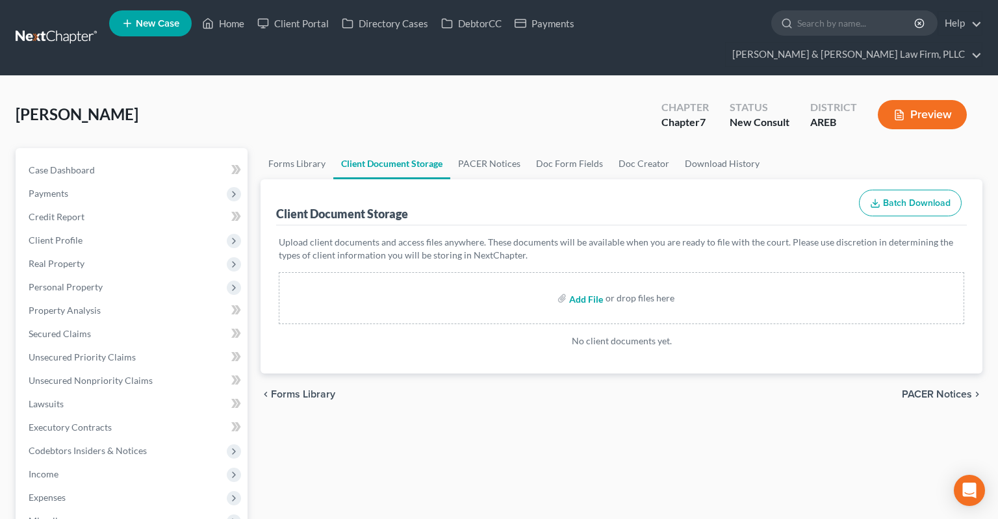
click at [587, 287] on input "file" at bounding box center [584, 298] width 31 height 23
type input "C:\fakepath\Consult sheet.docx"
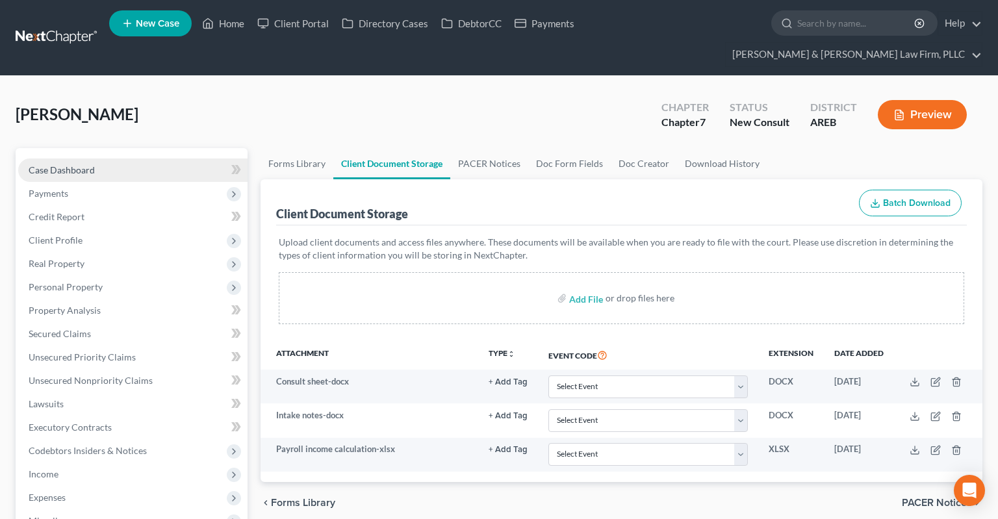
click at [136, 159] on link "Case Dashboard" at bounding box center [132, 170] width 229 height 23
select select "5"
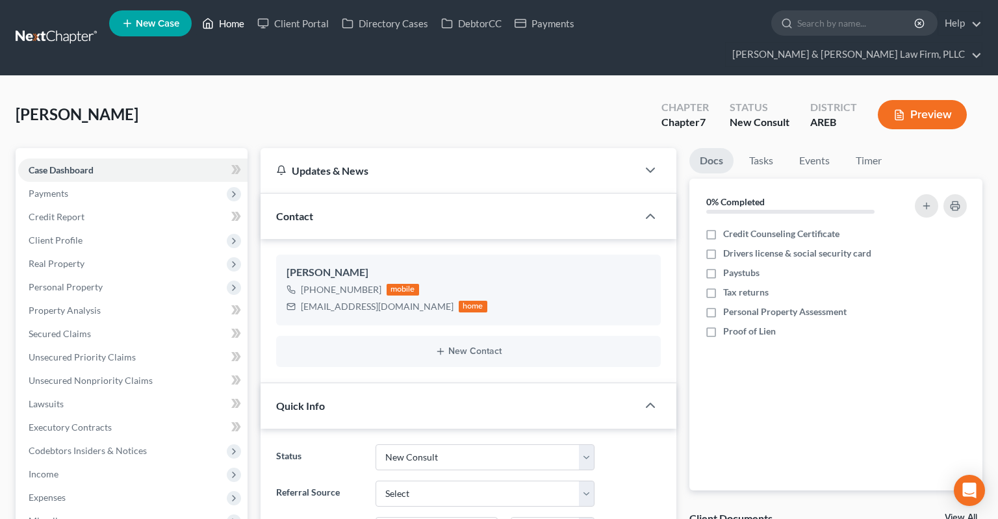
click at [233, 28] on link "Home" at bounding box center [223, 23] width 55 height 23
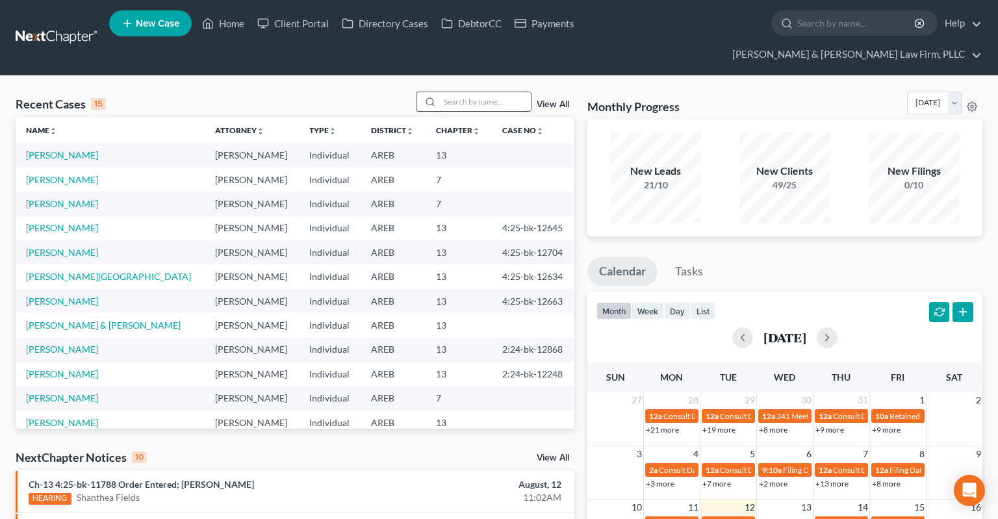
click at [501, 92] on input "search" at bounding box center [485, 101] width 91 height 19
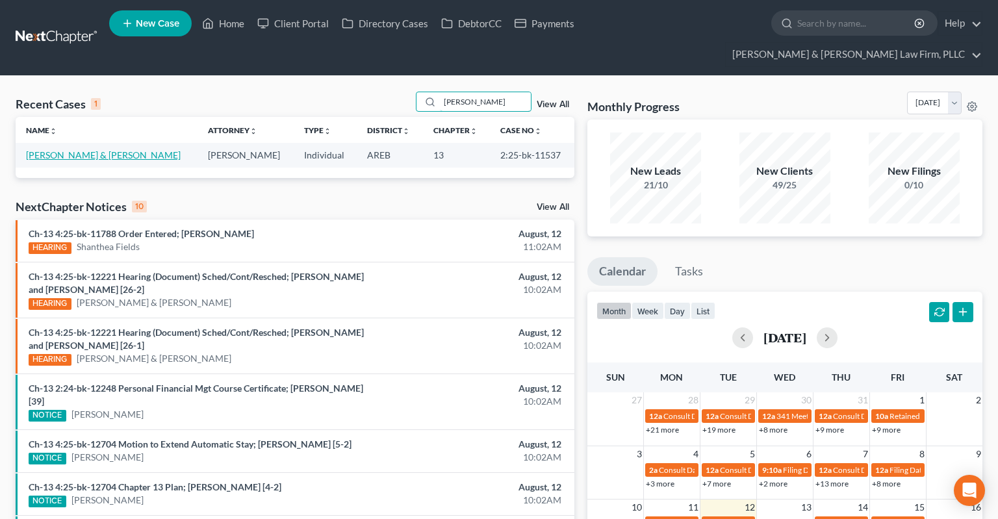
type input "[PERSON_NAME]"
click at [92, 149] on link "[PERSON_NAME] & [PERSON_NAME]" at bounding box center [103, 154] width 155 height 11
select select "6"
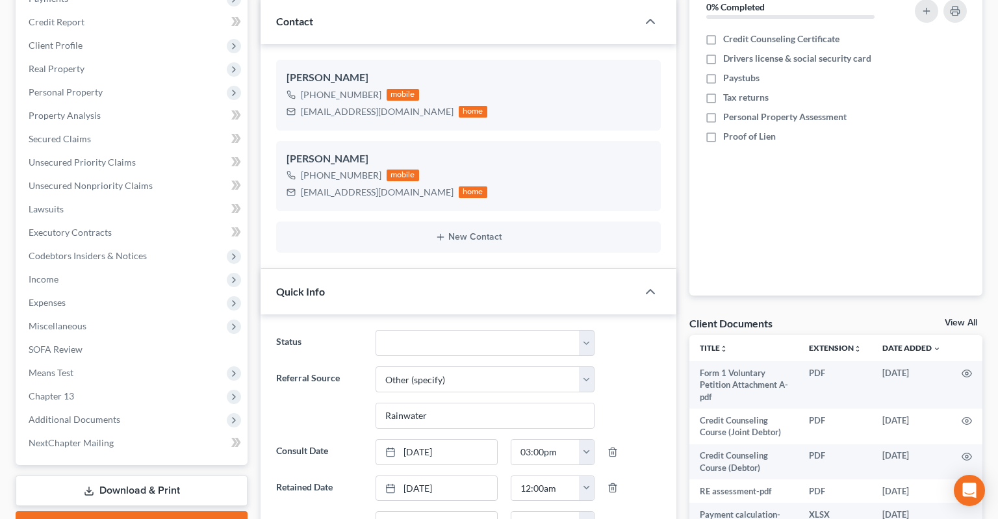
scroll to position [343, 0]
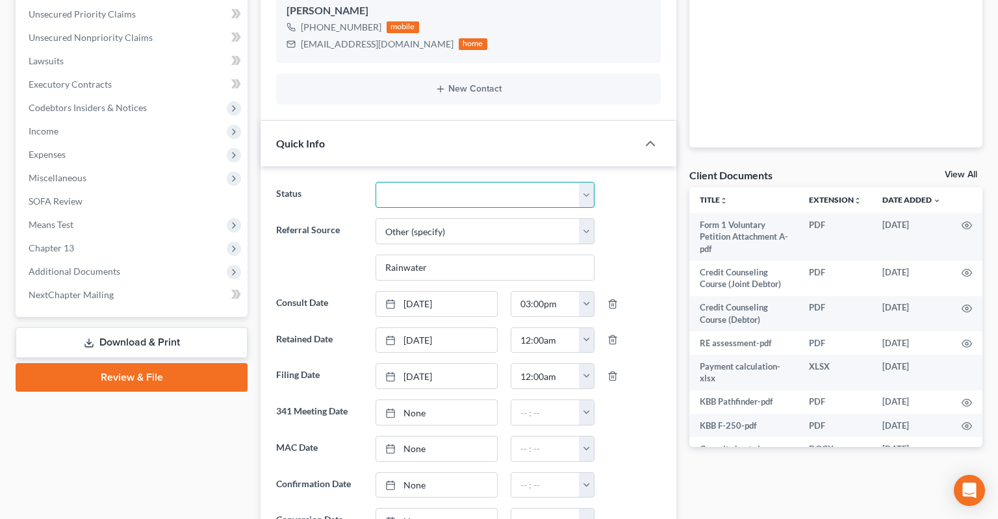
select select "9"
click option "Unconfirmed" at bounding box center [0, 0] width 0 height 0
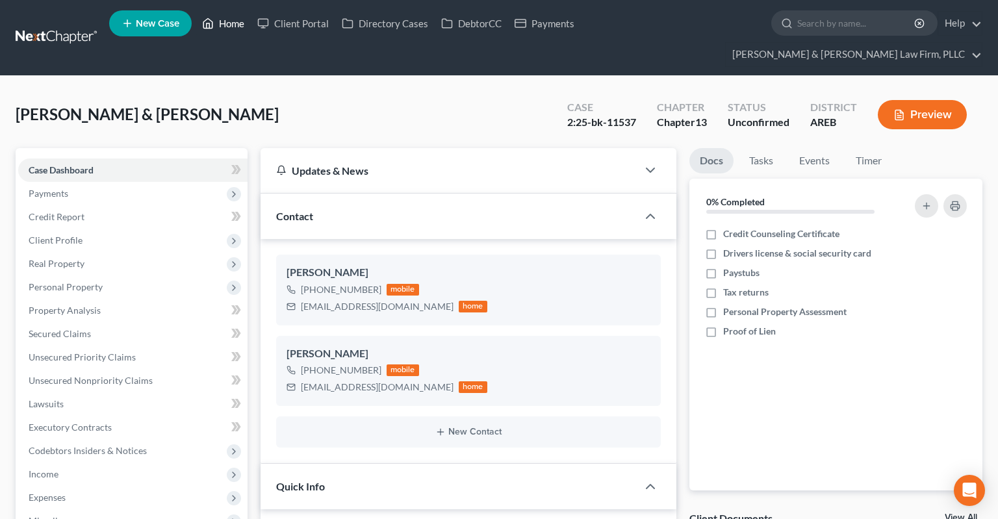
click at [227, 25] on link "Home" at bounding box center [223, 23] width 55 height 23
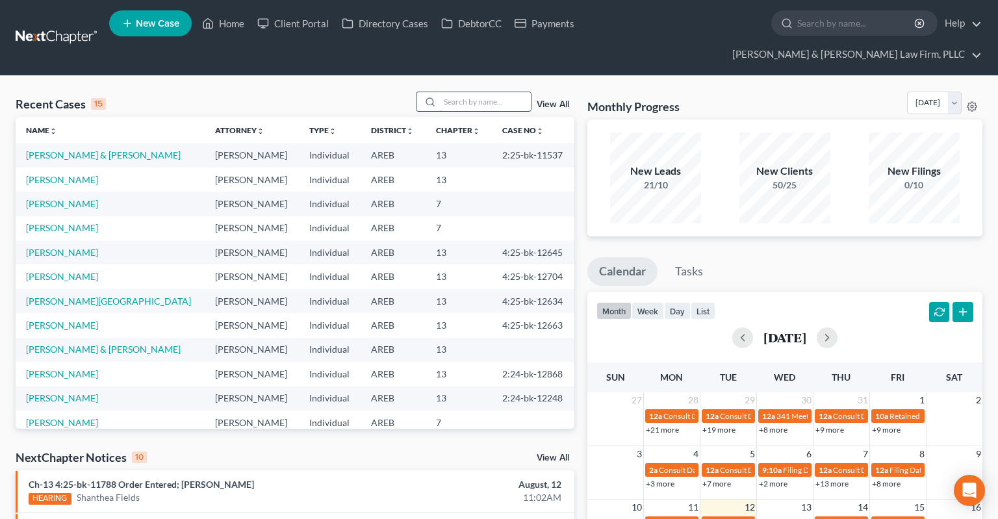
click at [504, 92] on input "search" at bounding box center [485, 101] width 91 height 19
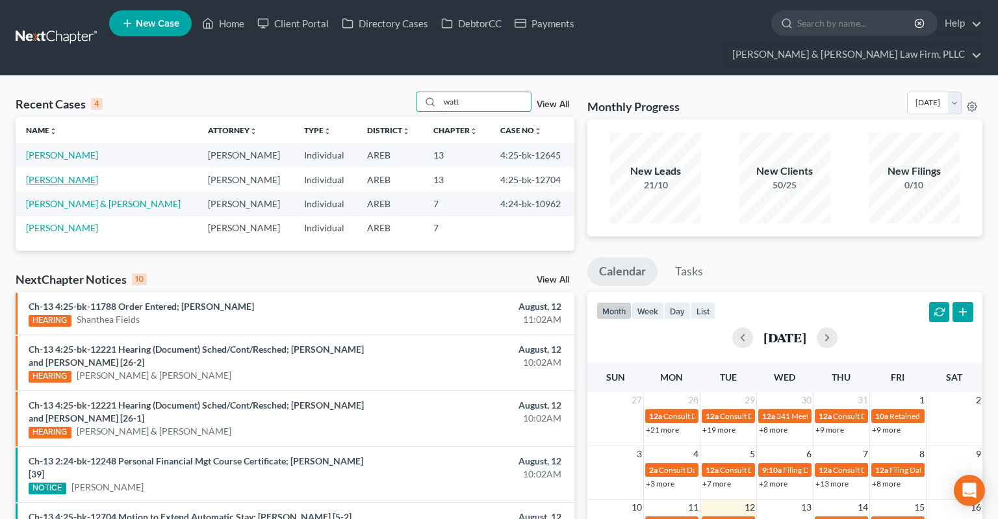
type input "watt"
click at [58, 174] on link "[PERSON_NAME]" at bounding box center [62, 179] width 72 height 11
select select "2"
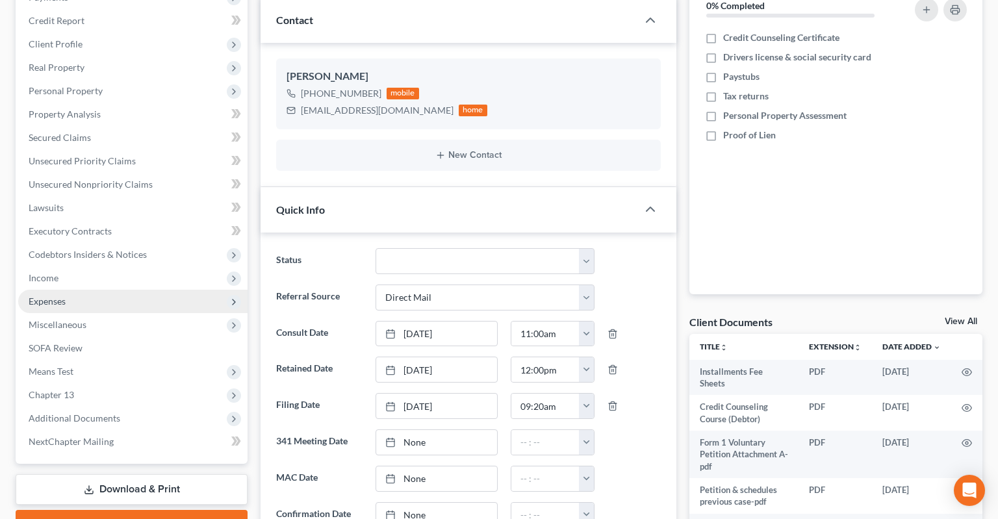
scroll to position [205, 0]
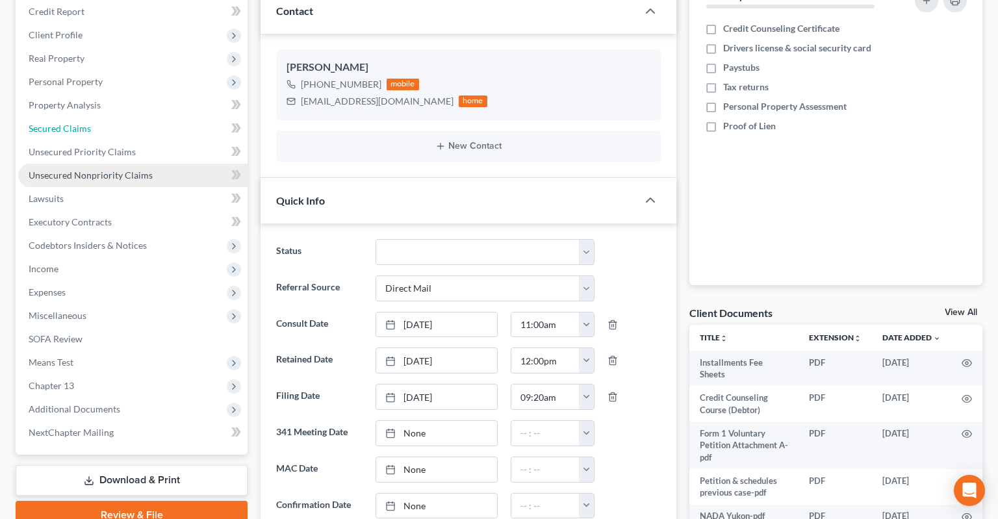
click at [97, 117] on link "Secured Claims" at bounding box center [132, 128] width 229 height 23
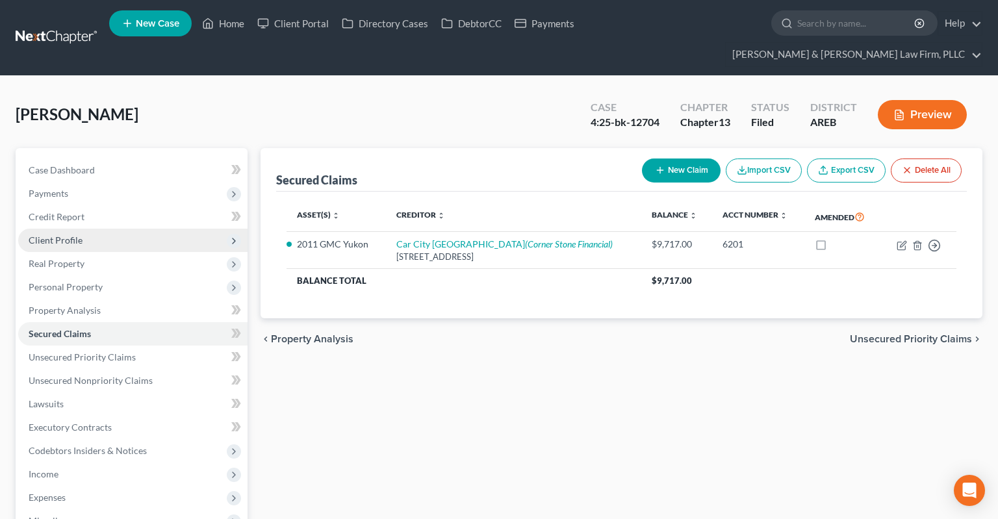
click at [106, 229] on span "Client Profile" at bounding box center [132, 240] width 229 height 23
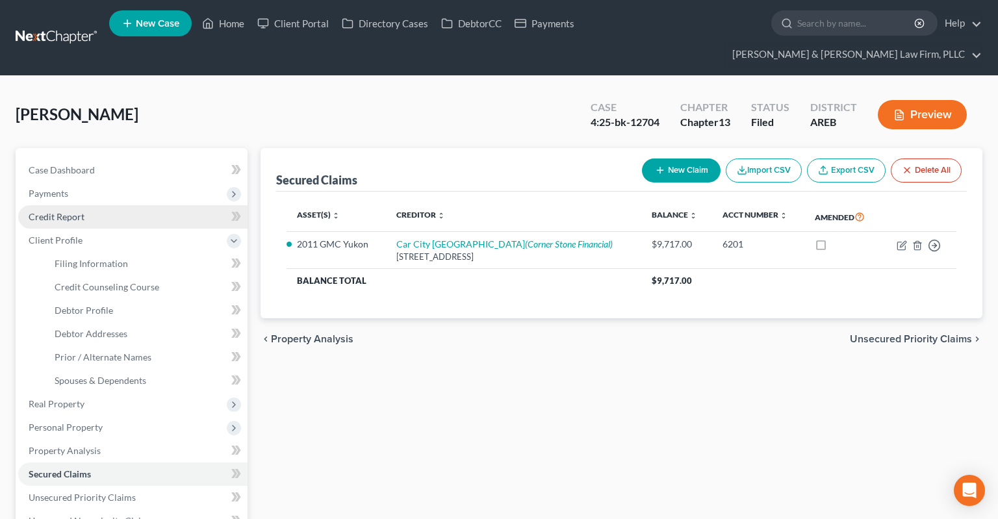
click at [106, 205] on link "Credit Report" at bounding box center [132, 216] width 229 height 23
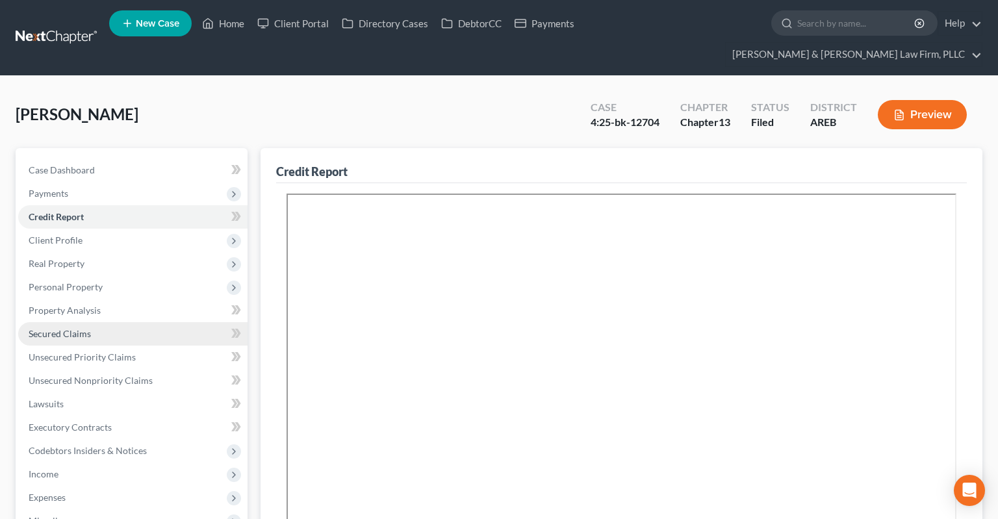
click at [120, 322] on link "Secured Claims" at bounding box center [132, 333] width 229 height 23
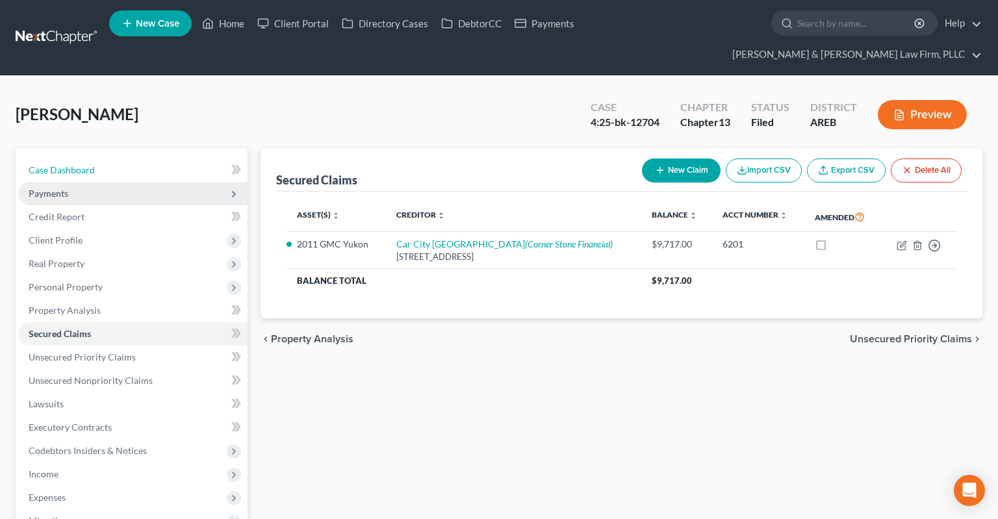
click at [102, 159] on link "Case Dashboard" at bounding box center [132, 170] width 229 height 23
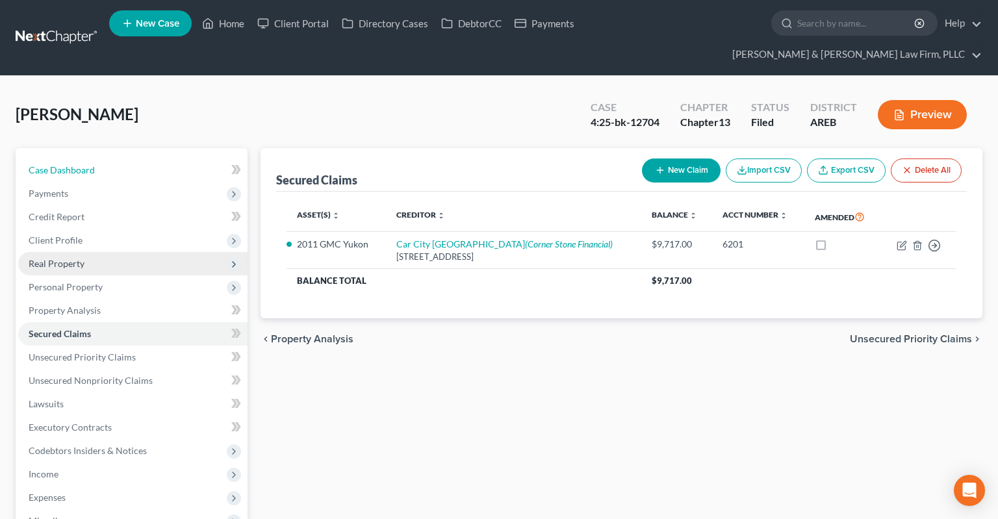
select select "2"
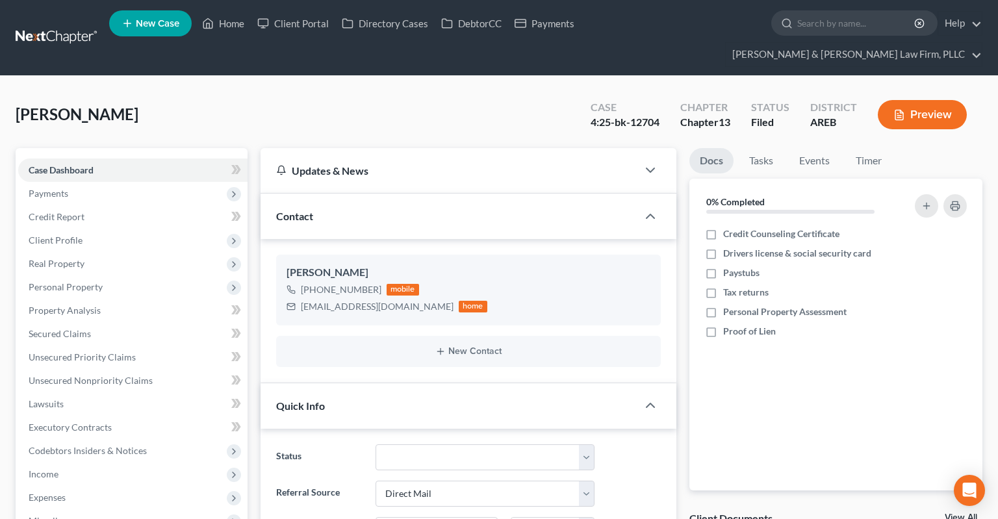
click at [229, 92] on div "[PERSON_NAME] Upgraded Case 4:25-bk-12704 Chapter Chapter 13 Status Filed Distr…" at bounding box center [499, 120] width 967 height 57
click at [422, 92] on div "[PERSON_NAME] Upgraded Case 4:25-bk-12704 Chapter Chapter 13 Status Filed Distr…" at bounding box center [499, 120] width 967 height 57
click at [412, 99] on div "[PERSON_NAME] Upgraded Case 4:25-bk-12704 Chapter Chapter 13 Status Filed Distr…" at bounding box center [499, 120] width 967 height 57
click at [398, 97] on div "[PERSON_NAME] Upgraded Case 4:25-bk-12704 Chapter Chapter 13 Status Filed Distr…" at bounding box center [499, 120] width 967 height 57
click at [369, 99] on div "[PERSON_NAME] Upgraded Case 4:25-bk-12704 Chapter Chapter 13 Status Filed Distr…" at bounding box center [499, 120] width 967 height 57
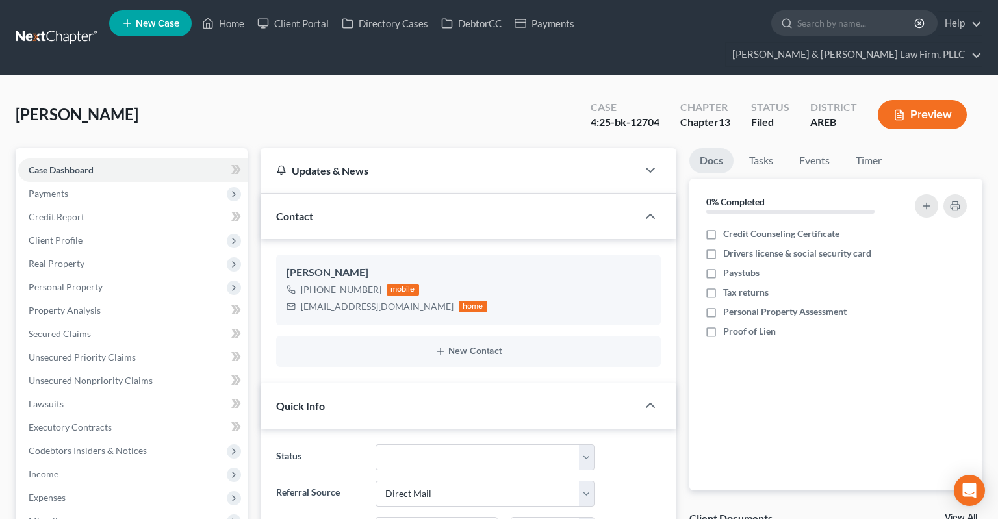
click at [399, 97] on div "[PERSON_NAME] Upgraded Case 4:25-bk-12704 Chapter Chapter 13 Status Filed Distr…" at bounding box center [499, 120] width 967 height 57
click at [390, 99] on div "[PERSON_NAME] Upgraded Case 4:25-bk-12704 Chapter Chapter 13 Status Filed Distr…" at bounding box center [499, 120] width 967 height 57
click at [389, 99] on div "[PERSON_NAME] Upgraded Case 4:25-bk-12704 Chapter Chapter 13 Status Filed Distr…" at bounding box center [499, 120] width 967 height 57
click at [127, 205] on link "Credit Report" at bounding box center [132, 216] width 229 height 23
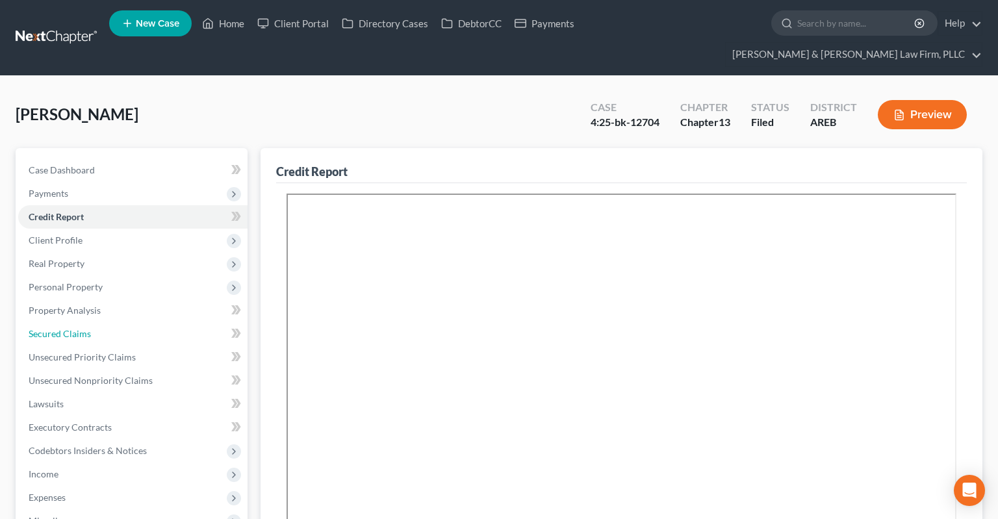
click at [90, 322] on link "Secured Claims" at bounding box center [132, 333] width 229 height 23
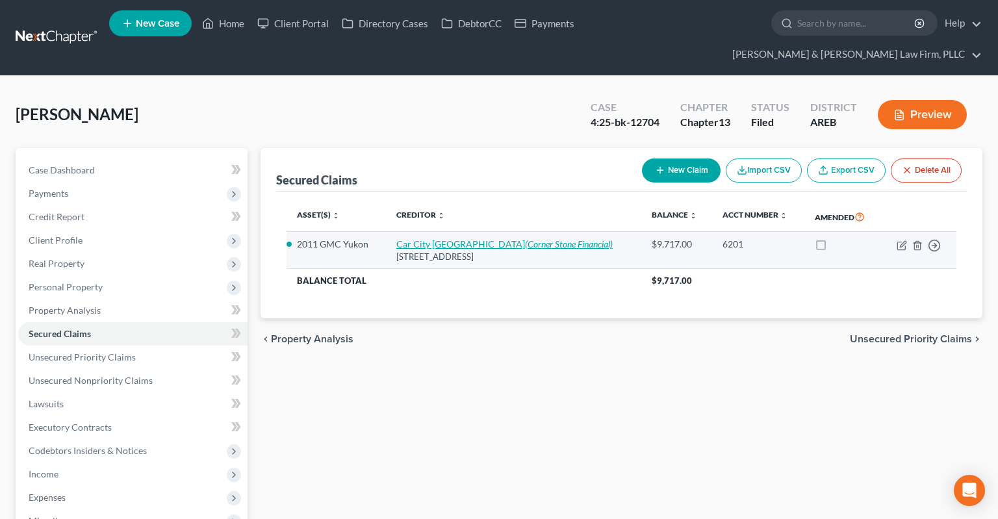
click at [525, 239] on icon "(Corner Stone Financial)" at bounding box center [569, 244] width 88 height 11
select select "2"
select select "0"
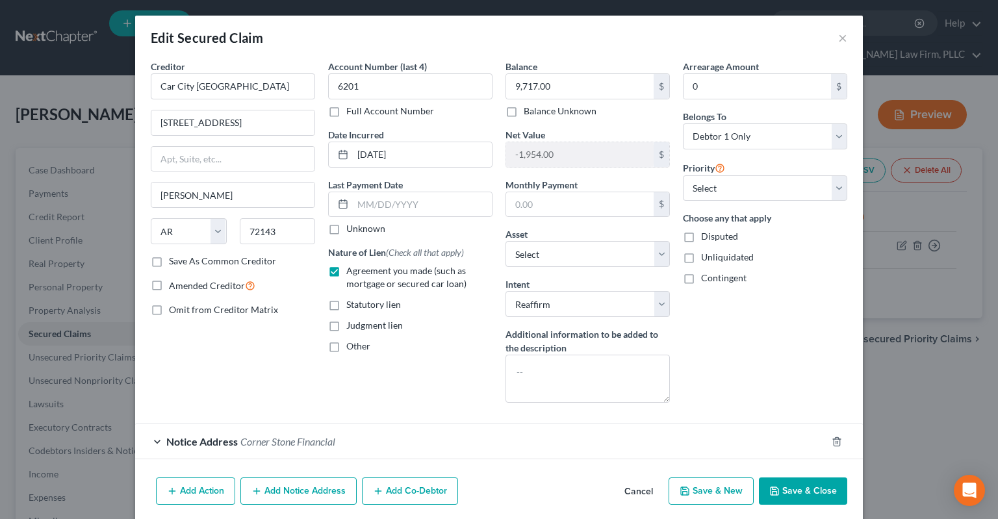
click at [301, 433] on div "Notice Address Corner Stone Financial" at bounding box center [480, 441] width 691 height 34
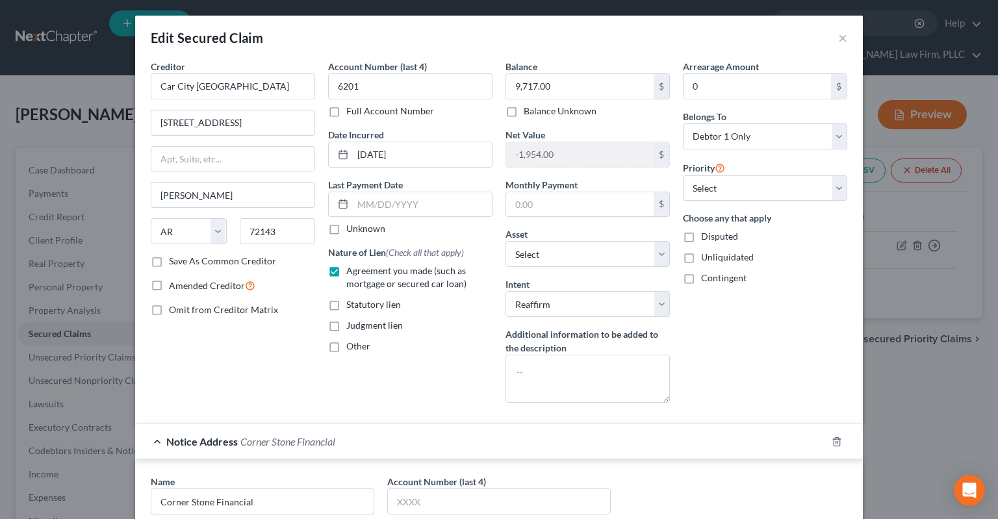
click at [836, 42] on div "Edit Secured Claim ×" at bounding box center [499, 38] width 728 height 44
click at [838, 41] on button "×" at bounding box center [842, 38] width 9 height 16
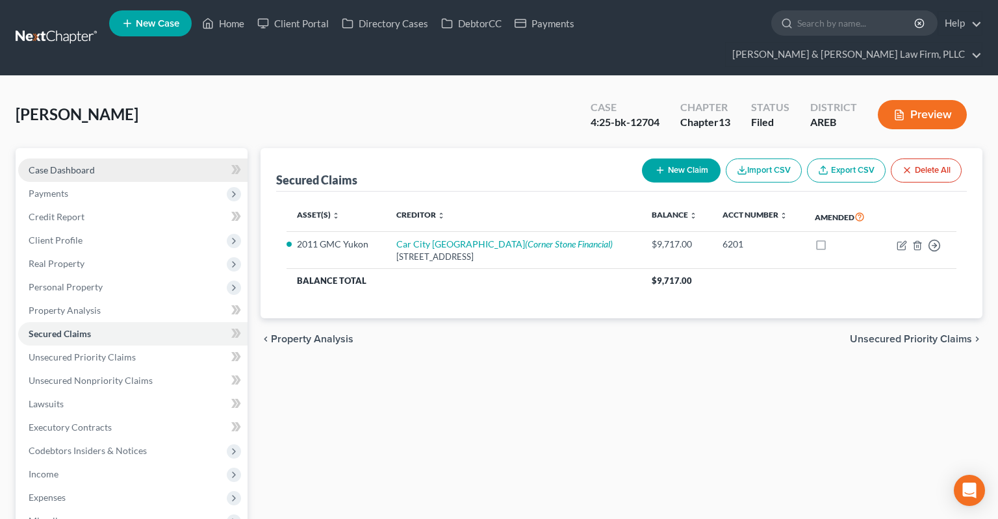
click at [74, 164] on span "Case Dashboard" at bounding box center [62, 169] width 66 height 11
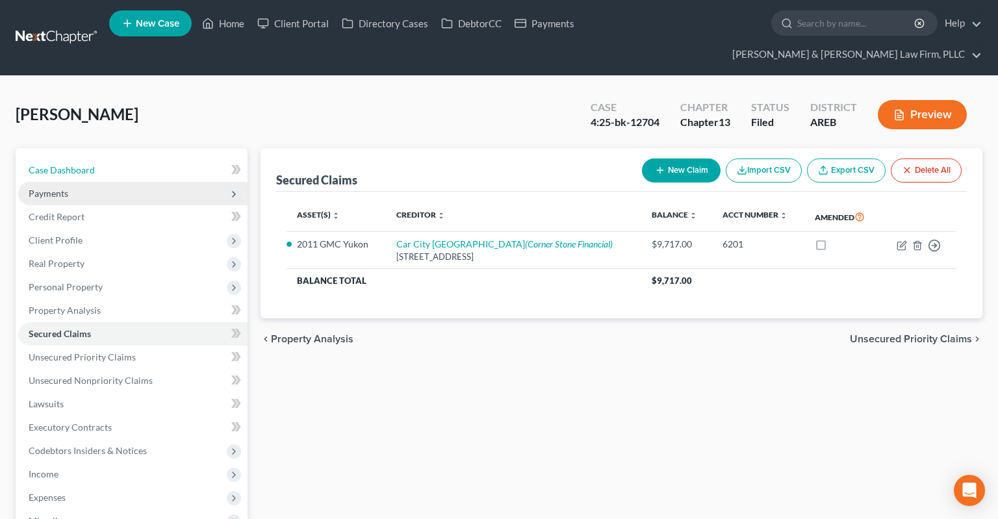
select select "2"
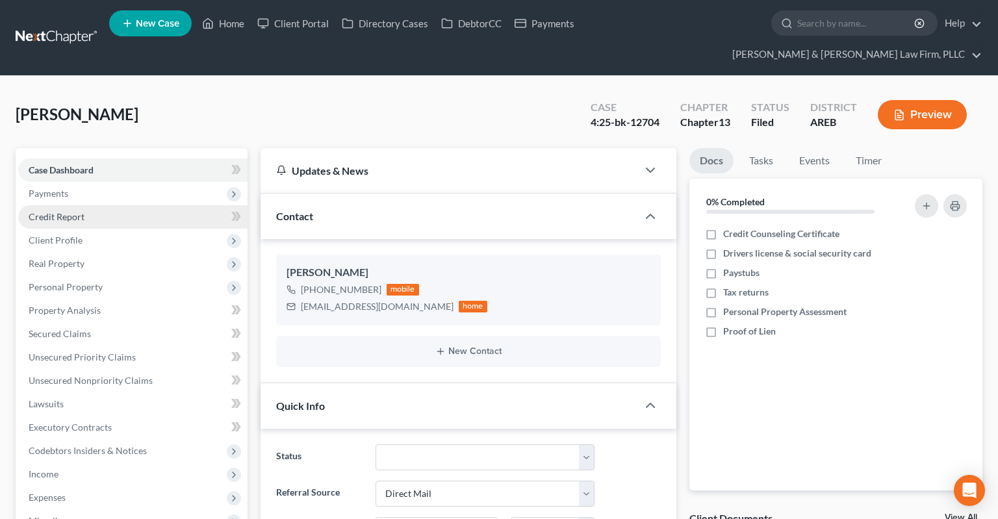
drag, startPoint x: 110, startPoint y: 187, endPoint x: 132, endPoint y: 205, distance: 28.6
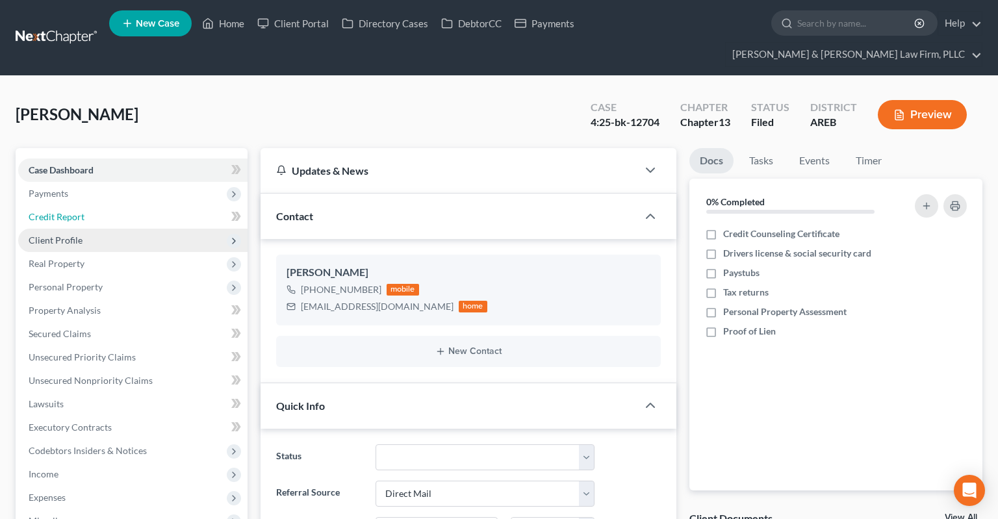
click at [110, 205] on link "Credit Report" at bounding box center [132, 216] width 229 height 23
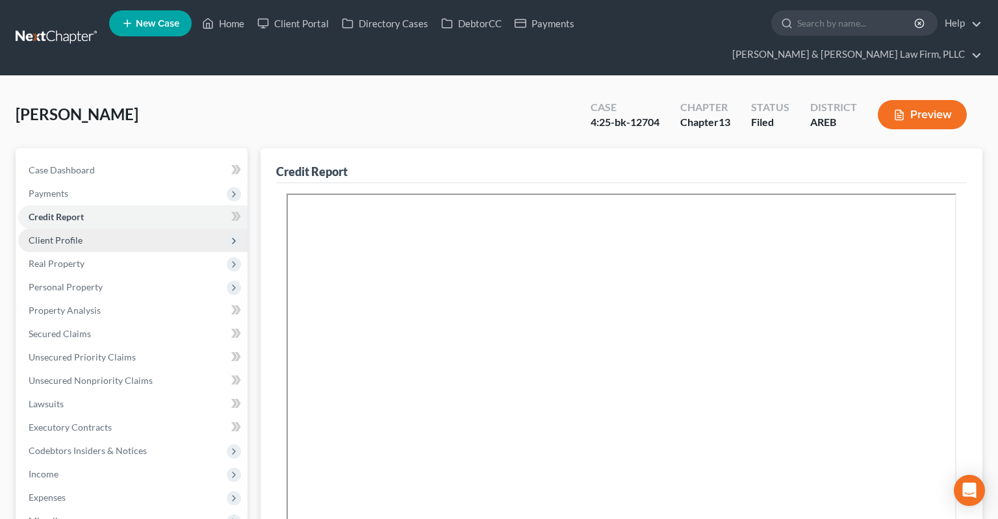
click at [123, 229] on span "Client Profile" at bounding box center [132, 240] width 229 height 23
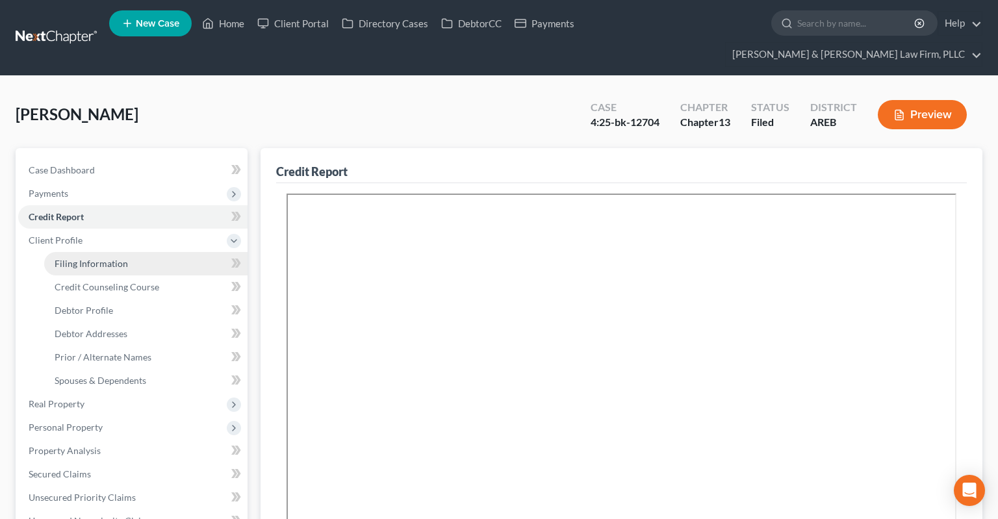
click at [130, 252] on link "Filing Information" at bounding box center [145, 263] width 203 height 23
select select "1"
select select "0"
select select "3"
select select "5"
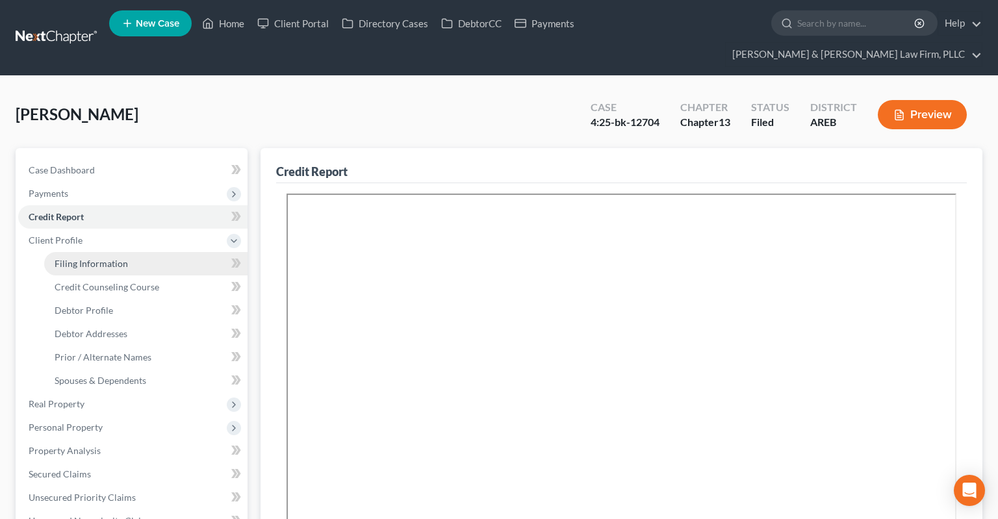
select select "2"
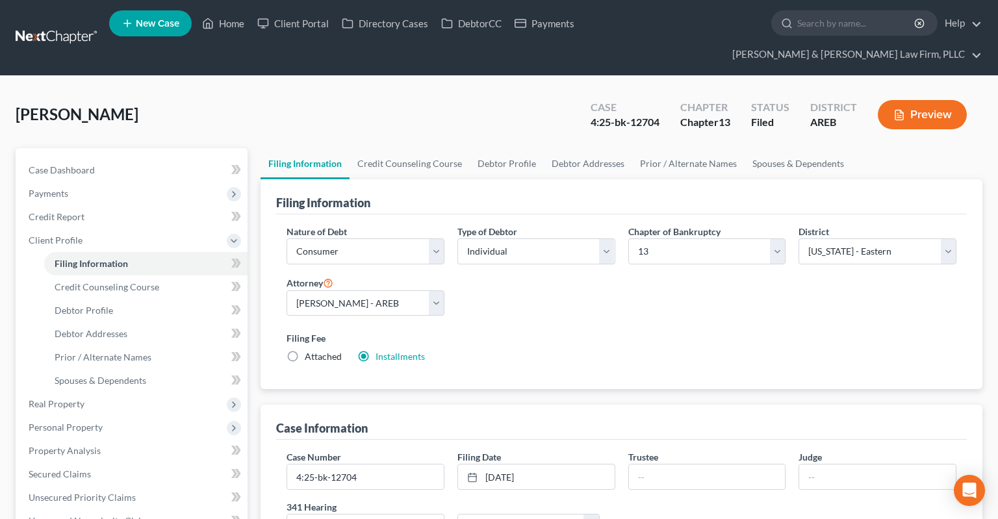
click at [218, 100] on div "[PERSON_NAME] Upgraded Case 4:25-bk-12704 Chapter Chapter 13 Status Filed Distr…" at bounding box center [499, 120] width 967 height 57
click at [123, 205] on link "Credit Report" at bounding box center [132, 216] width 229 height 23
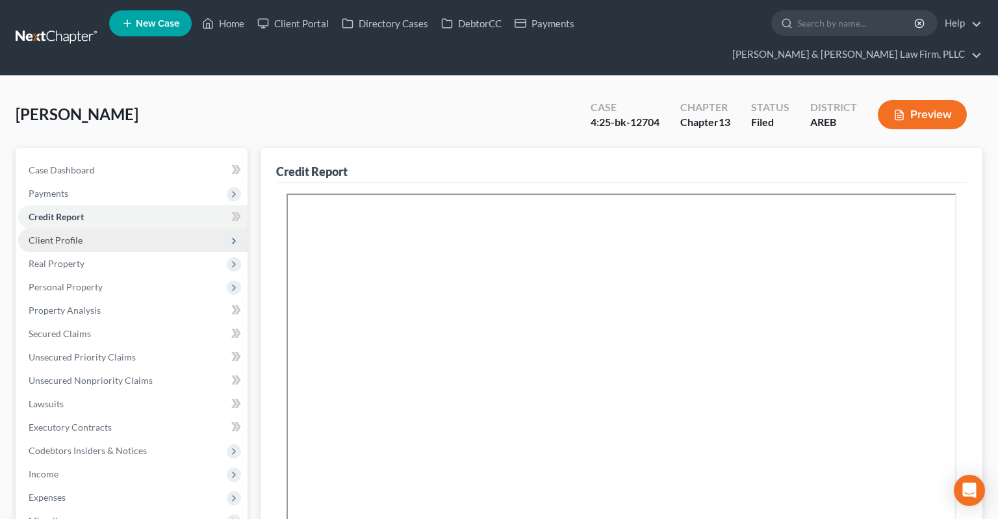
click at [110, 229] on span "Client Profile" at bounding box center [132, 240] width 229 height 23
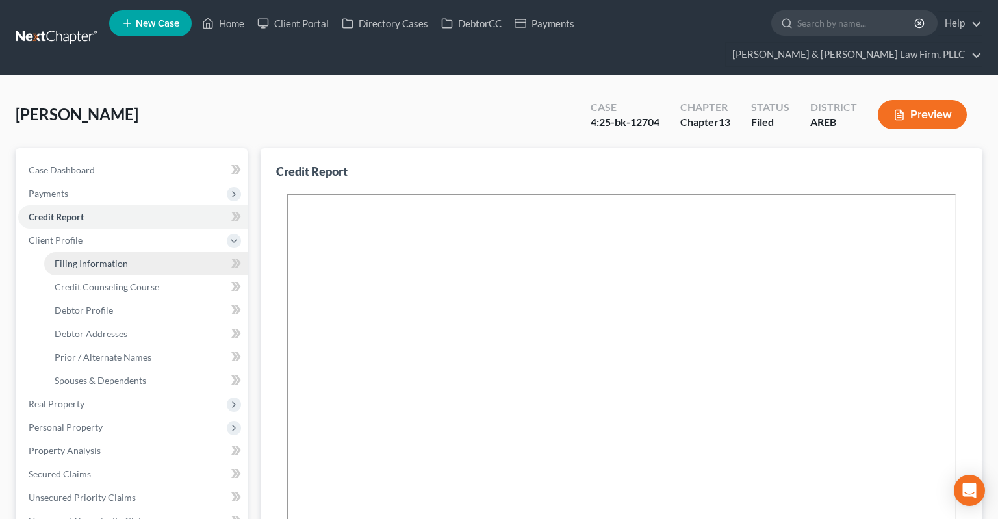
click at [124, 258] on span "Filing Information" at bounding box center [91, 263] width 73 height 11
select select "1"
select select "0"
select select "3"
select select "5"
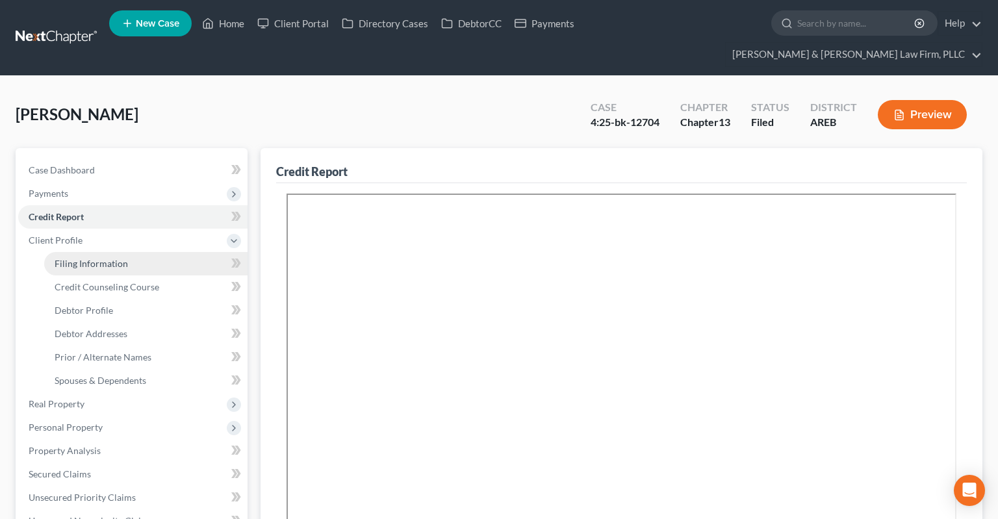
select select "2"
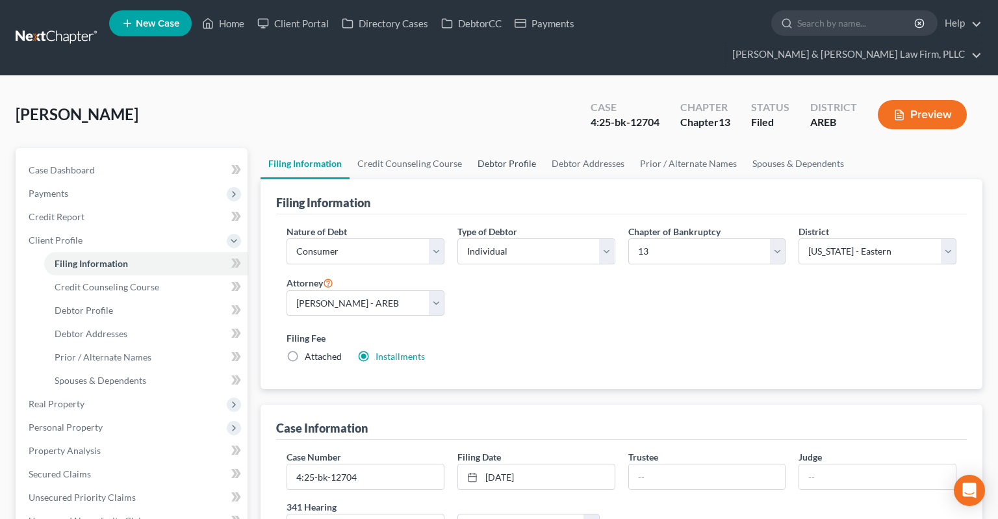
click at [509, 148] on link "Debtor Profile" at bounding box center [507, 163] width 74 height 31
select select "3"
select select "0"
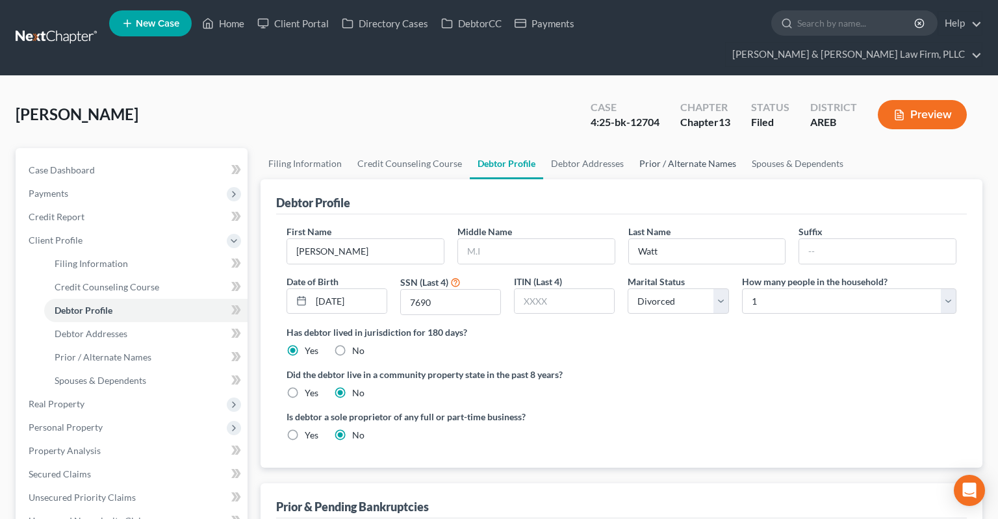
radio input "true"
click at [382, 92] on div "[PERSON_NAME] Upgraded Case 4:25-bk-12704 Chapter Chapter 13 Status Filed Distr…" at bounding box center [499, 120] width 967 height 57
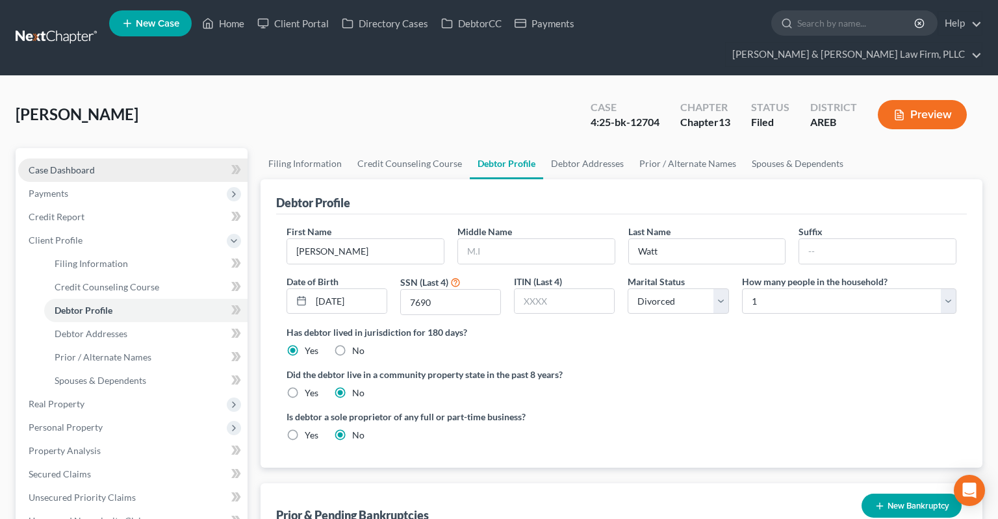
click at [161, 159] on link "Case Dashboard" at bounding box center [132, 170] width 229 height 23
select select "2"
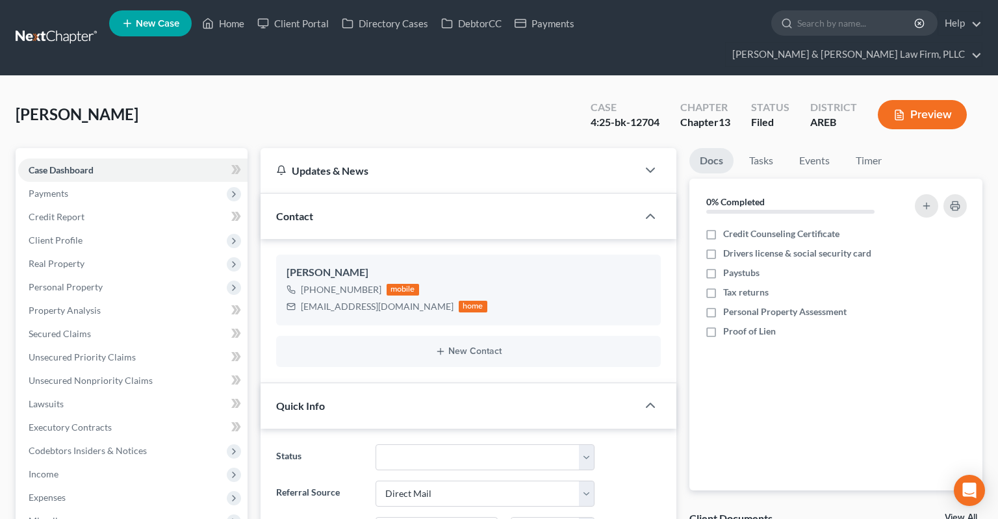
click at [212, 101] on div "[PERSON_NAME] Upgraded Case 4:25-bk-12704 Chapter Chapter 13 Status Filed Distr…" at bounding box center [499, 120] width 967 height 57
click at [376, 445] on select "Awaiting 341 Chapter 7 - Attended Meeting Confirmed Discharged Dismissed New Co…" at bounding box center [485, 458] width 219 height 26
select select "0"
click option "Awaiting 341" at bounding box center [0, 0] width 0 height 0
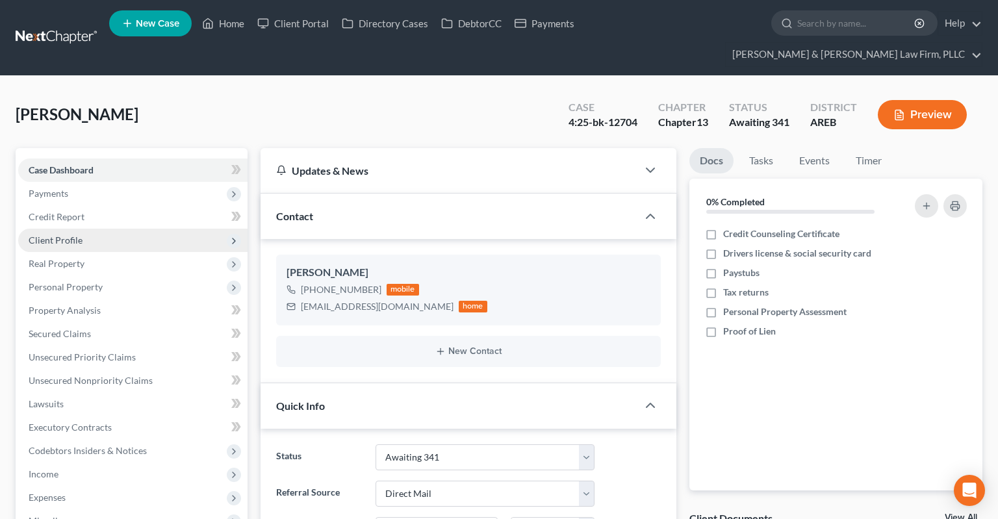
click at [118, 229] on span "Client Profile" at bounding box center [132, 240] width 229 height 23
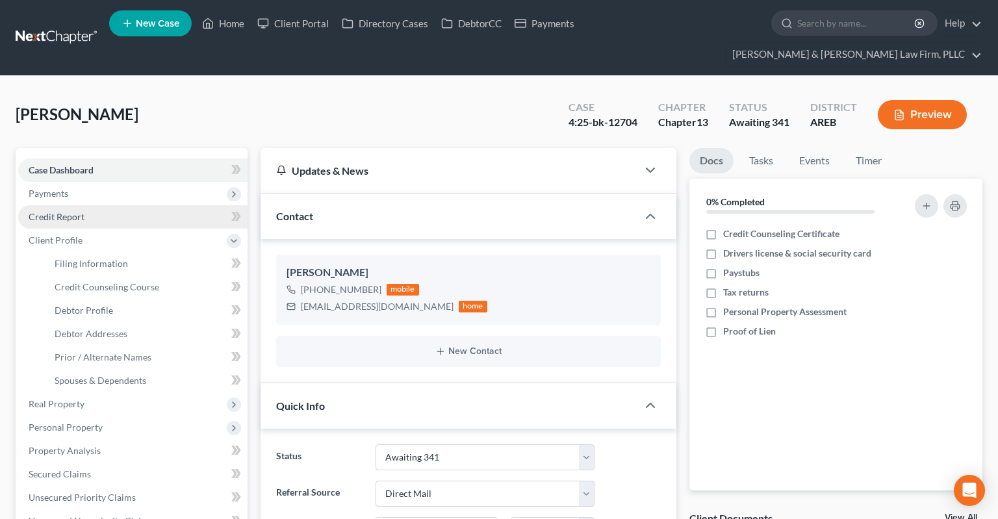
click at [127, 205] on link "Credit Report" at bounding box center [132, 216] width 229 height 23
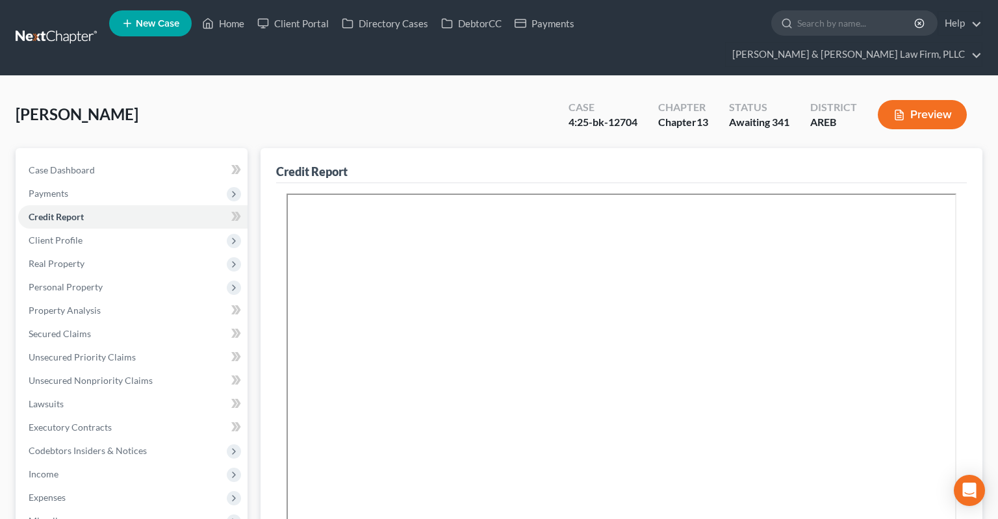
click at [299, 92] on div "[PERSON_NAME] Upgraded Case 4:25-bk-12704 Chapter Chapter 13 Status Awaiting 34…" at bounding box center [499, 120] width 967 height 57
click at [289, 92] on div "[PERSON_NAME] Upgraded Case 4:25-bk-12704 Chapter Chapter 13 Status Awaiting 34…" at bounding box center [499, 120] width 967 height 57
click at [121, 322] on link "Secured Claims" at bounding box center [132, 333] width 229 height 23
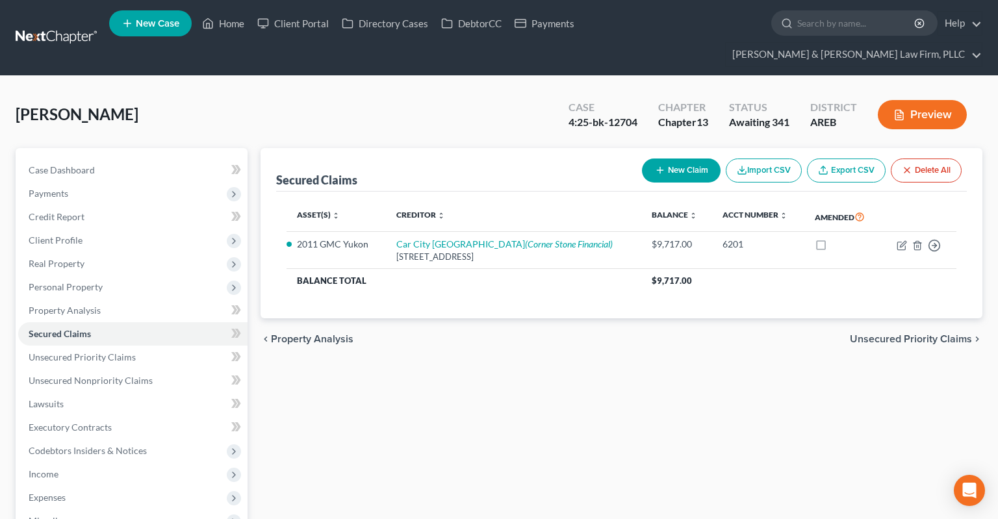
click at [443, 372] on div "Secured Claims New Claim Import CSV Export CSV Delete All Asset(s) expand_more …" at bounding box center [621, 441] width 735 height 587
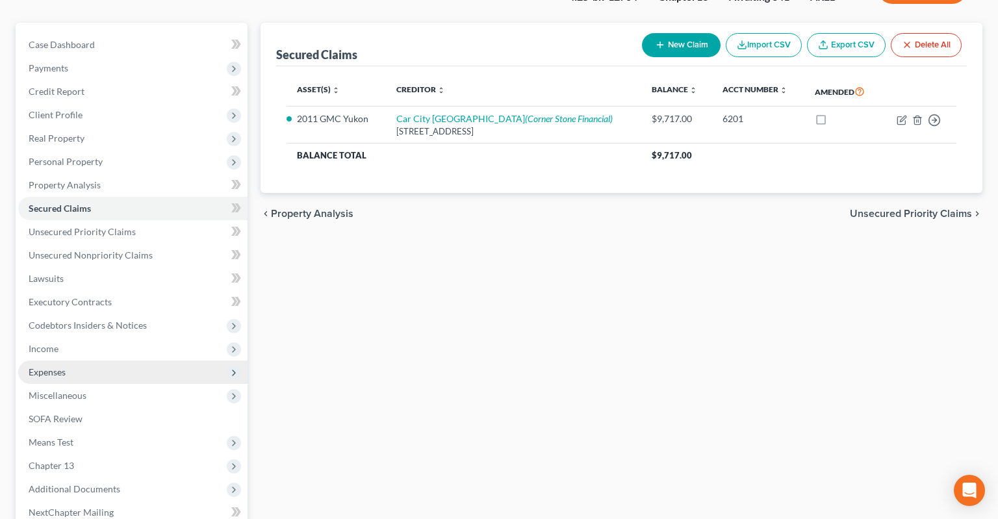
scroll to position [205, 0]
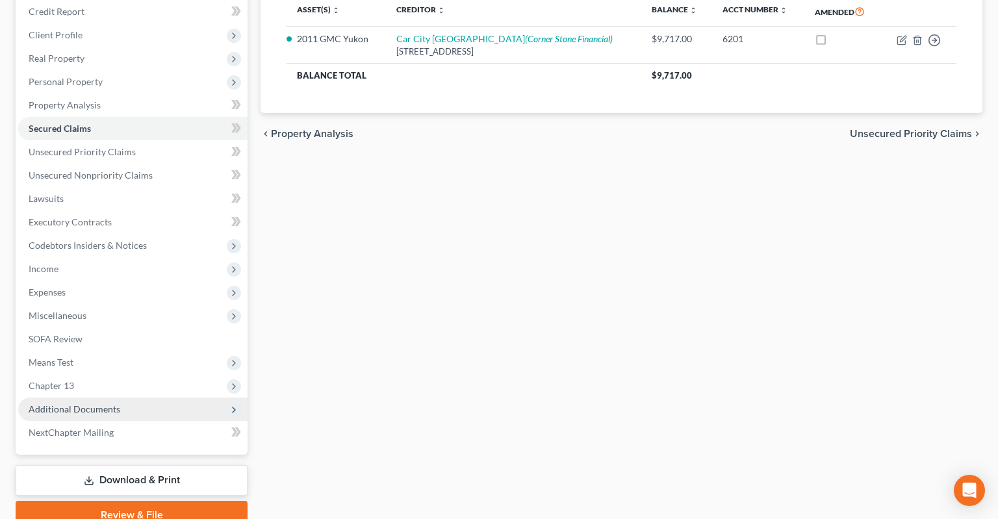
click at [108, 404] on span "Additional Documents" at bounding box center [75, 409] width 92 height 11
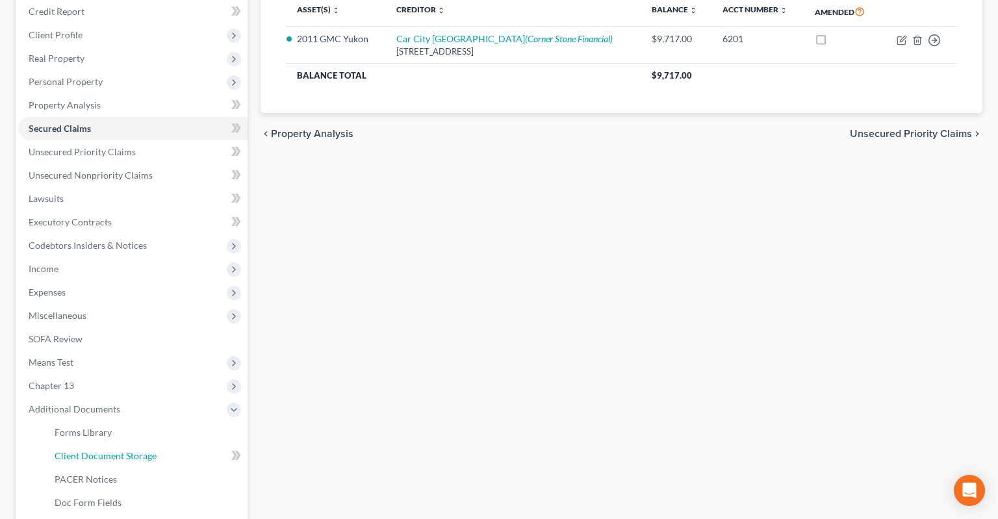
click at [153, 450] on span "Client Document Storage" at bounding box center [106, 455] width 102 height 11
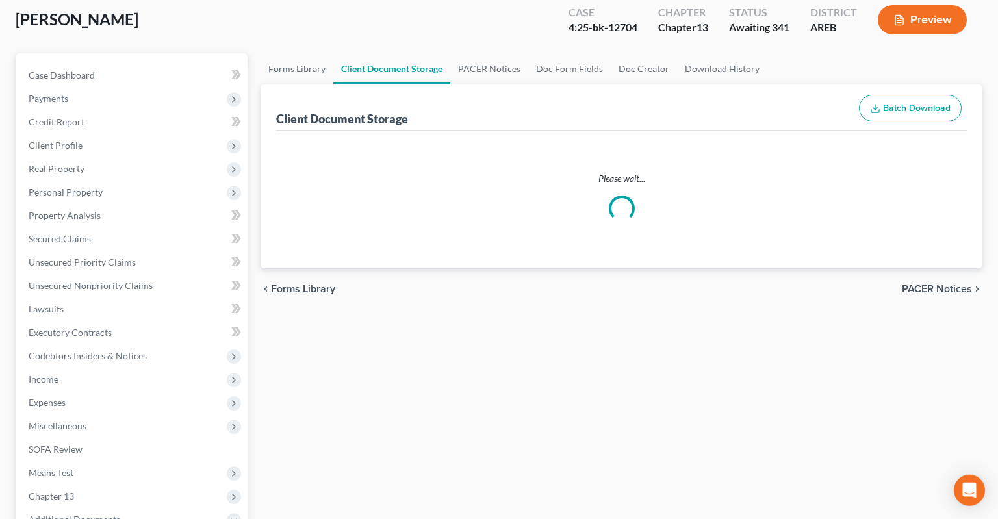
select select "0"
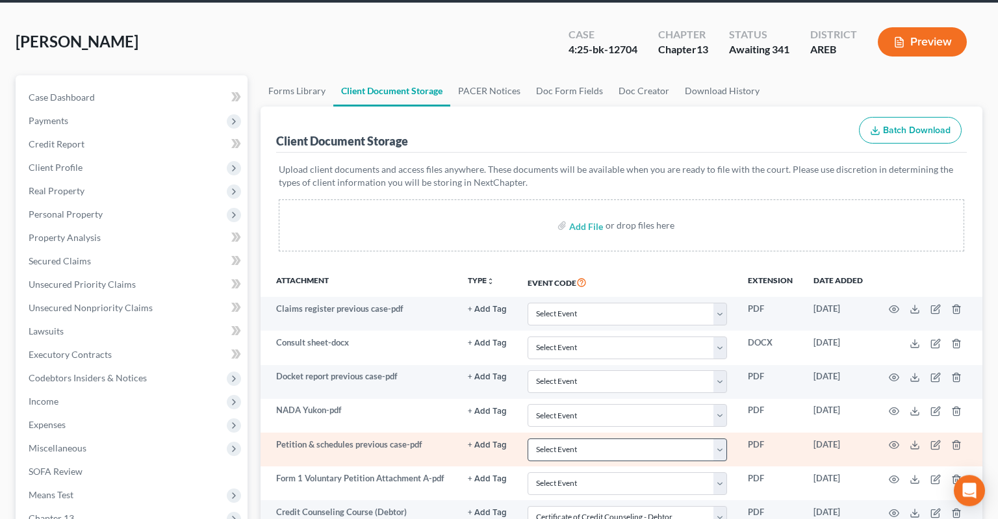
scroll to position [205, 0]
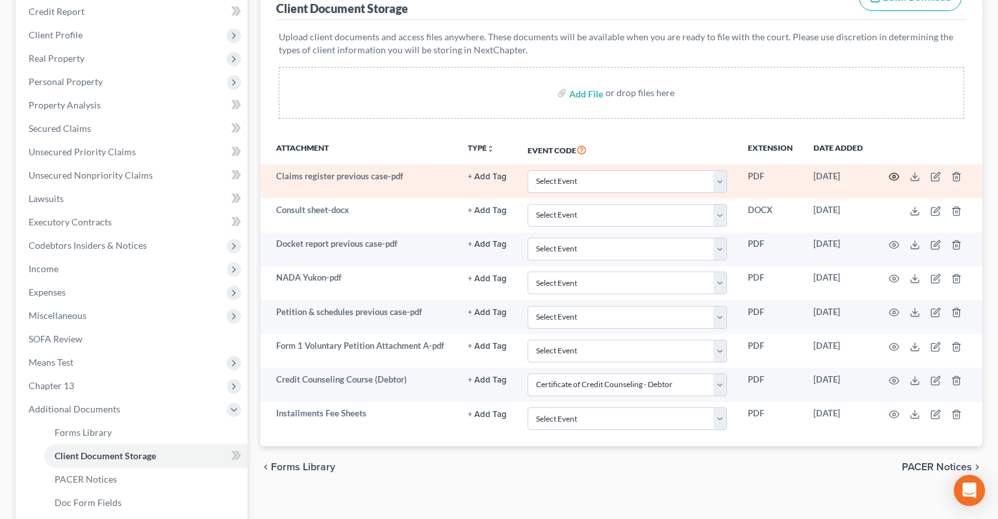
click at [890, 174] on icon "button" at bounding box center [895, 177] width 10 height 7
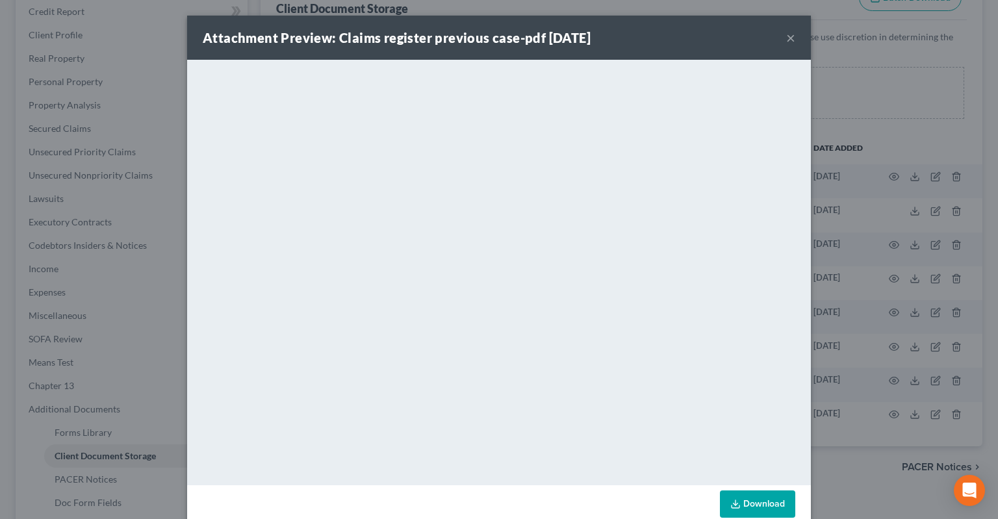
drag, startPoint x: 747, startPoint y: 503, endPoint x: 747, endPoint y: 488, distance: 15.0
click at [749, 503] on link "Download" at bounding box center [757, 504] width 75 height 27
click at [792, 34] on button "×" at bounding box center [790, 38] width 9 height 16
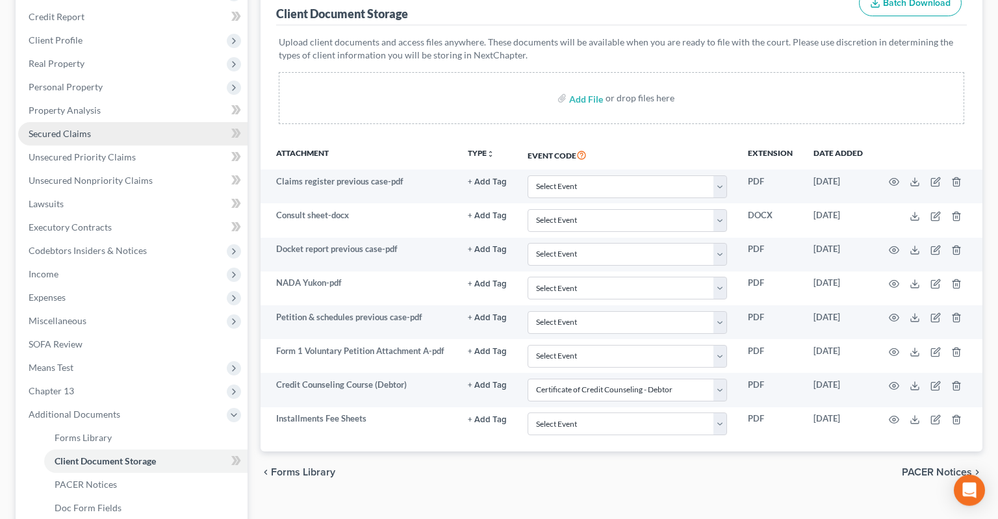
scroll to position [0, 0]
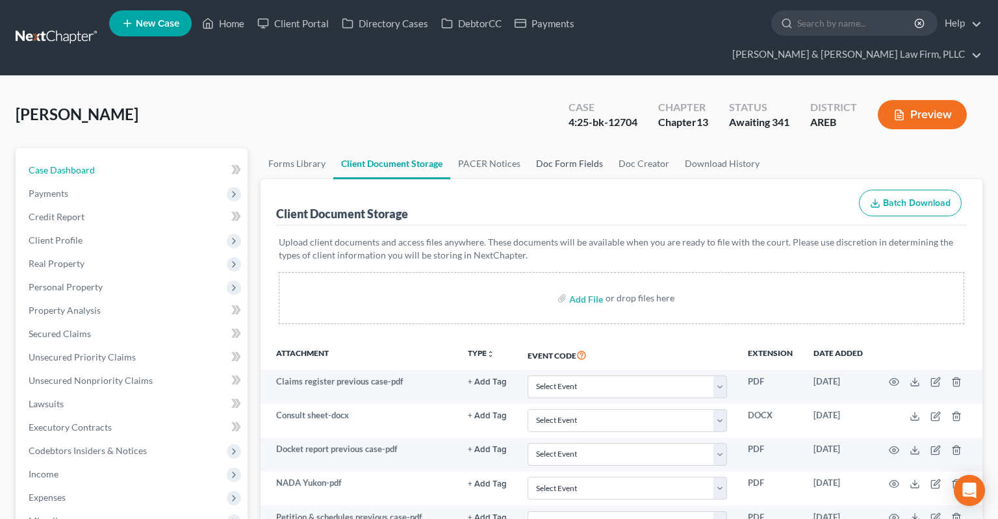
click at [103, 159] on link "Case Dashboard" at bounding box center [132, 170] width 229 height 23
select select "0"
select select "2"
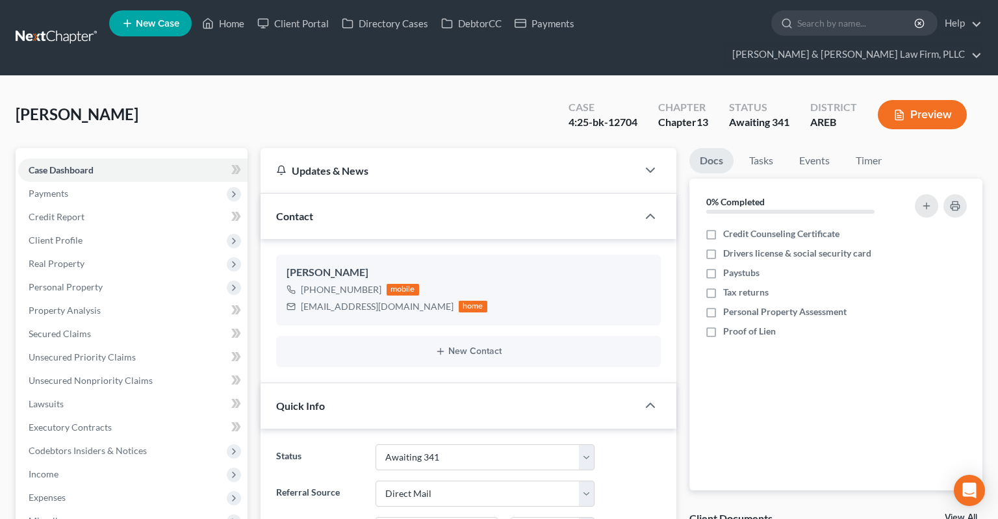
click at [227, 92] on div "[PERSON_NAME] Upgraded Case 4:25-bk-12704 Chapter Chapter 13 Status Awaiting 34…" at bounding box center [499, 120] width 967 height 57
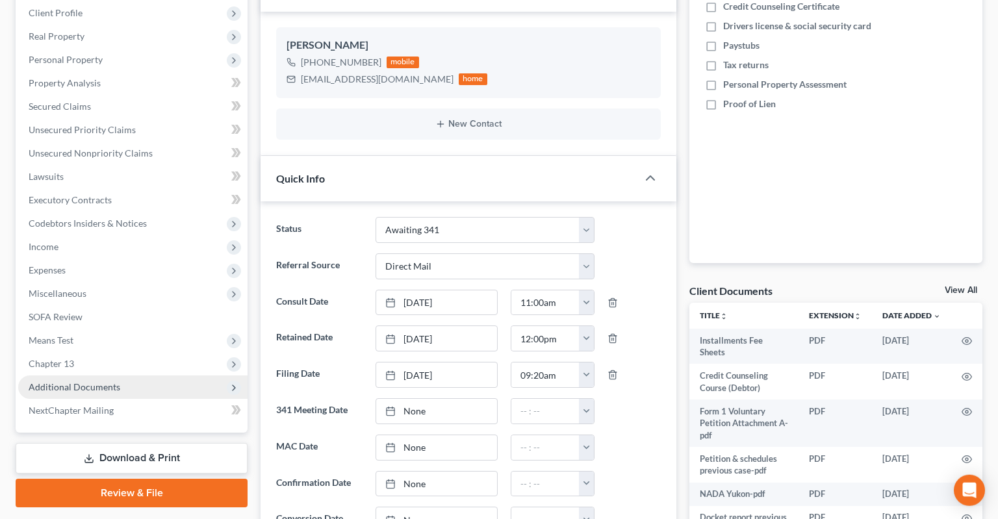
scroll to position [343, 0]
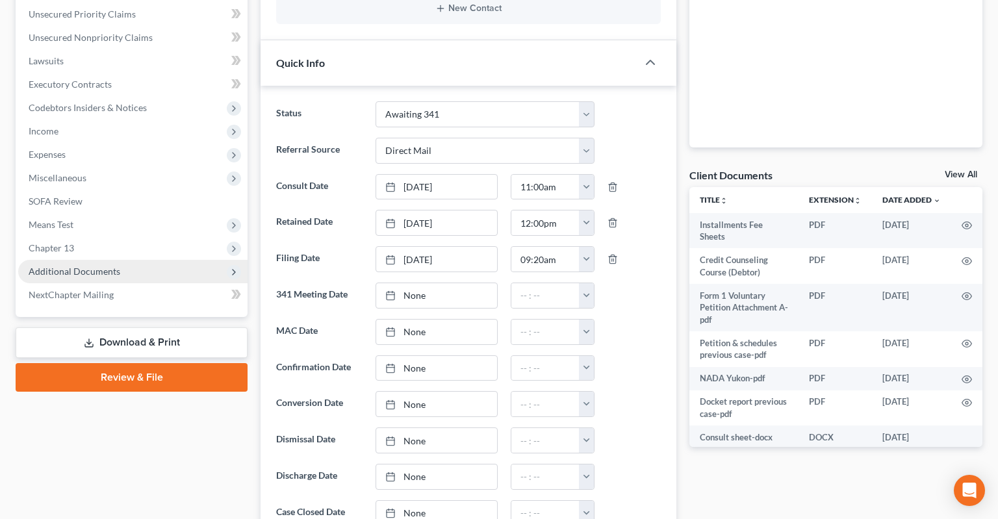
click at [148, 260] on span "Additional Documents" at bounding box center [132, 271] width 229 height 23
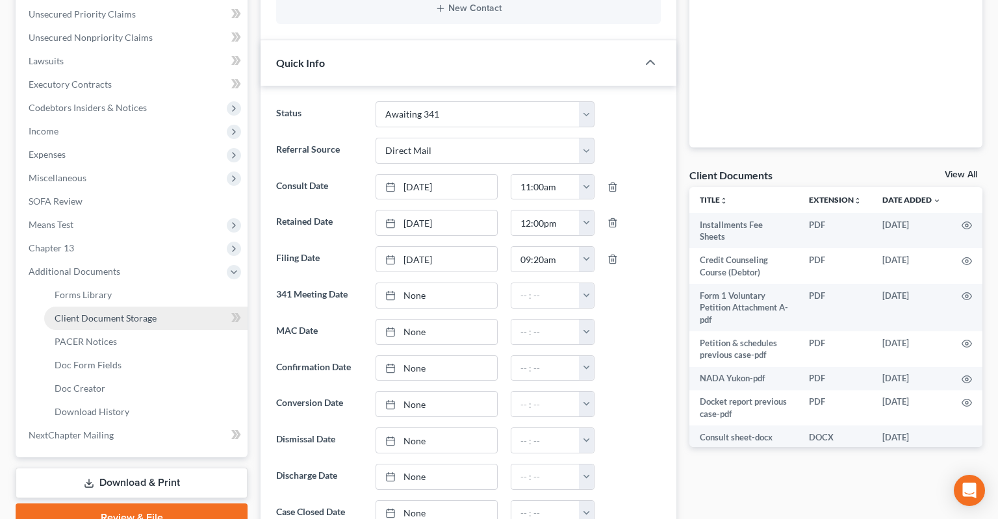
click at [185, 307] on link "Client Document Storage" at bounding box center [145, 318] width 203 height 23
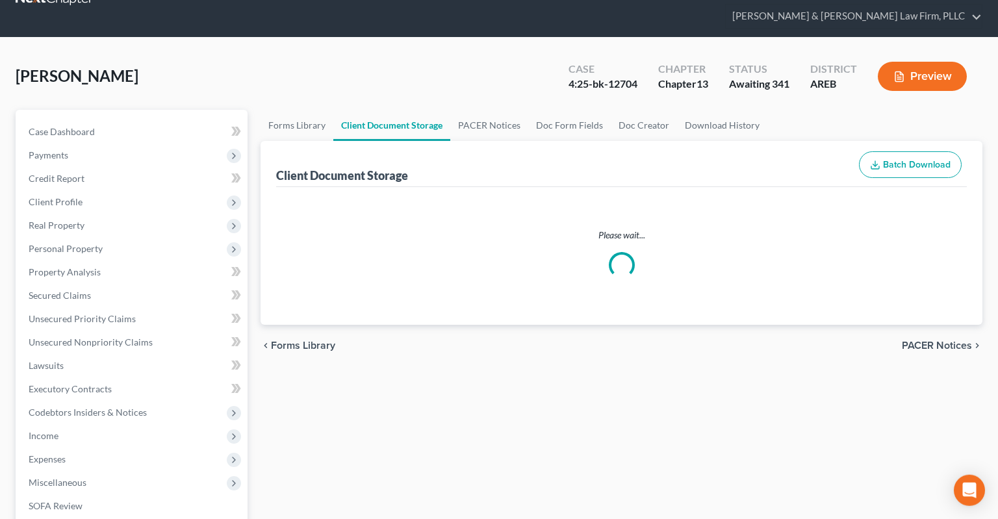
select select "0"
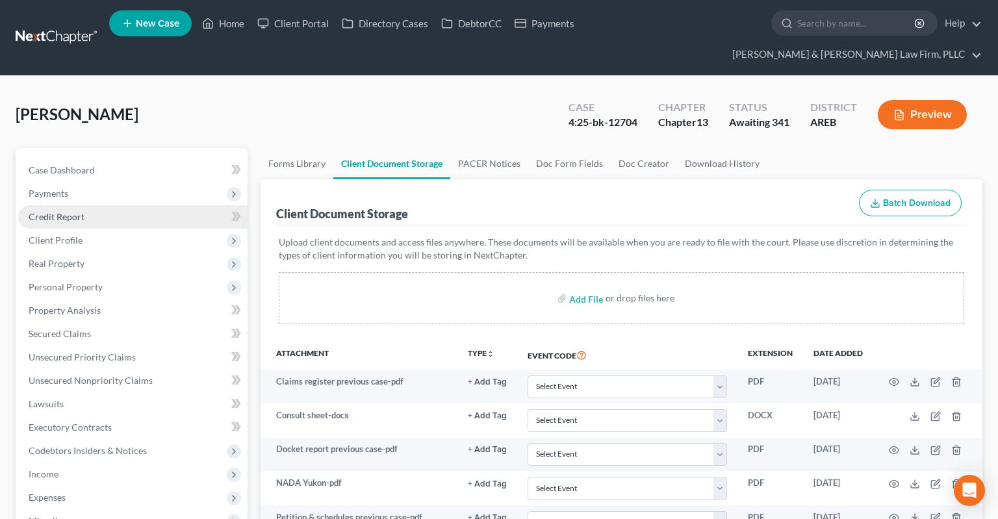
click at [120, 205] on link "Credit Report" at bounding box center [132, 216] width 229 height 23
